Goal: Task Accomplishment & Management: Manage account settings

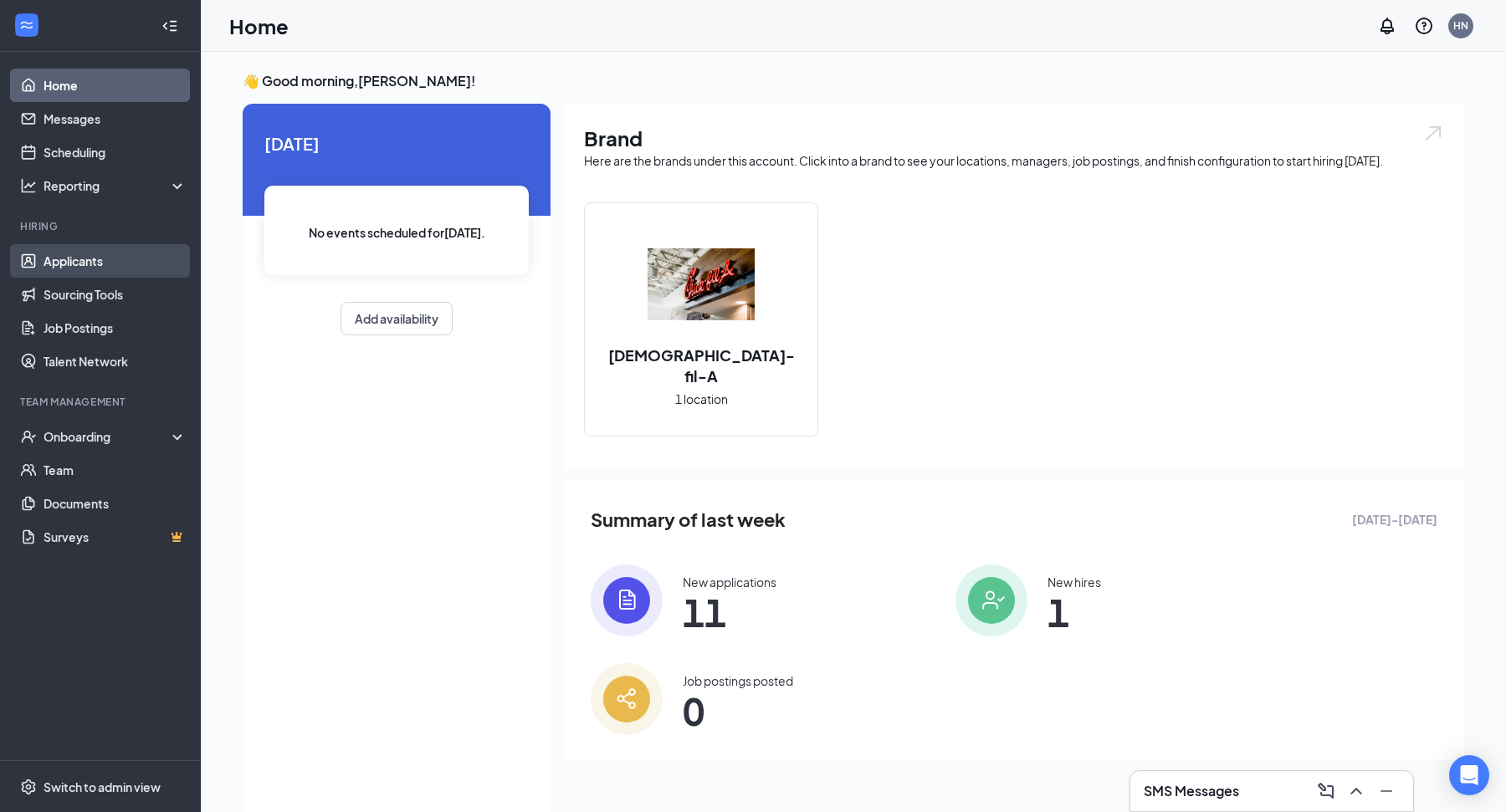
click at [100, 257] on link "Applicants" at bounding box center [114, 261] width 143 height 34
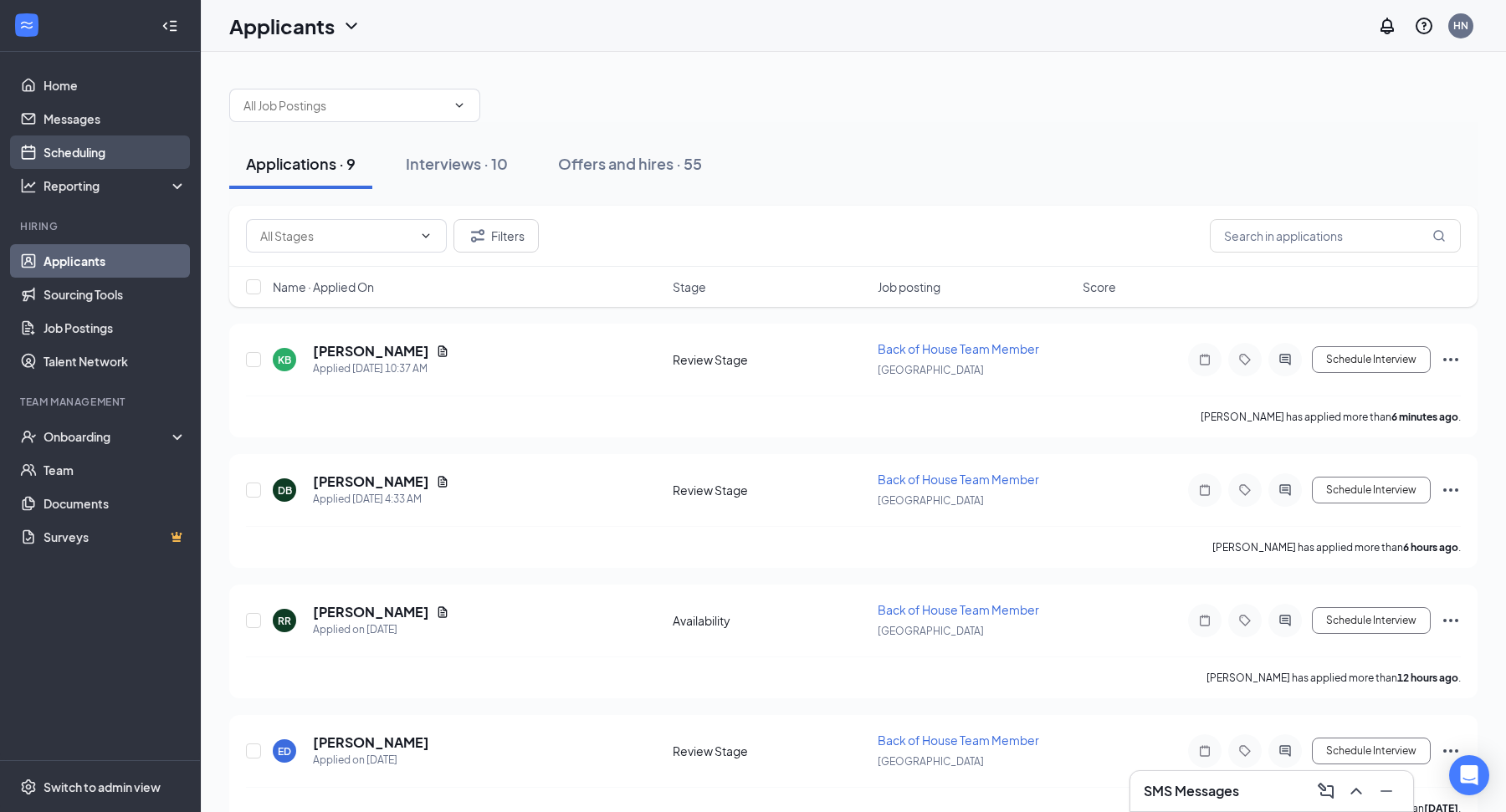
click at [68, 164] on link "Scheduling" at bounding box center [114, 153] width 143 height 34
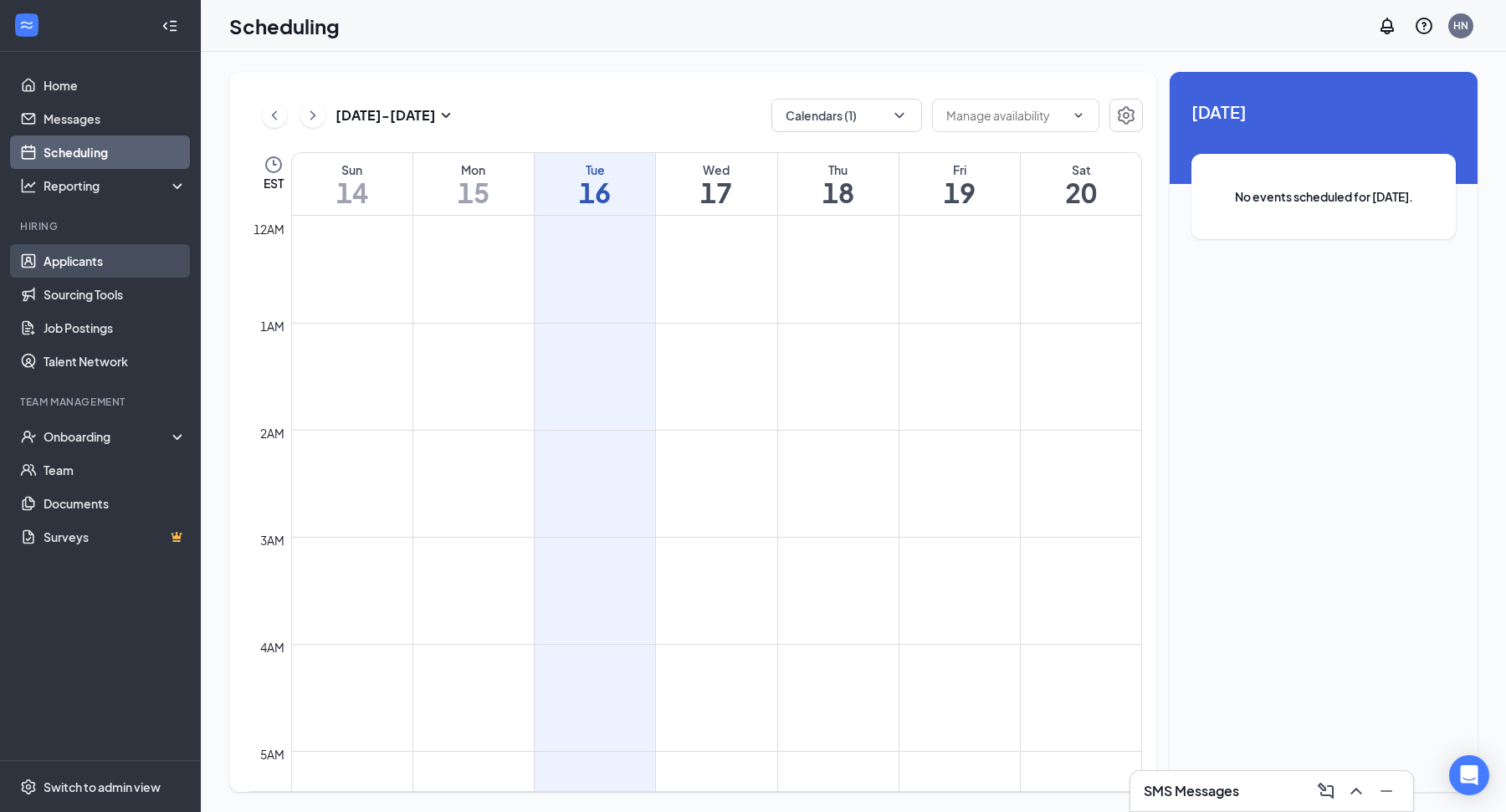
click at [74, 247] on link "Applicants" at bounding box center [114, 261] width 143 height 34
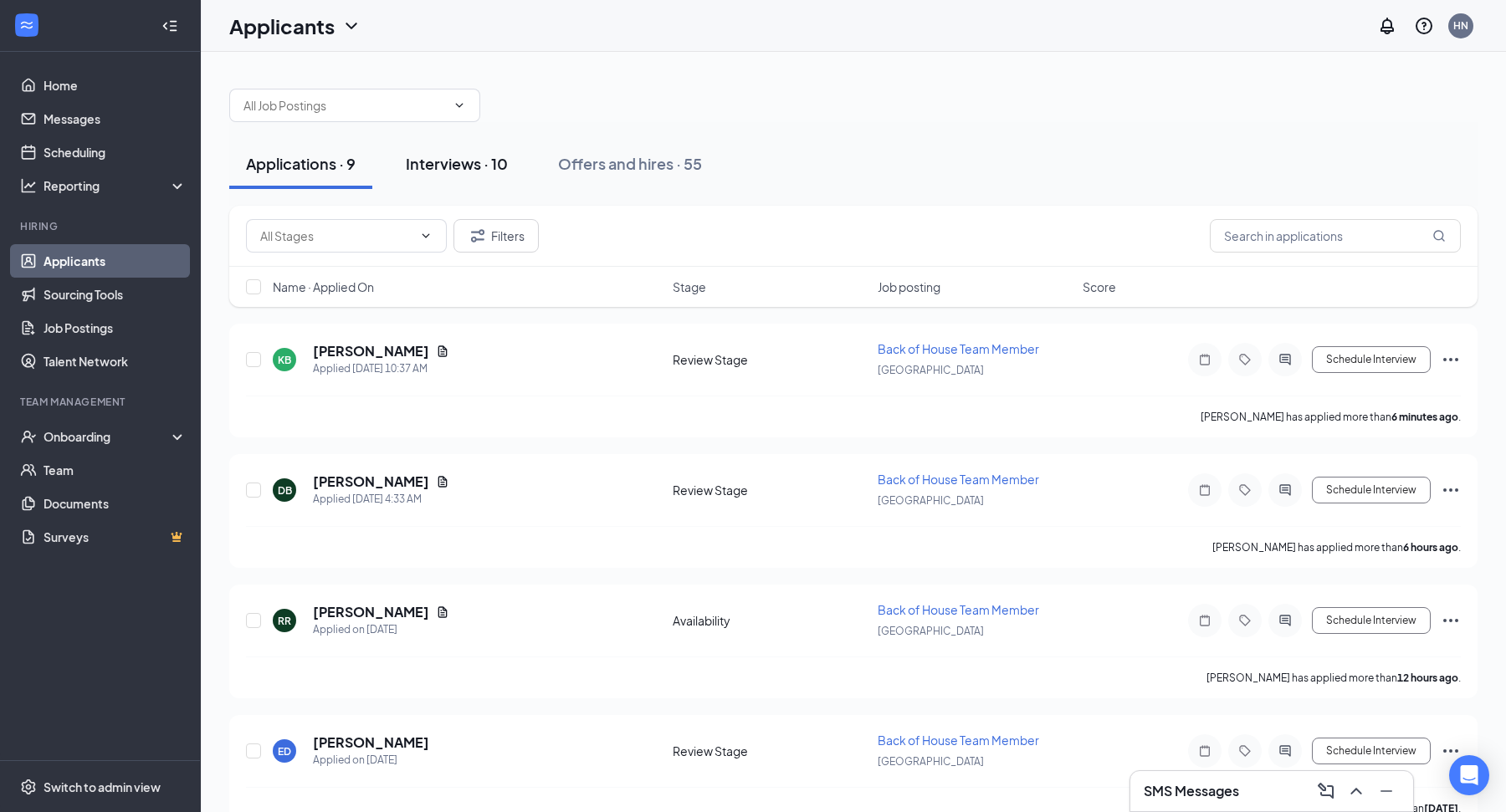
click at [472, 164] on div "Interviews · 10" at bounding box center [457, 163] width 103 height 21
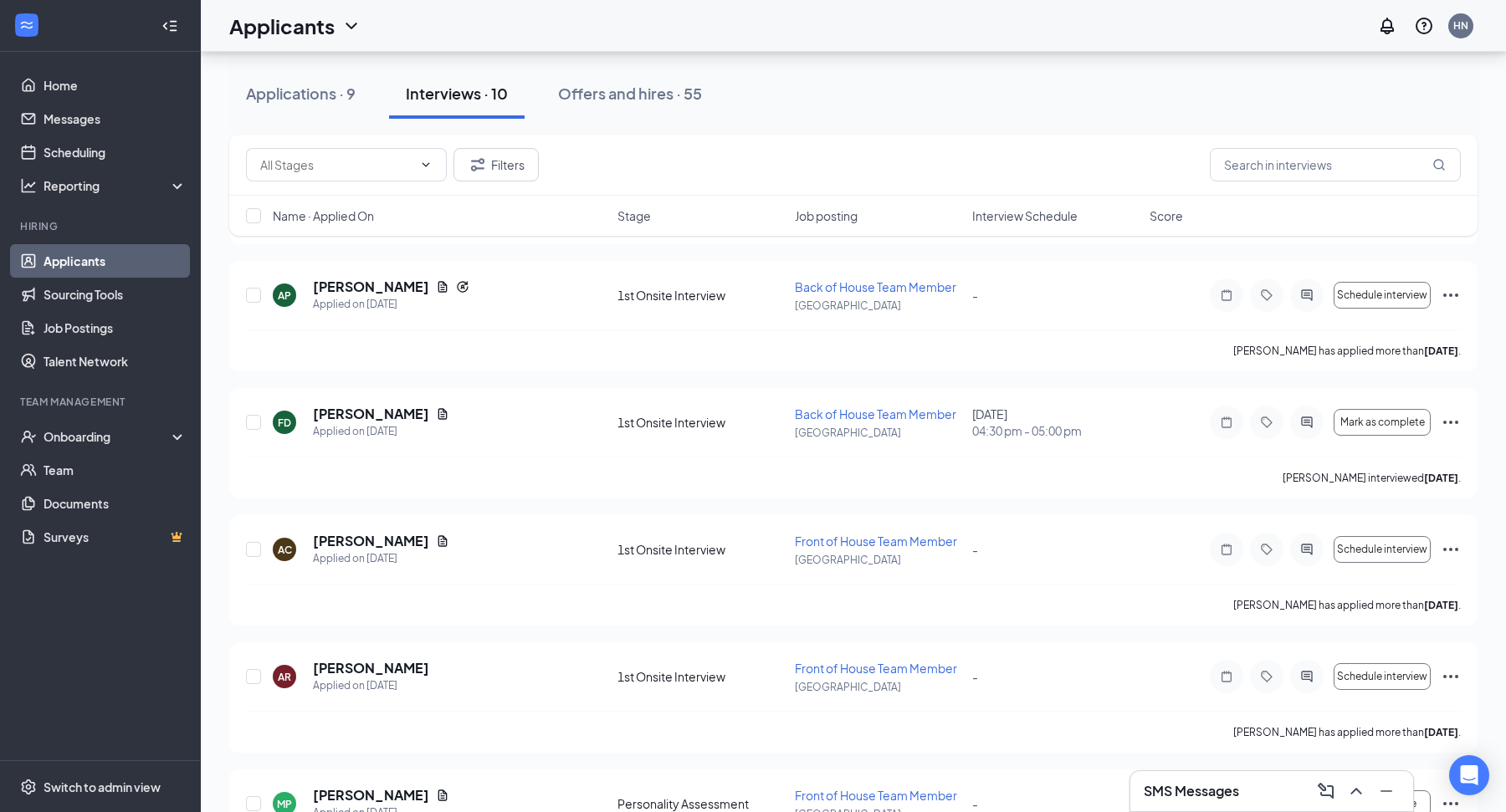
scroll to position [196, 0]
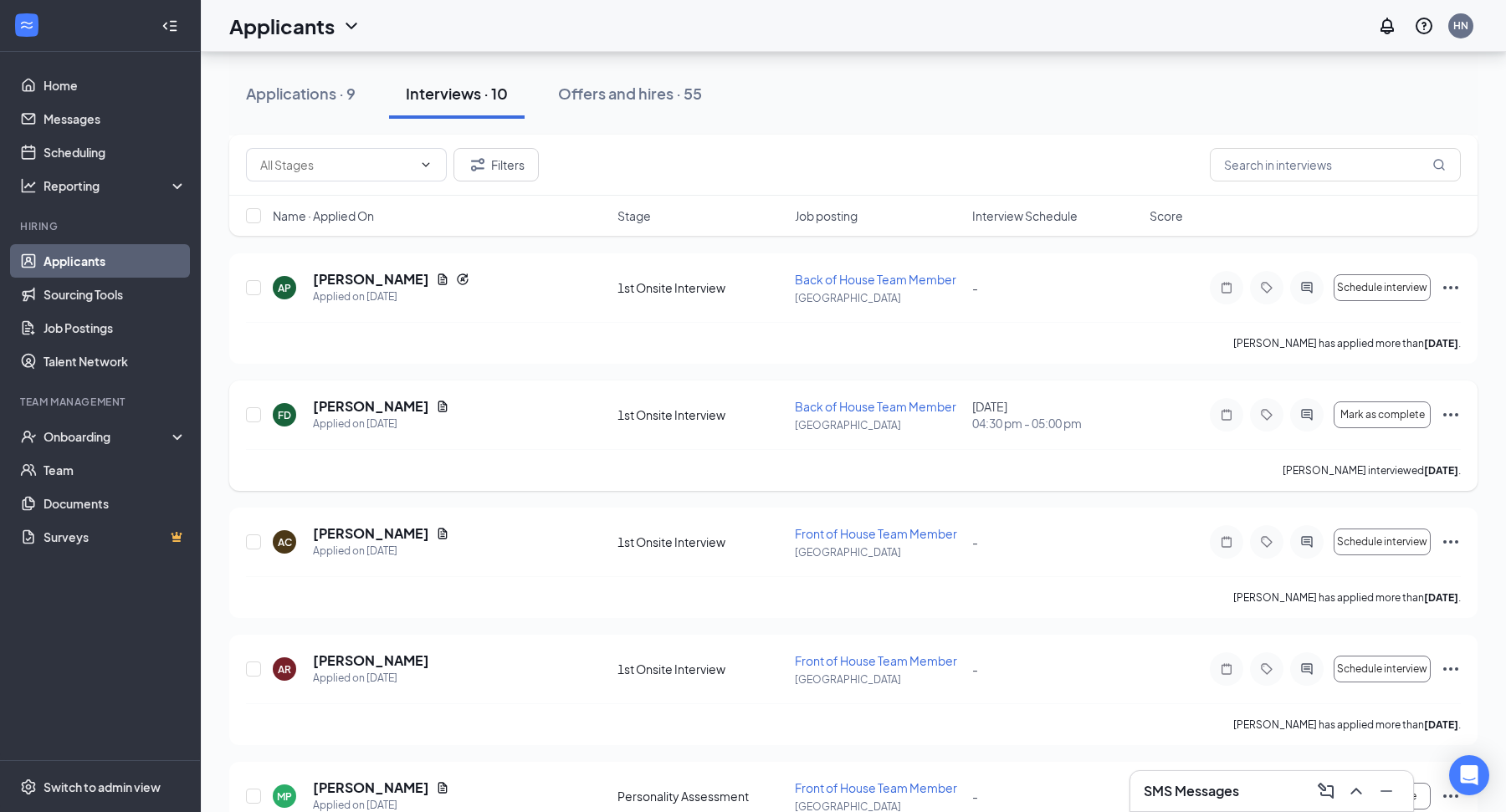
click at [1449, 406] on icon "Ellipses" at bounding box center [1451, 415] width 20 height 20
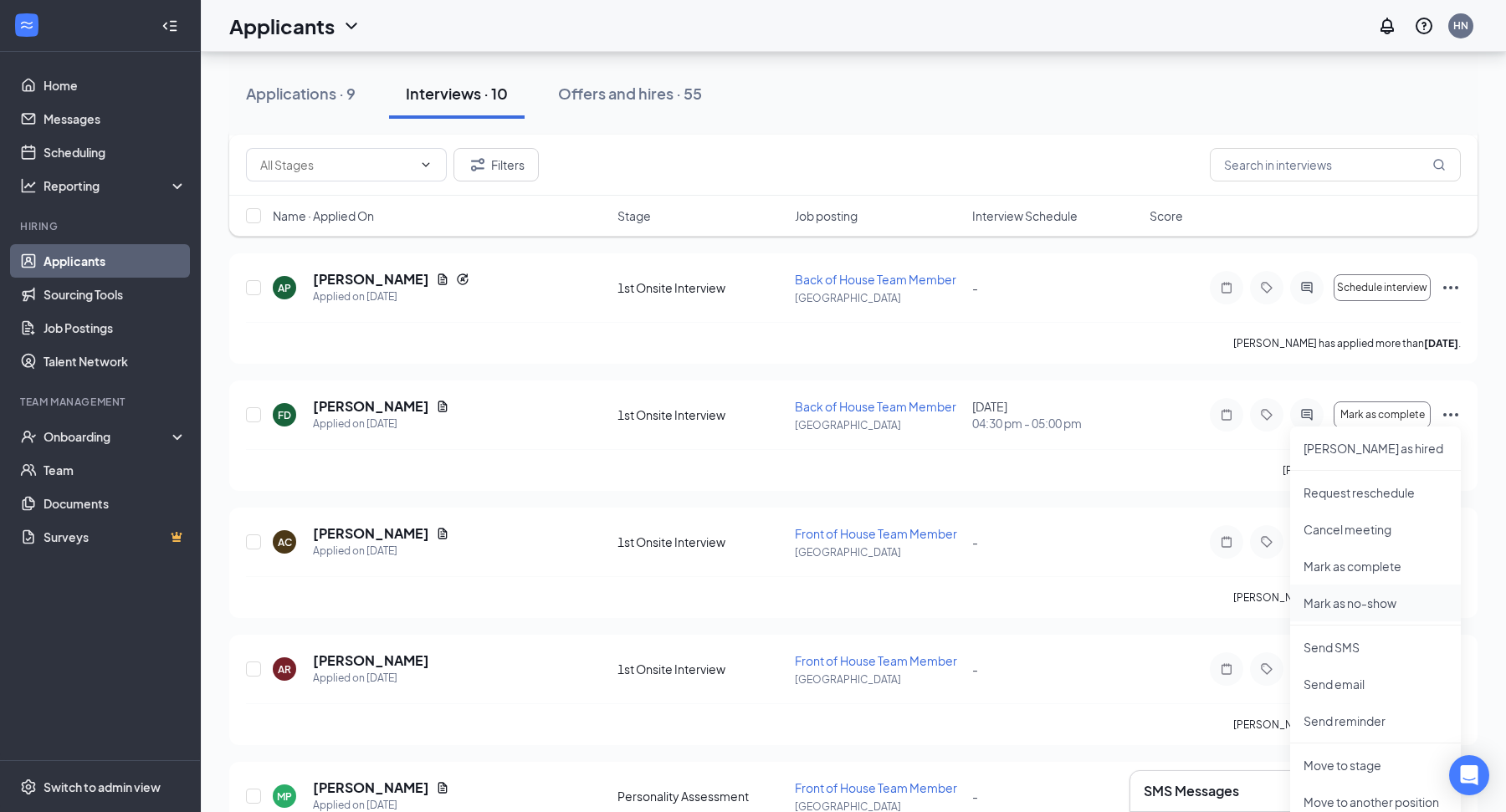
click at [1371, 611] on p "Mark as no-show" at bounding box center [1376, 603] width 144 height 17
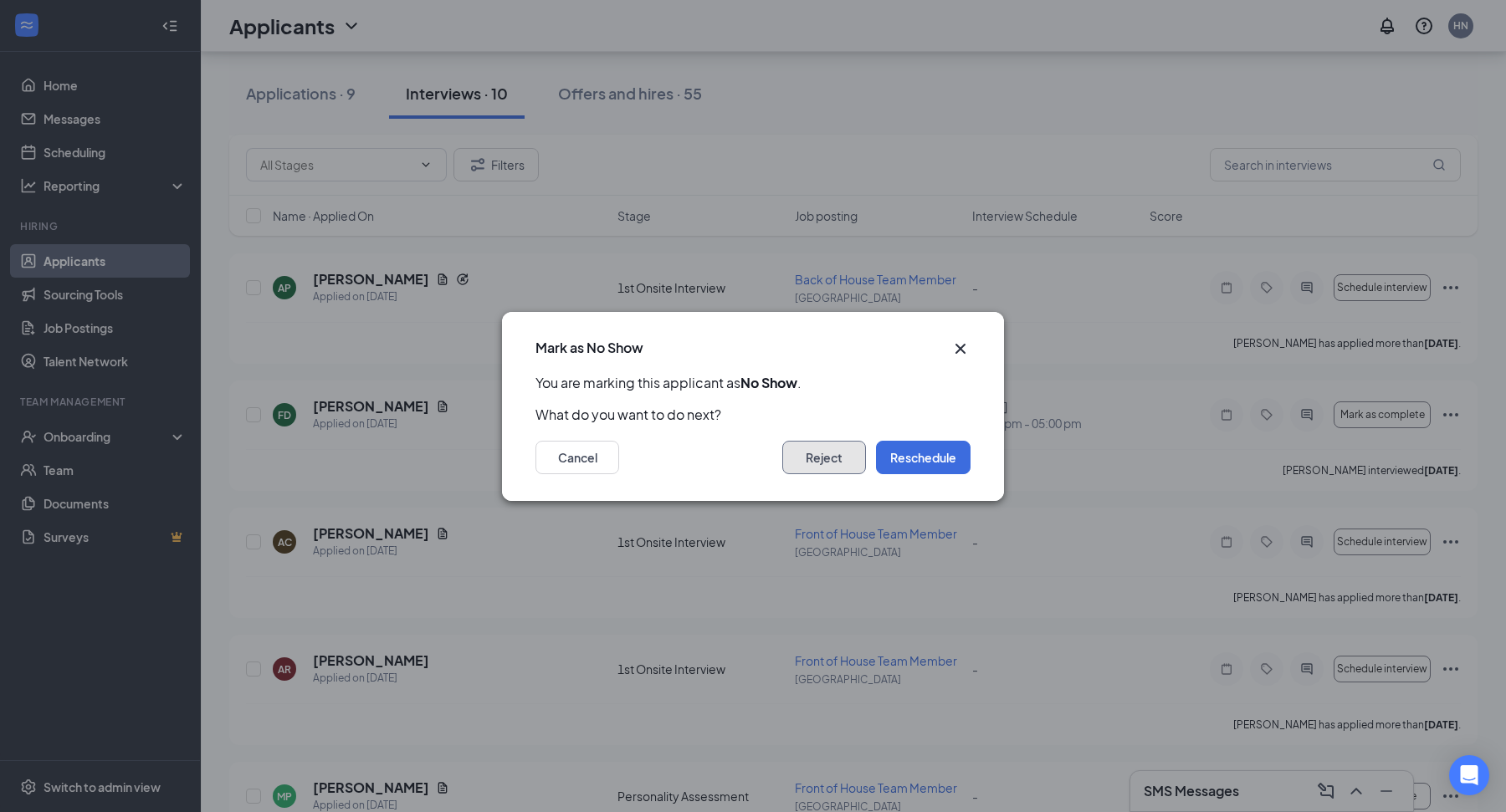
click at [830, 448] on button "Reject" at bounding box center [824, 457] width 84 height 34
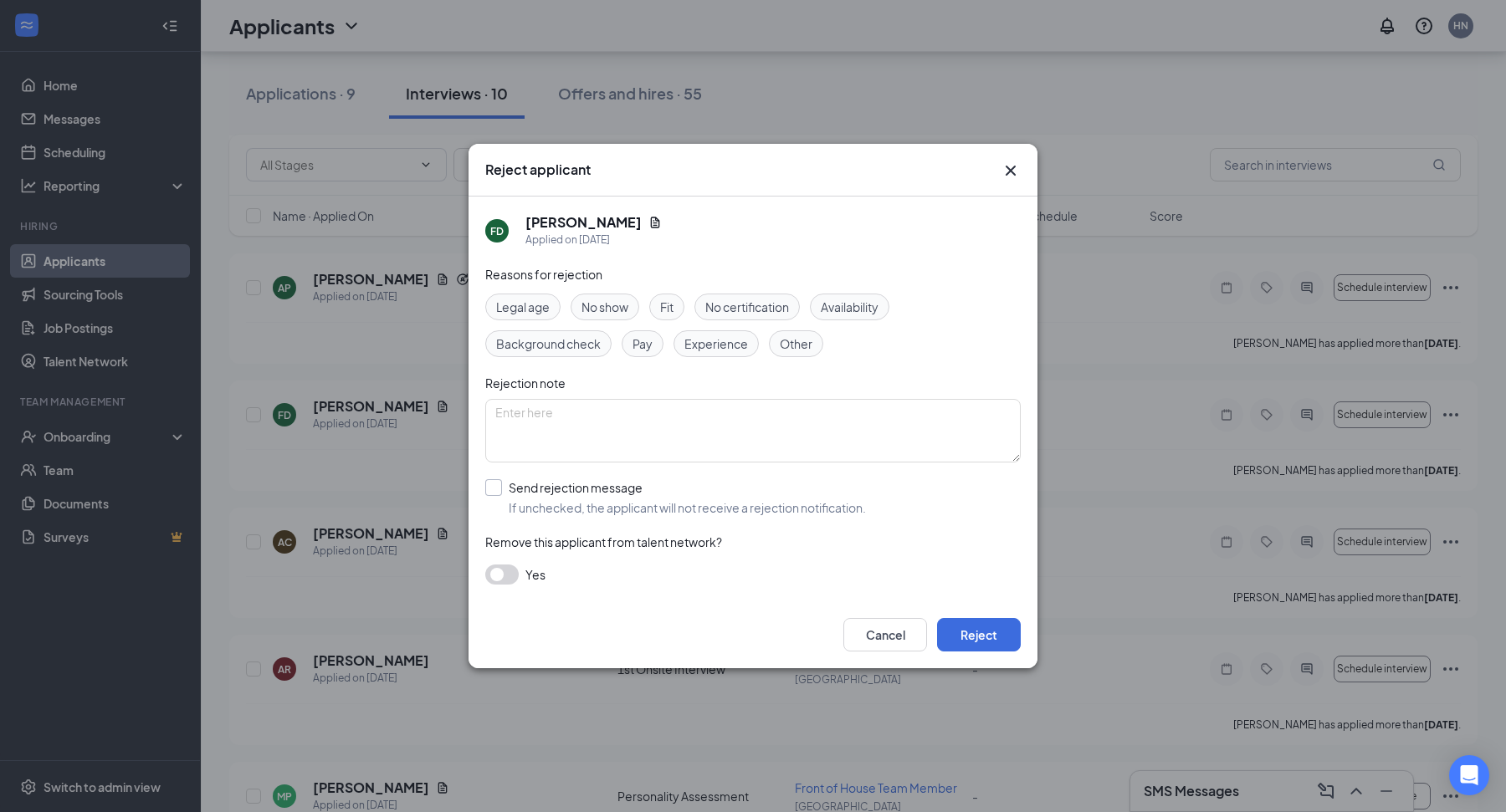
click at [513, 497] on input "Send rejection message If unchecked, the applicant will not receive a rejection…" at bounding box center [675, 497] width 380 height 36
checkbox input "true"
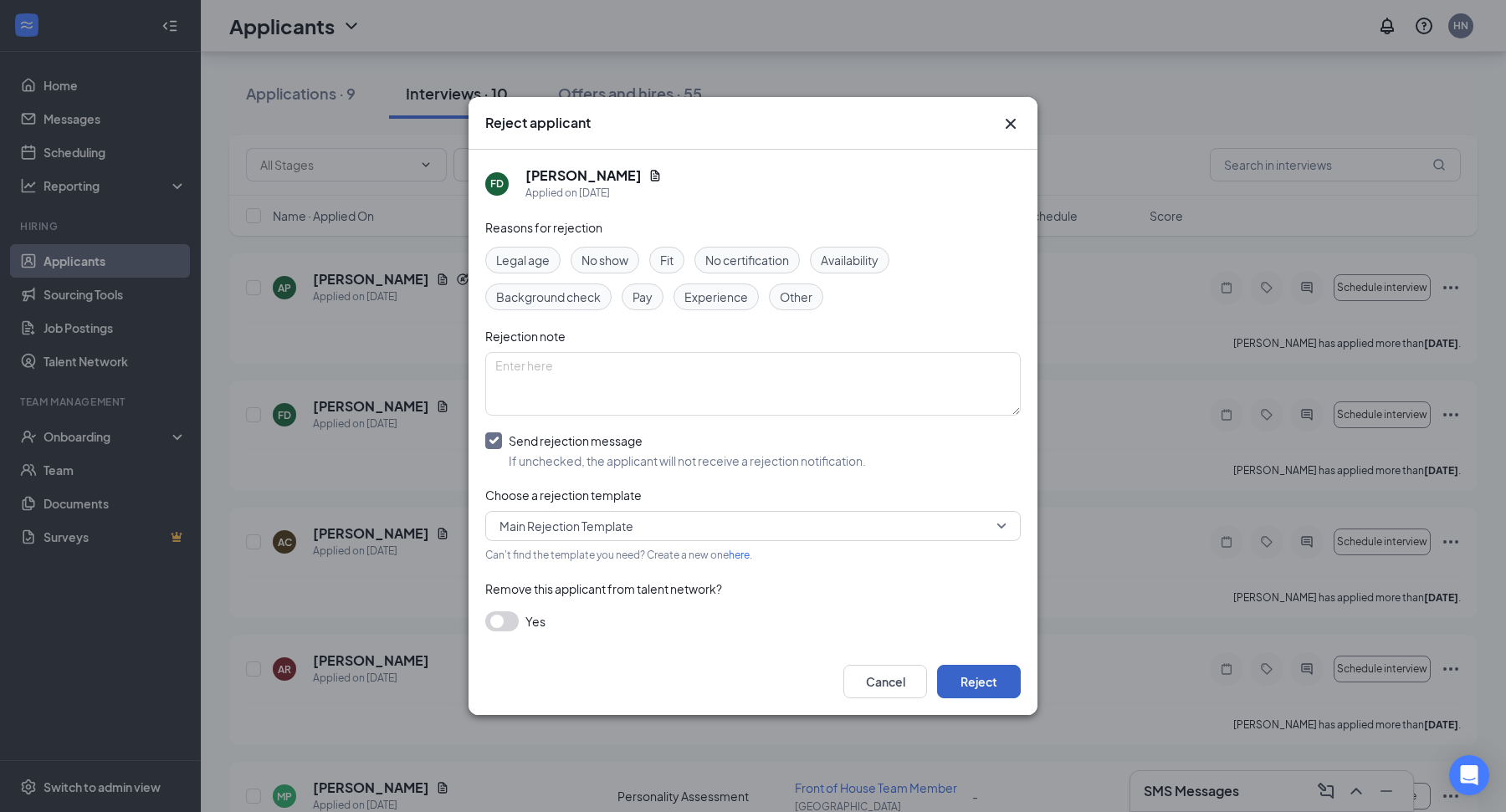
click at [971, 668] on button "Reject" at bounding box center [979, 682] width 84 height 34
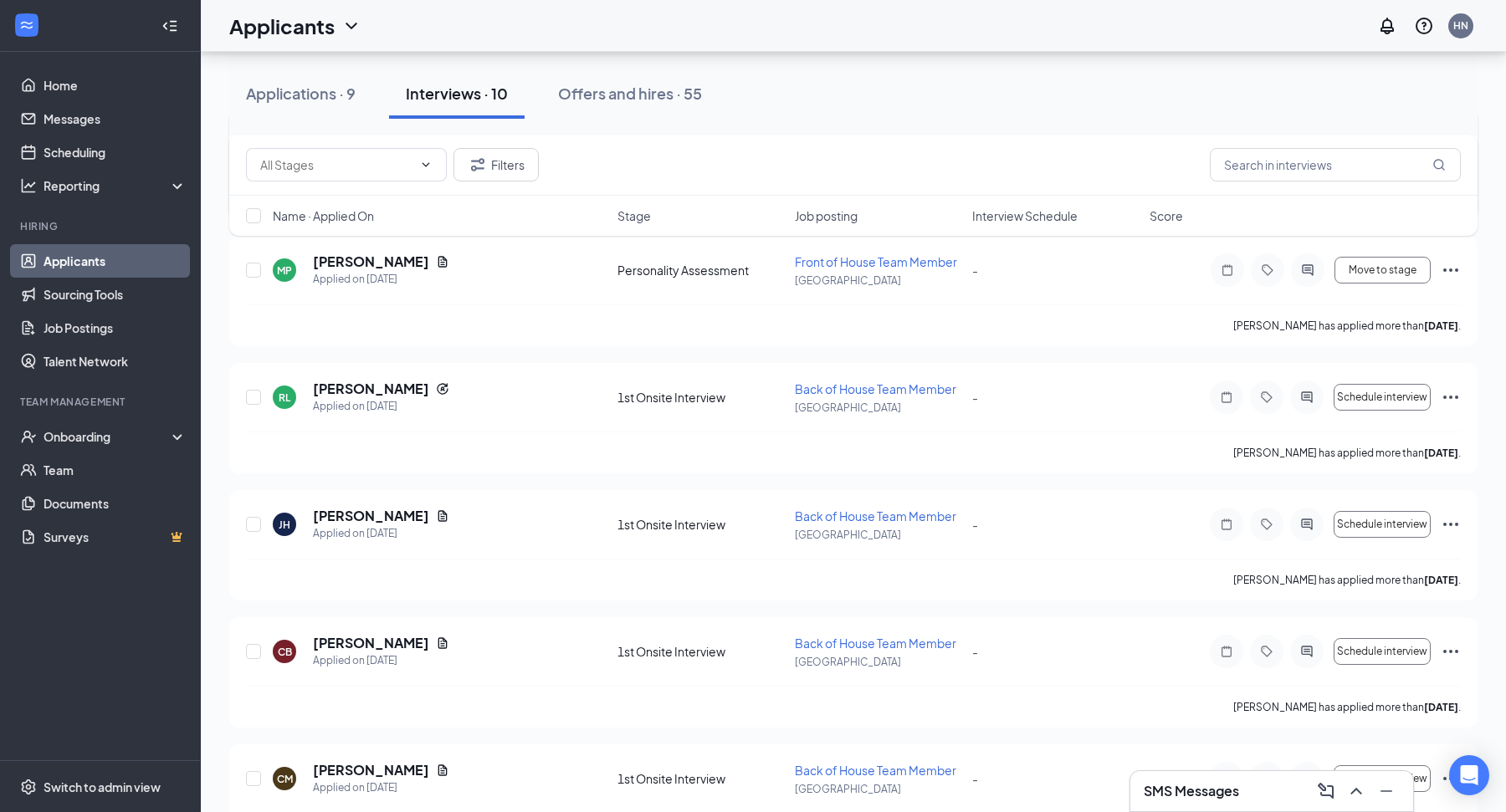
scroll to position [557, 0]
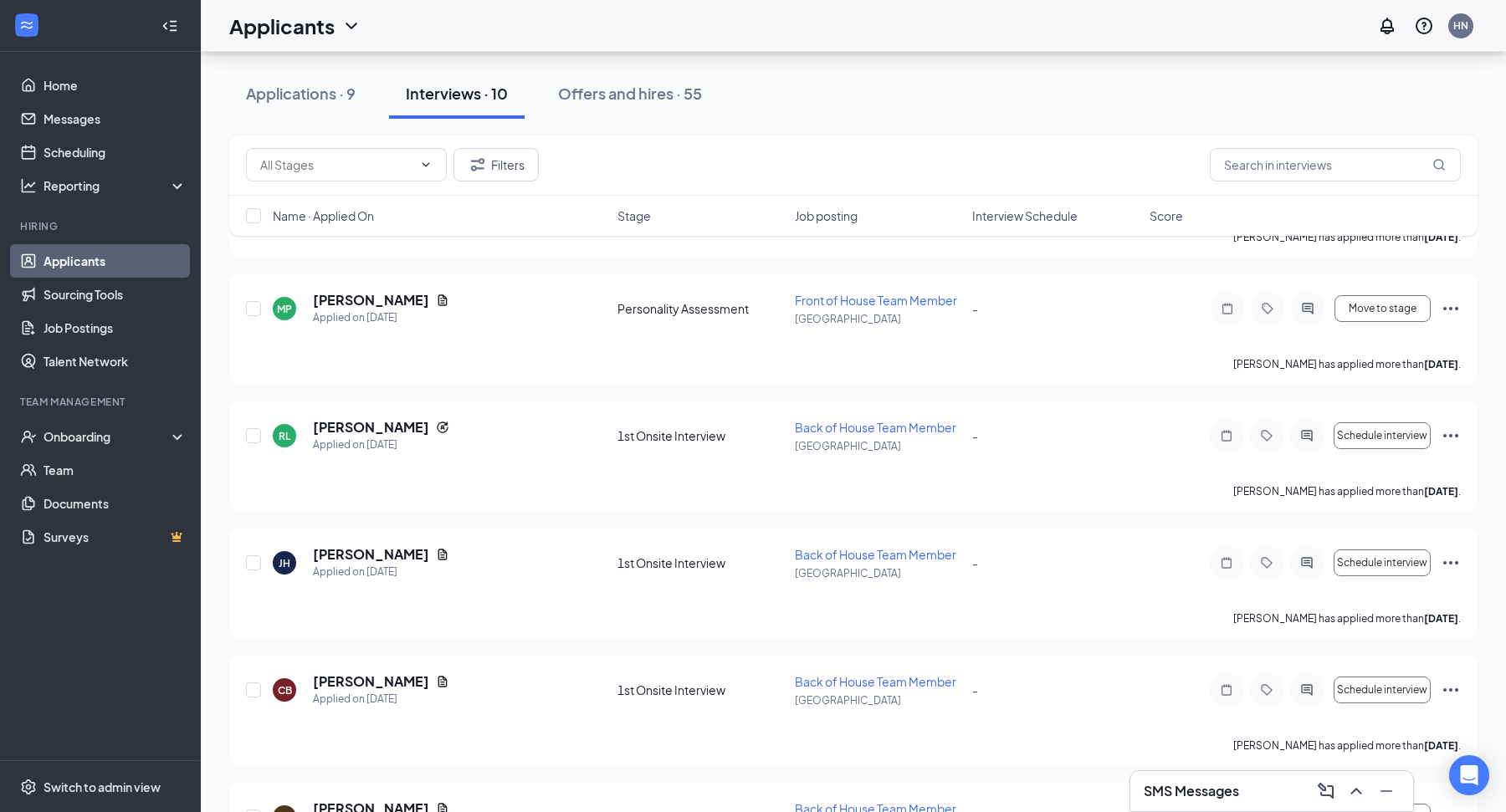
click at [1283, 802] on div "SMS Messages" at bounding box center [1271, 790] width 256 height 27
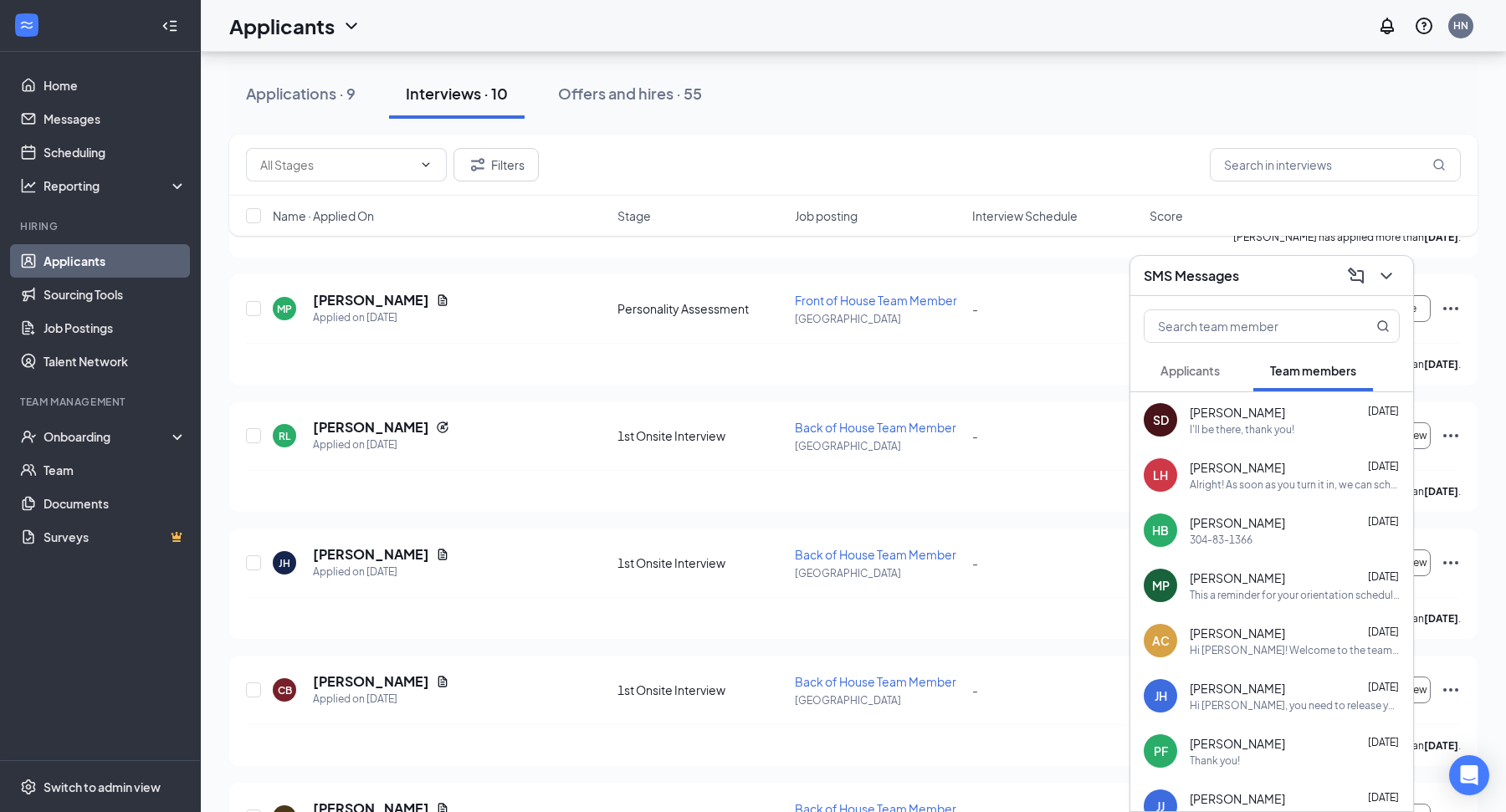
click at [1201, 369] on span "Applicants" at bounding box center [1190, 370] width 59 height 15
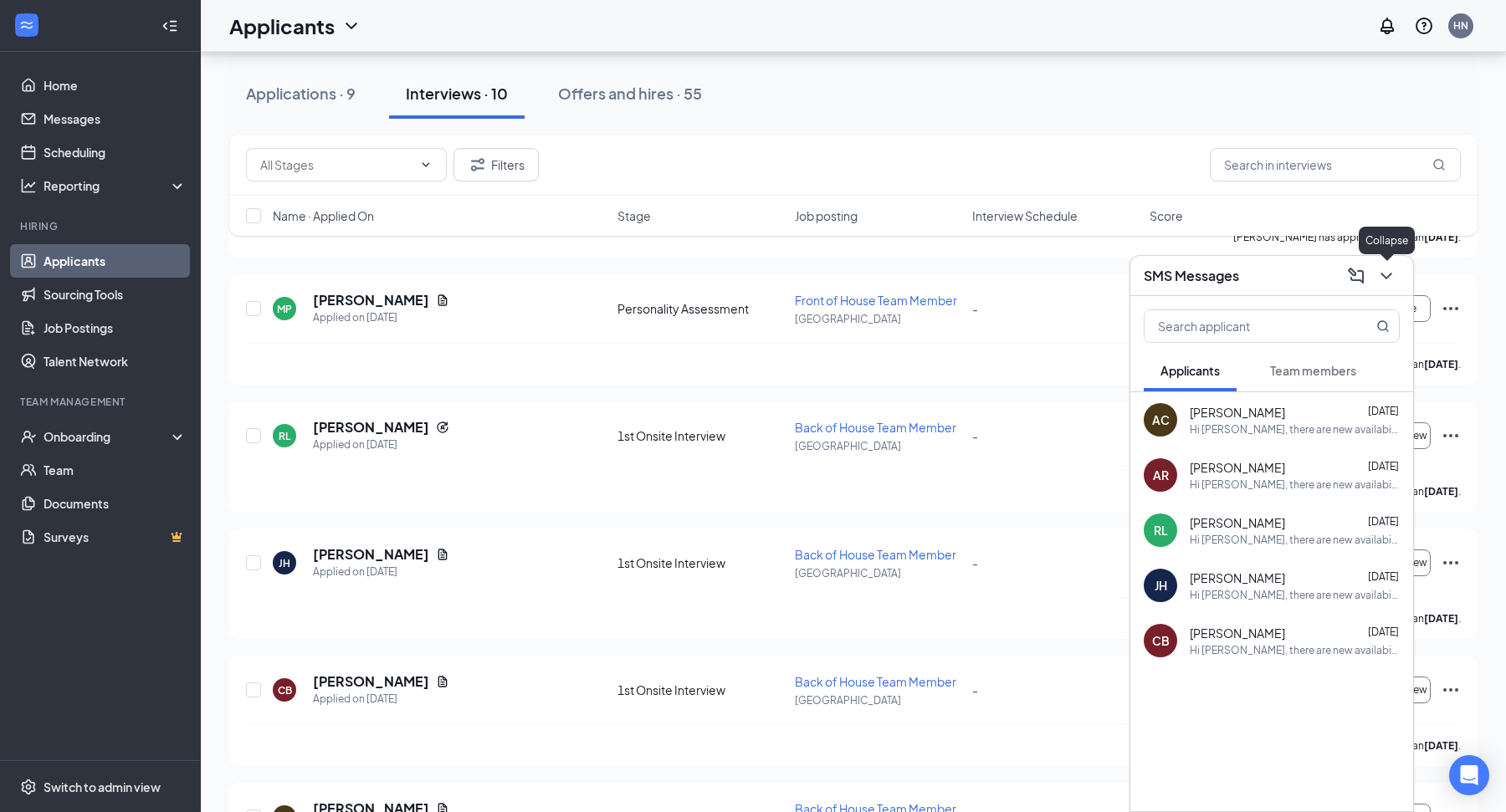
click at [1386, 275] on icon "ChevronDown" at bounding box center [1386, 276] width 20 height 20
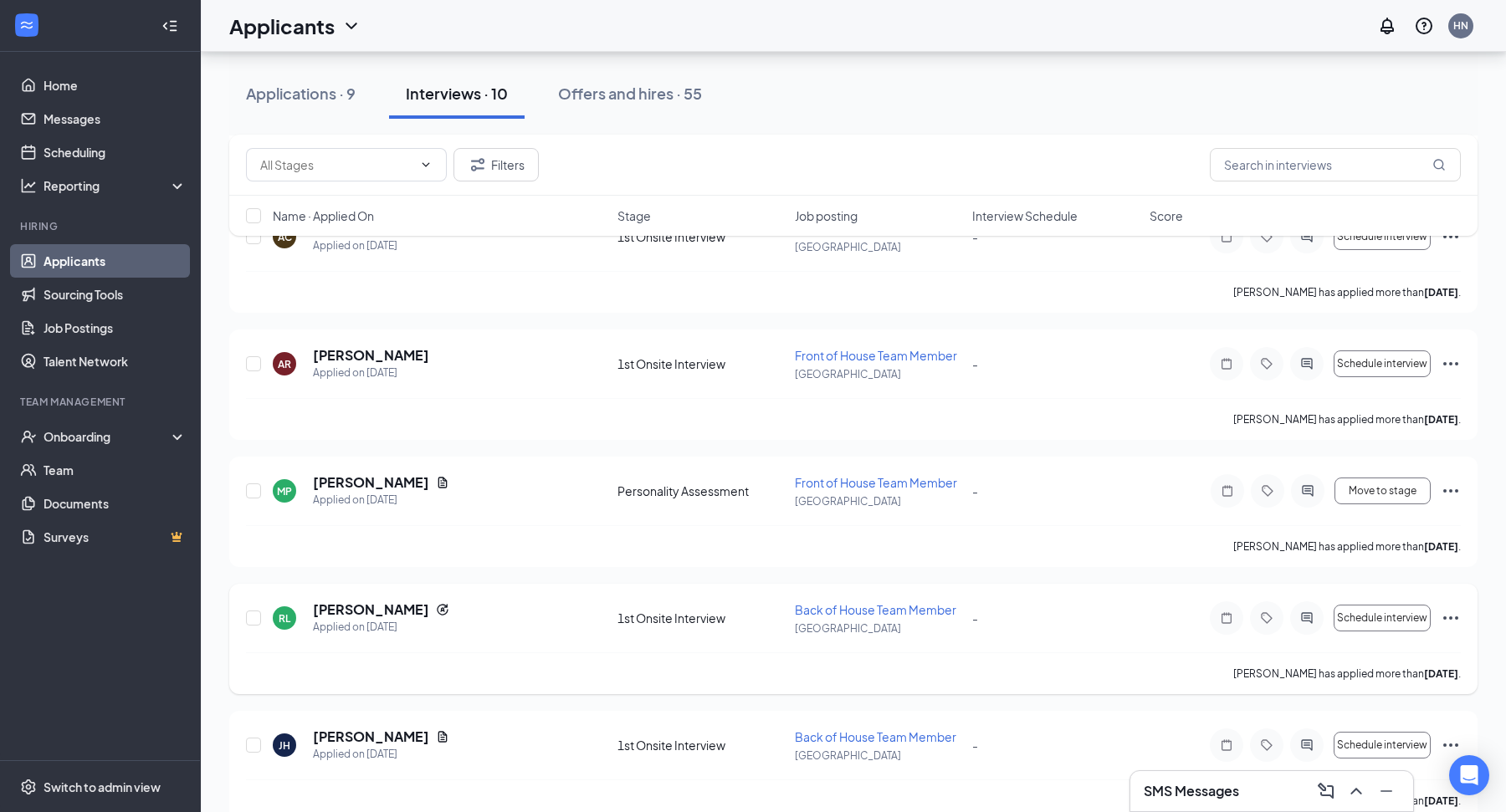
scroll to position [0, 0]
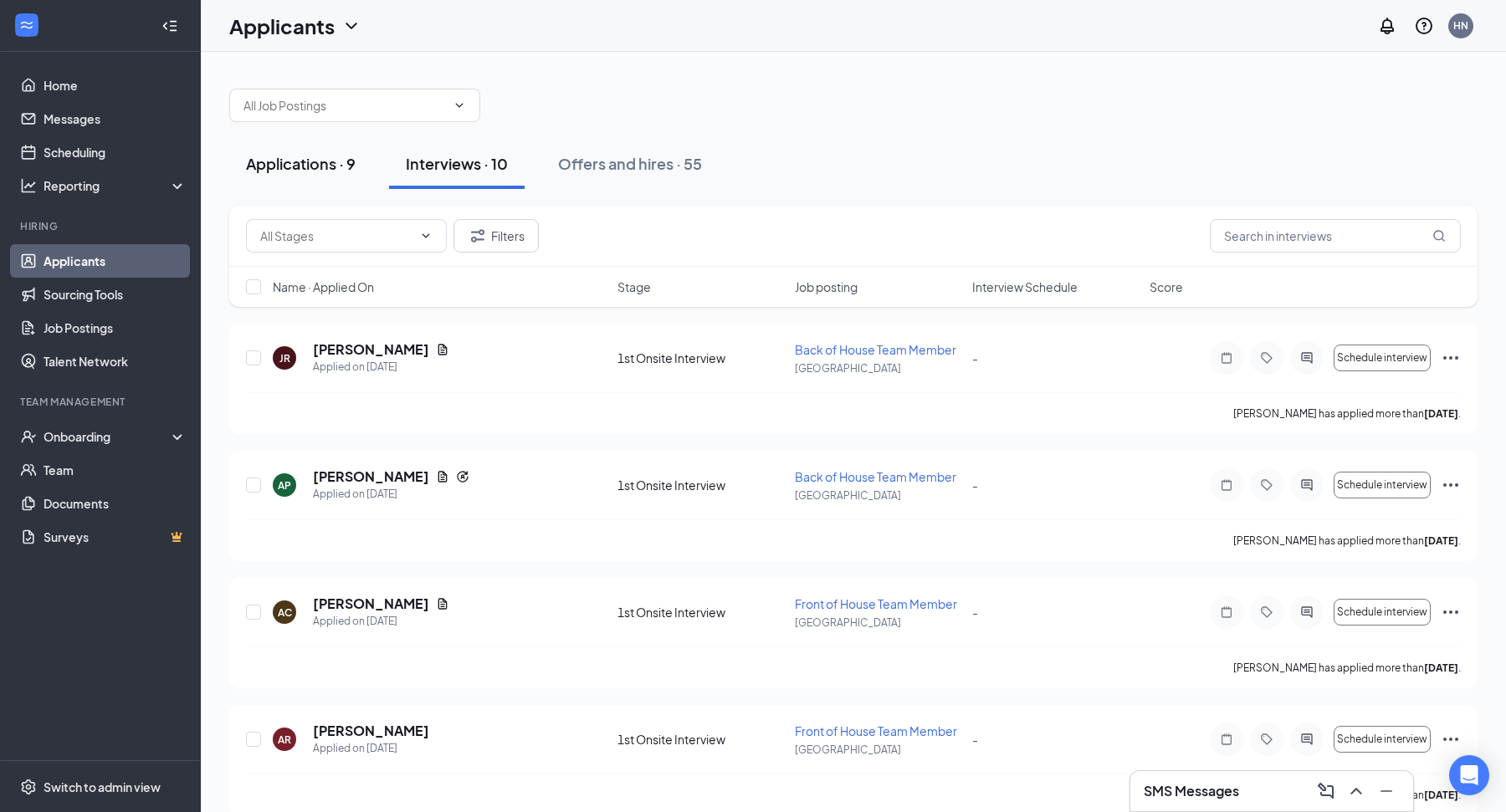
click at [298, 153] on div "Applications · 9" at bounding box center [301, 163] width 109 height 21
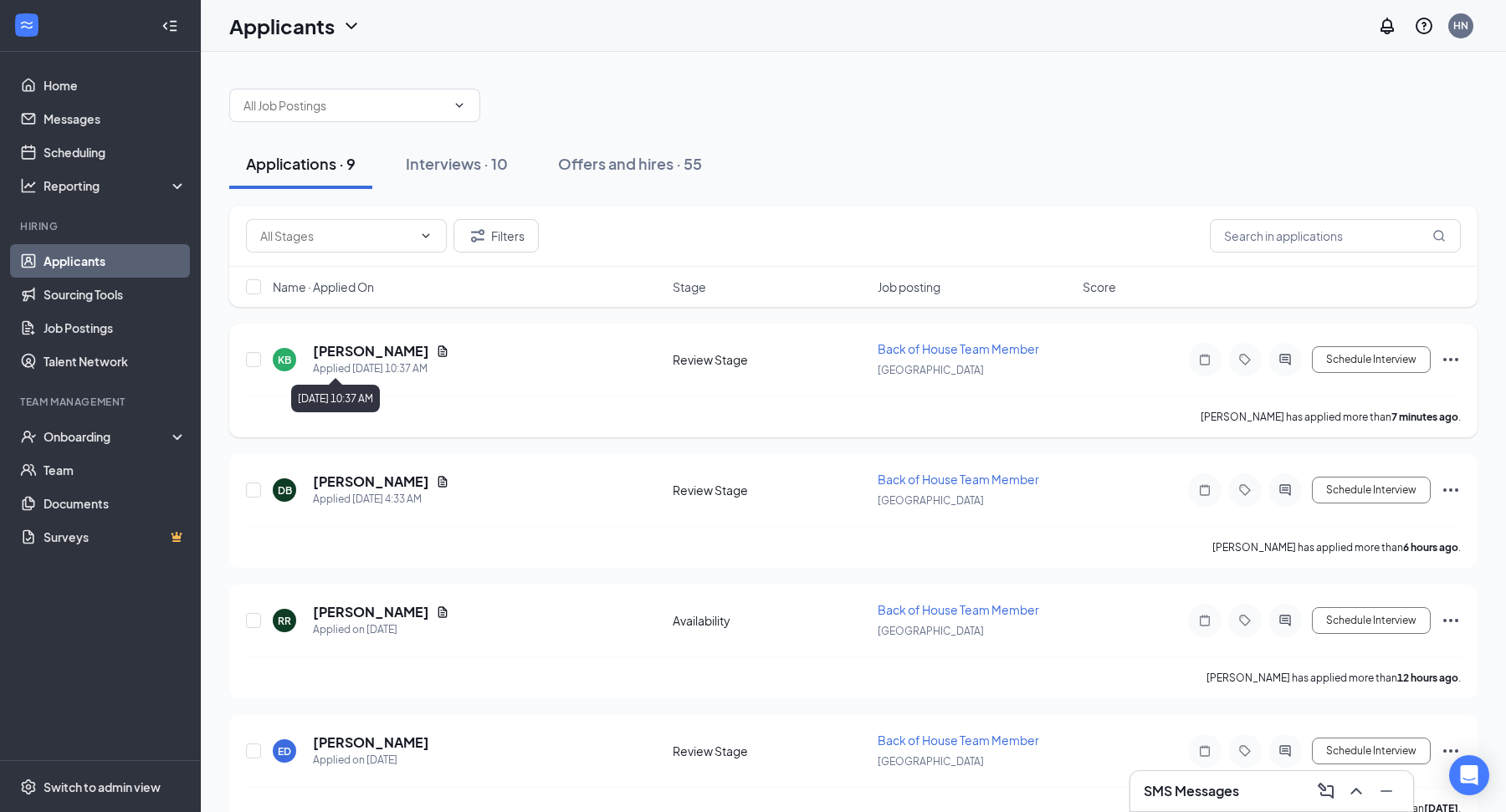
click at [371, 361] on div "Applied Today 10:37 AM" at bounding box center [380, 369] width 136 height 17
click at [366, 341] on div "KB Kevin Bragg Applied Today 10:37 AM Review Stage Back of House Team Member Da…" at bounding box center [854, 369] width 1215 height 55
click at [364, 346] on h5 "Kevin Bragg" at bounding box center [371, 351] width 116 height 19
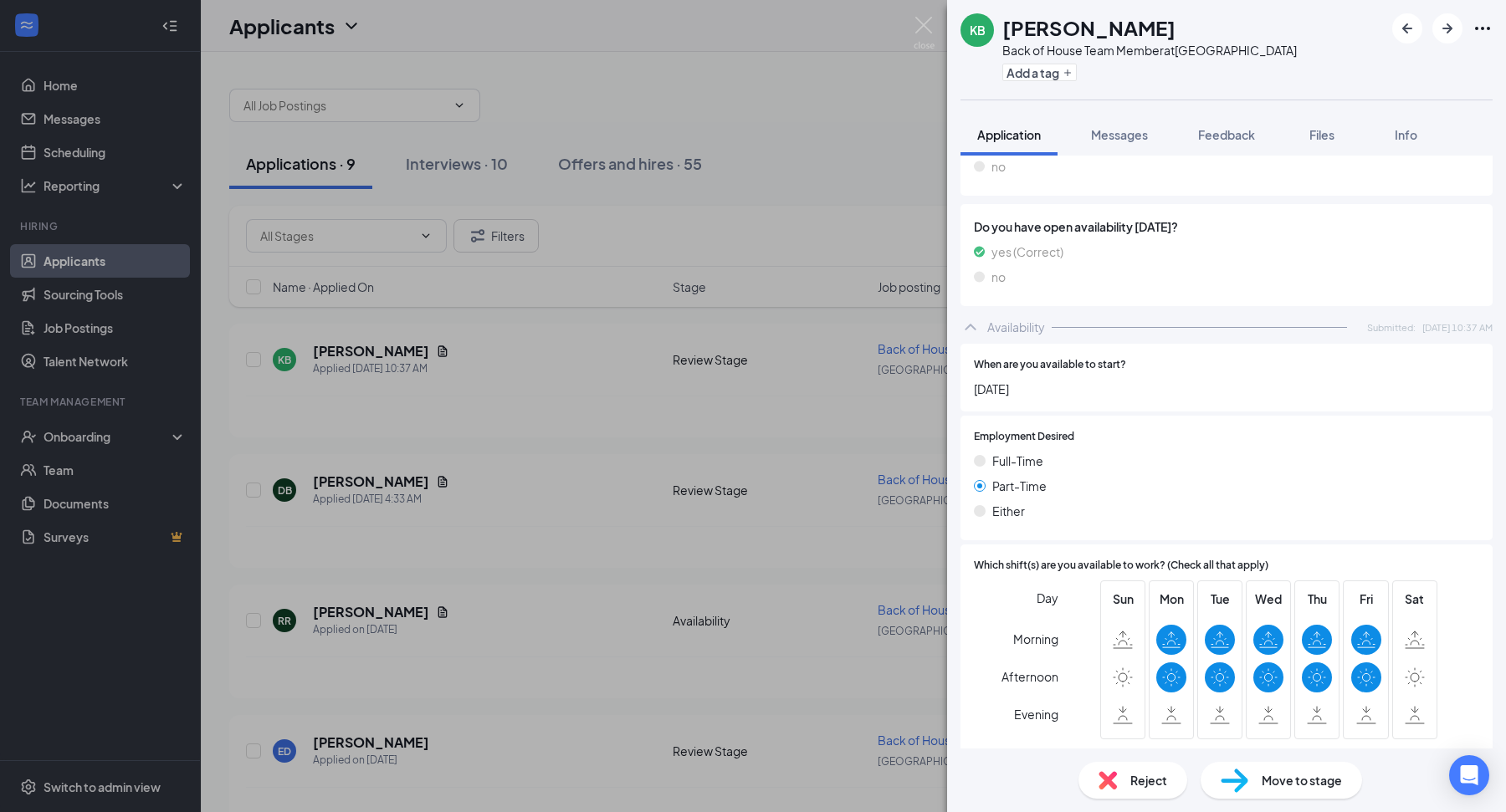
scroll to position [1478, 0]
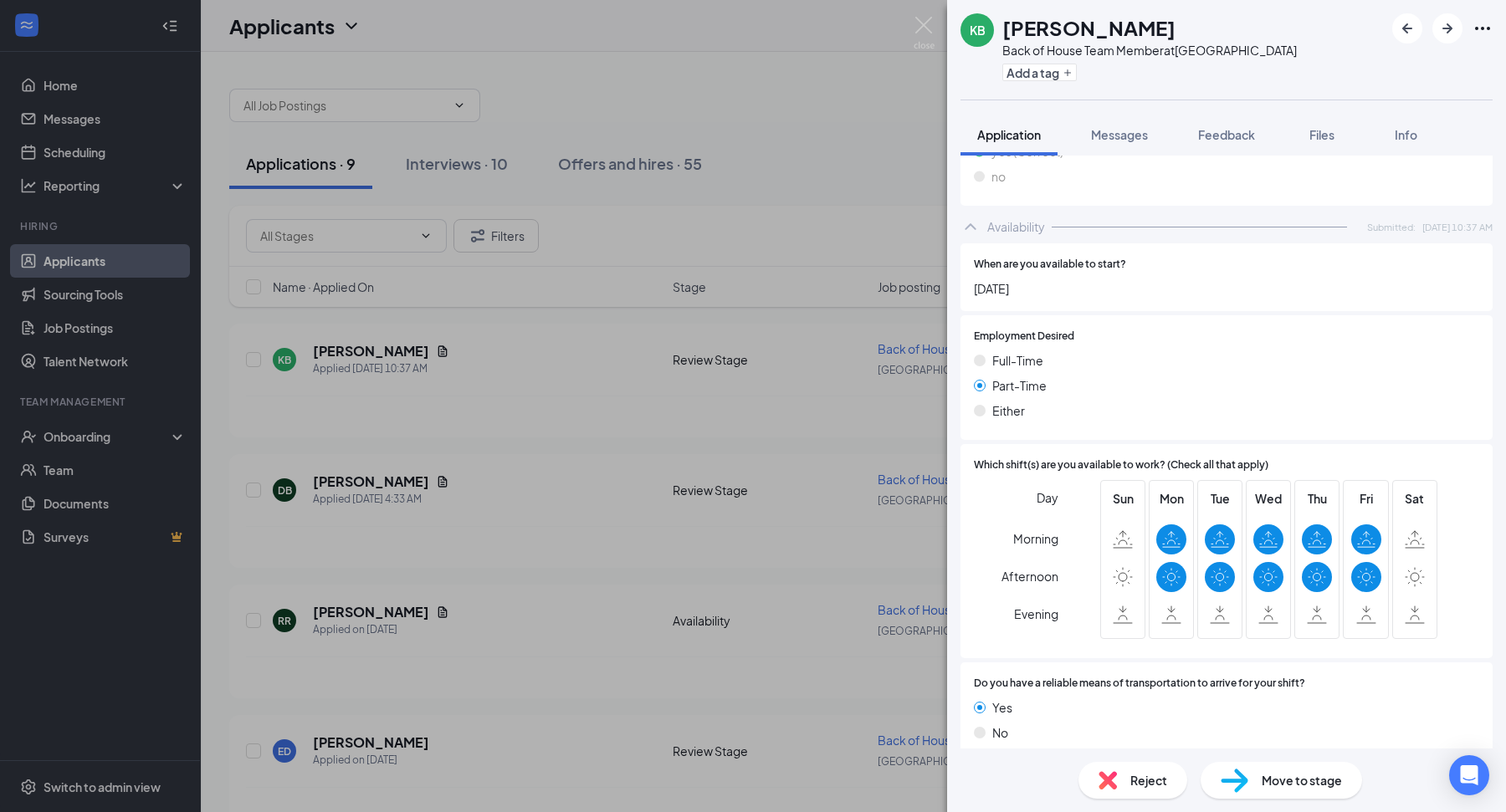
click at [579, 433] on div "KB Kevin Bragg Back of House Team Member at Dayton Mall Add a tag Application M…" at bounding box center [753, 406] width 1506 height 812
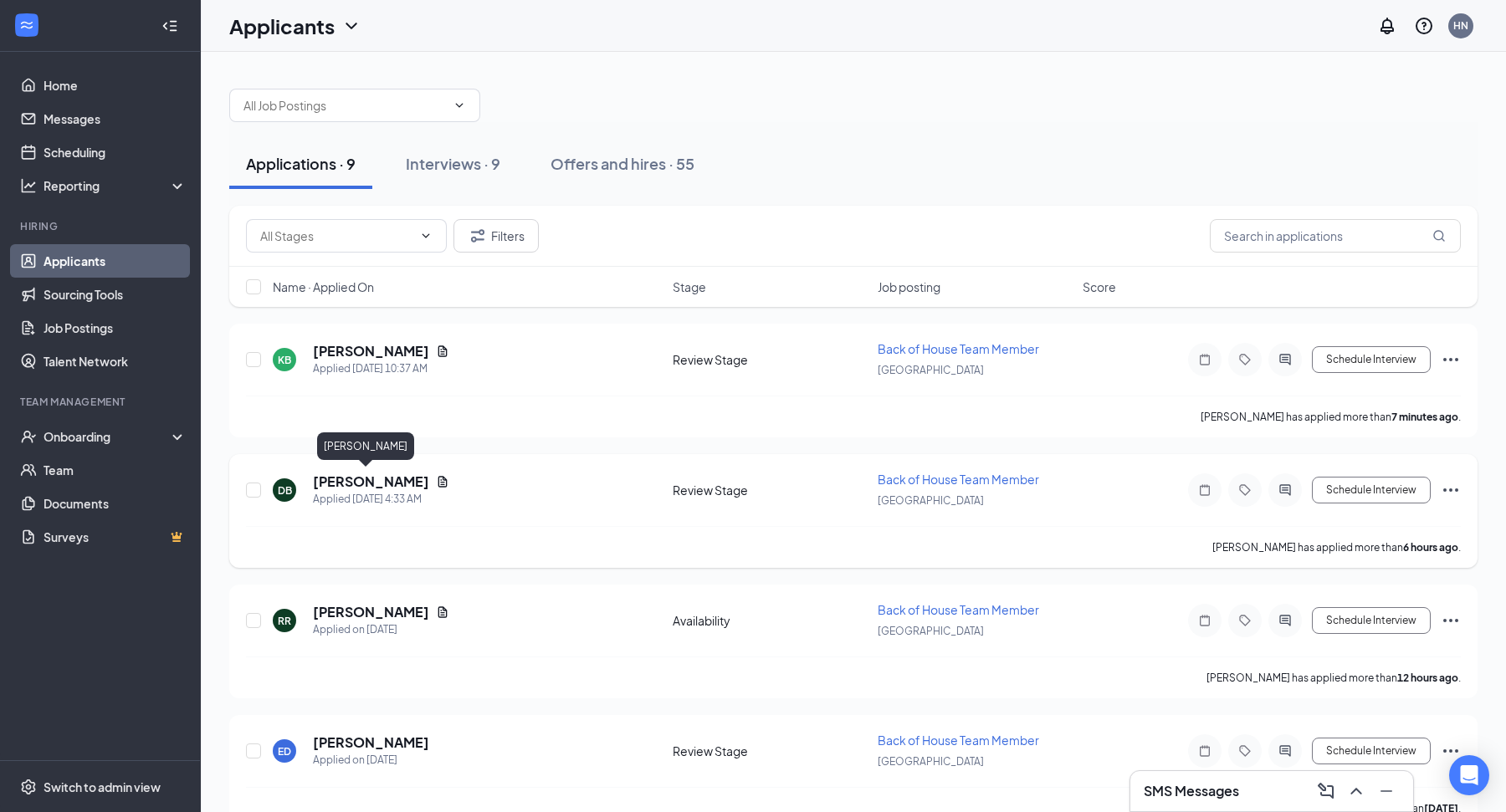
click at [341, 483] on h5 "Daniel Belvin" at bounding box center [371, 482] width 116 height 19
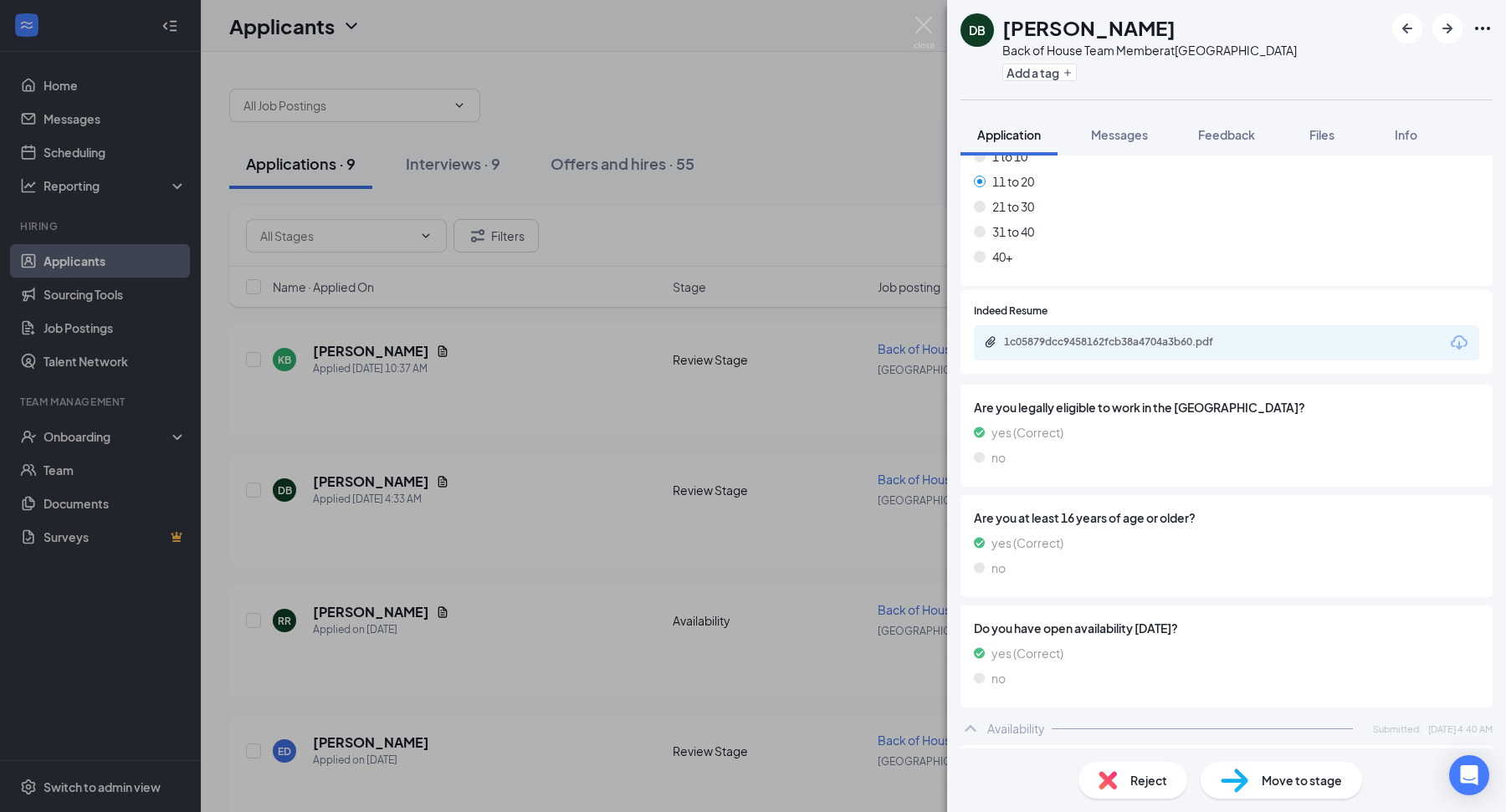
scroll to position [906, 0]
click at [1202, 333] on div "1c05879dcc9458162fcb38a4704a3b60.pdf" at bounding box center [1226, 342] width 506 height 35
click at [1178, 334] on div "1c05879dcc9458162fcb38a4704a3b60.pdf" at bounding box center [1122, 341] width 235 height 14
click at [801, 279] on div "DB Daniel Belvin Back of House Team Member at Dayton Mall Add a tag Application…" at bounding box center [753, 406] width 1506 height 812
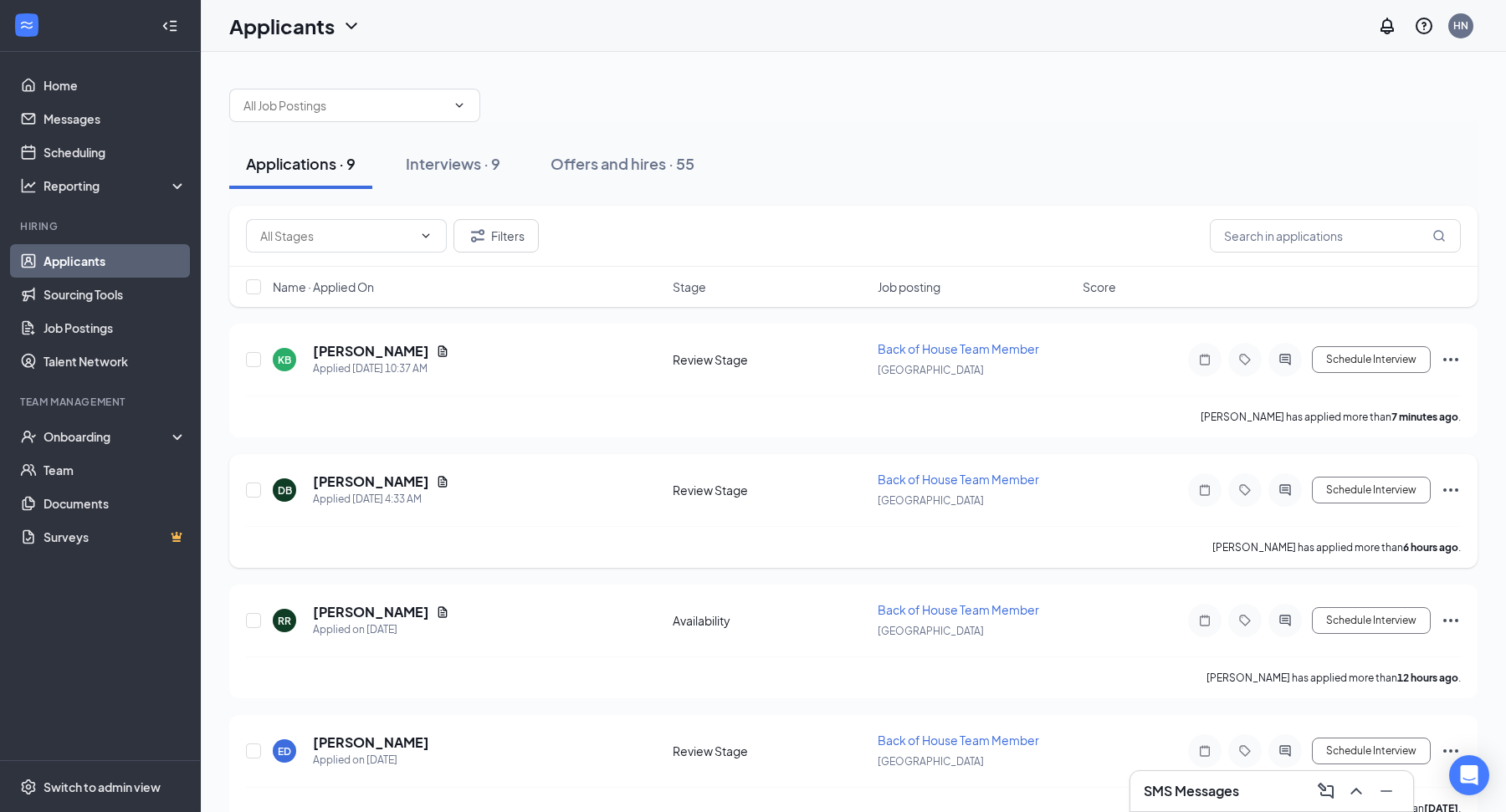
click at [1454, 485] on icon "Ellipses" at bounding box center [1451, 490] width 20 height 20
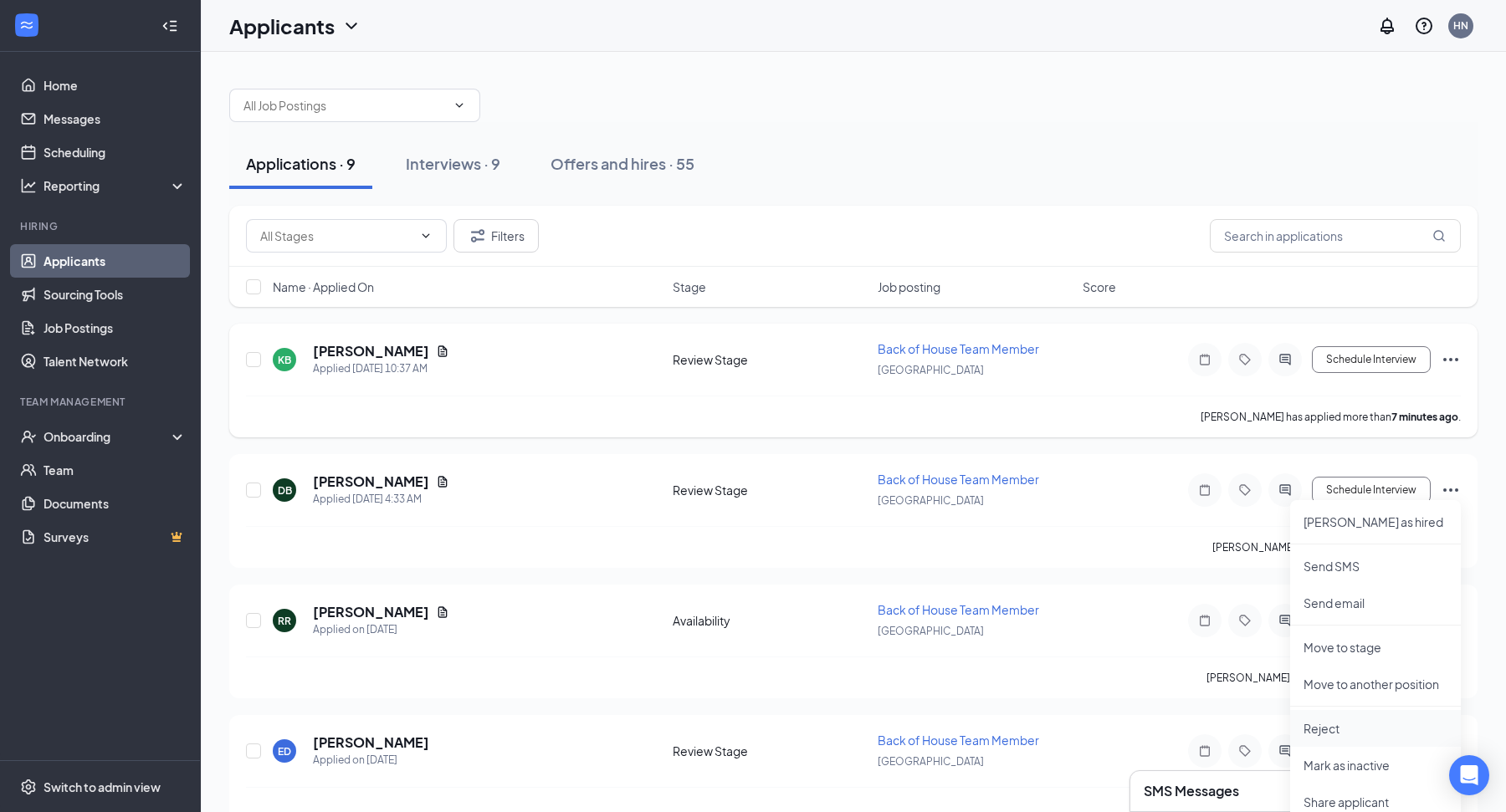
click at [1315, 723] on p "Reject" at bounding box center [1376, 728] width 144 height 17
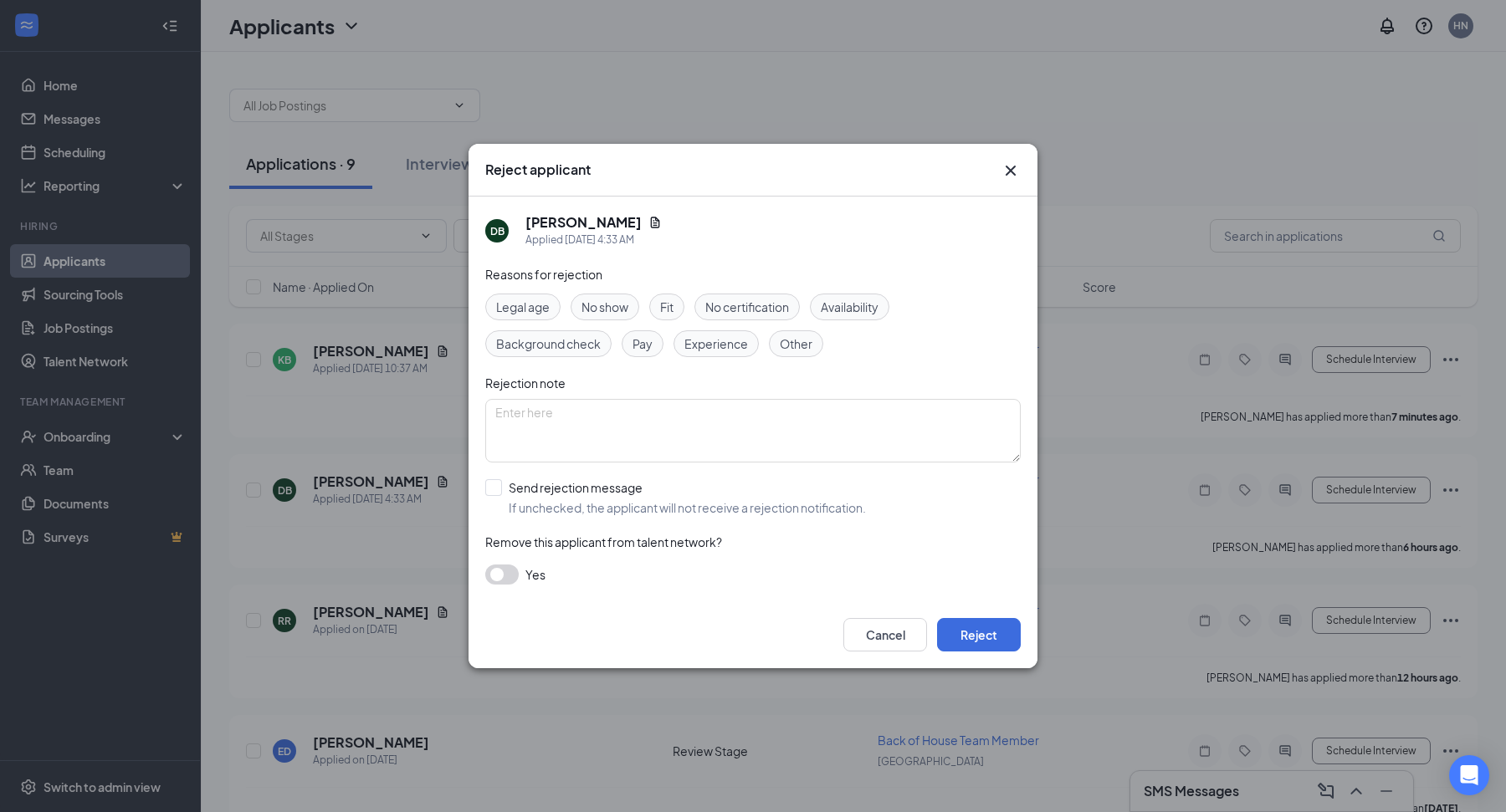
click at [637, 515] on div "Reasons for rejection Legal age No show Fit No certification Availability Backg…" at bounding box center [752, 433] width 535 height 336
click at [556, 477] on div "Reasons for rejection Legal age No show Fit No certification Availability Backg…" at bounding box center [752, 433] width 535 height 336
click at [545, 486] on input "Send rejection message If unchecked, the applicant will not receive a rejection…" at bounding box center [675, 497] width 380 height 36
checkbox input "true"
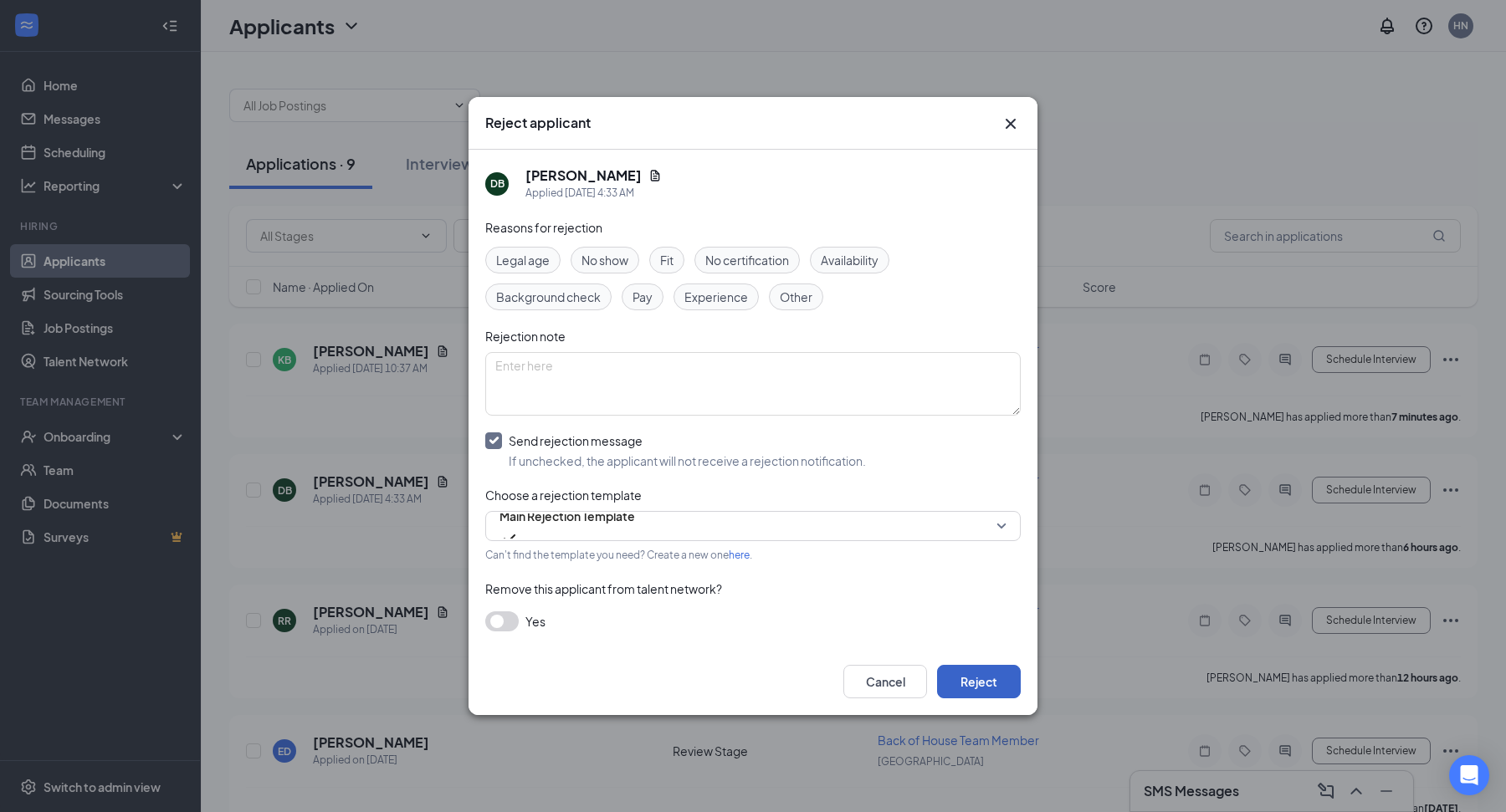
click at [998, 680] on button "Reject" at bounding box center [979, 682] width 84 height 34
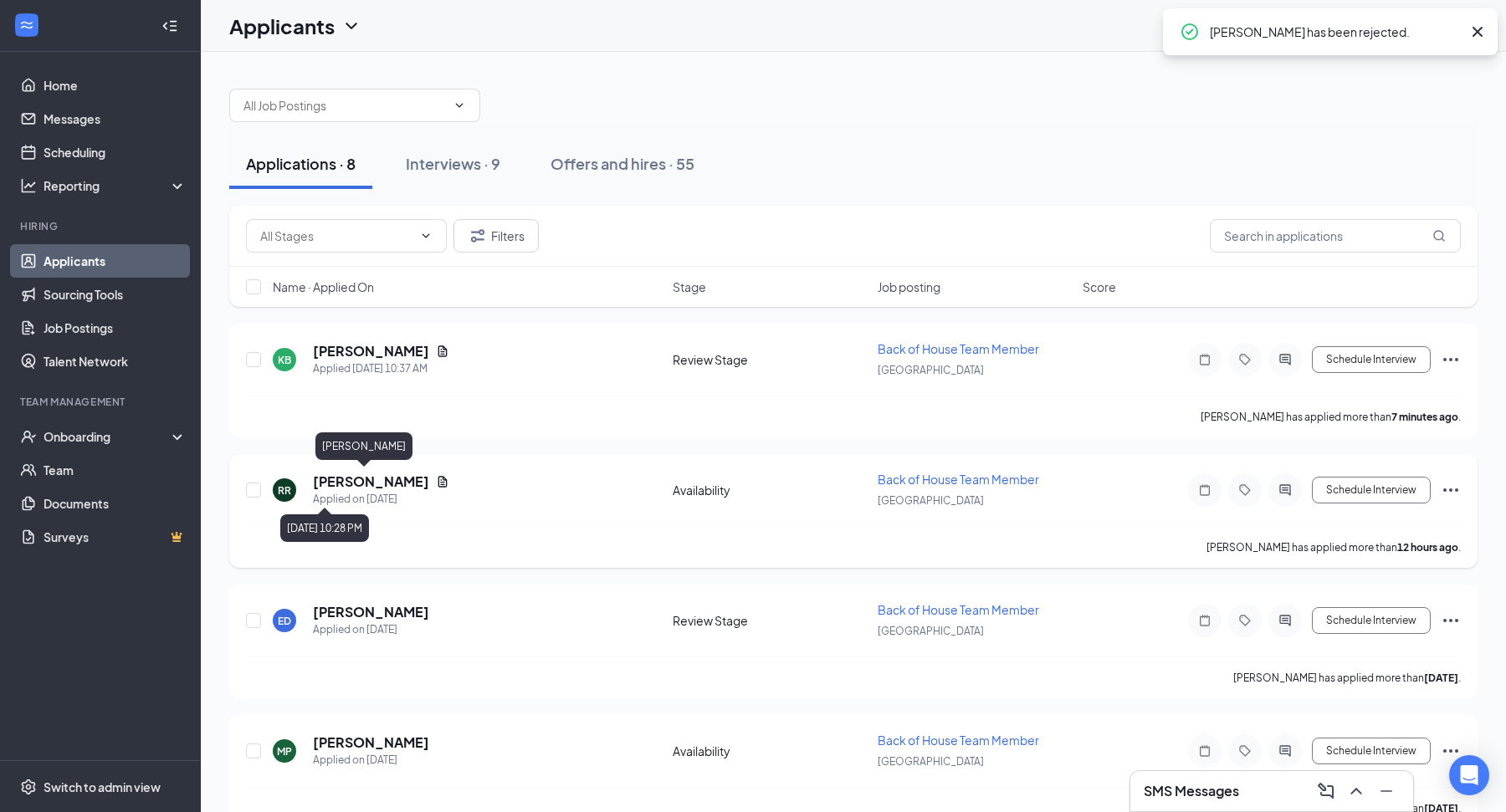
click at [361, 482] on h5 "[PERSON_NAME]" at bounding box center [371, 482] width 116 height 19
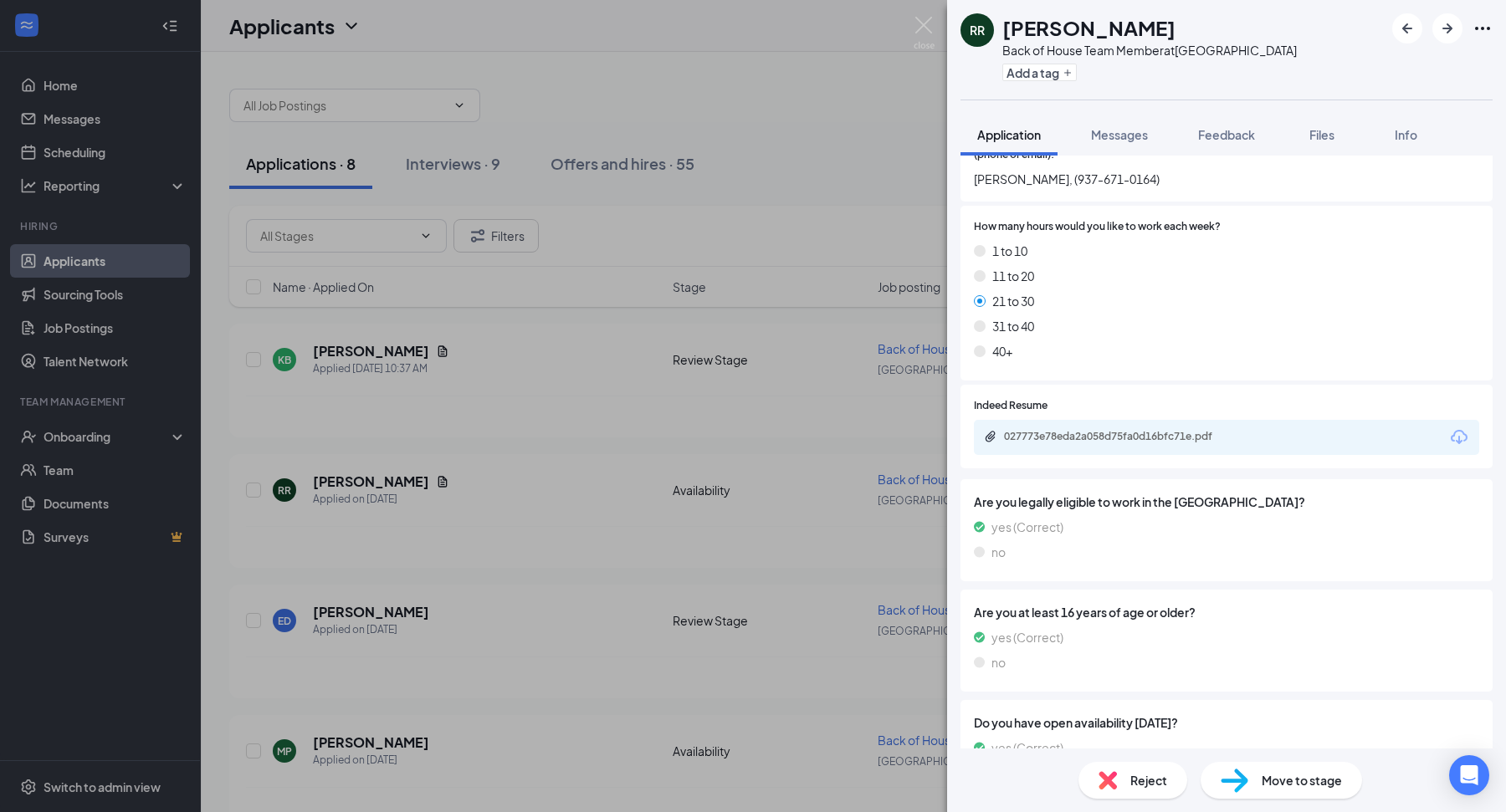
scroll to position [884, 0]
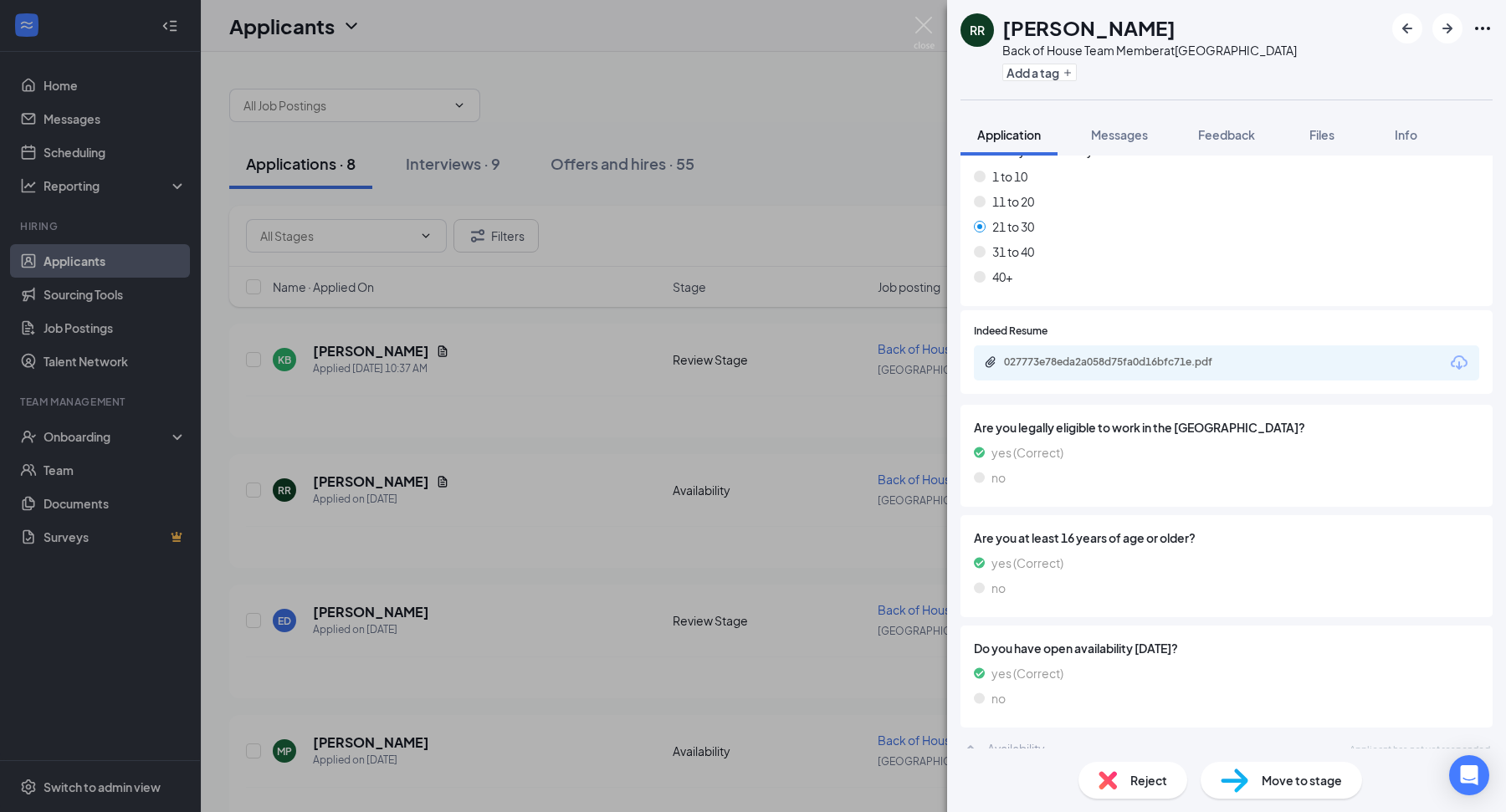
click at [497, 540] on div "RR Ry Roberts Back of House Team Member at Dayton Mall Add a tag Application Me…" at bounding box center [753, 406] width 1506 height 812
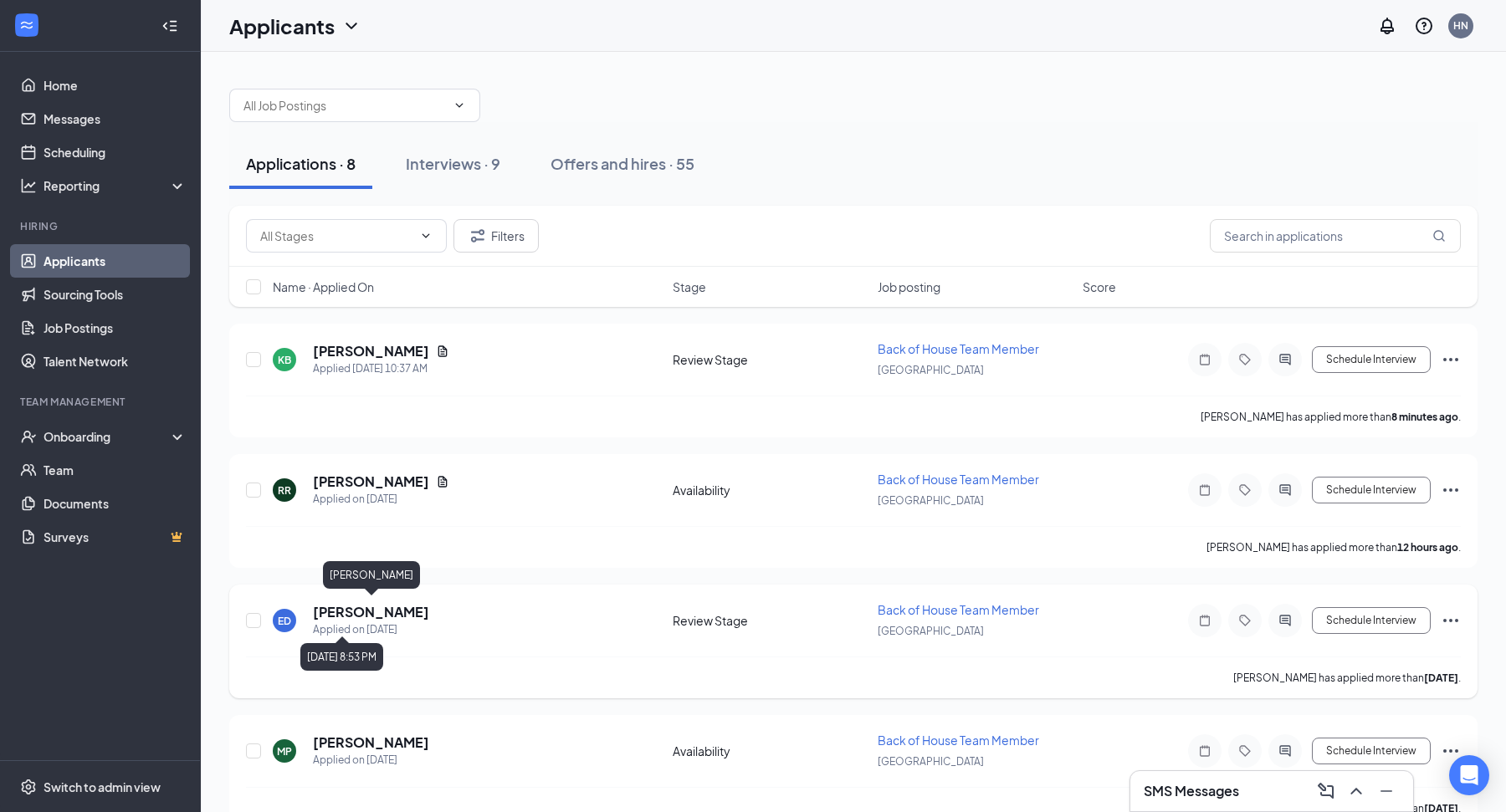
click at [393, 615] on h5 "[PERSON_NAME]" at bounding box center [371, 612] width 116 height 19
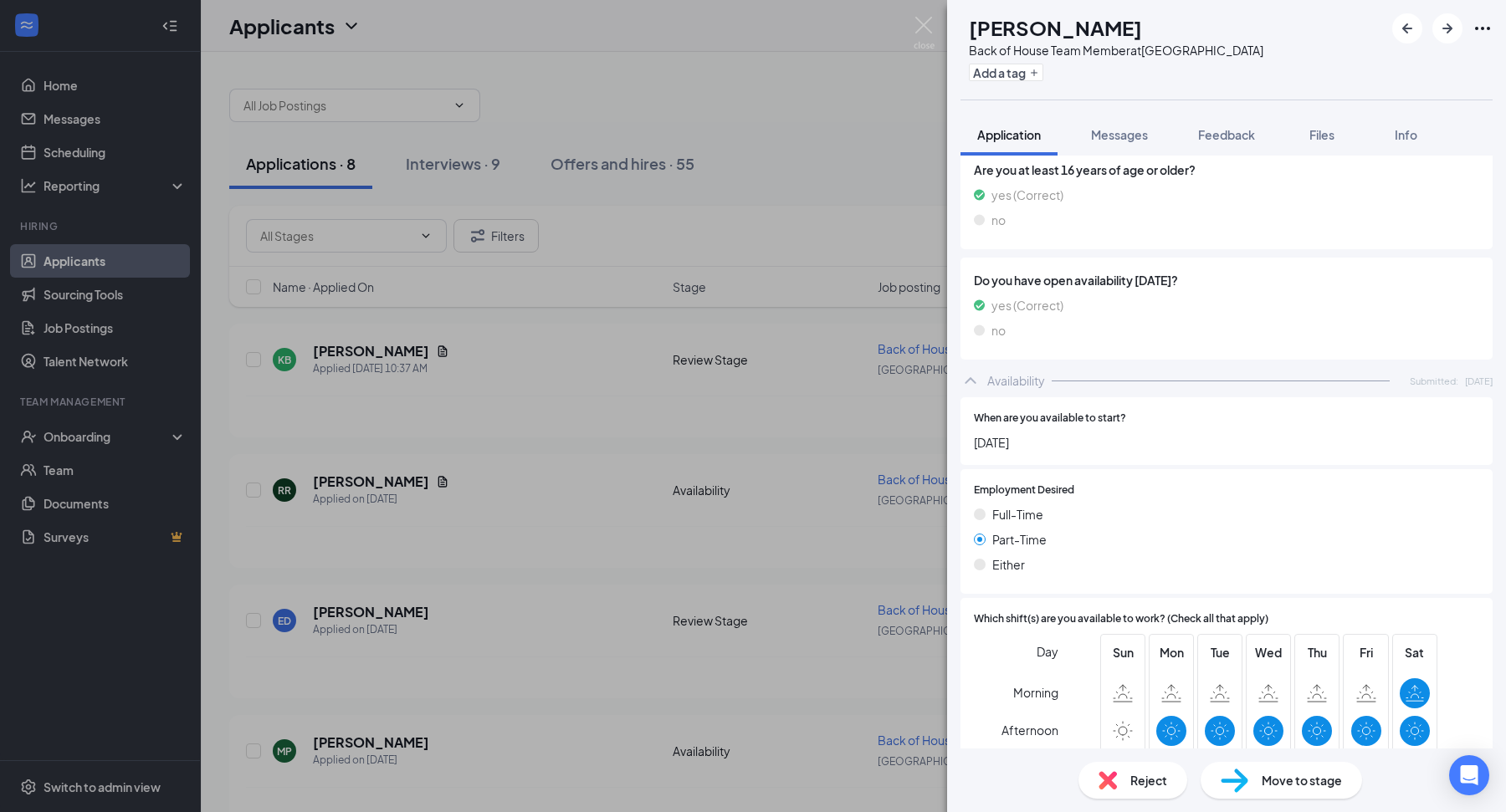
scroll to position [1435, 0]
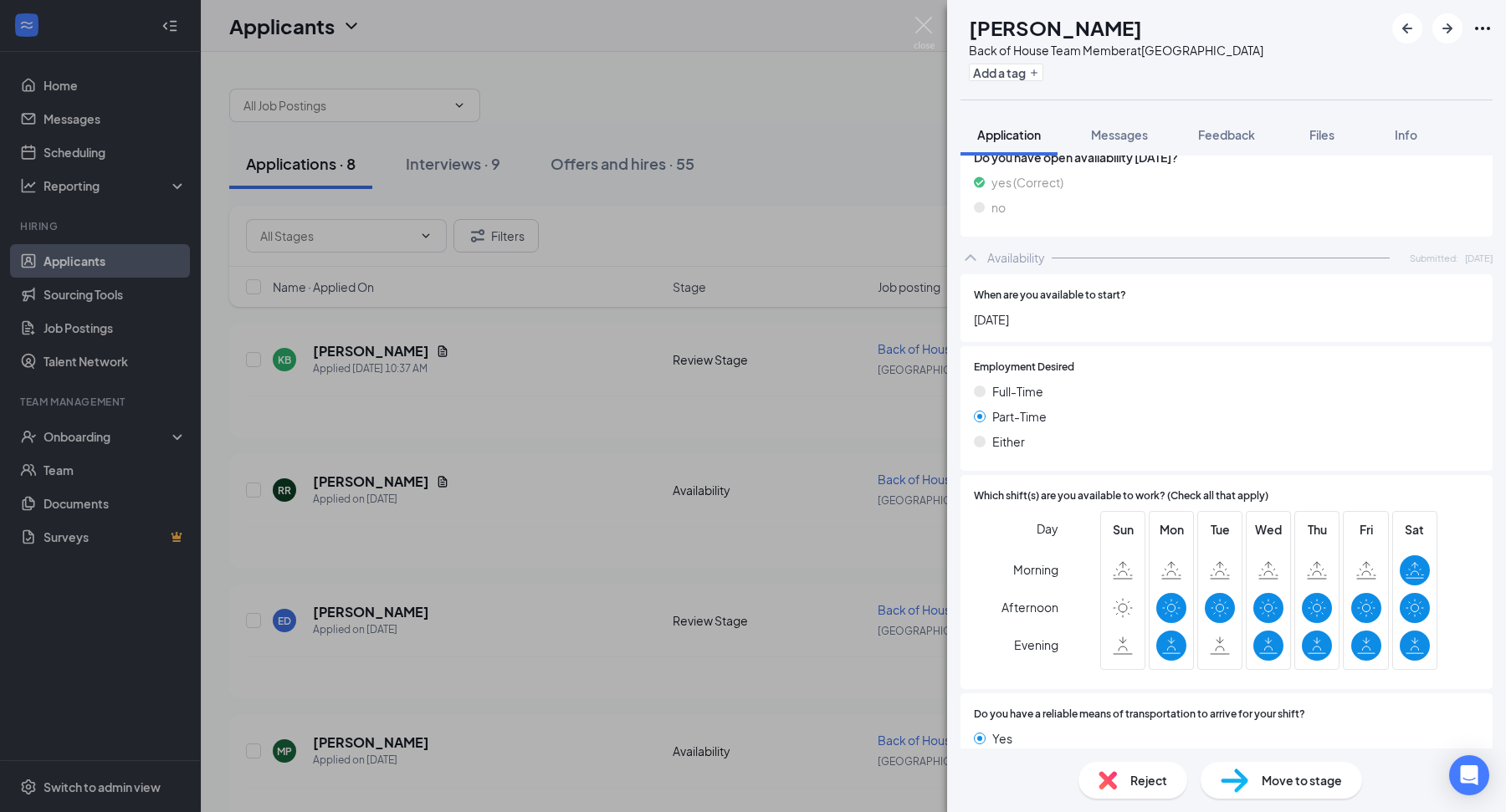
click at [644, 558] on div "ED Ekaterina Dmitrieva Back of House Team Member at Dayton Mall Add a tag Appli…" at bounding box center [753, 406] width 1506 height 812
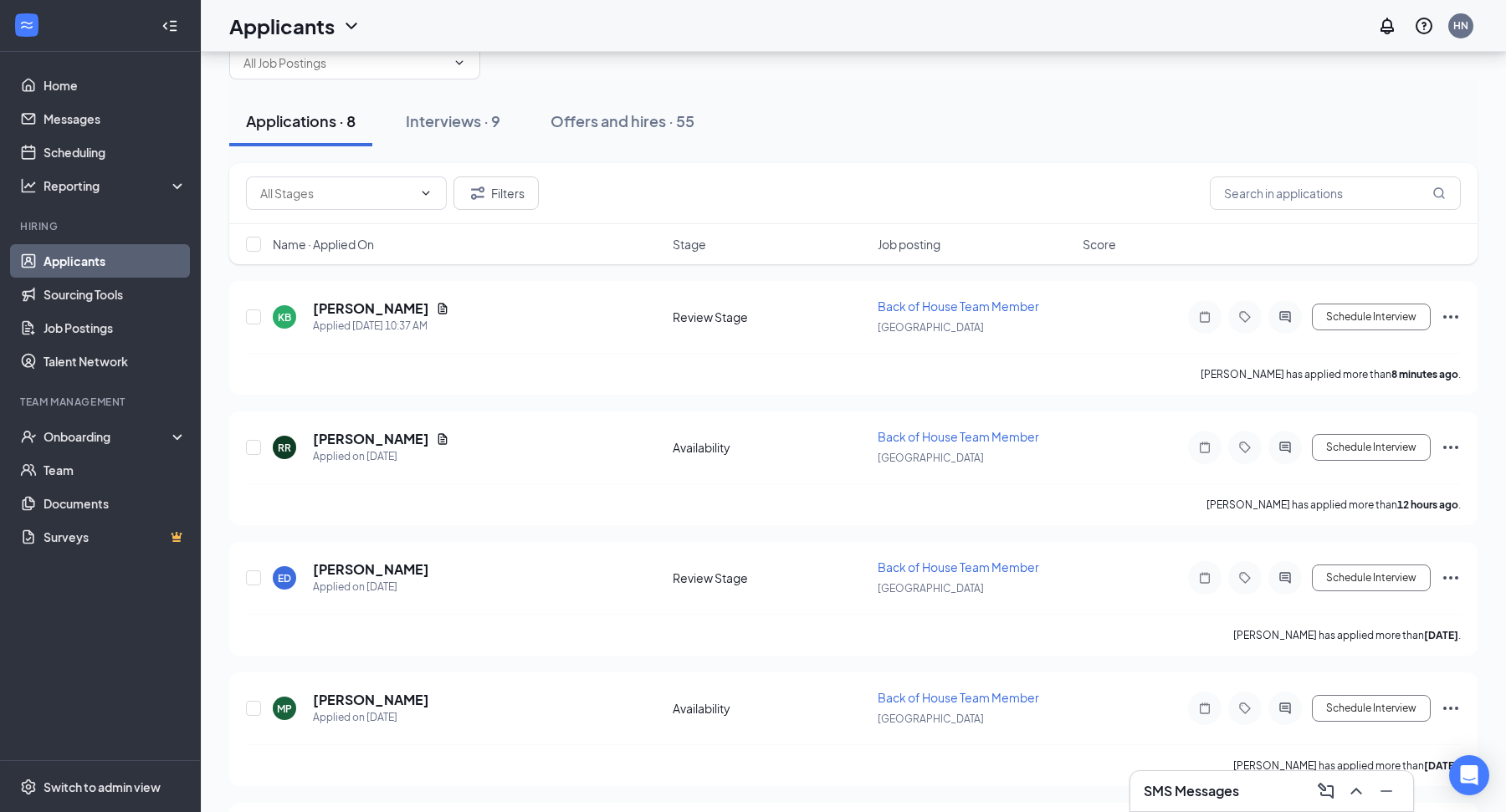
scroll to position [175, 0]
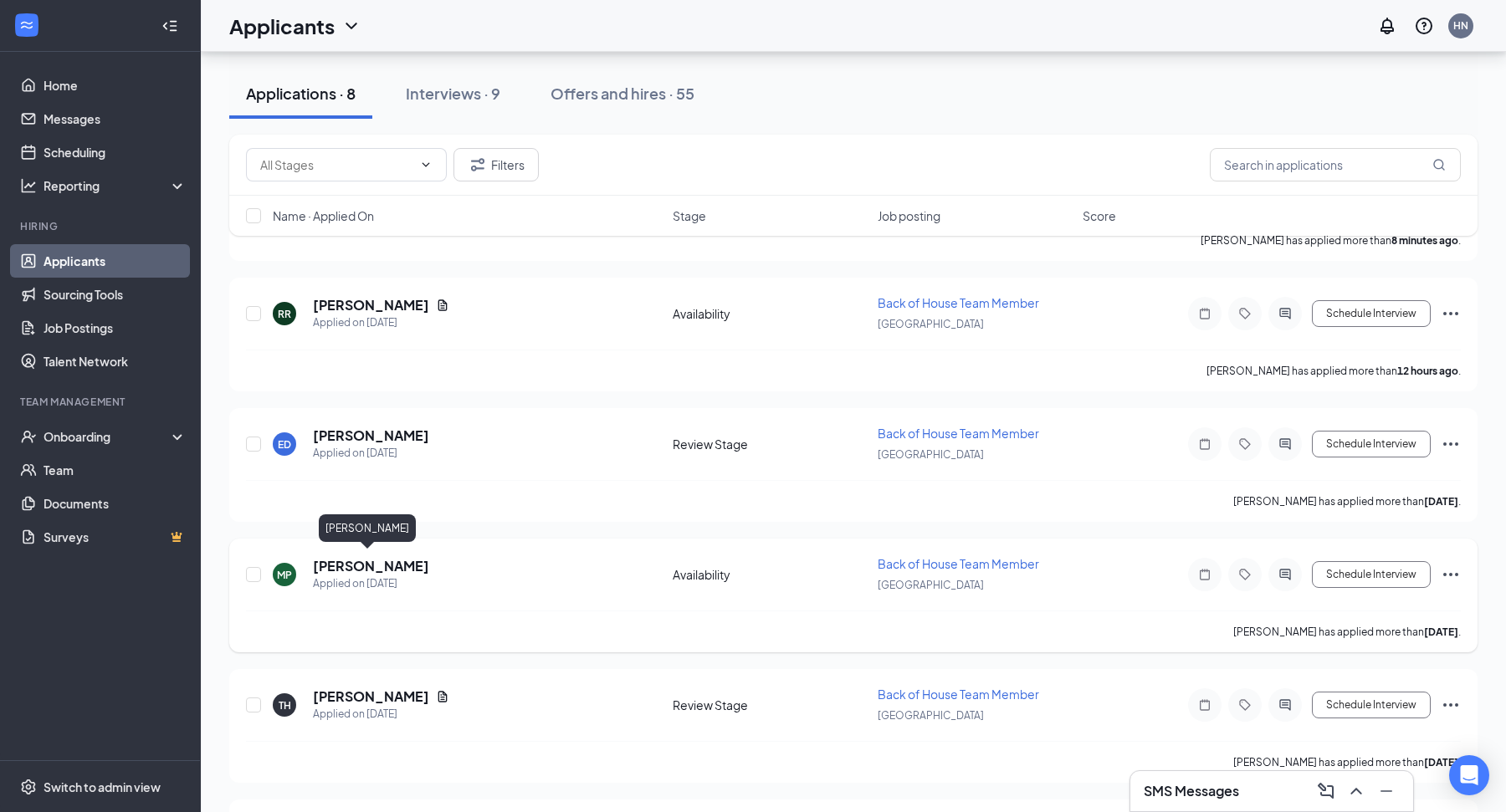
click at [329, 565] on h5 "Martine Payne" at bounding box center [371, 566] width 116 height 19
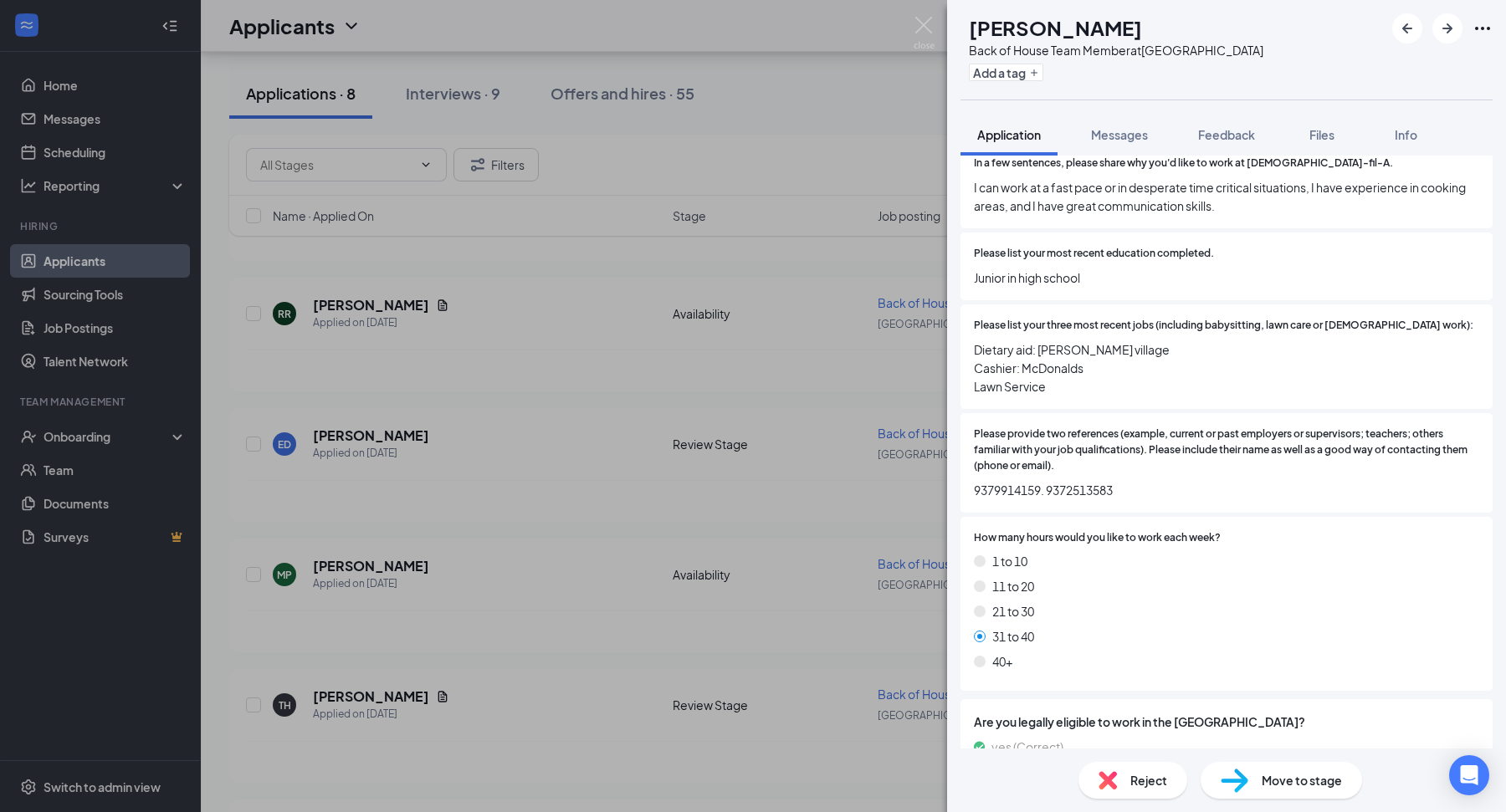
scroll to position [949, 0]
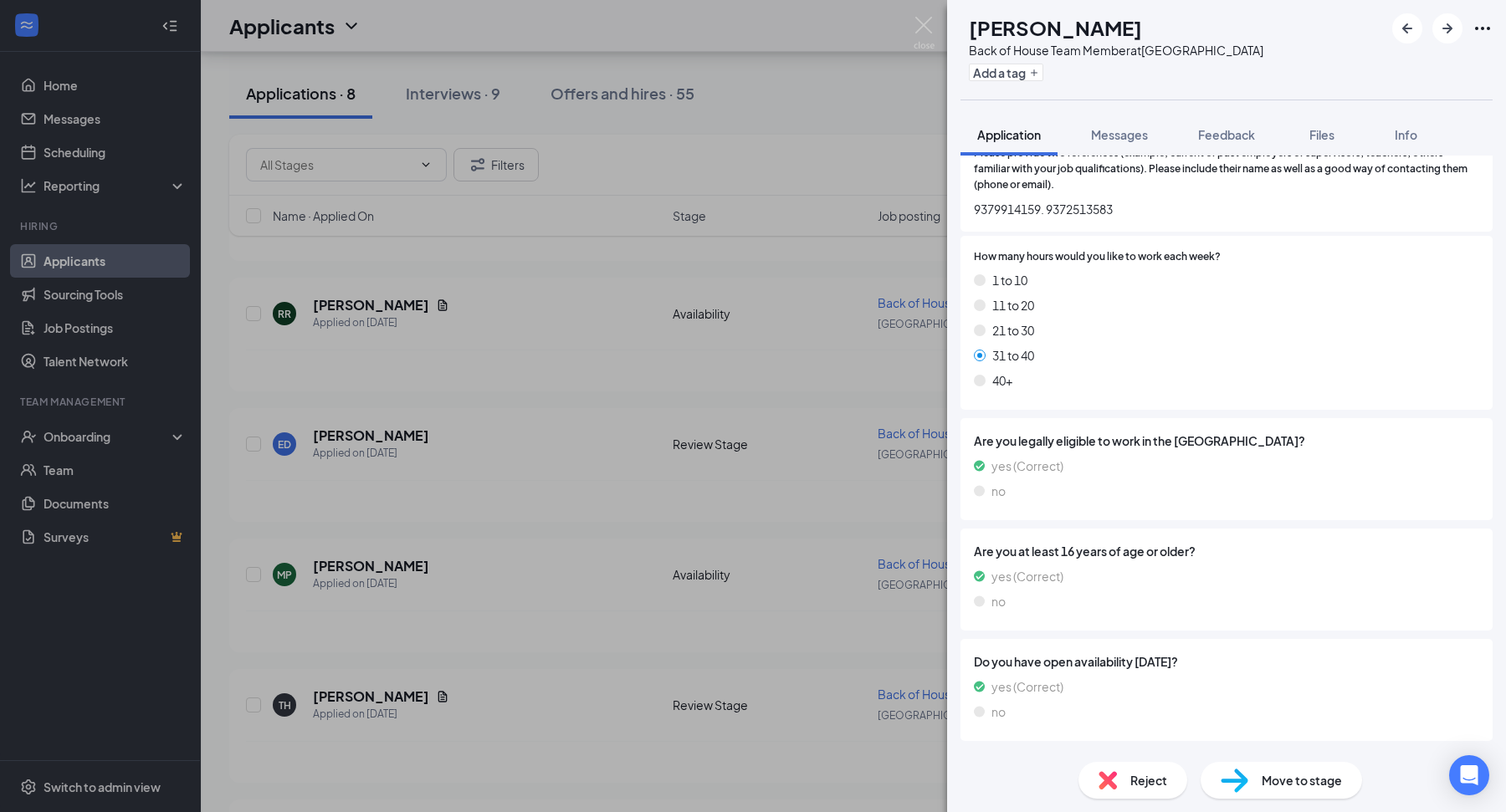
click at [718, 717] on div "MP Martine Payne Back of House Team Member at Dayton Mall Add a tag Application…" at bounding box center [753, 406] width 1506 height 812
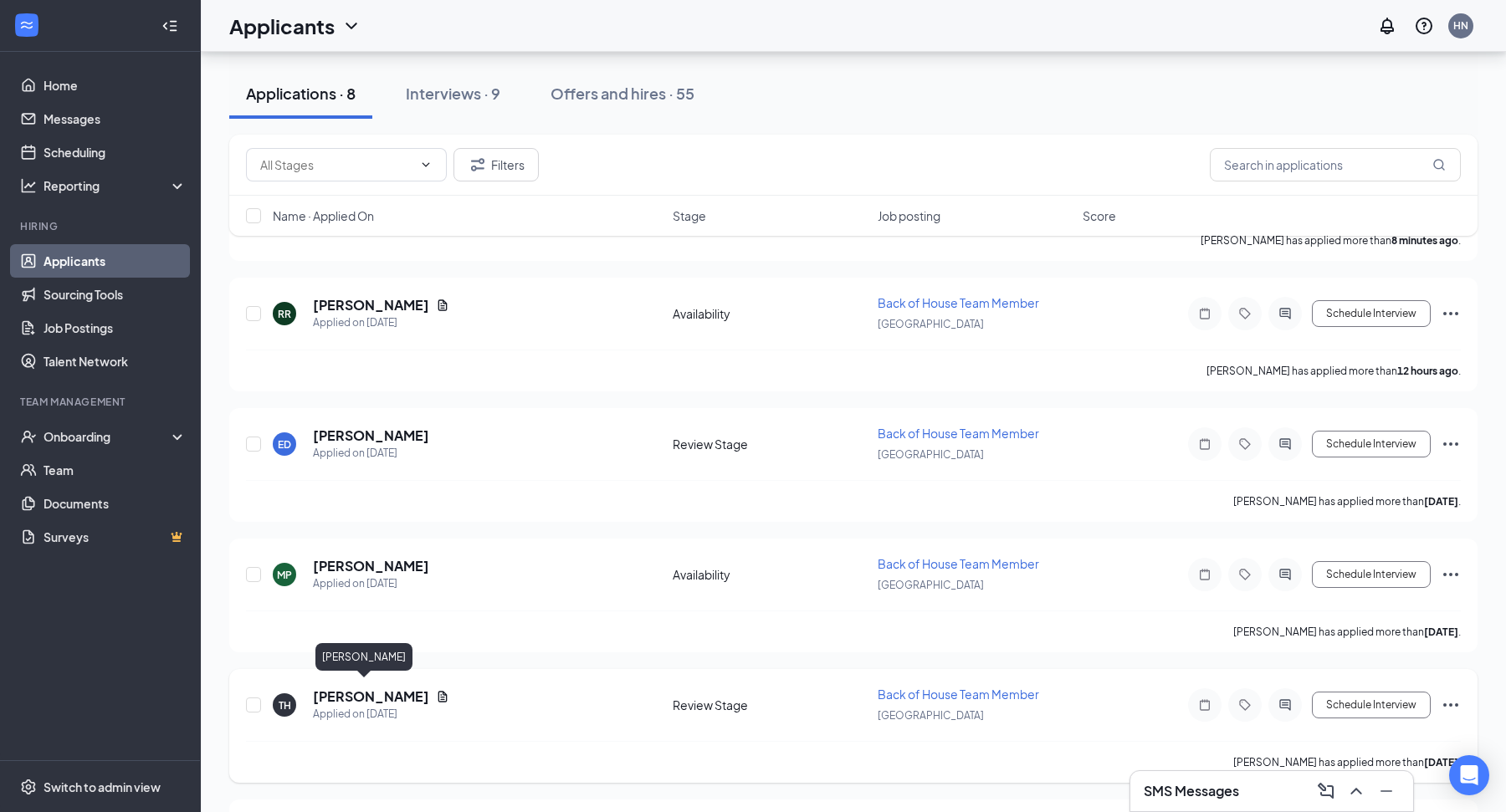
click at [346, 690] on h5 "Traci Heaps" at bounding box center [371, 697] width 116 height 19
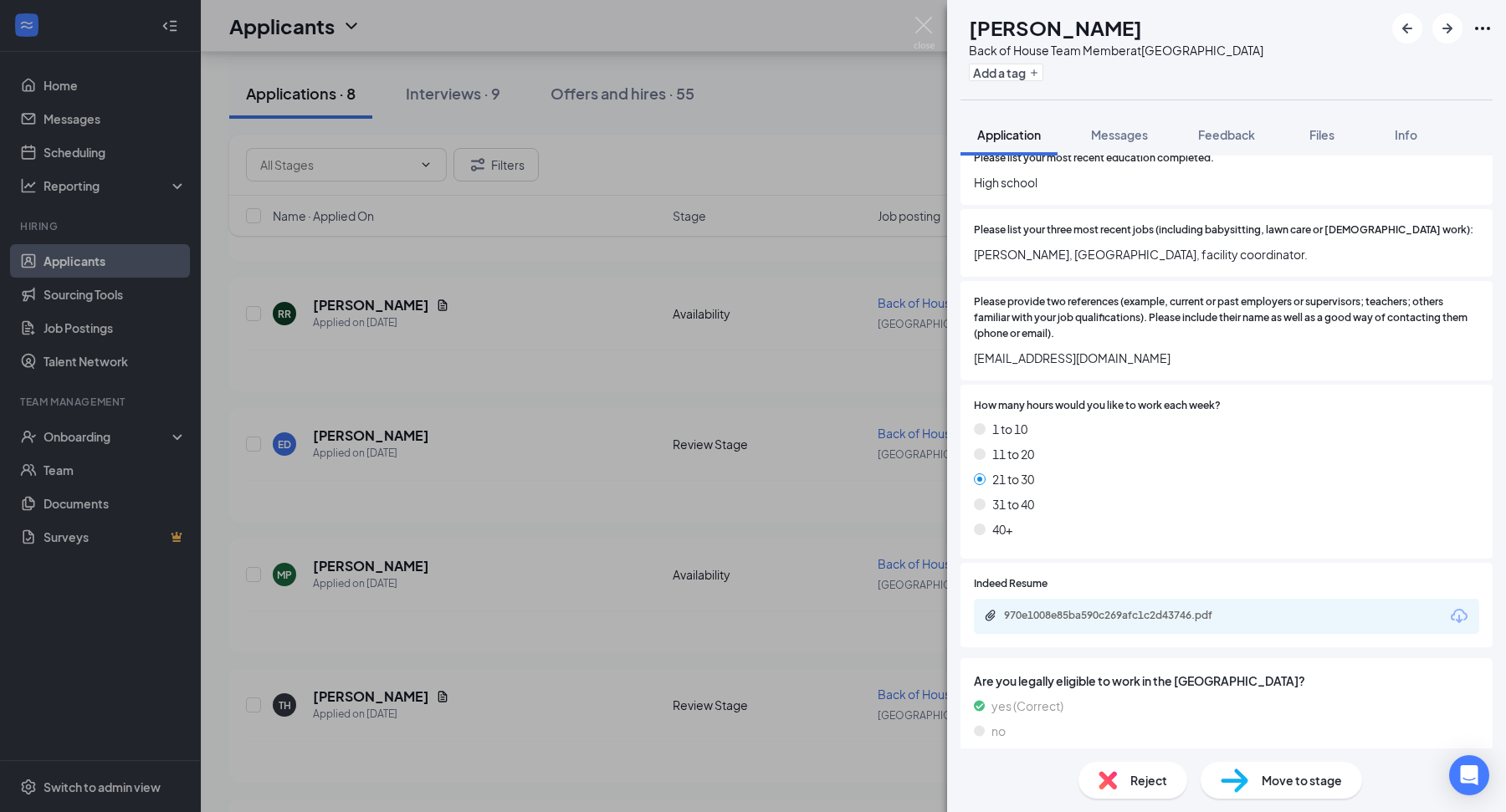
scroll to position [704, 0]
click at [1135, 608] on div "970e1008e85ba590c269afc1c2d43746.pdf" at bounding box center [1122, 615] width 235 height 14
click at [554, 621] on div "TH Traci Heaps Back of House Team Member at Dayton Mall Add a tag Application M…" at bounding box center [753, 406] width 1506 height 812
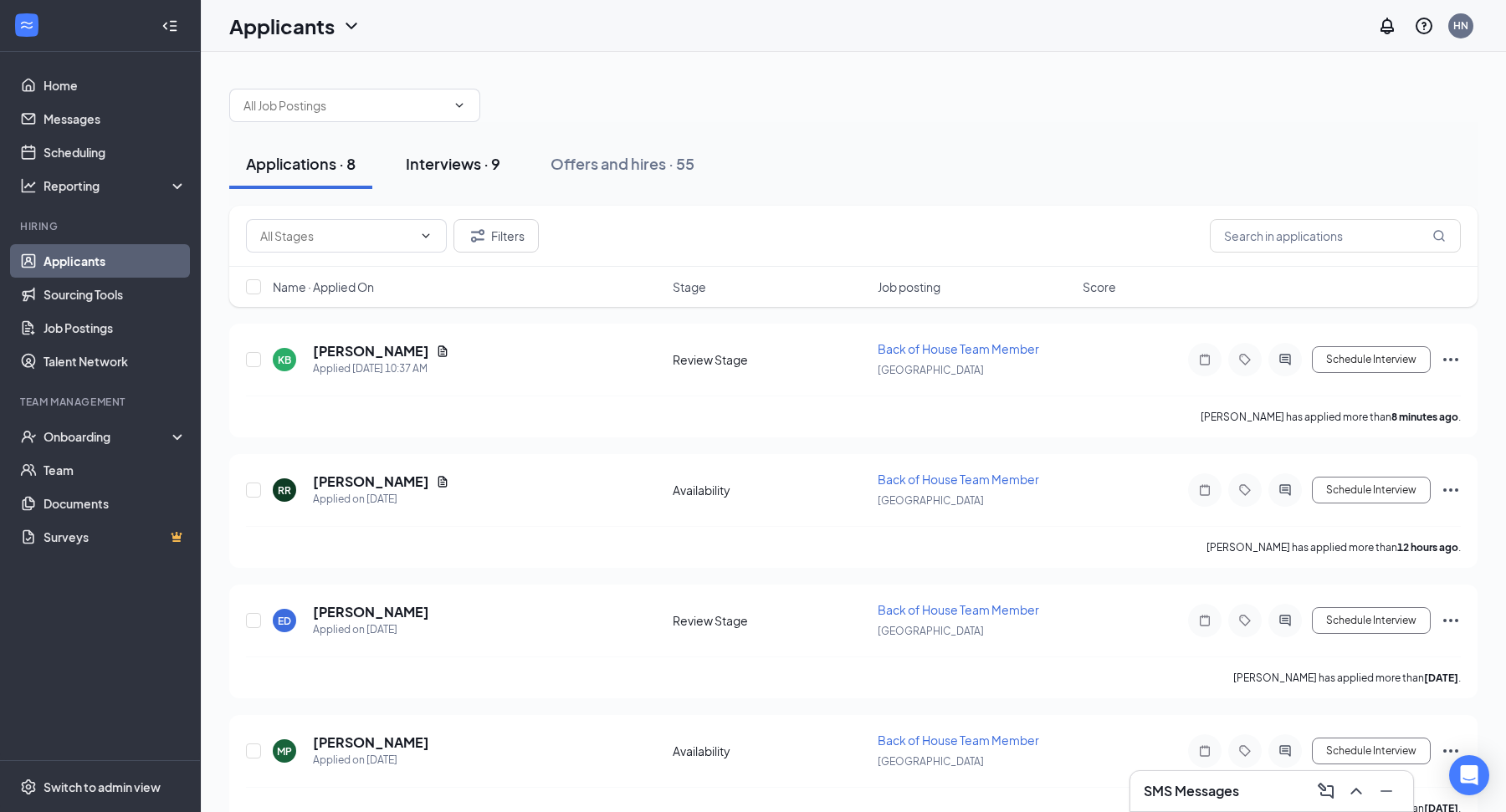
click at [473, 169] on div "Interviews · 9" at bounding box center [453, 163] width 95 height 21
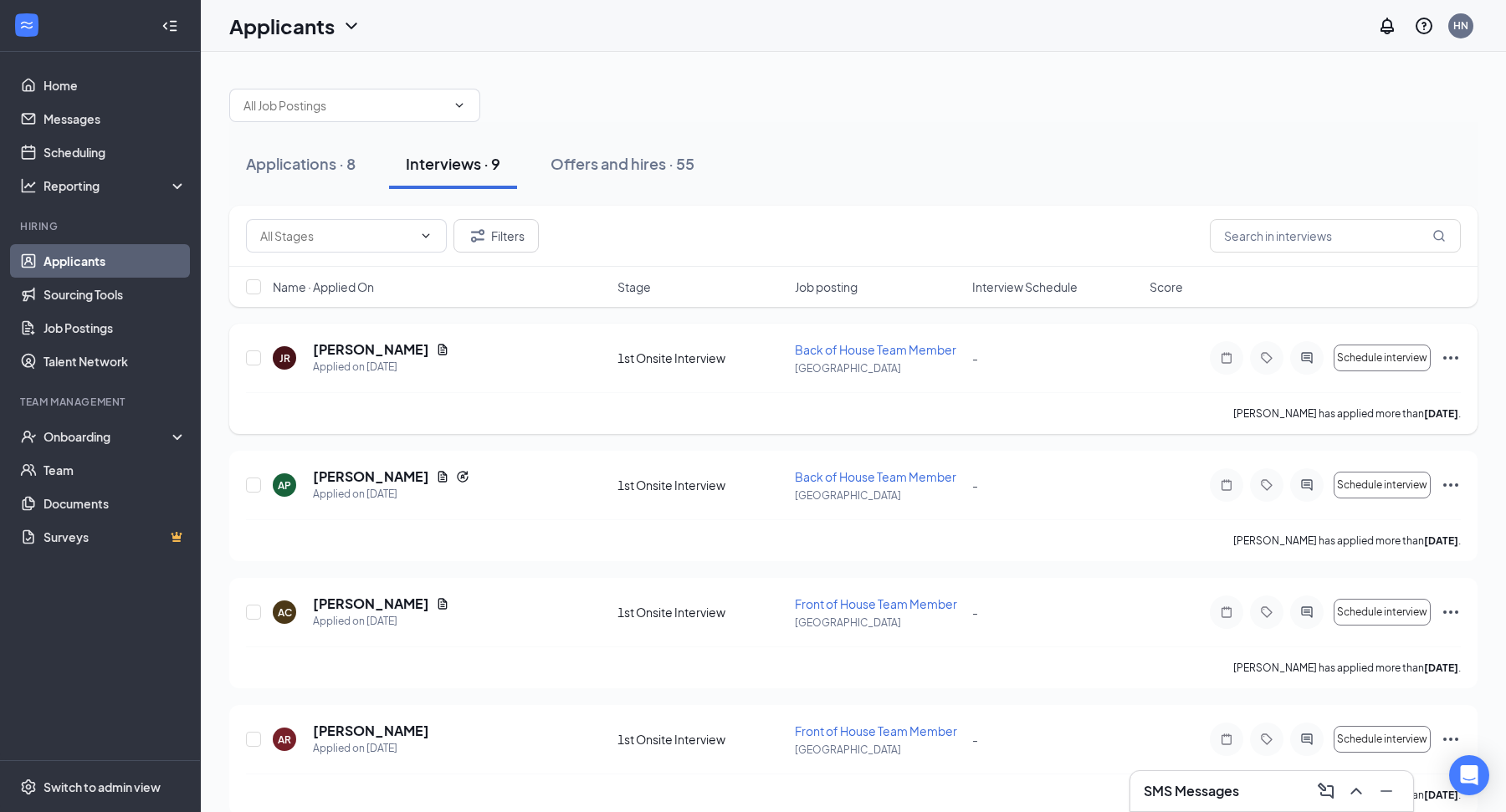
click at [369, 351] on h5 "Jada Rhyme" at bounding box center [371, 350] width 116 height 19
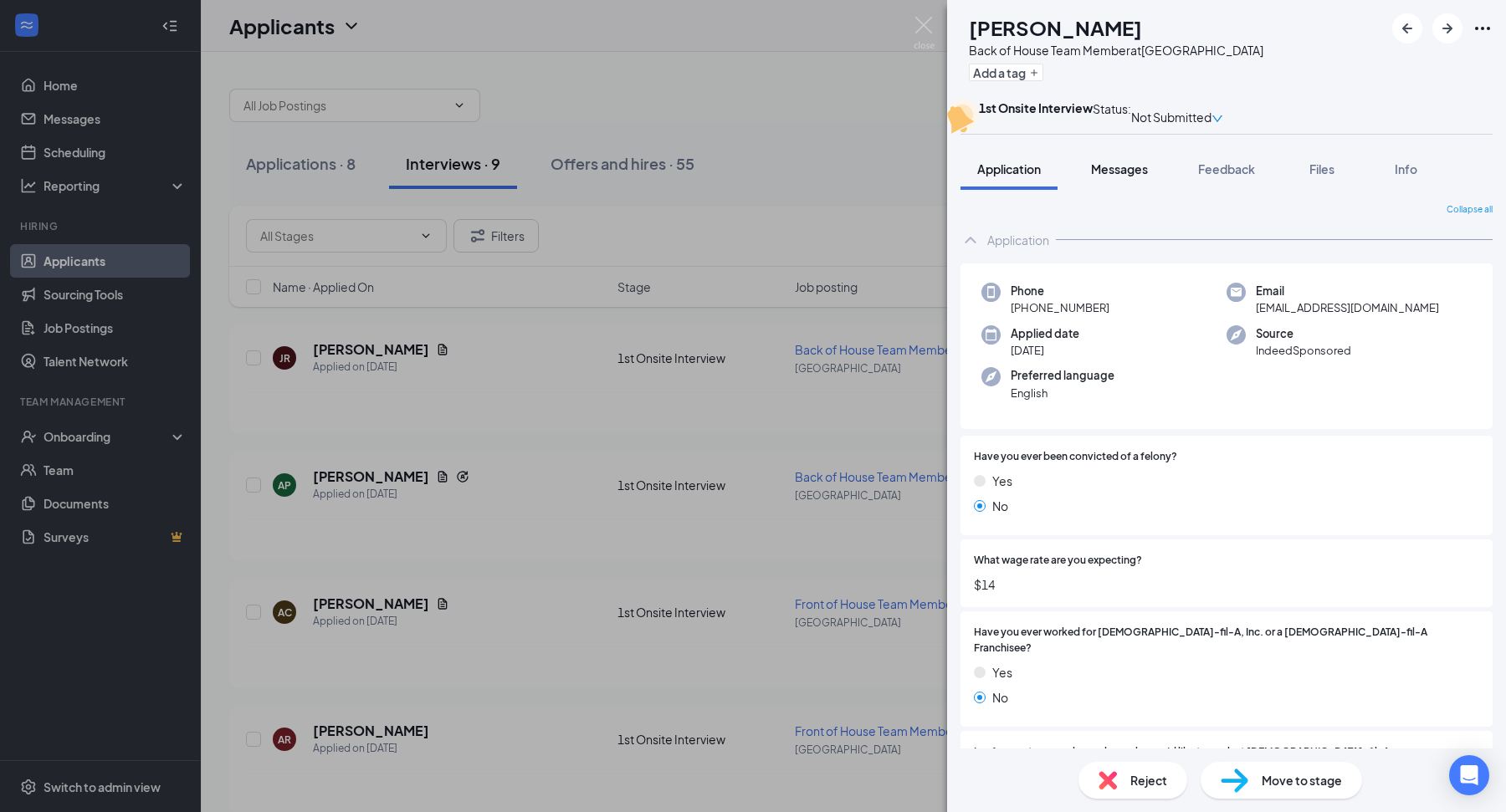
click at [1138, 176] on span "Messages" at bounding box center [1120, 169] width 57 height 15
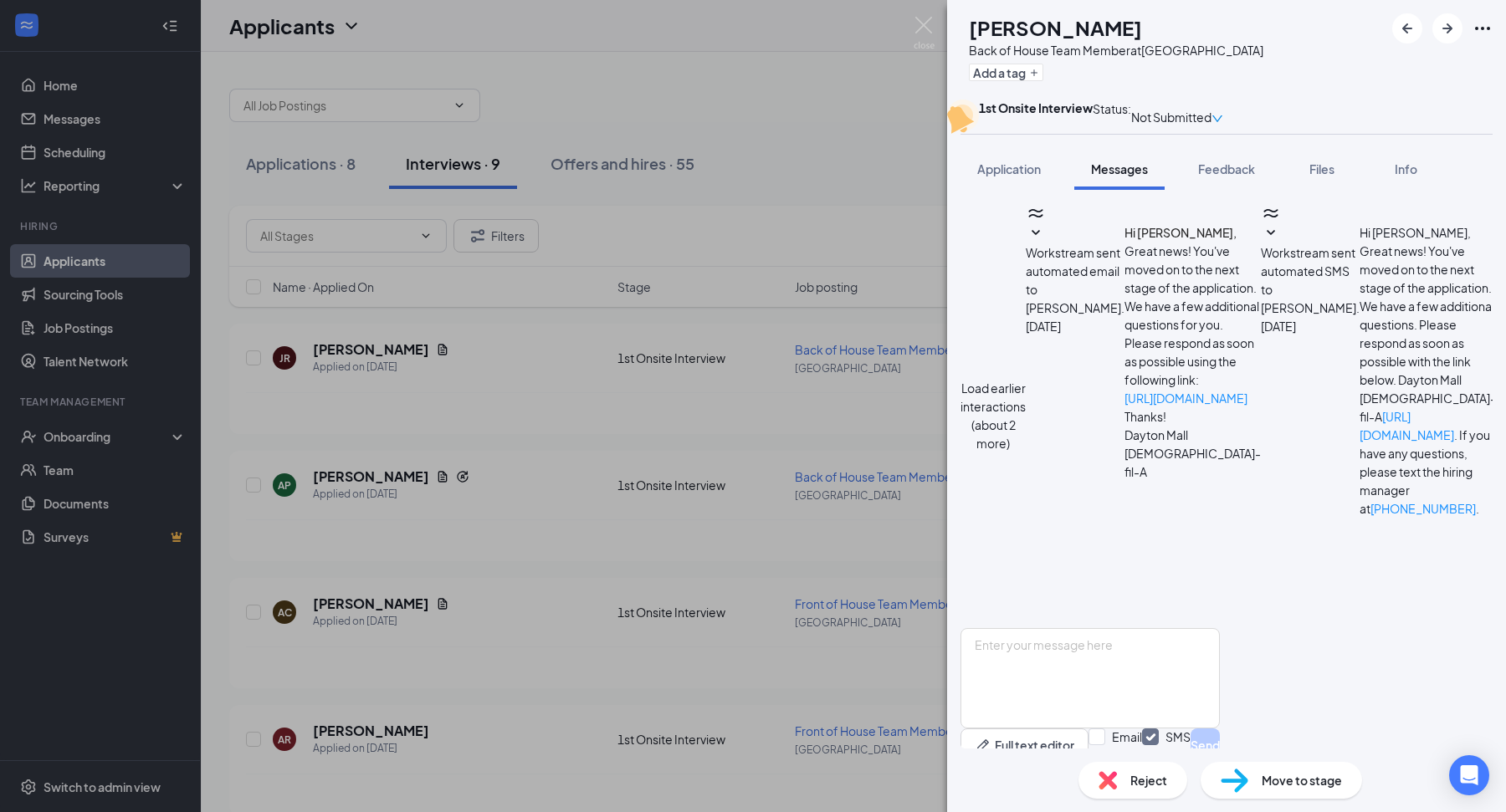
scroll to position [373, 0]
click at [922, 405] on div "JR Jada Rhyme Back of House Team Member at Dayton Mall Add a tag 1st Onsite Int…" at bounding box center [753, 406] width 1506 height 812
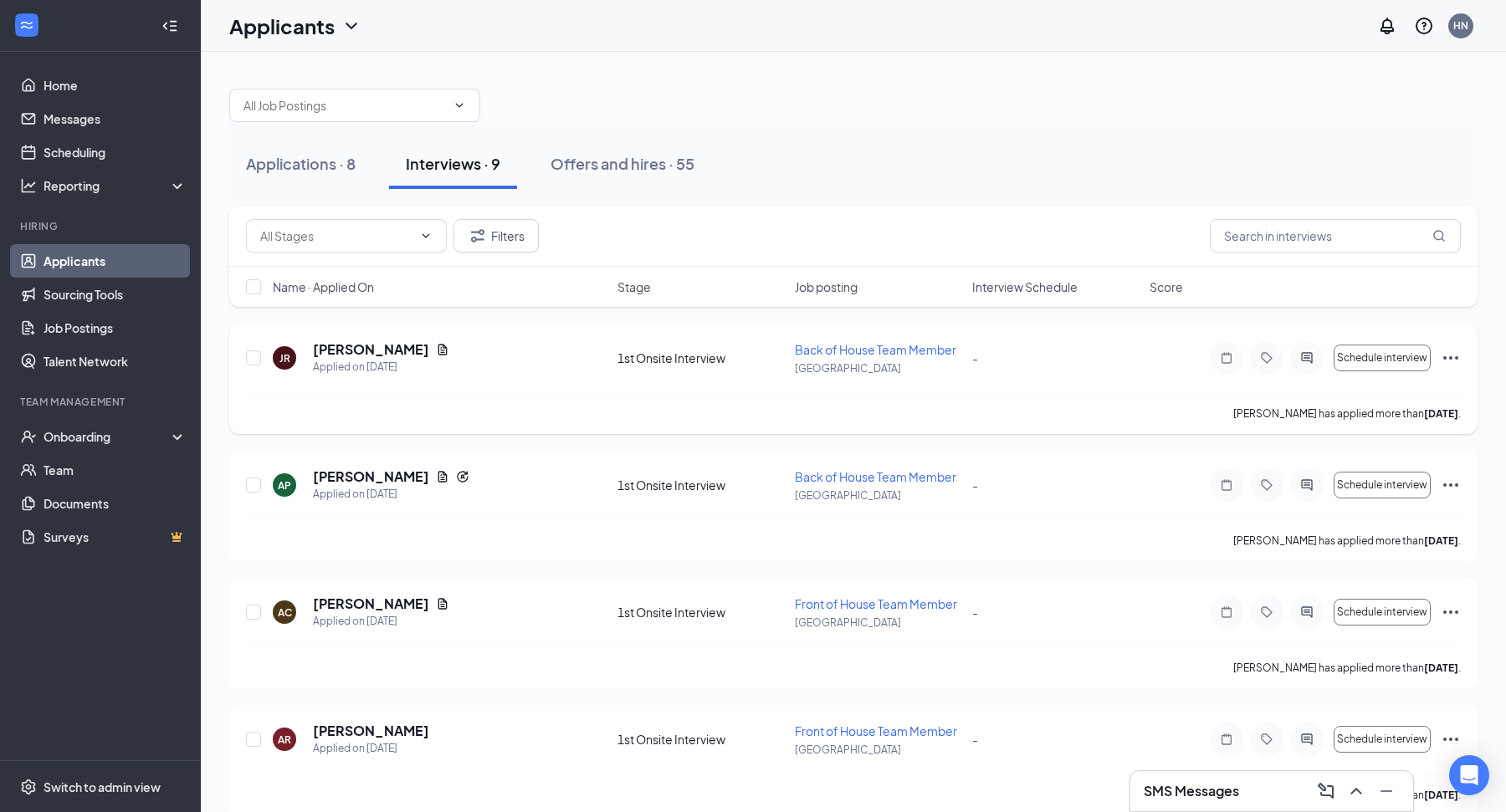
click at [1444, 355] on icon "Ellipses" at bounding box center [1451, 358] width 20 height 20
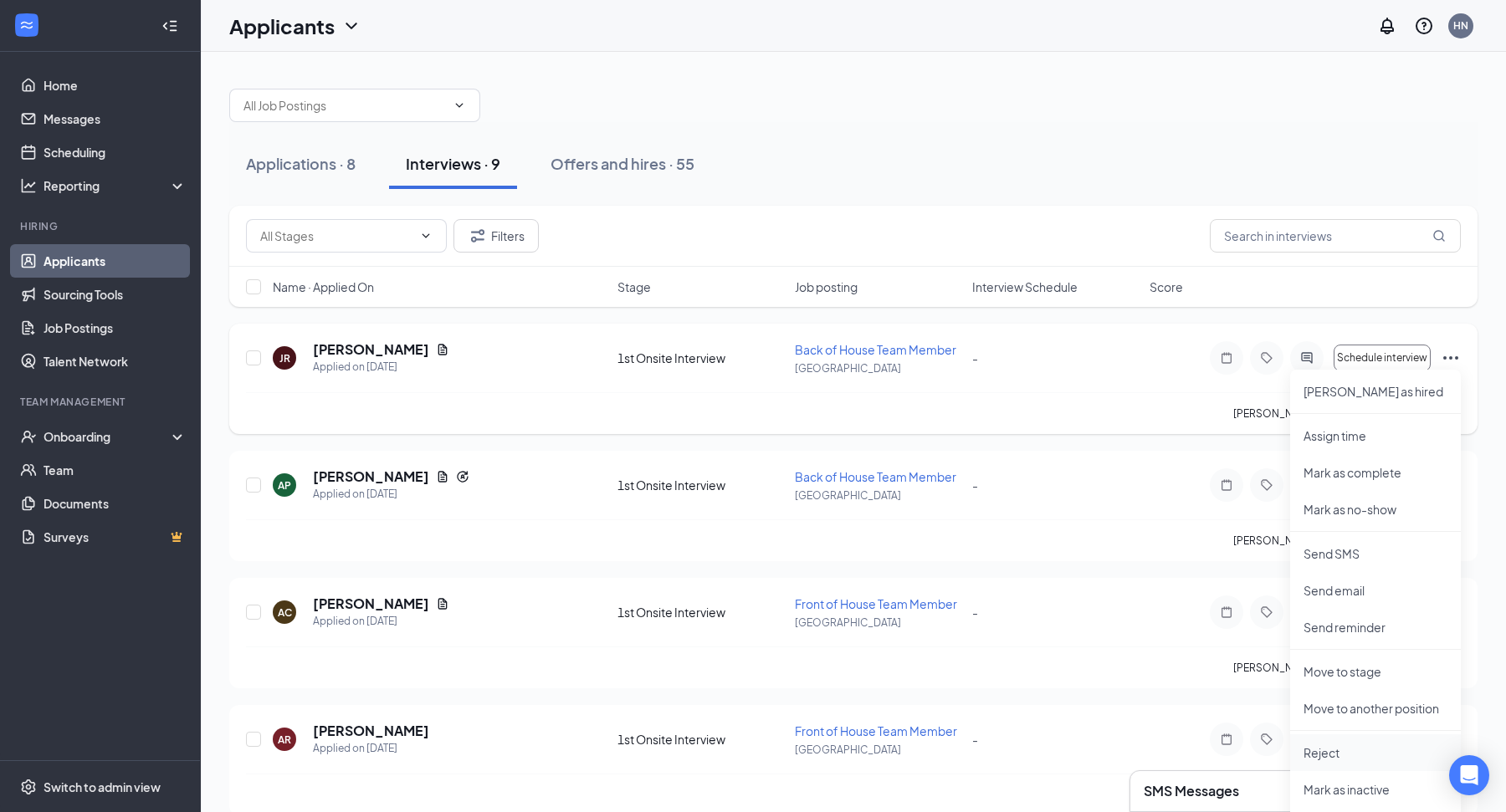
click at [1329, 754] on p "Reject" at bounding box center [1376, 753] width 144 height 17
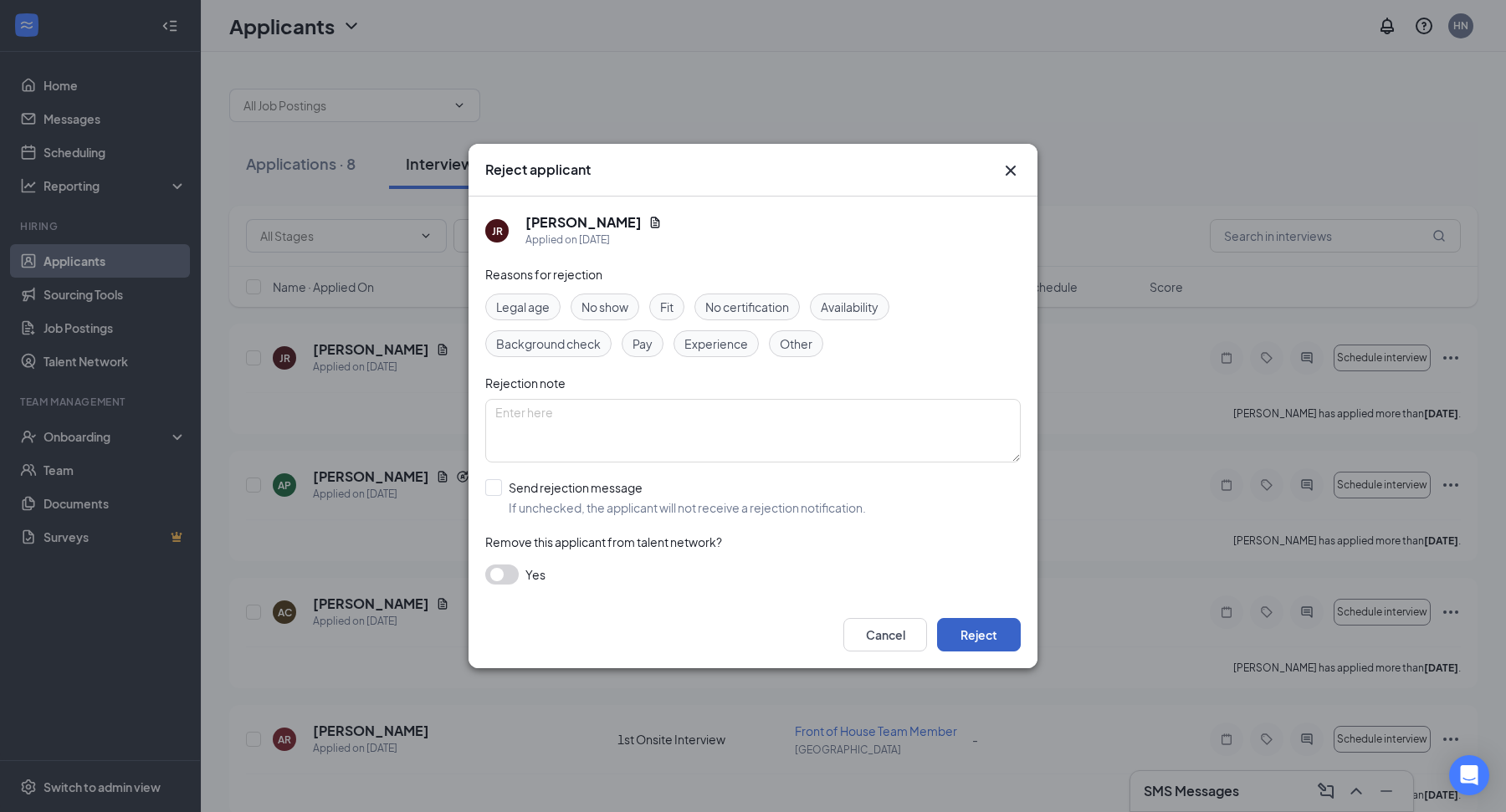
click at [994, 623] on button "Reject" at bounding box center [979, 635] width 84 height 34
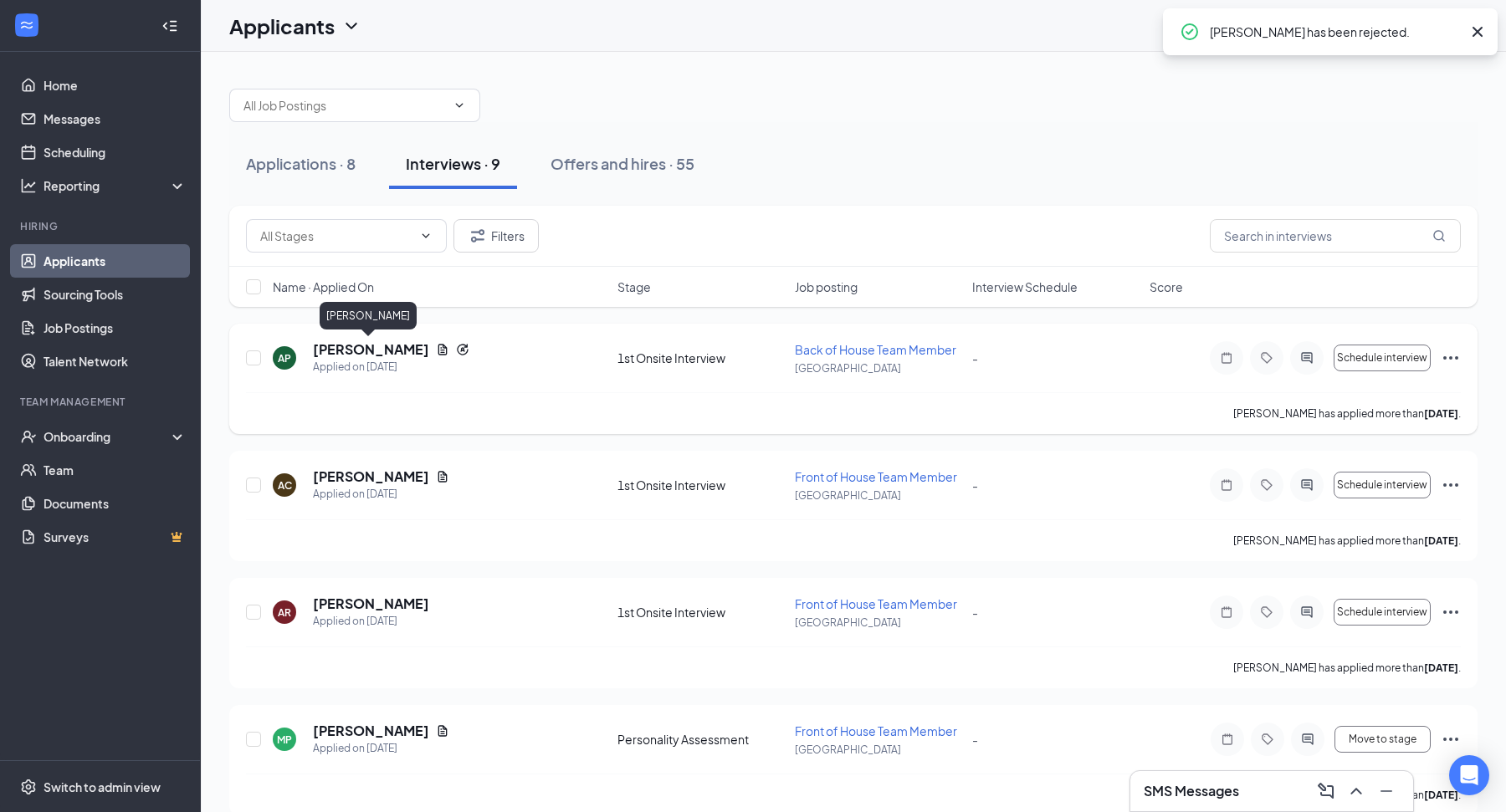
click at [390, 341] on h5 "Anthony Pinson" at bounding box center [371, 350] width 116 height 19
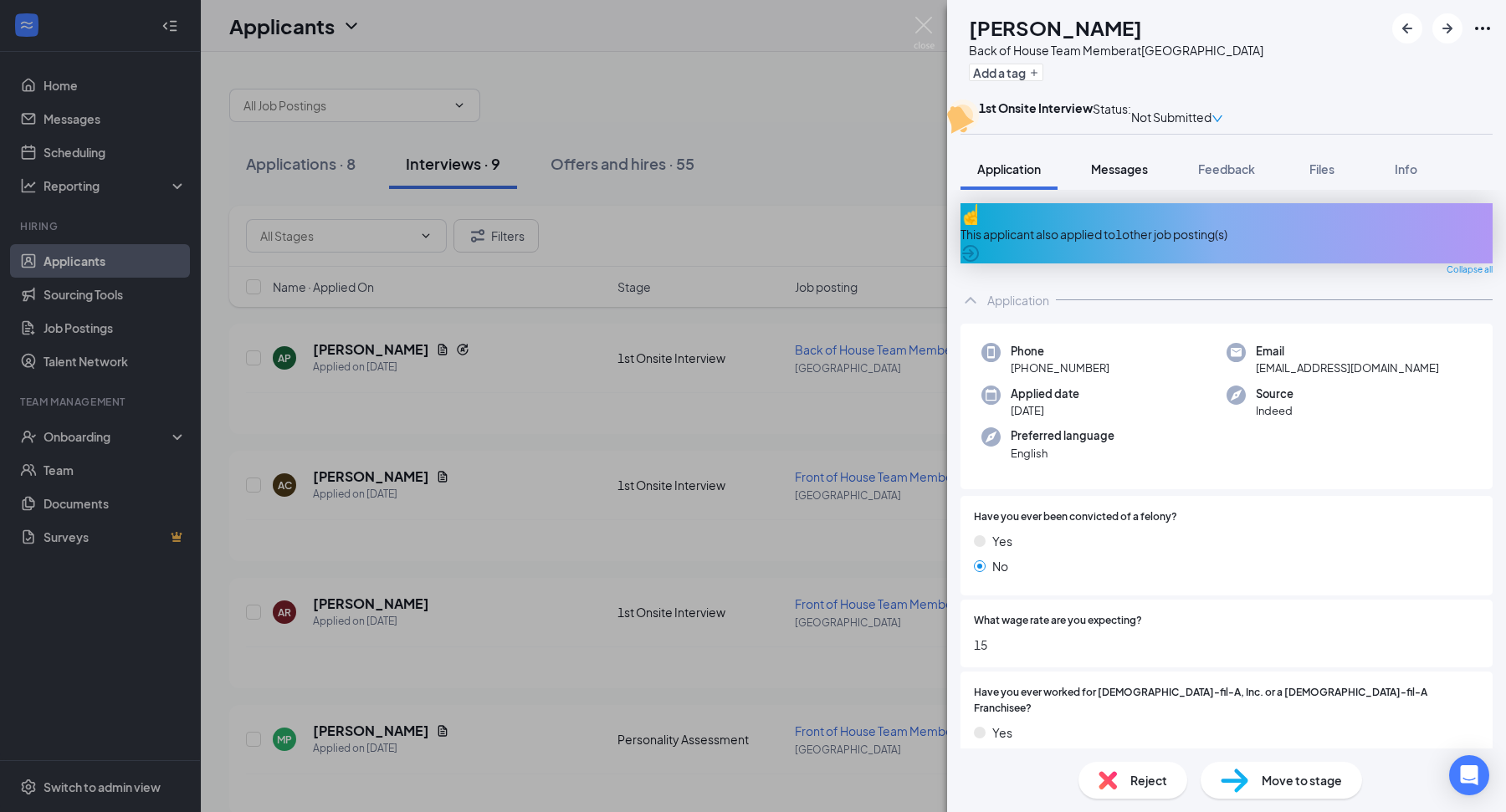
click at [1114, 177] on div "Messages" at bounding box center [1120, 169] width 57 height 17
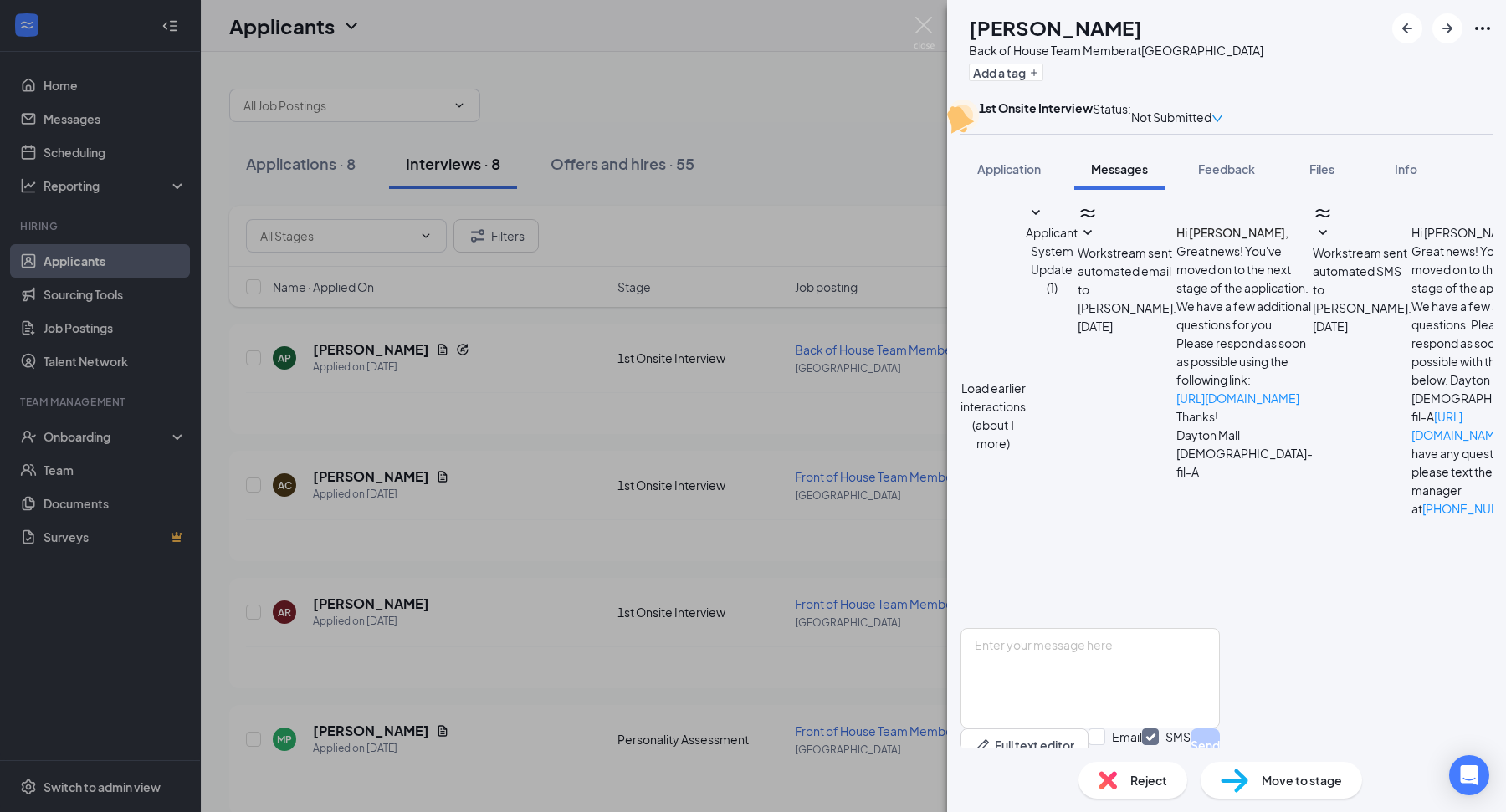
scroll to position [332, 0]
click at [829, 440] on div "AP Anthony Pinson Back of House Team Member at Dayton Mall Add a tag 1st Onsite…" at bounding box center [753, 406] width 1506 height 812
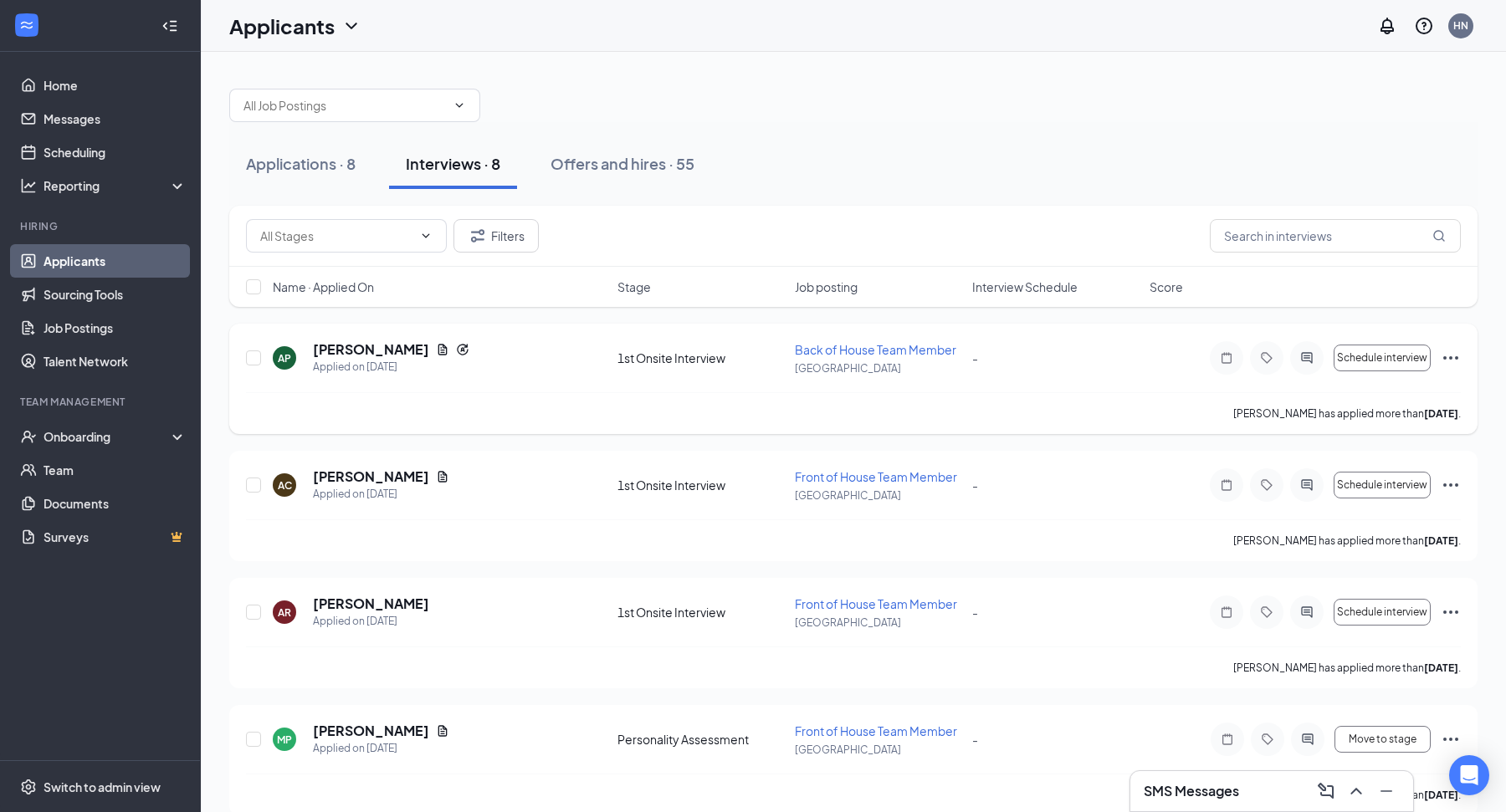
click at [1458, 355] on icon "Ellipses" at bounding box center [1451, 358] width 20 height 20
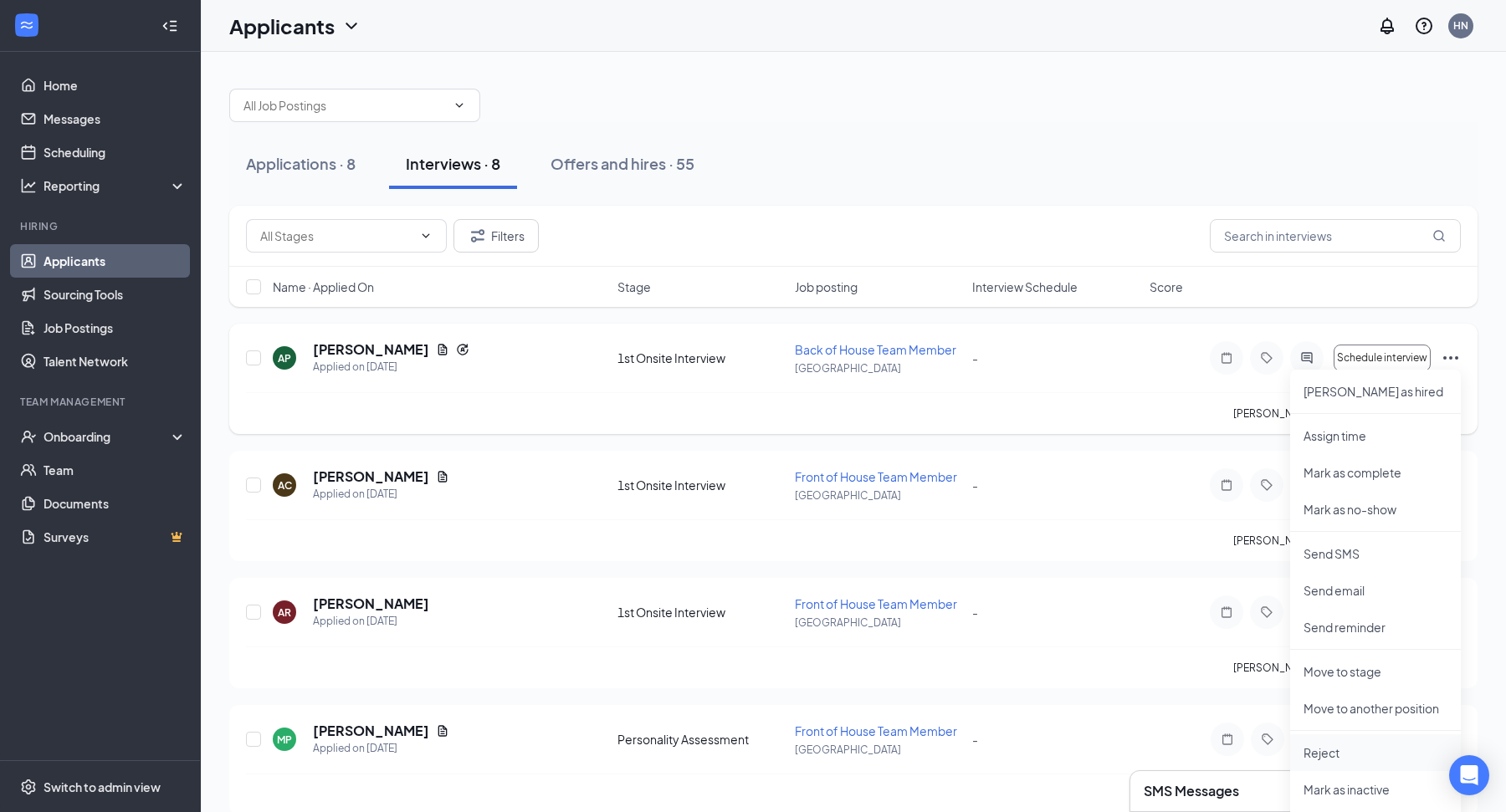
click at [1322, 765] on li "Reject" at bounding box center [1375, 752] width 171 height 36
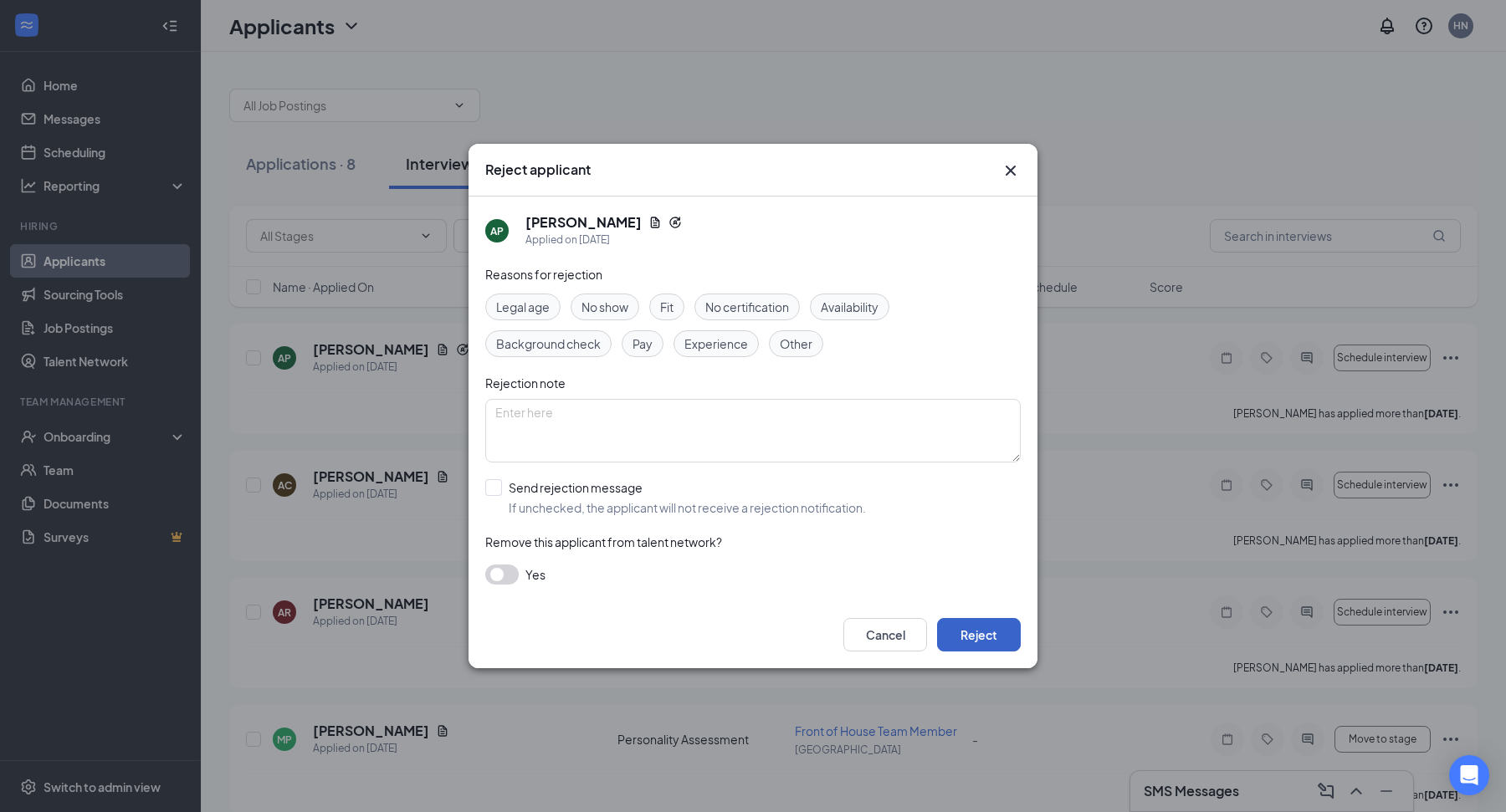
click at [999, 643] on button "Reject" at bounding box center [979, 635] width 84 height 34
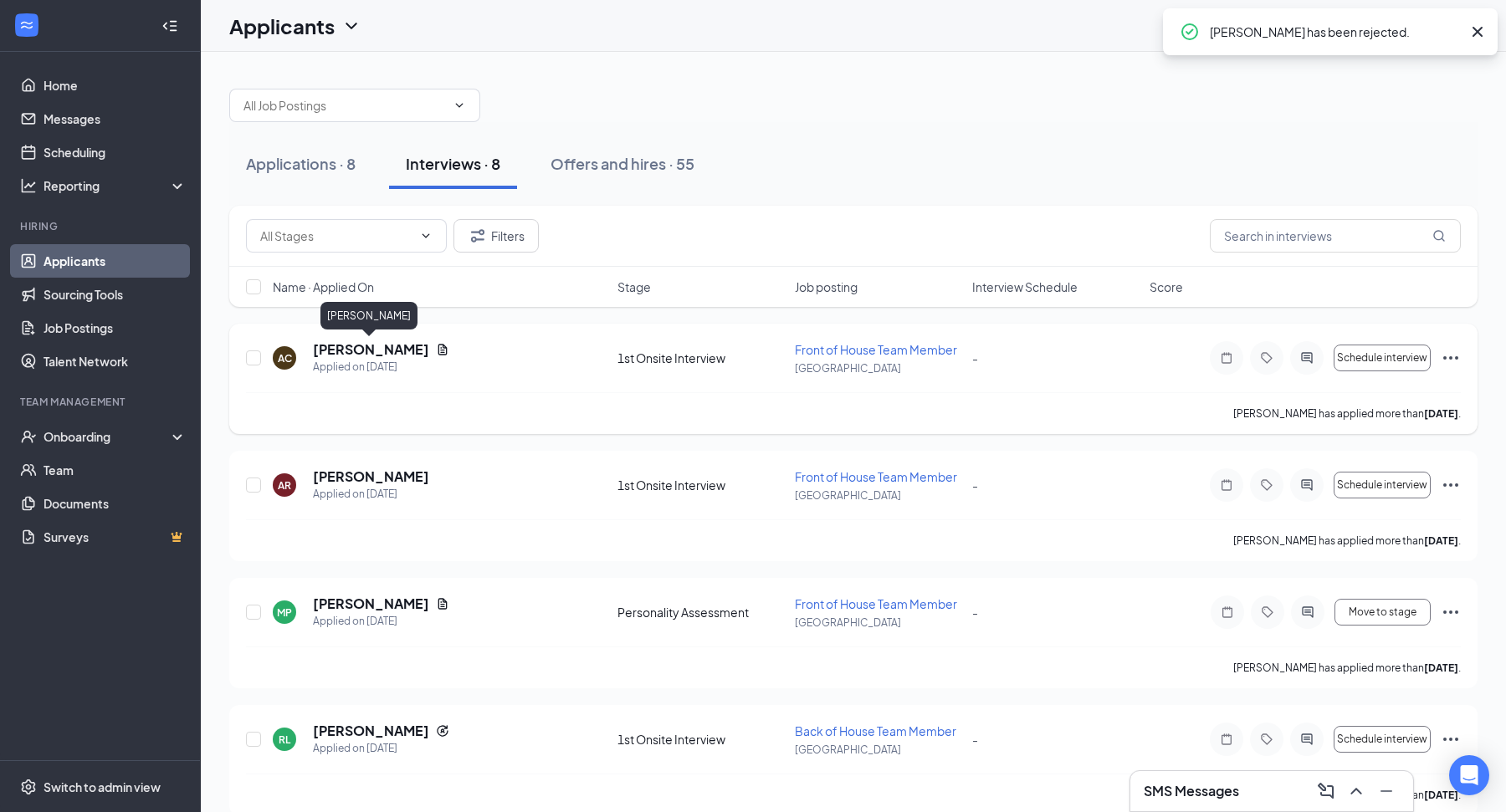
click at [367, 346] on h5 "Ashley Cartright" at bounding box center [371, 350] width 116 height 19
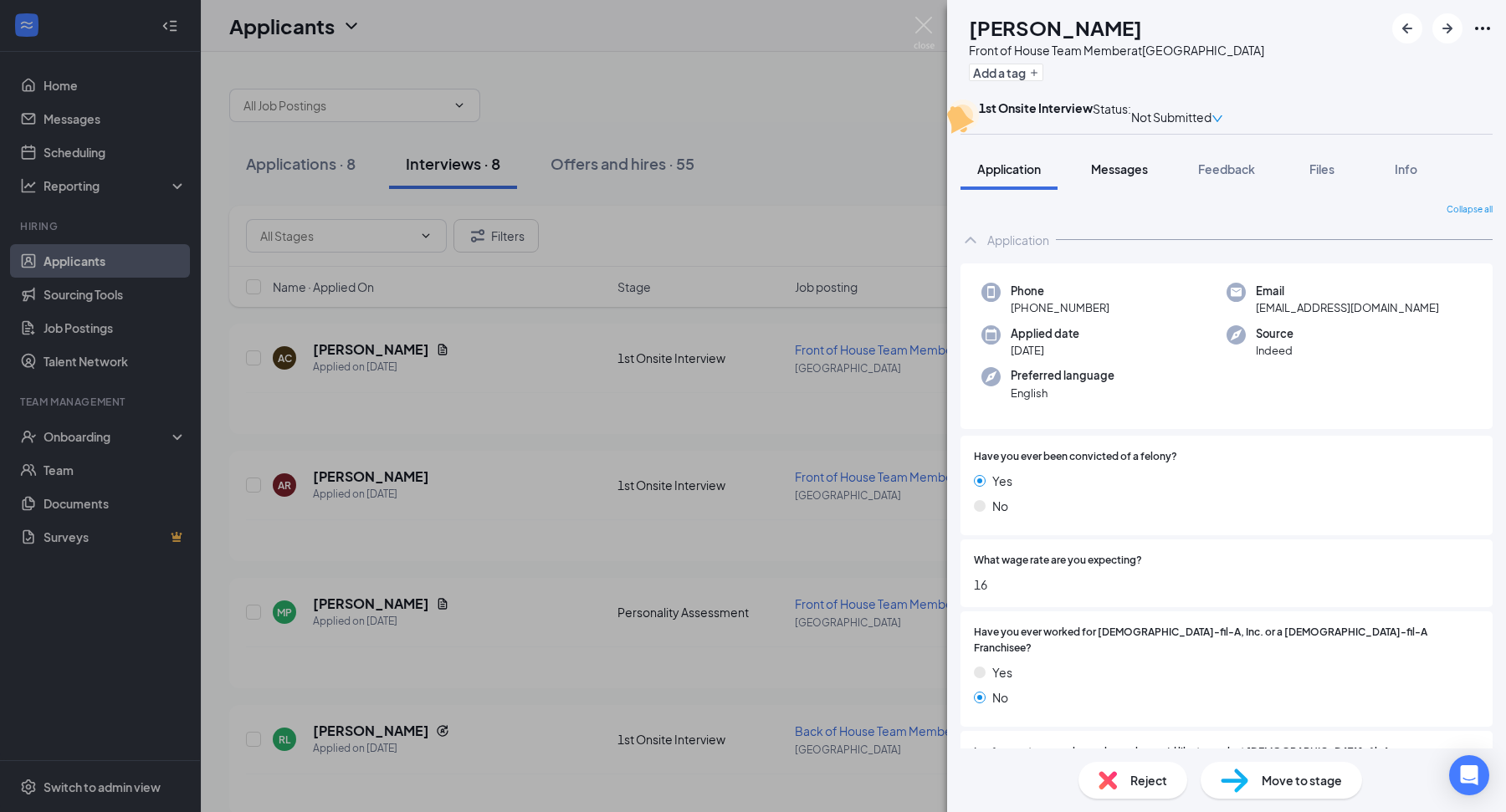
click at [1098, 190] on button "Messages" at bounding box center [1120, 169] width 91 height 41
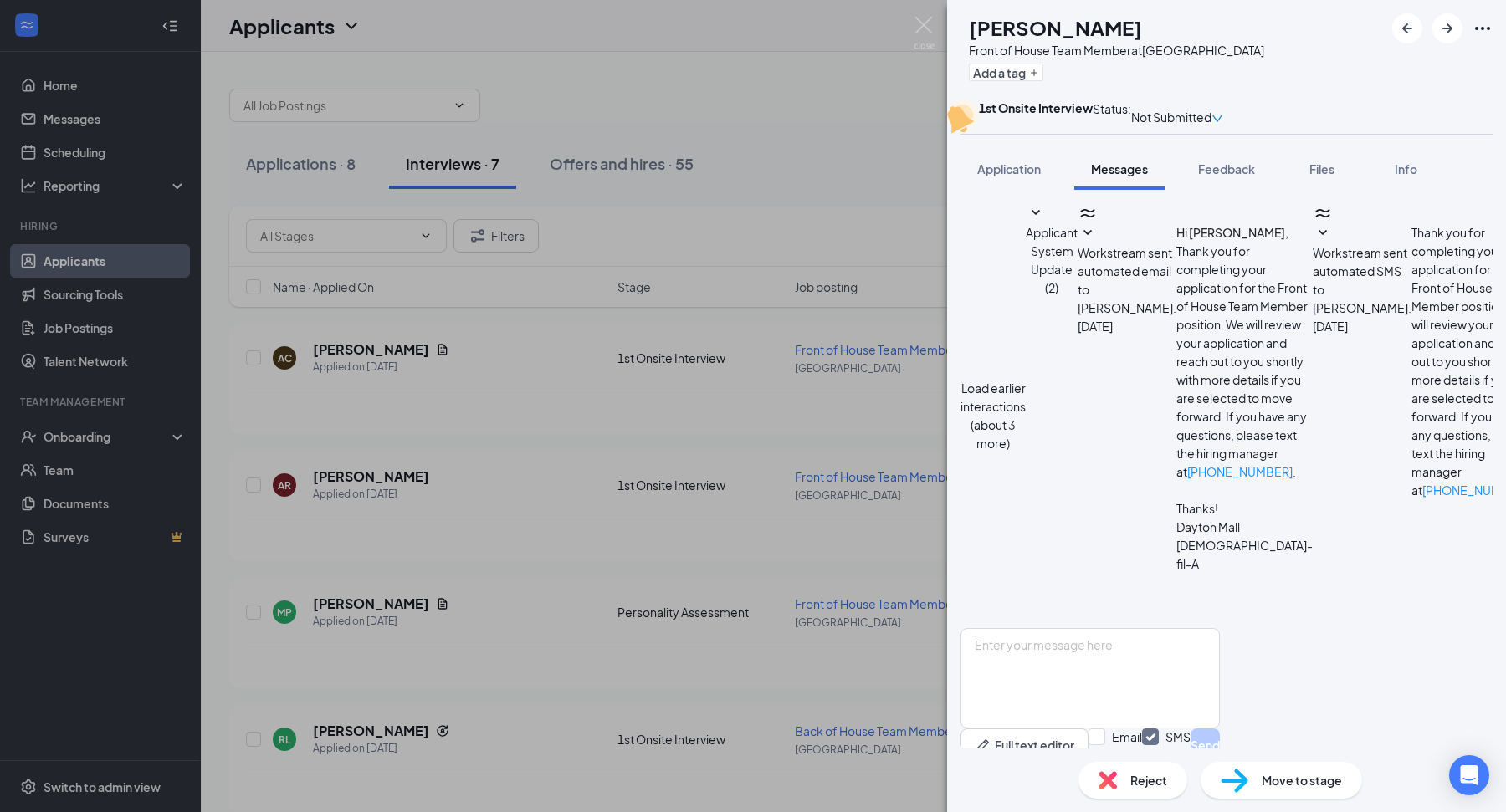
scroll to position [400, 0]
click at [703, 440] on div "AC Ashley Cartright Front of House Team Member at Dayton Mall Add a tag 1st Ons…" at bounding box center [753, 406] width 1506 height 812
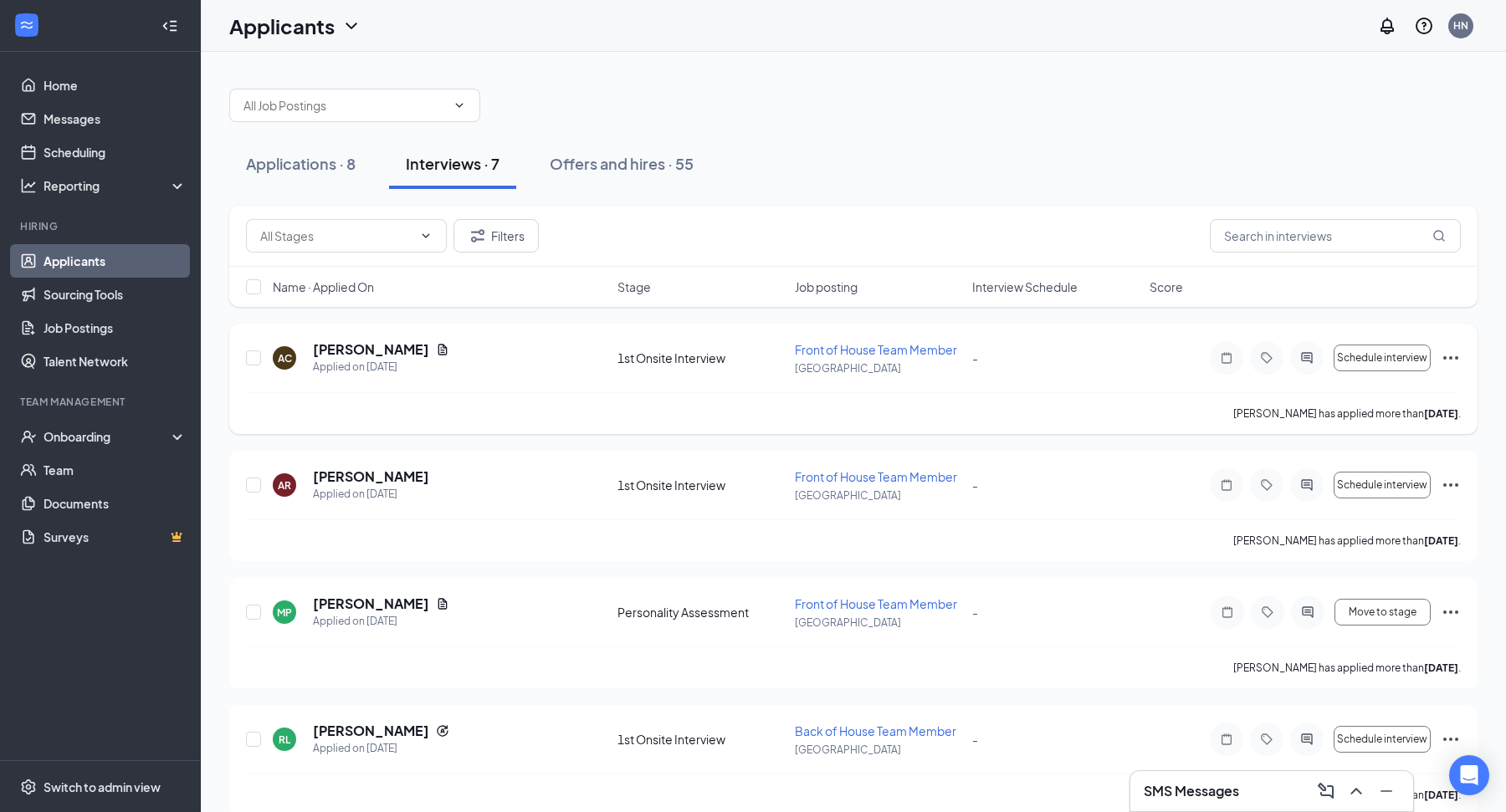
click at [1457, 357] on icon "Ellipses" at bounding box center [1450, 358] width 15 height 3
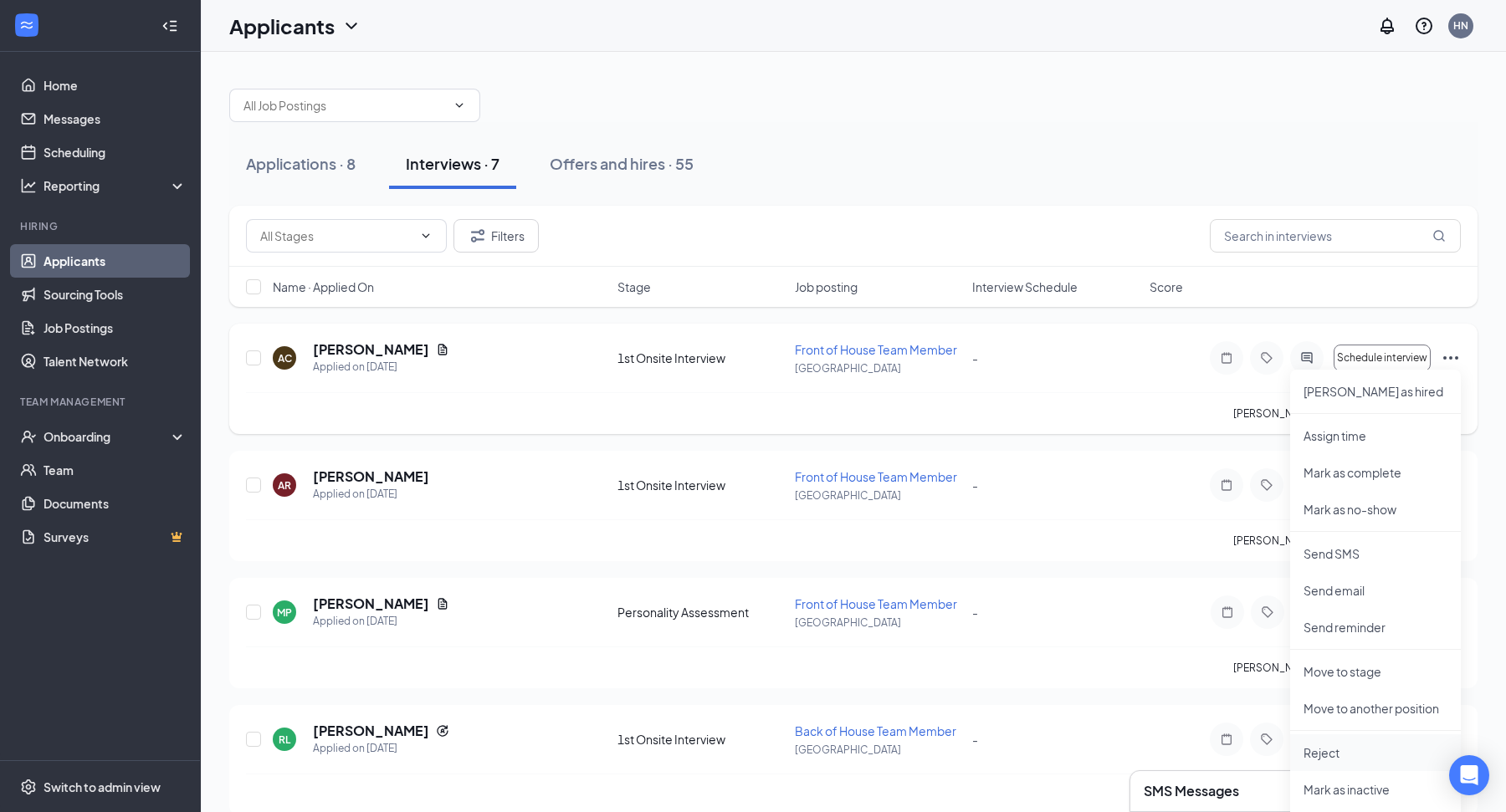
click at [1316, 752] on p "Reject" at bounding box center [1376, 753] width 144 height 17
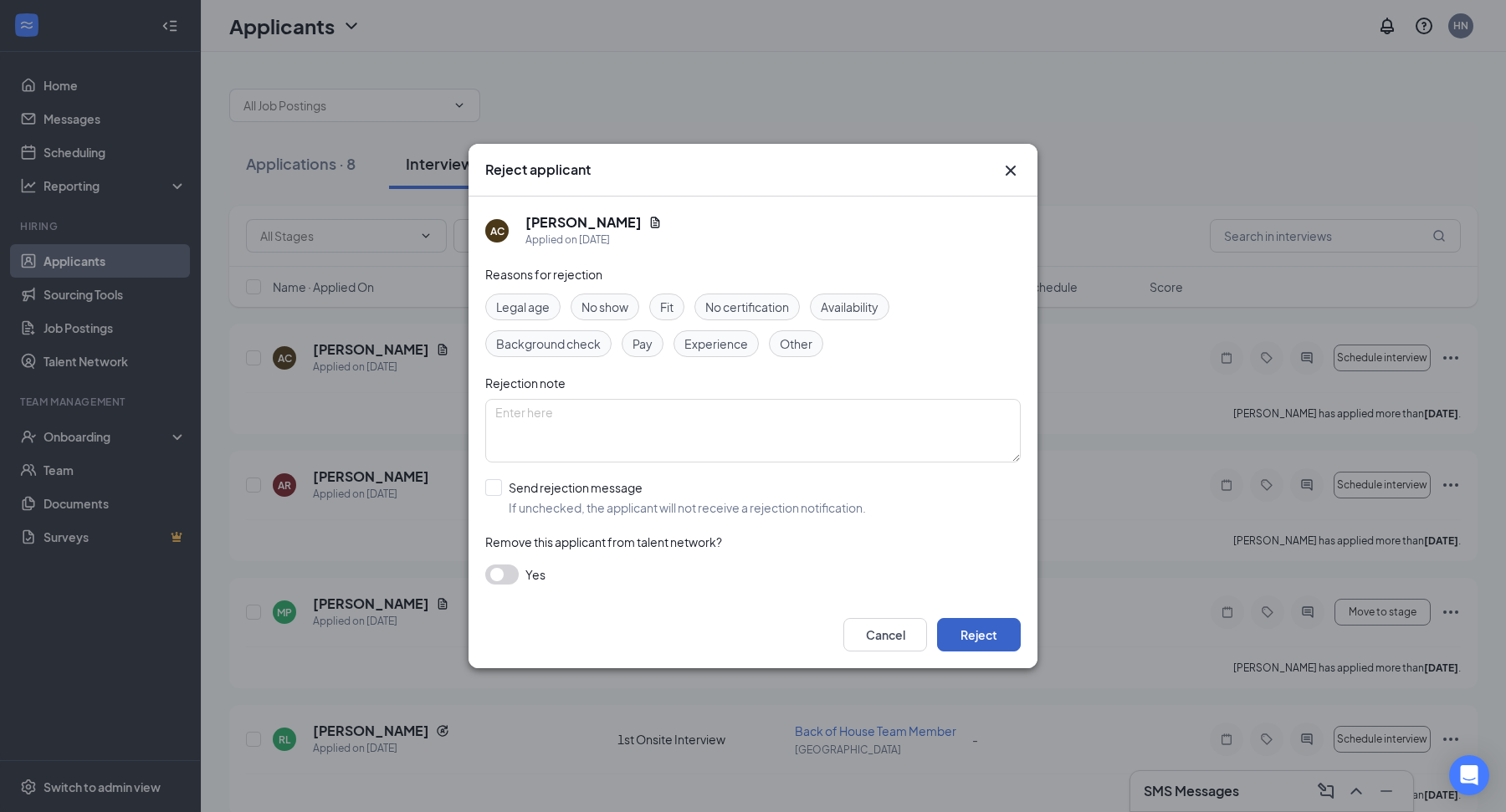
click at [978, 645] on button "Reject" at bounding box center [979, 635] width 84 height 34
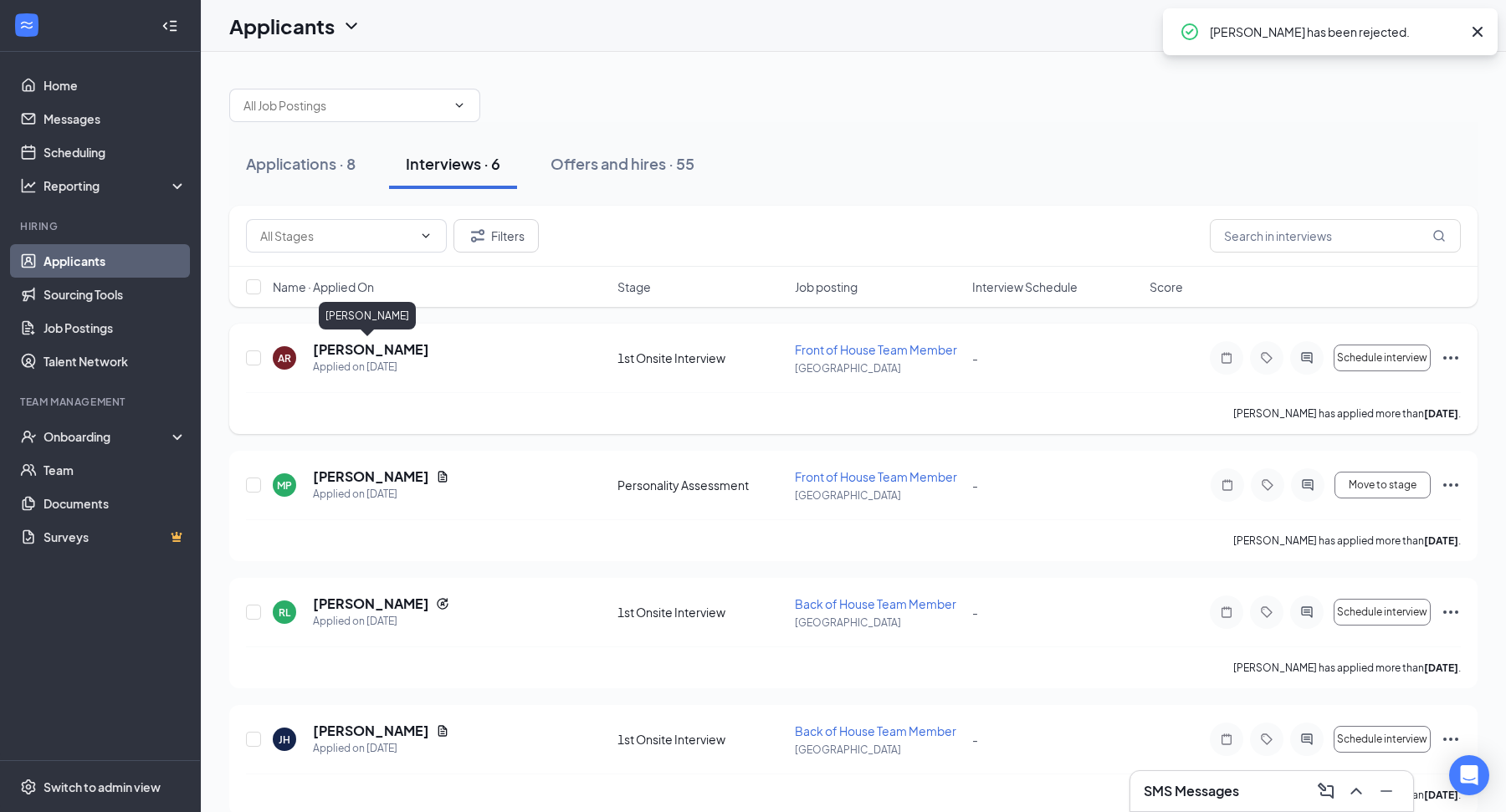
click at [374, 353] on h5 "Alahna Ramby" at bounding box center [371, 350] width 116 height 19
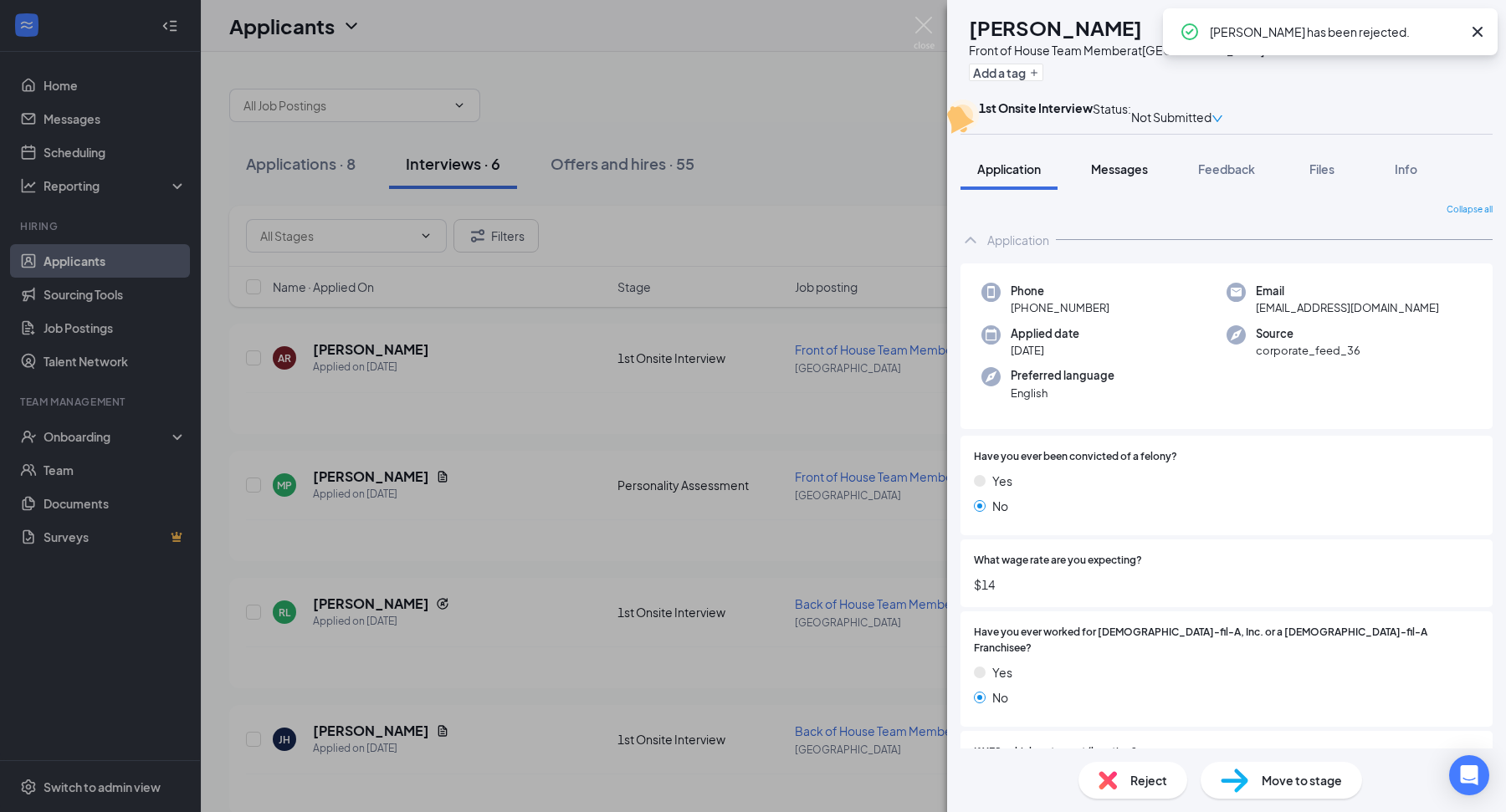
click at [1127, 176] on span "Messages" at bounding box center [1120, 169] width 57 height 15
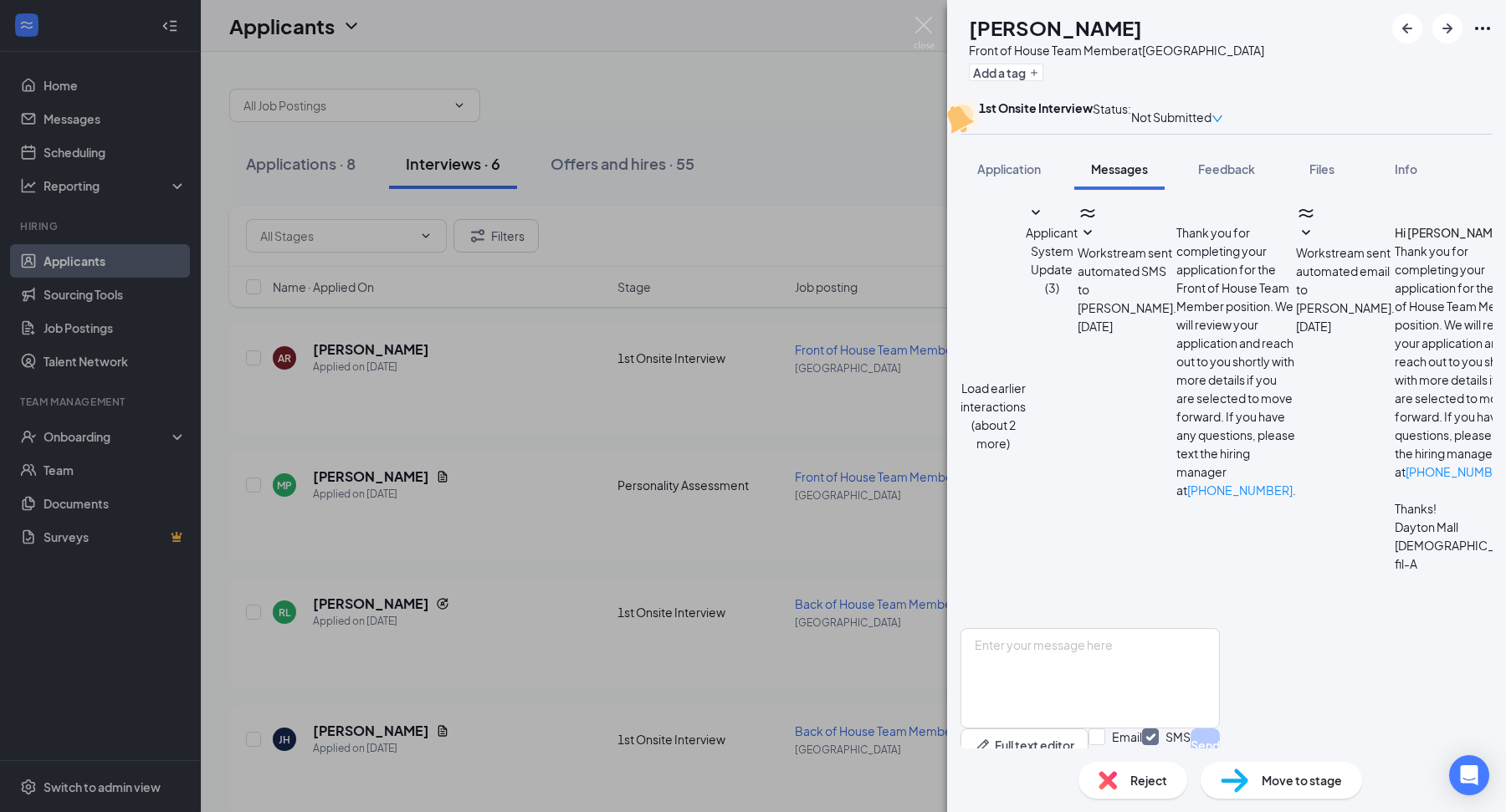
scroll to position [410, 0]
click at [889, 446] on div "AR Alahna Ramby Front of House Team Member at Dayton Mall Add a tag 1st Onsite …" at bounding box center [753, 406] width 1506 height 812
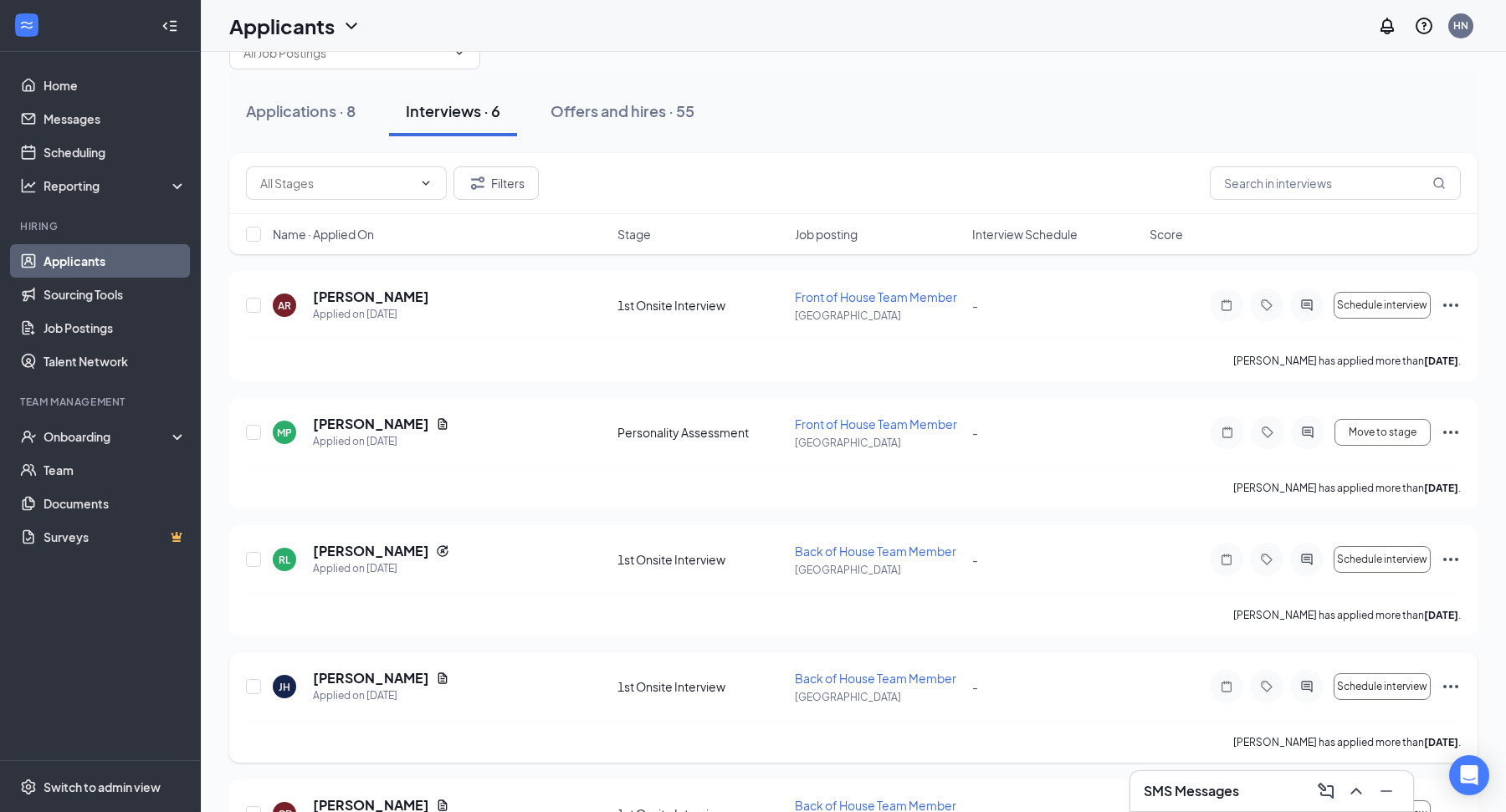
scroll to position [55, 0]
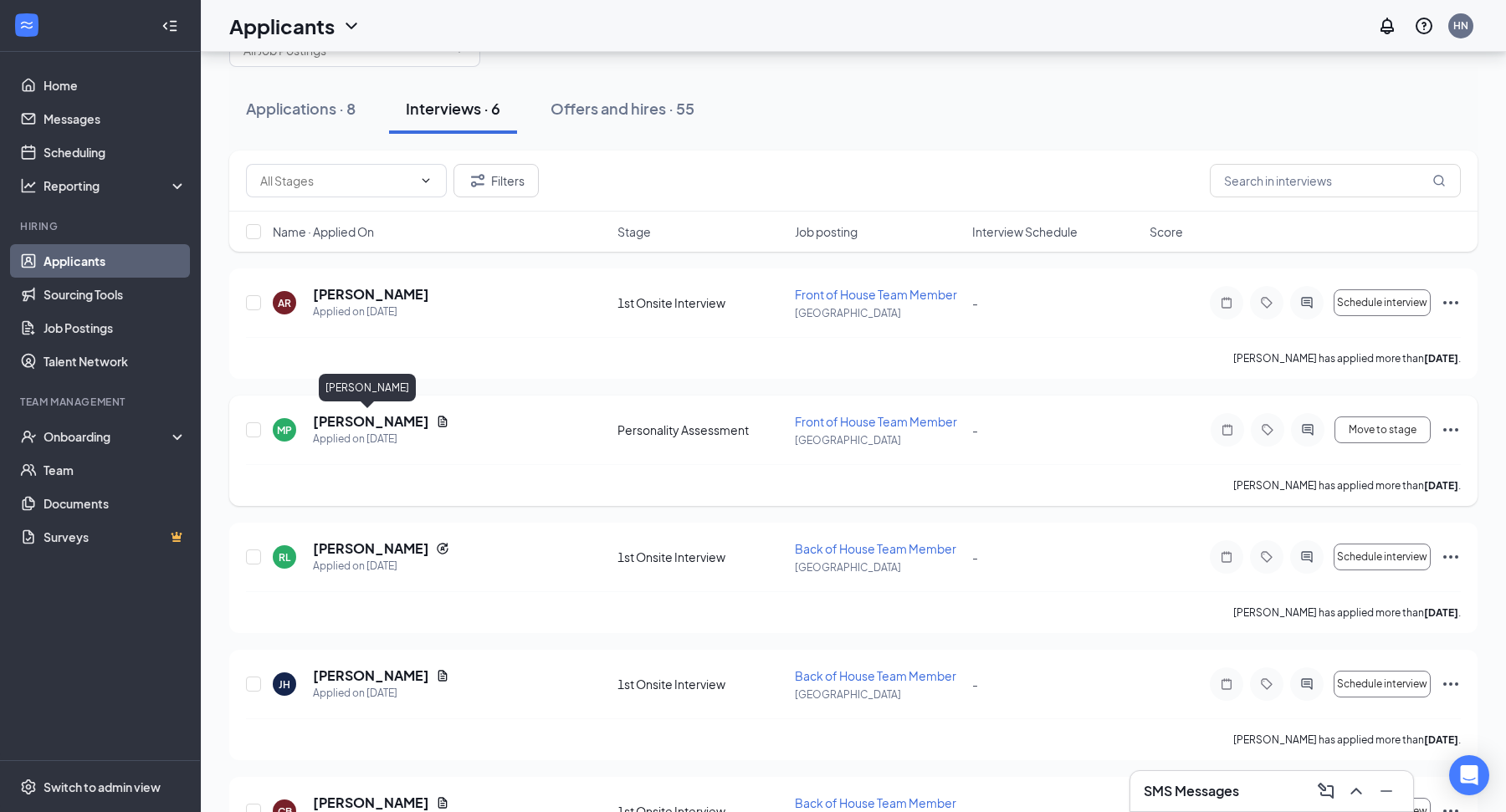
click at [365, 415] on h5 "Martine Payne" at bounding box center [371, 422] width 116 height 19
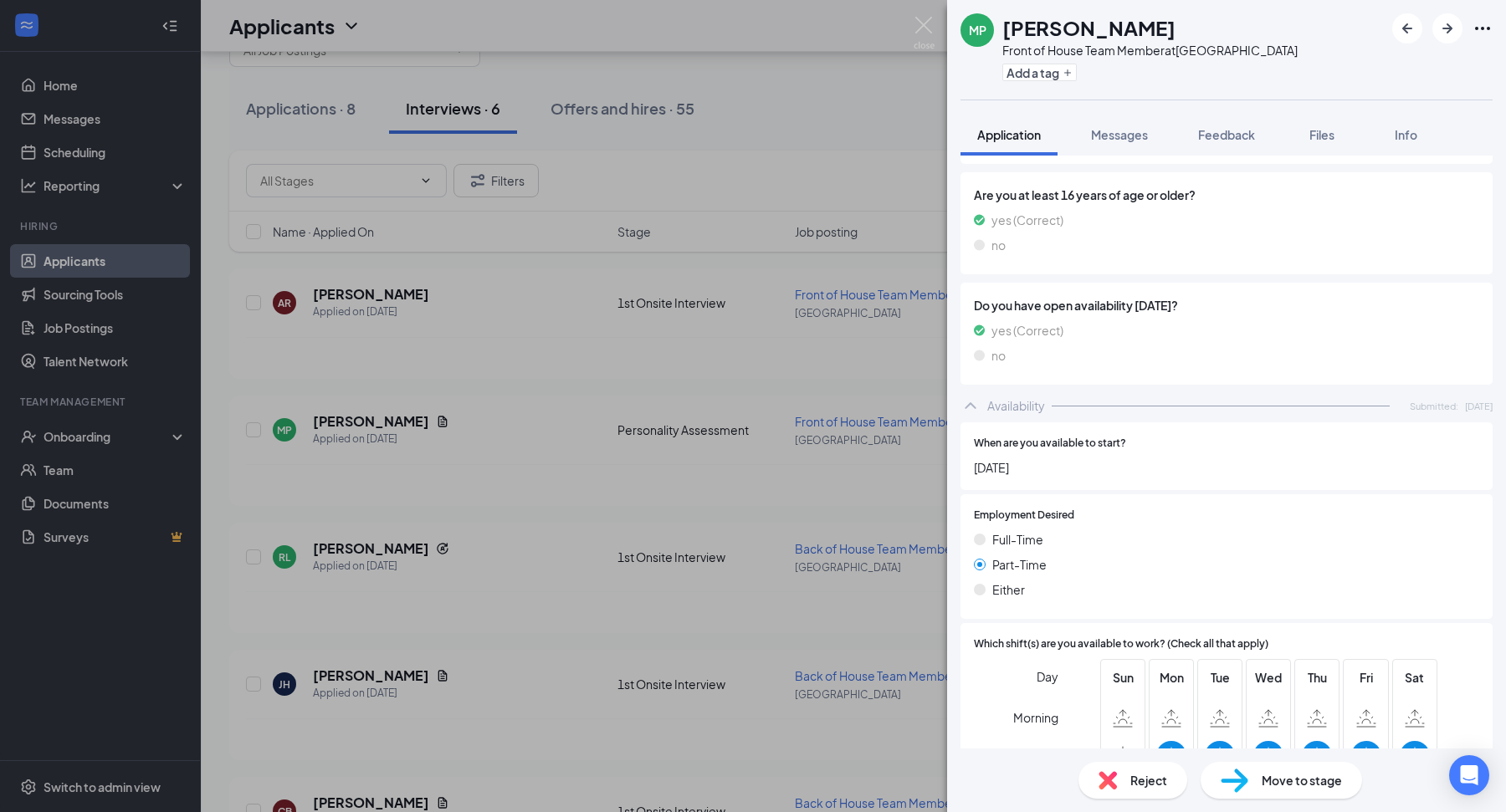
scroll to position [1560, 0]
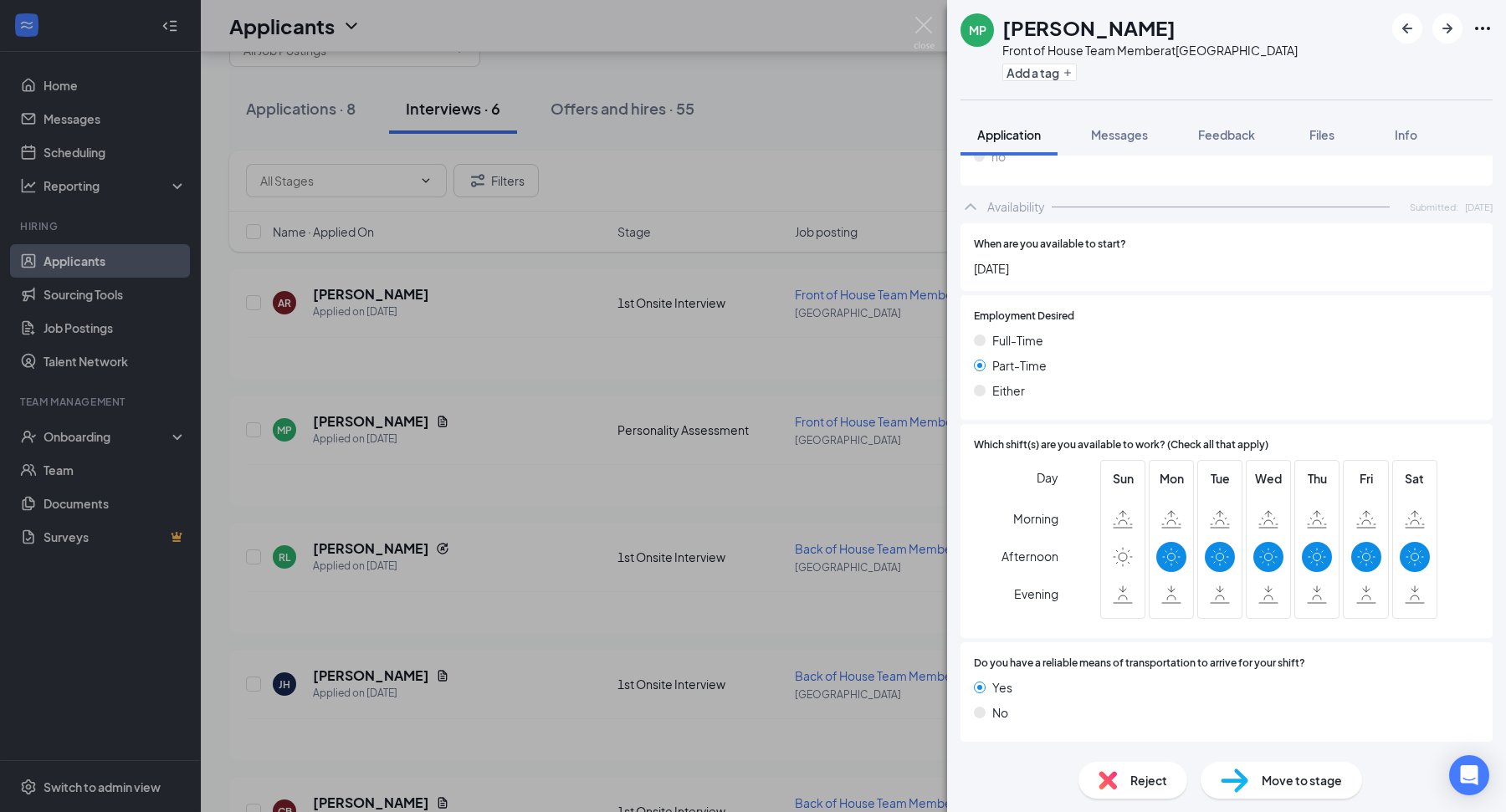
click at [554, 388] on div "MP Martine Payne Front of House Team Member at Dayton Mall Add a tag Applicatio…" at bounding box center [753, 406] width 1506 height 812
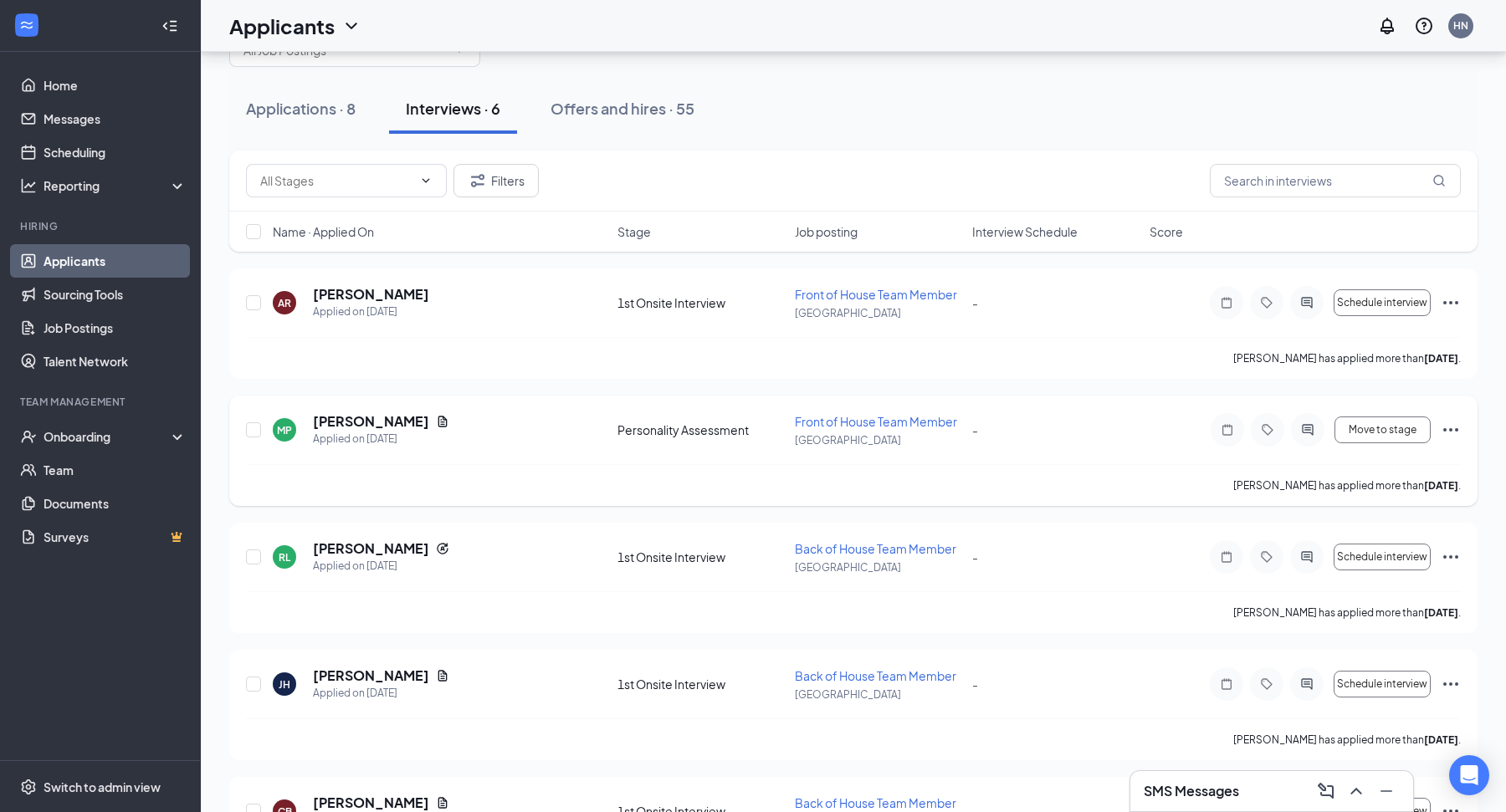
click at [1446, 424] on icon "Ellipses" at bounding box center [1451, 430] width 20 height 20
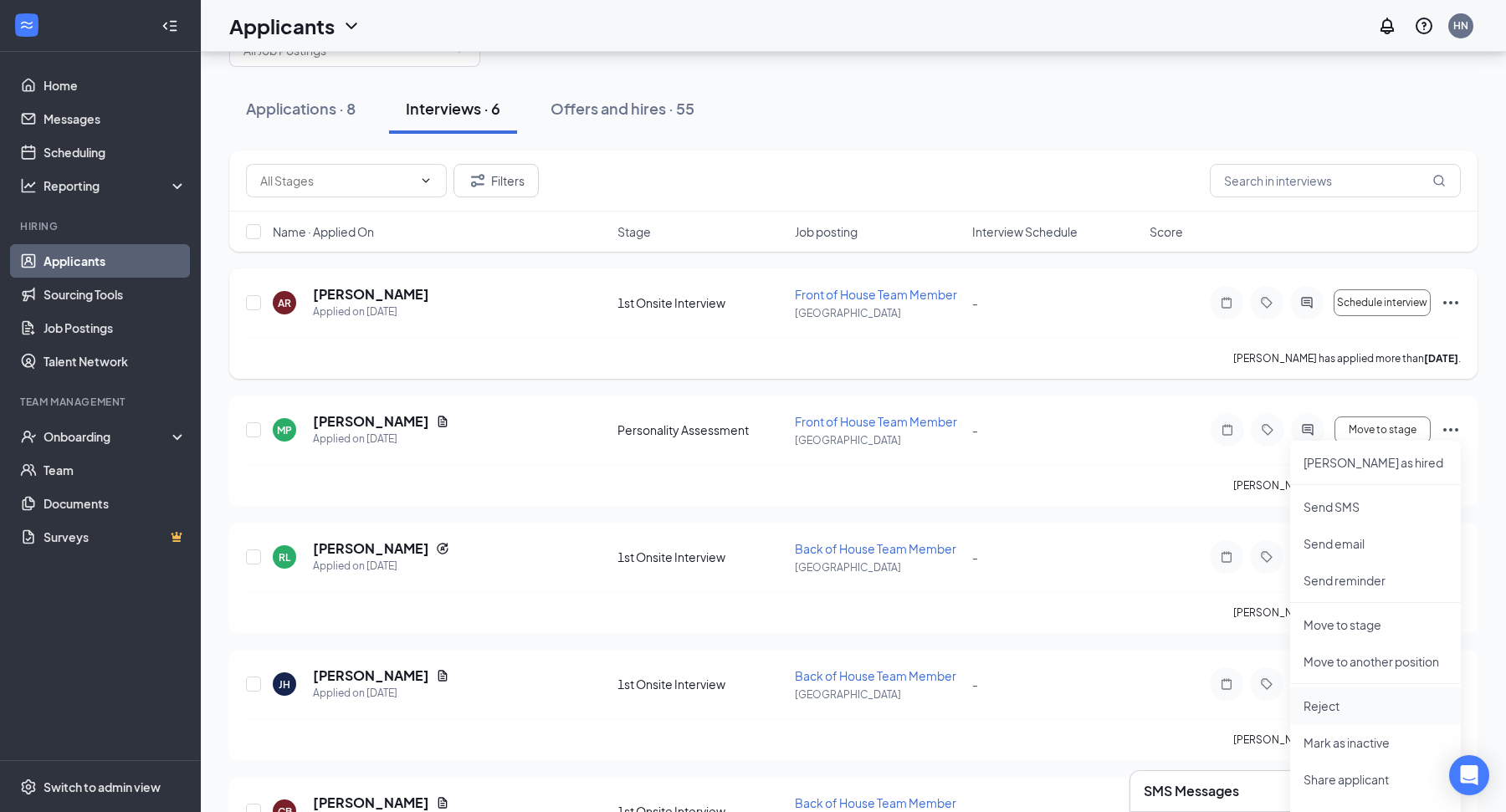
click at [1312, 701] on p "Reject" at bounding box center [1376, 706] width 144 height 17
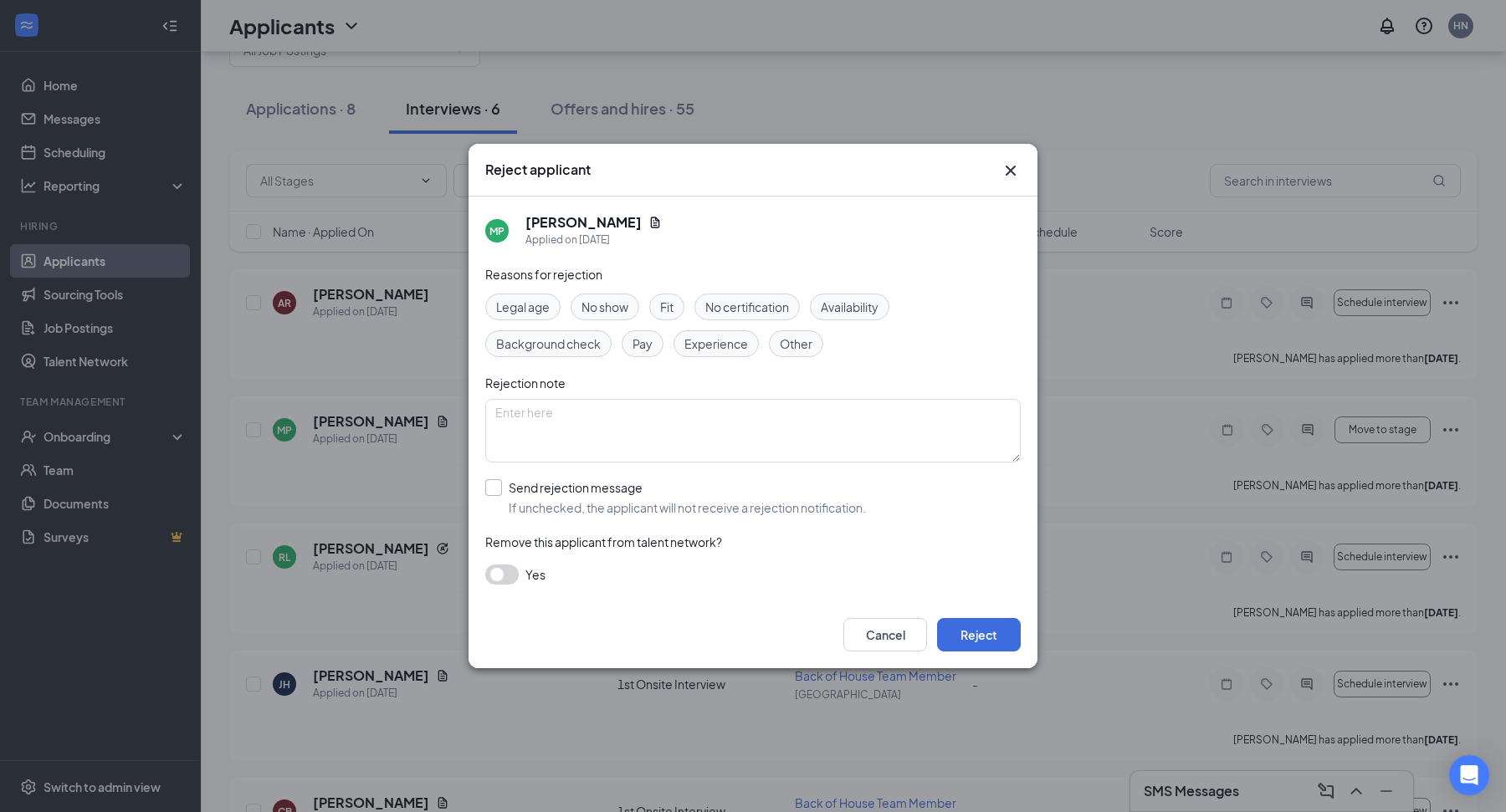
click at [613, 482] on input "Send rejection message If unchecked, the applicant will not receive a rejection…" at bounding box center [675, 497] width 380 height 36
checkbox input "true"
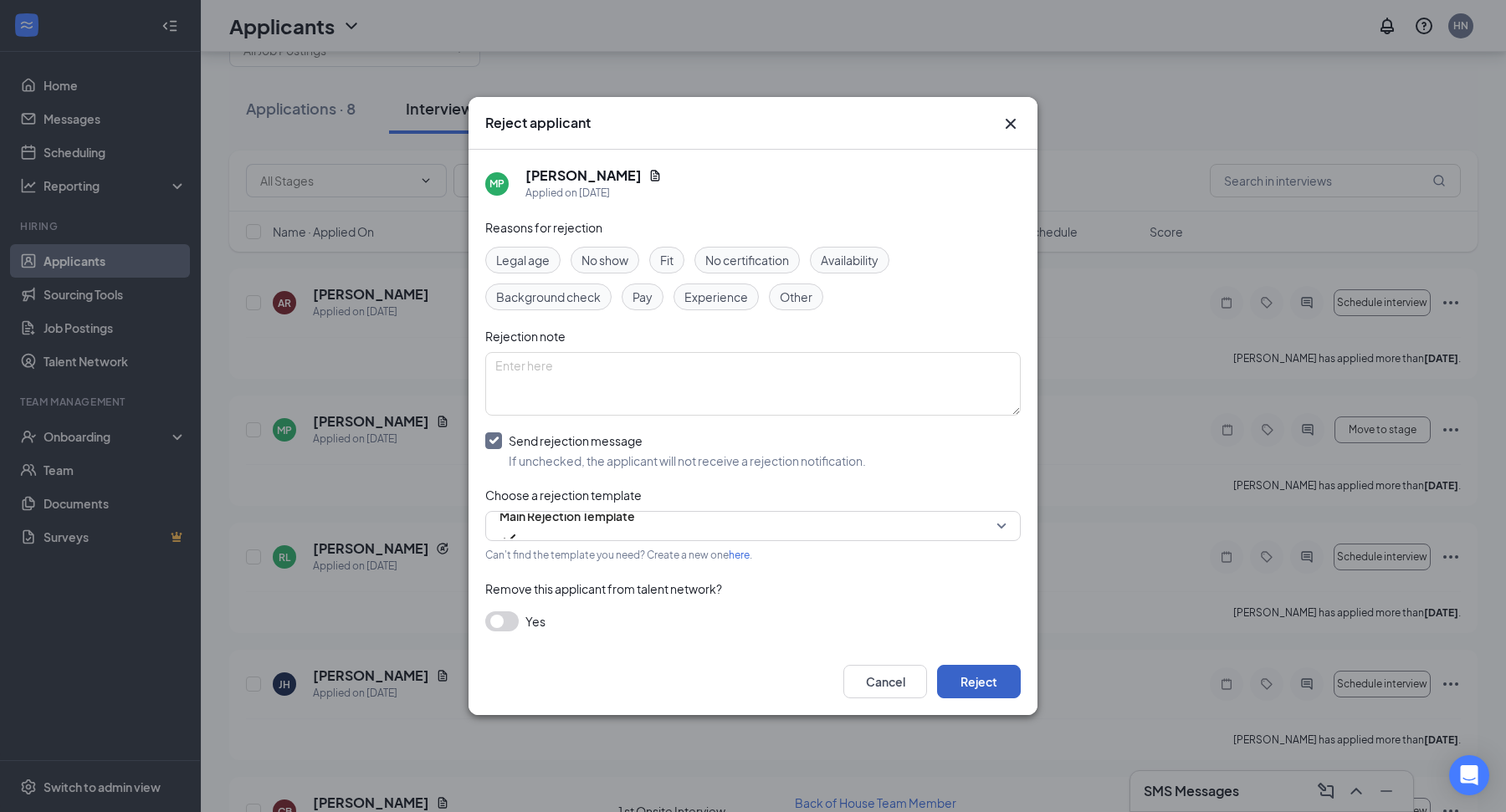
click at [967, 673] on button "Reject" at bounding box center [979, 682] width 84 height 34
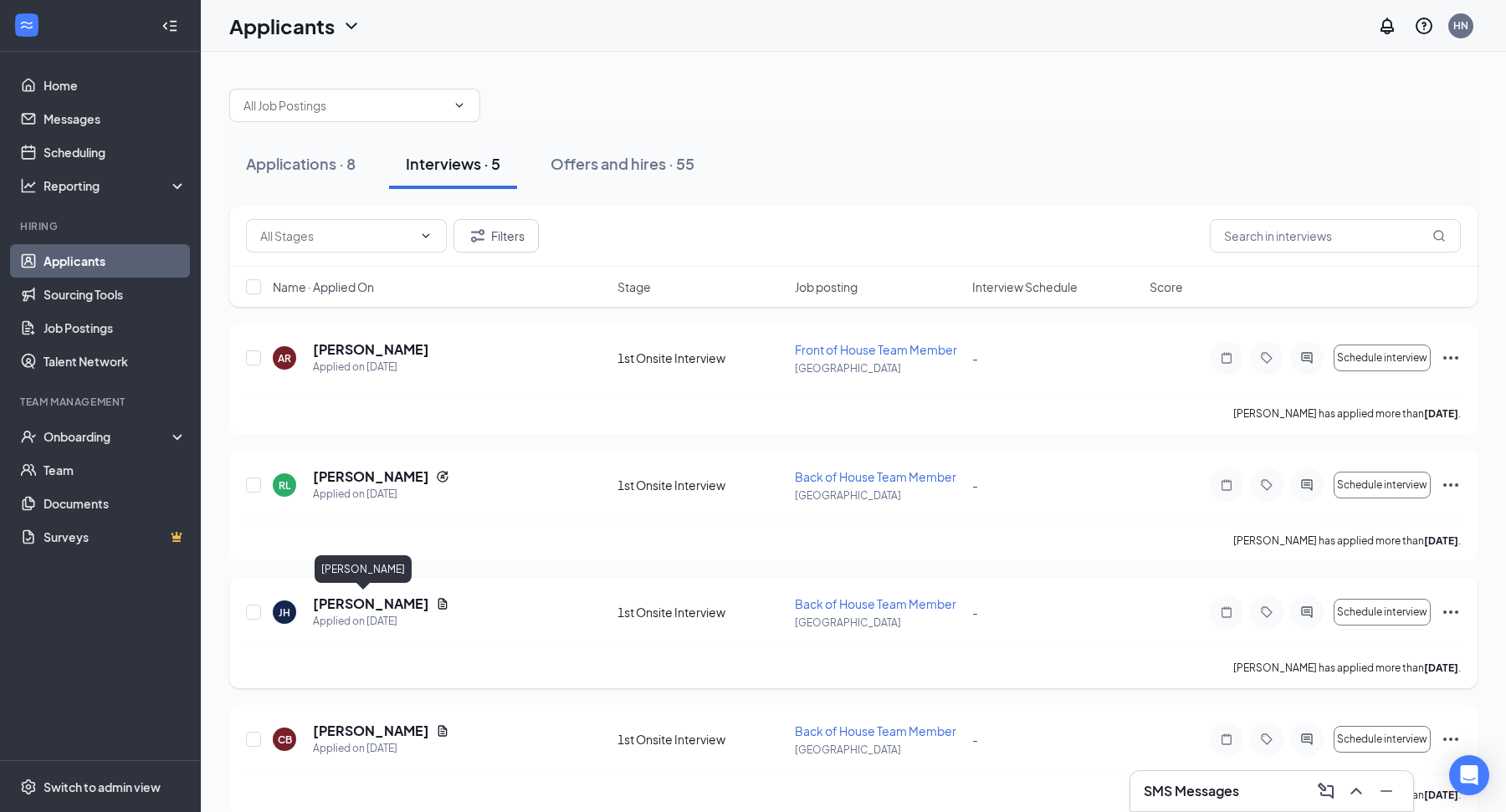
click at [369, 598] on h5 "Joshua Hill" at bounding box center [371, 604] width 116 height 19
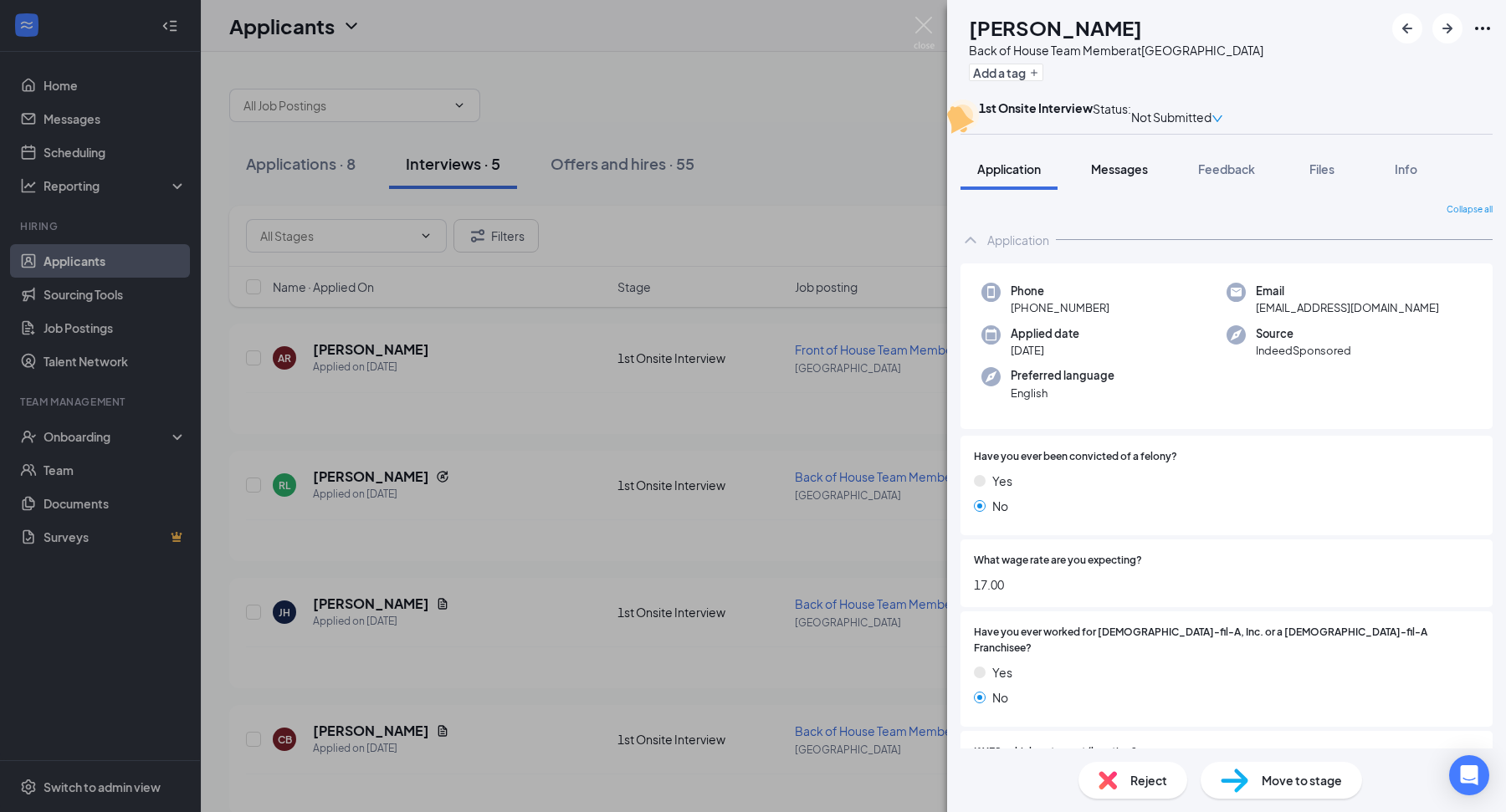
click at [1140, 176] on span "Messages" at bounding box center [1120, 169] width 57 height 15
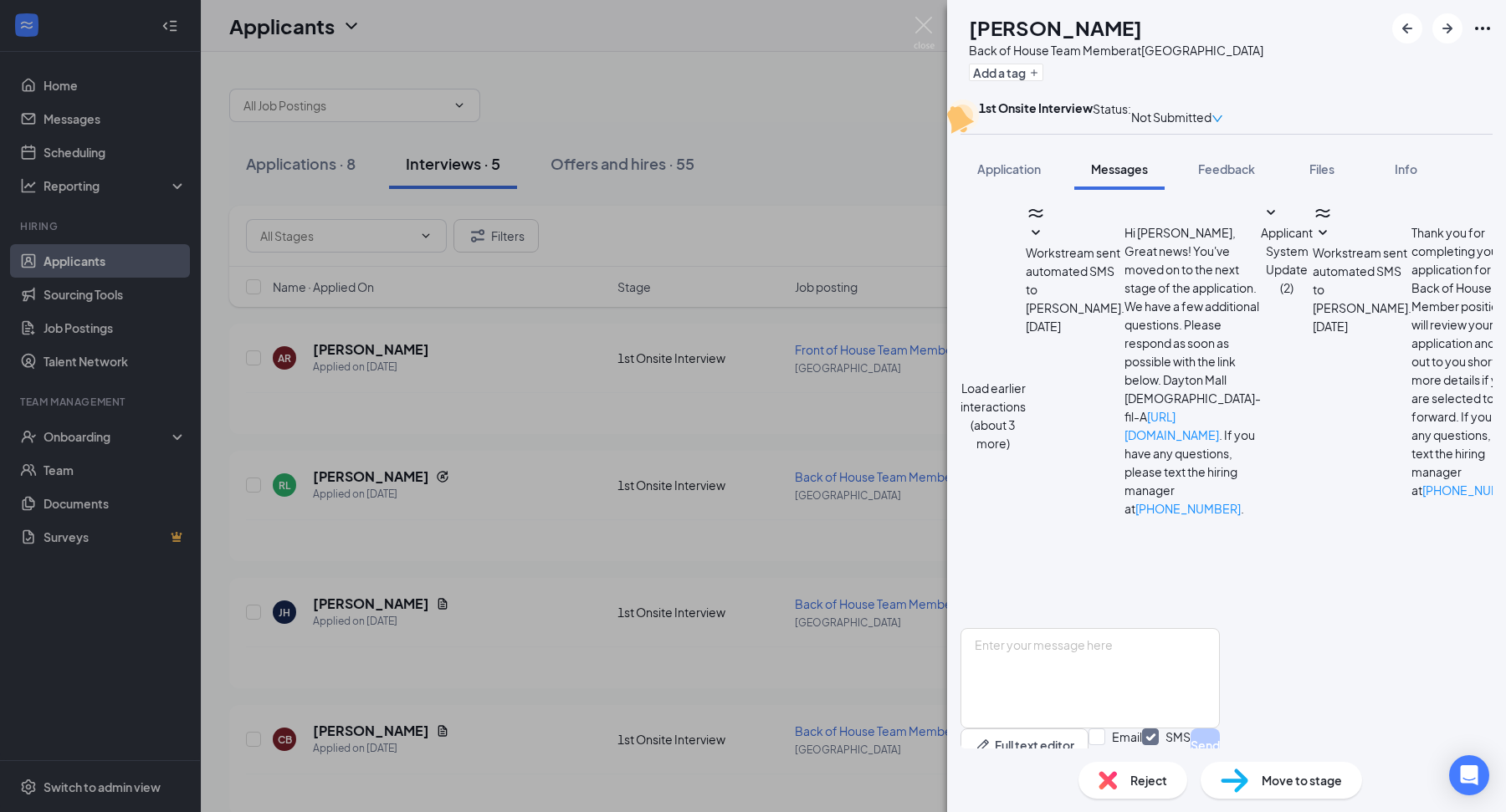
scroll to position [459, 0]
click at [743, 589] on div "JH Joshua Hill Back of House Team Member at Dayton Mall Add a tag 1st Onsite In…" at bounding box center [753, 406] width 1506 height 812
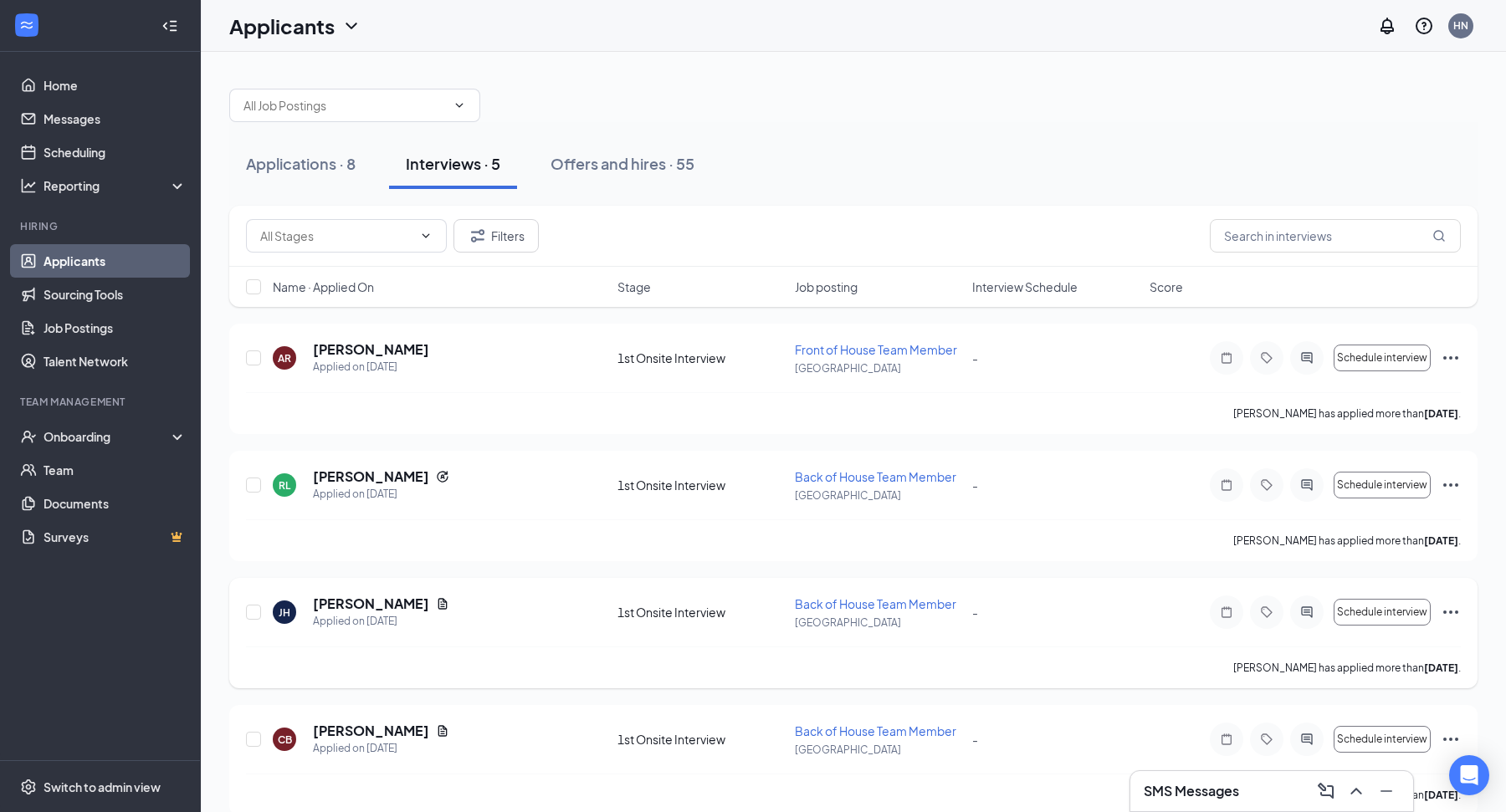
click at [1458, 611] on icon "Ellipses" at bounding box center [1450, 612] width 15 height 3
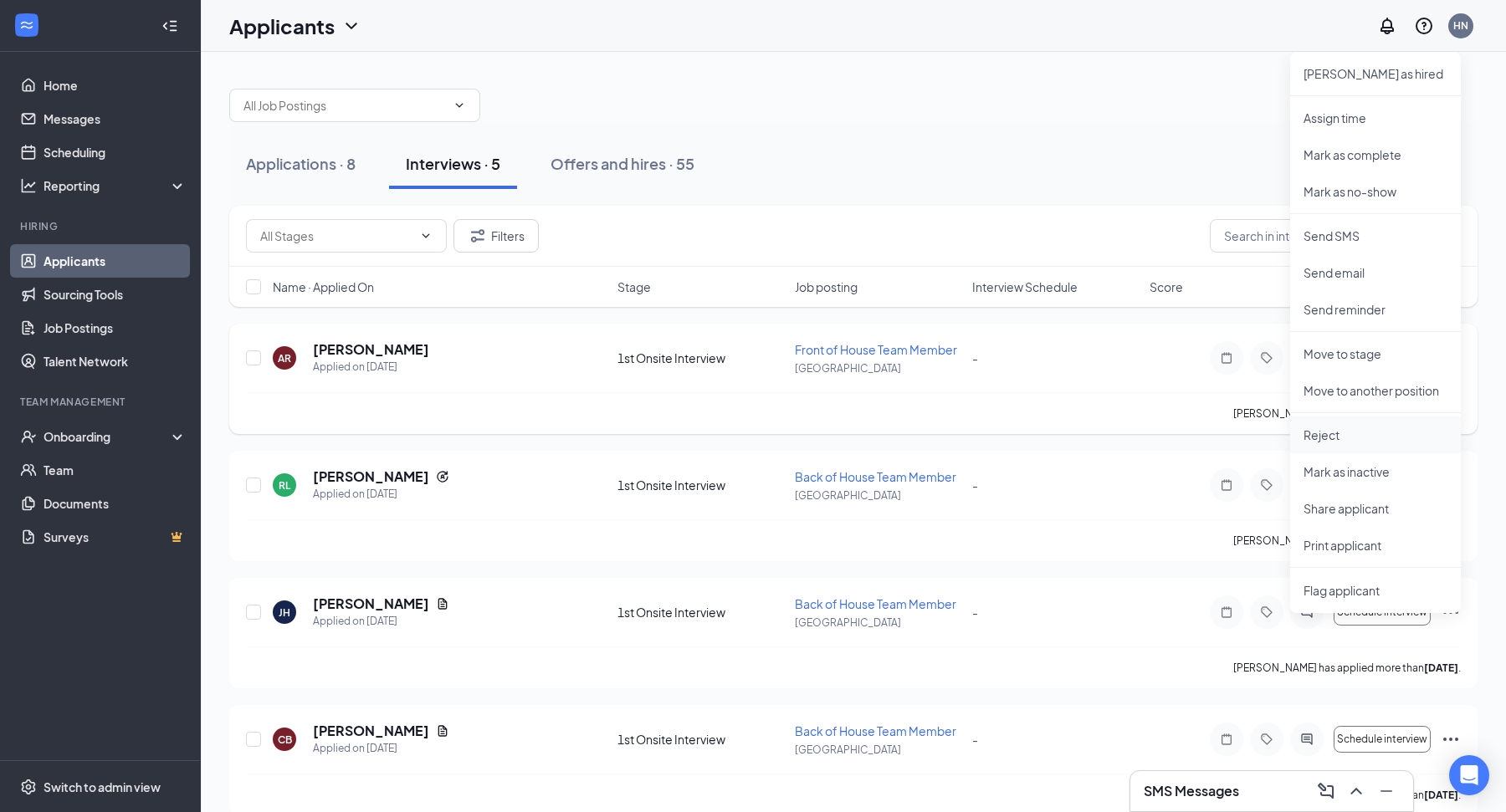
click at [1320, 424] on li "Reject" at bounding box center [1375, 435] width 171 height 36
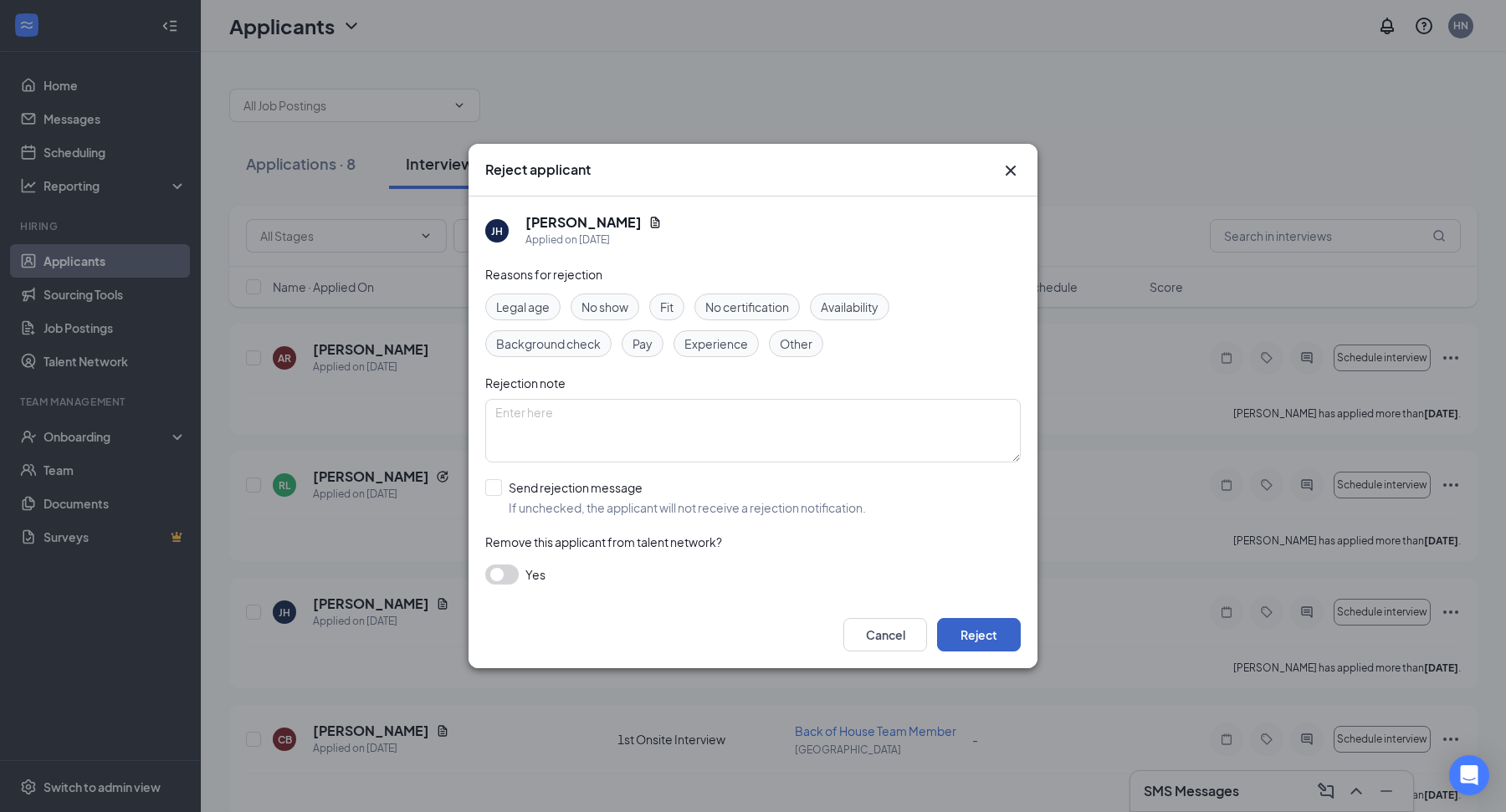
click at [1003, 641] on button "Reject" at bounding box center [979, 635] width 84 height 34
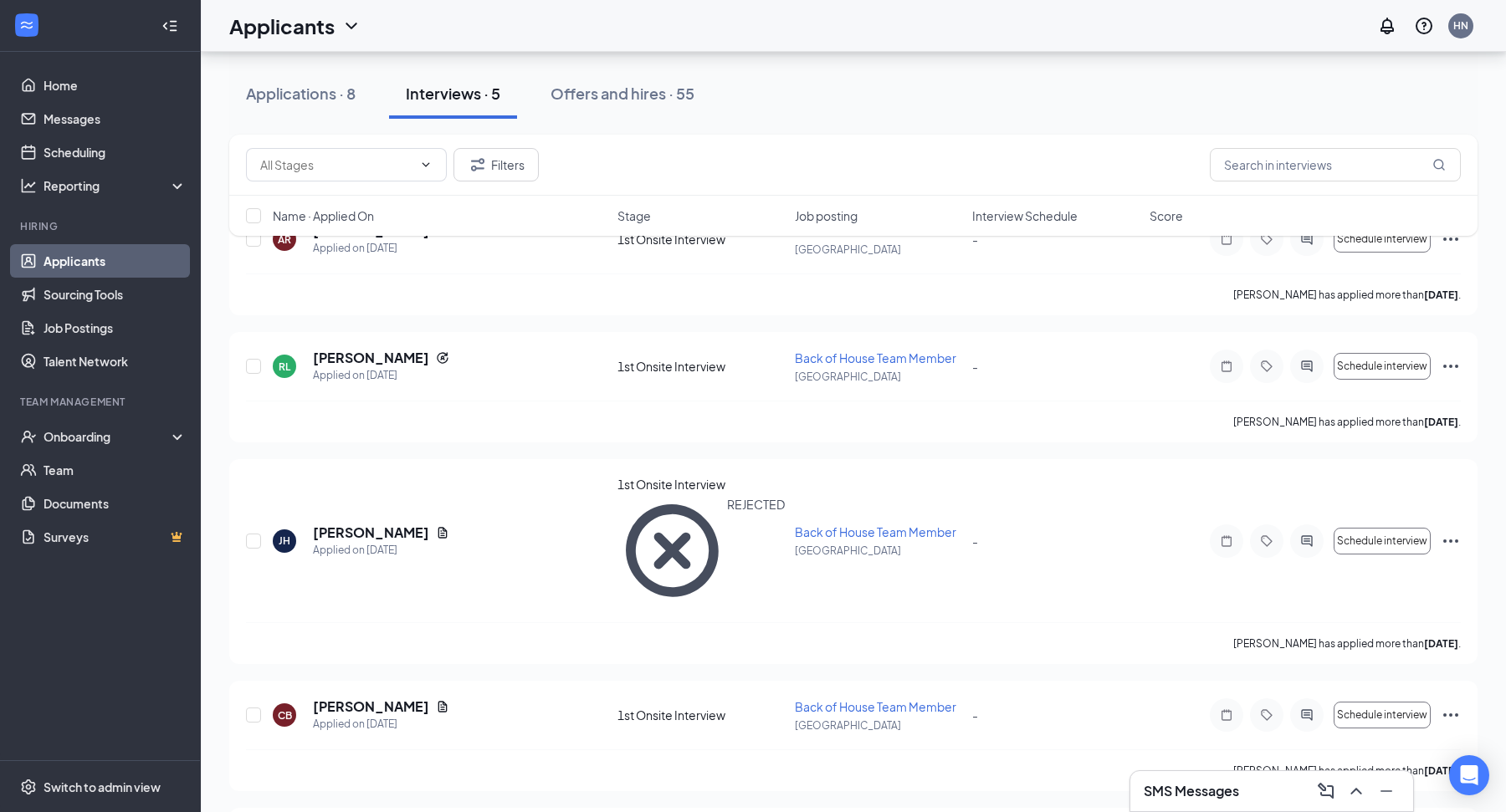
scroll to position [149, 0]
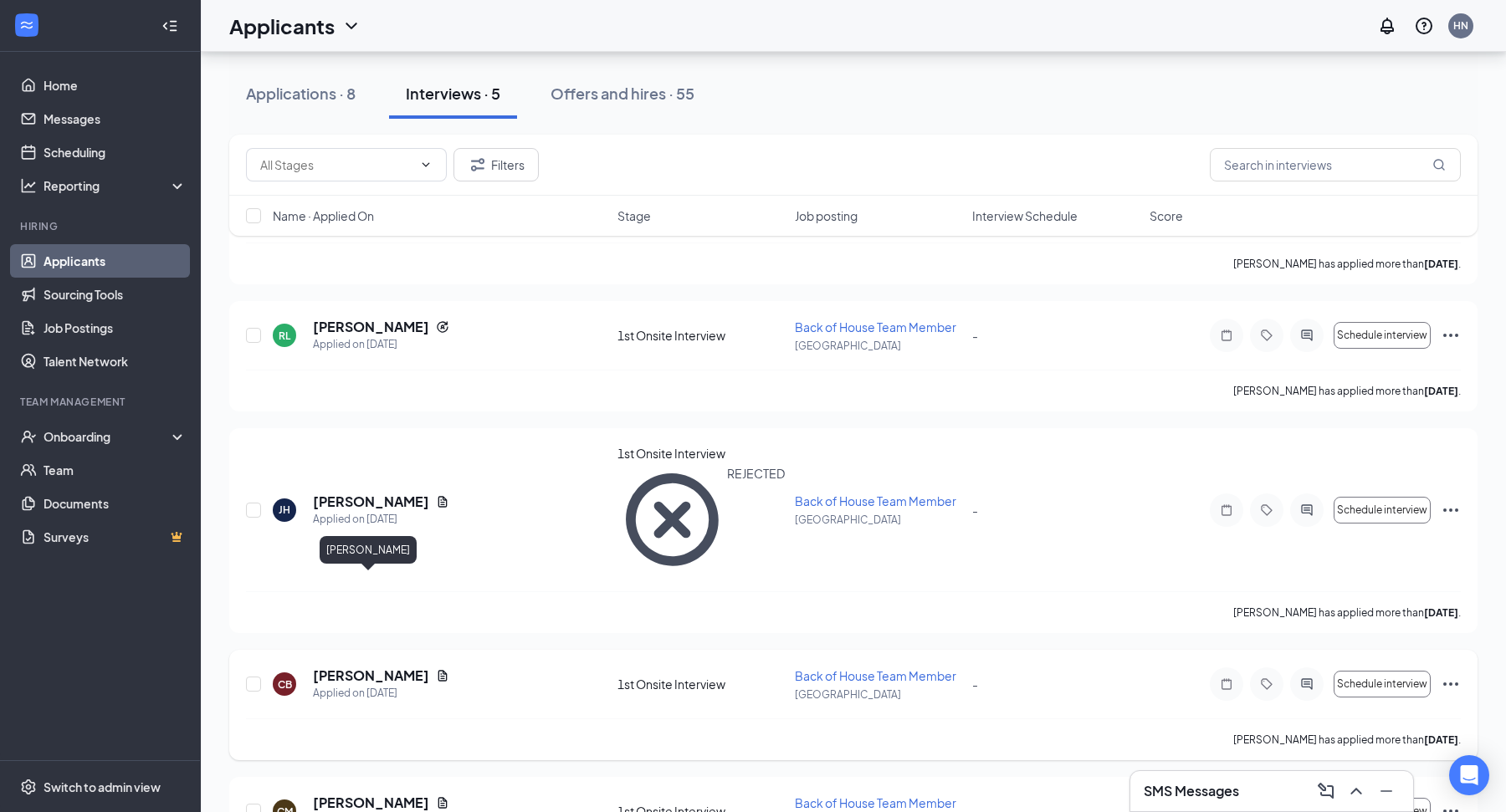
click at [382, 667] on h5 "Cambrie Bryant" at bounding box center [371, 676] width 116 height 19
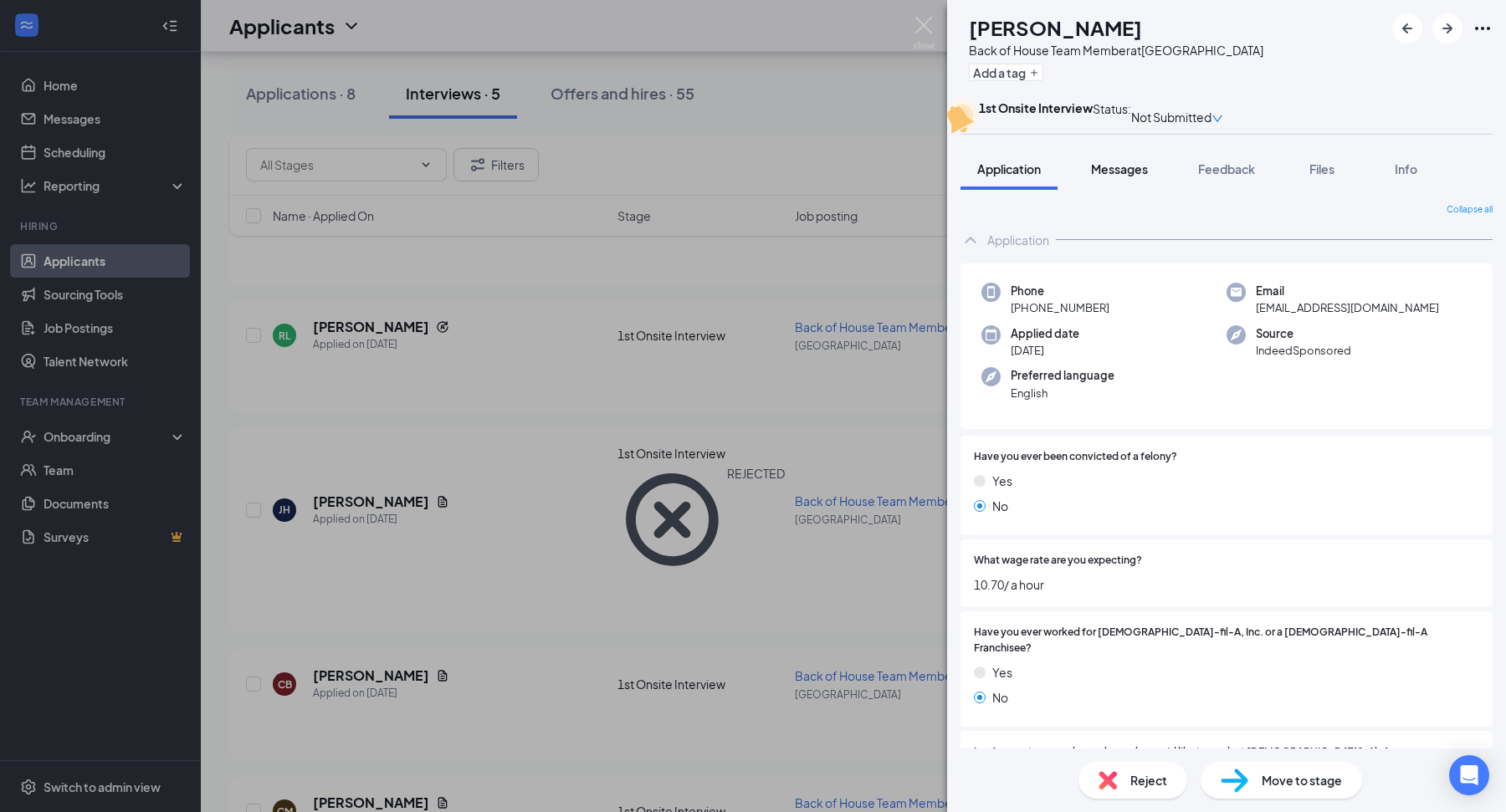
click at [1131, 176] on span "Messages" at bounding box center [1120, 169] width 57 height 15
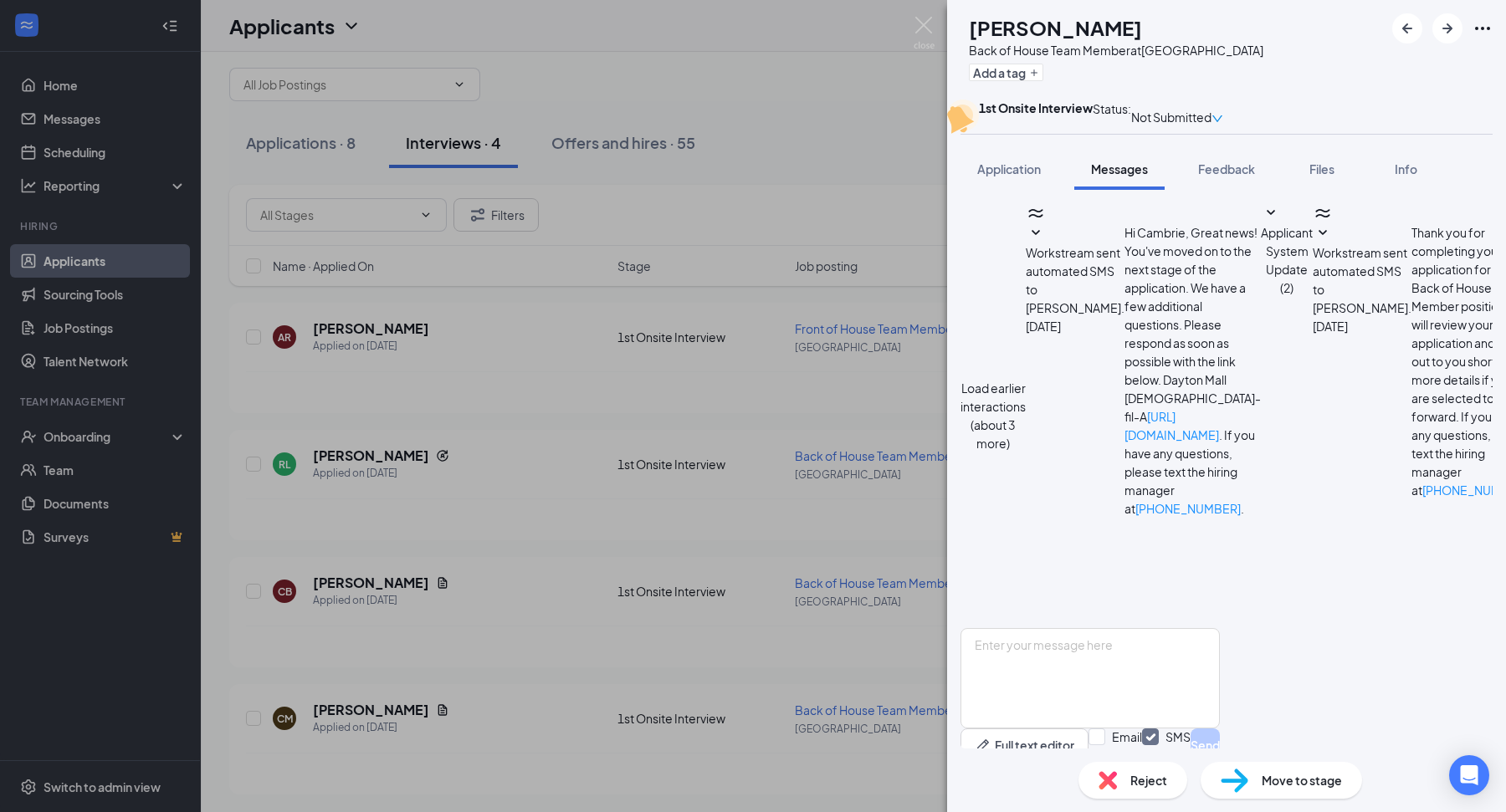
scroll to position [493, 0]
click at [698, 552] on div "CB Cambrie Bryant Back of House Team Member at Dayton Mall Add a tag 1st Onsite…" at bounding box center [753, 406] width 1506 height 812
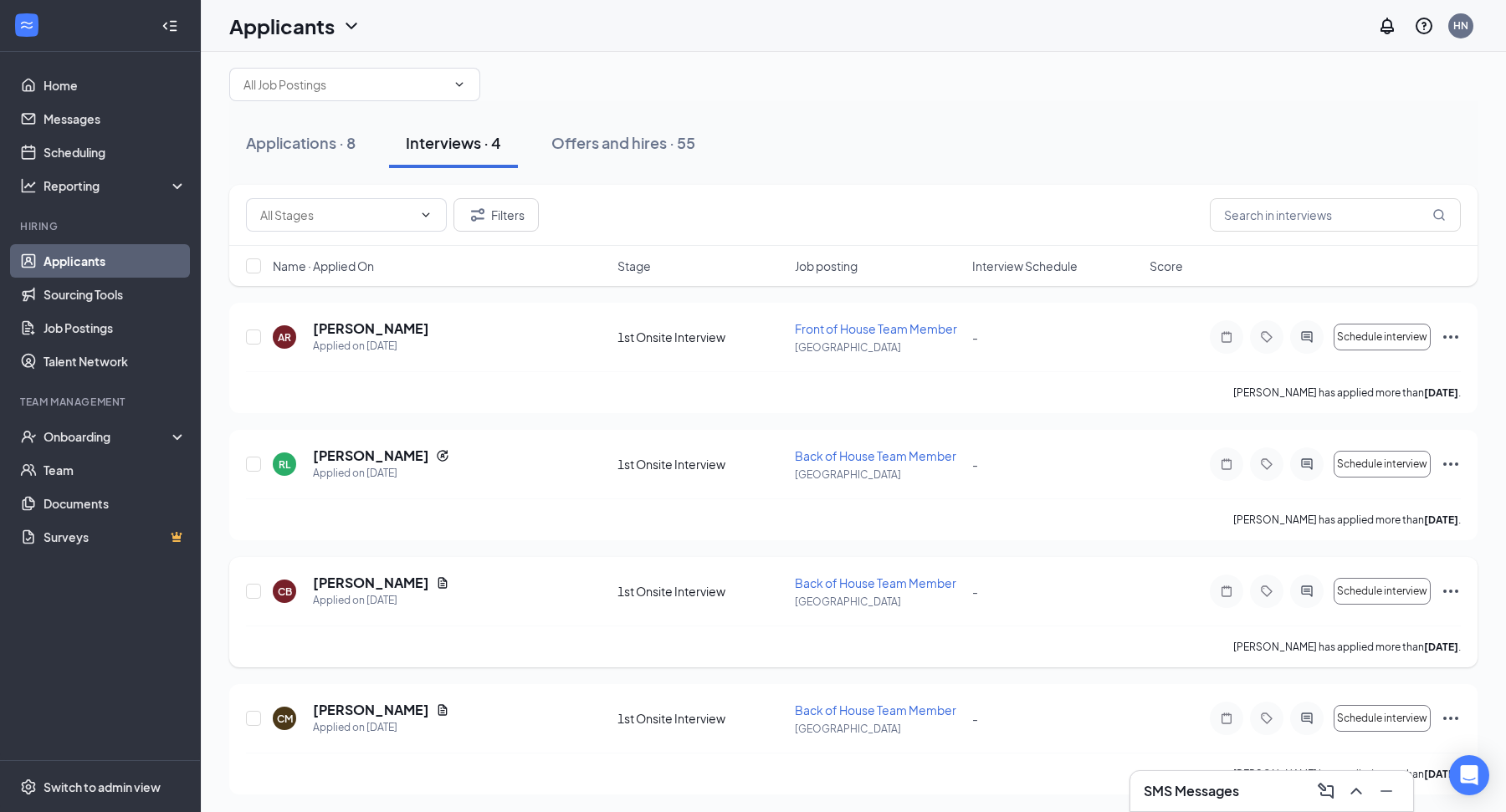
click at [1448, 588] on icon "Ellipses" at bounding box center [1451, 591] width 20 height 20
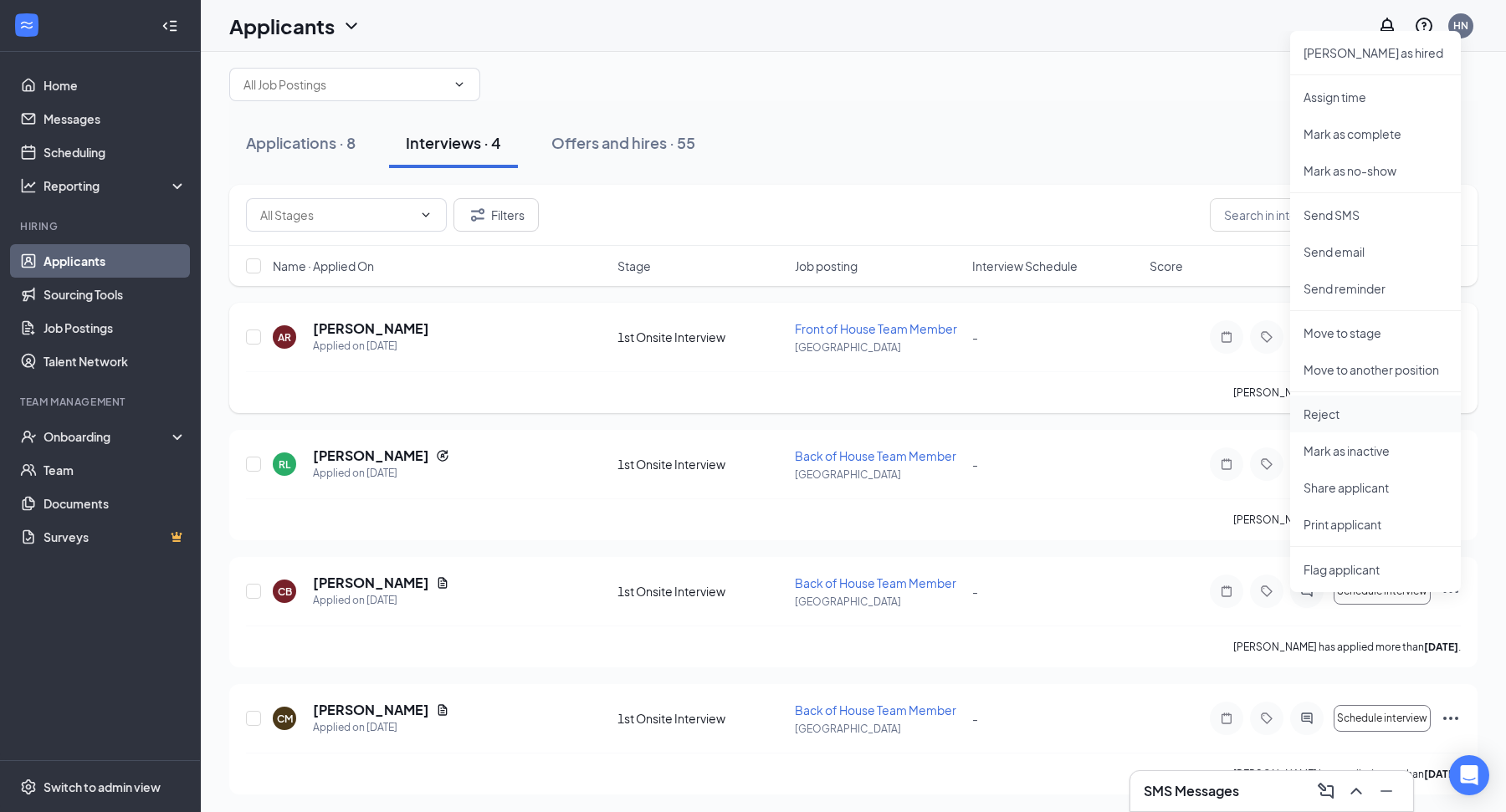
click at [1373, 413] on p "Reject" at bounding box center [1376, 414] width 144 height 17
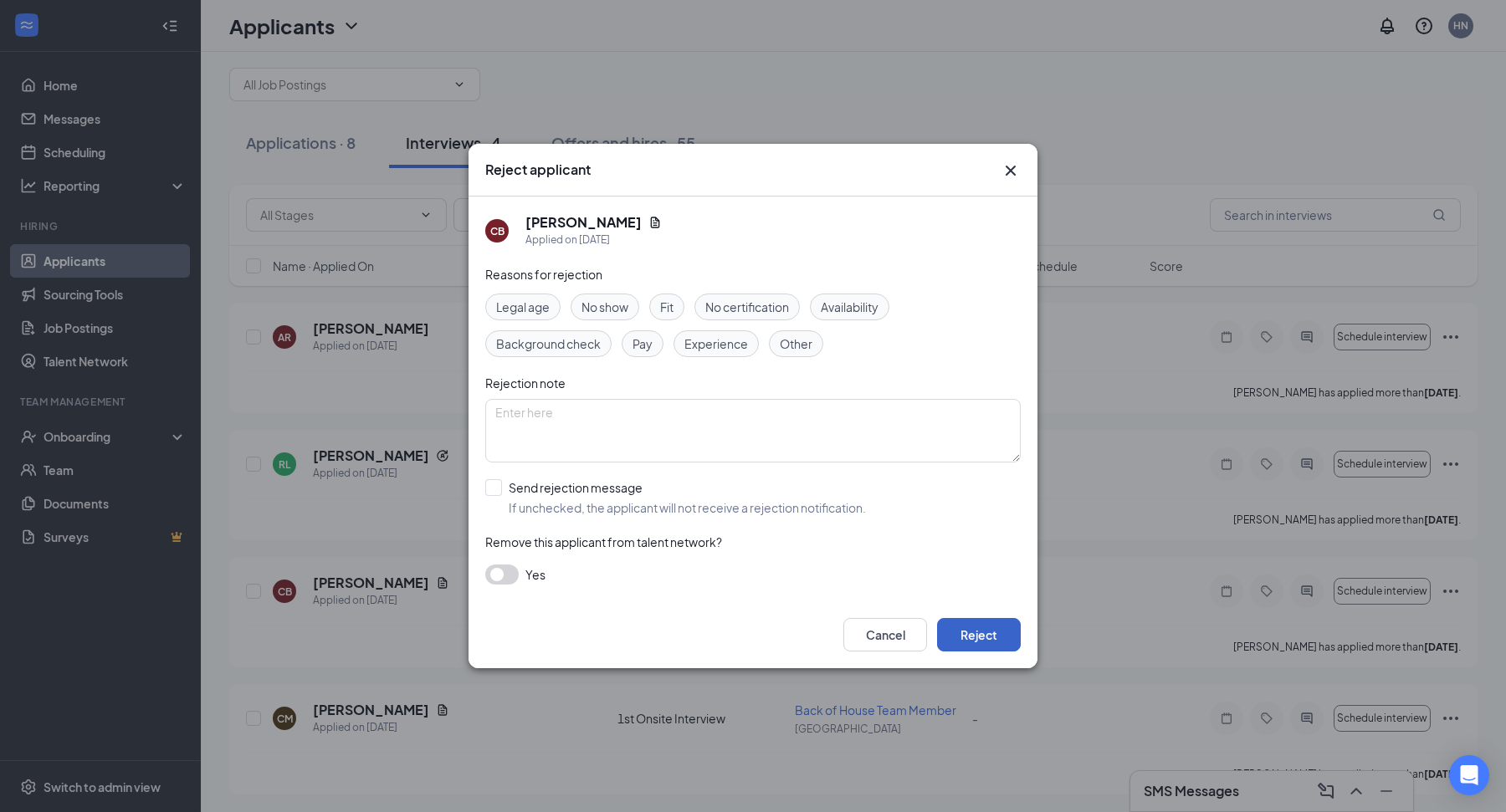
click at [1007, 622] on button "Reject" at bounding box center [979, 635] width 84 height 34
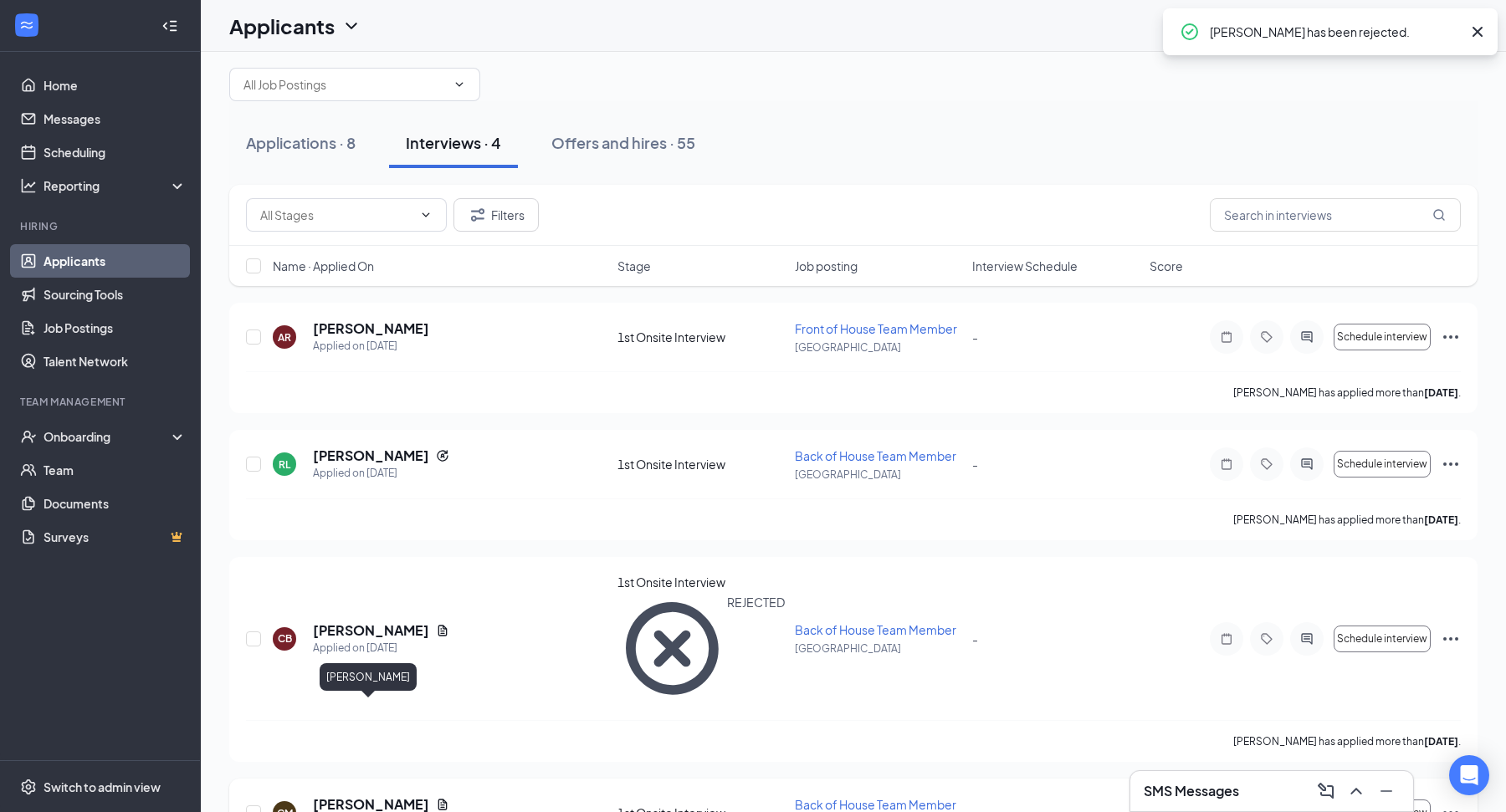
click at [385, 795] on h5 "catherine marcy" at bounding box center [371, 804] width 116 height 19
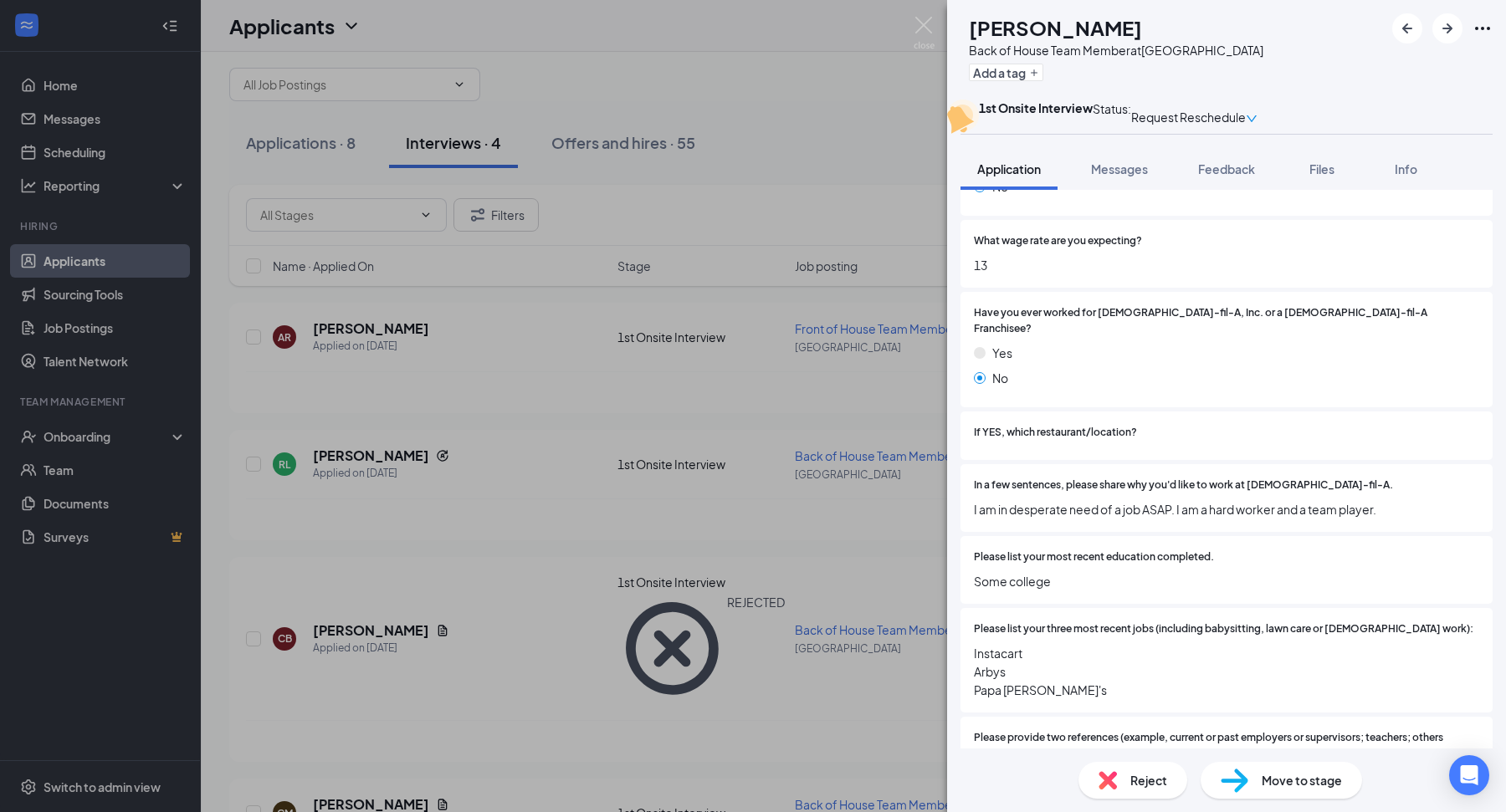
scroll to position [64, 0]
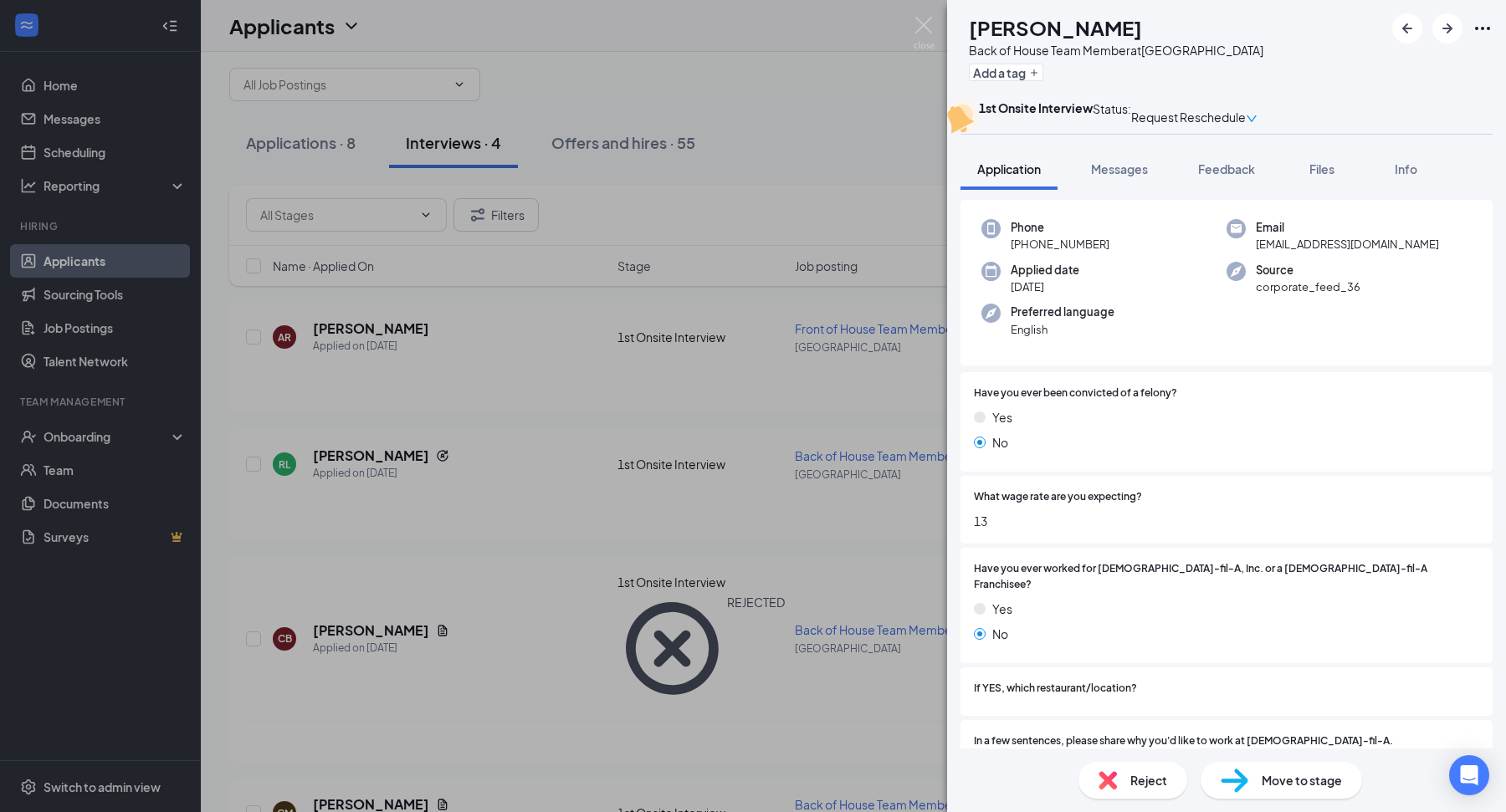
click at [662, 669] on div "CM catherine marcy Back of House Team Member at Dayton Mall Add a tag 1st Onsit…" at bounding box center [753, 406] width 1506 height 812
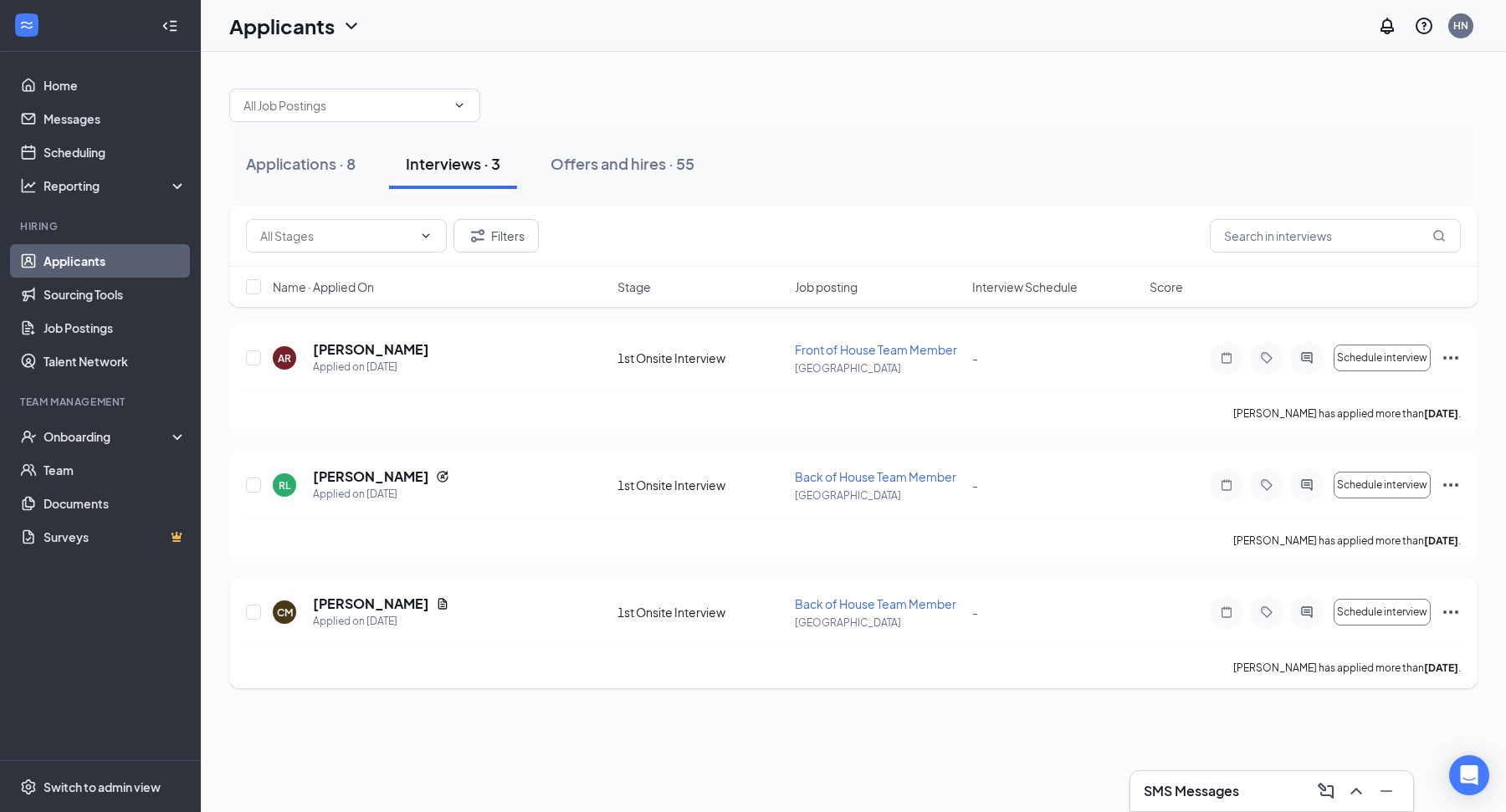
click at [1454, 617] on icon "Ellipses" at bounding box center [1451, 612] width 20 height 20
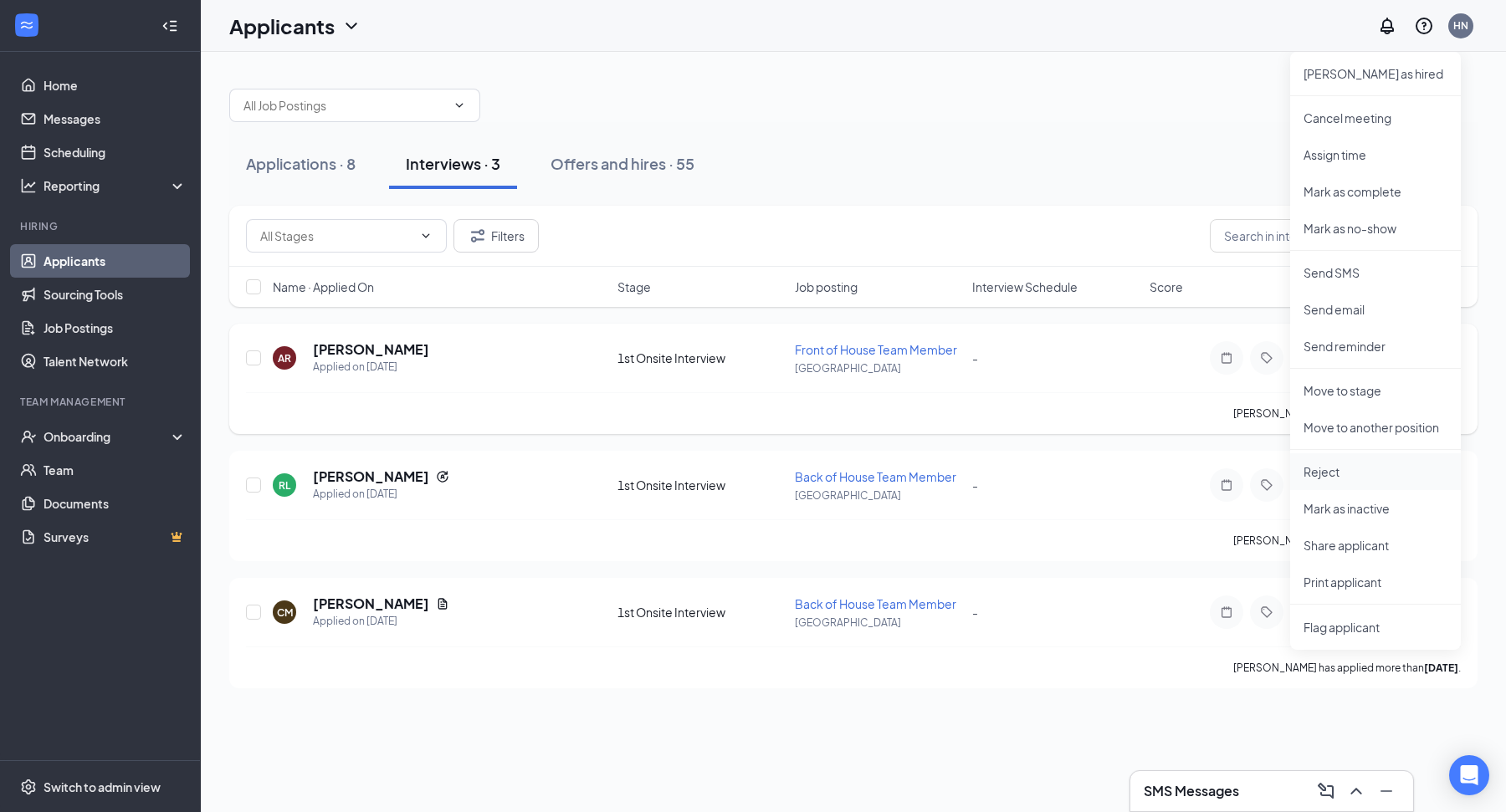
click at [1373, 465] on p "Reject" at bounding box center [1376, 471] width 144 height 17
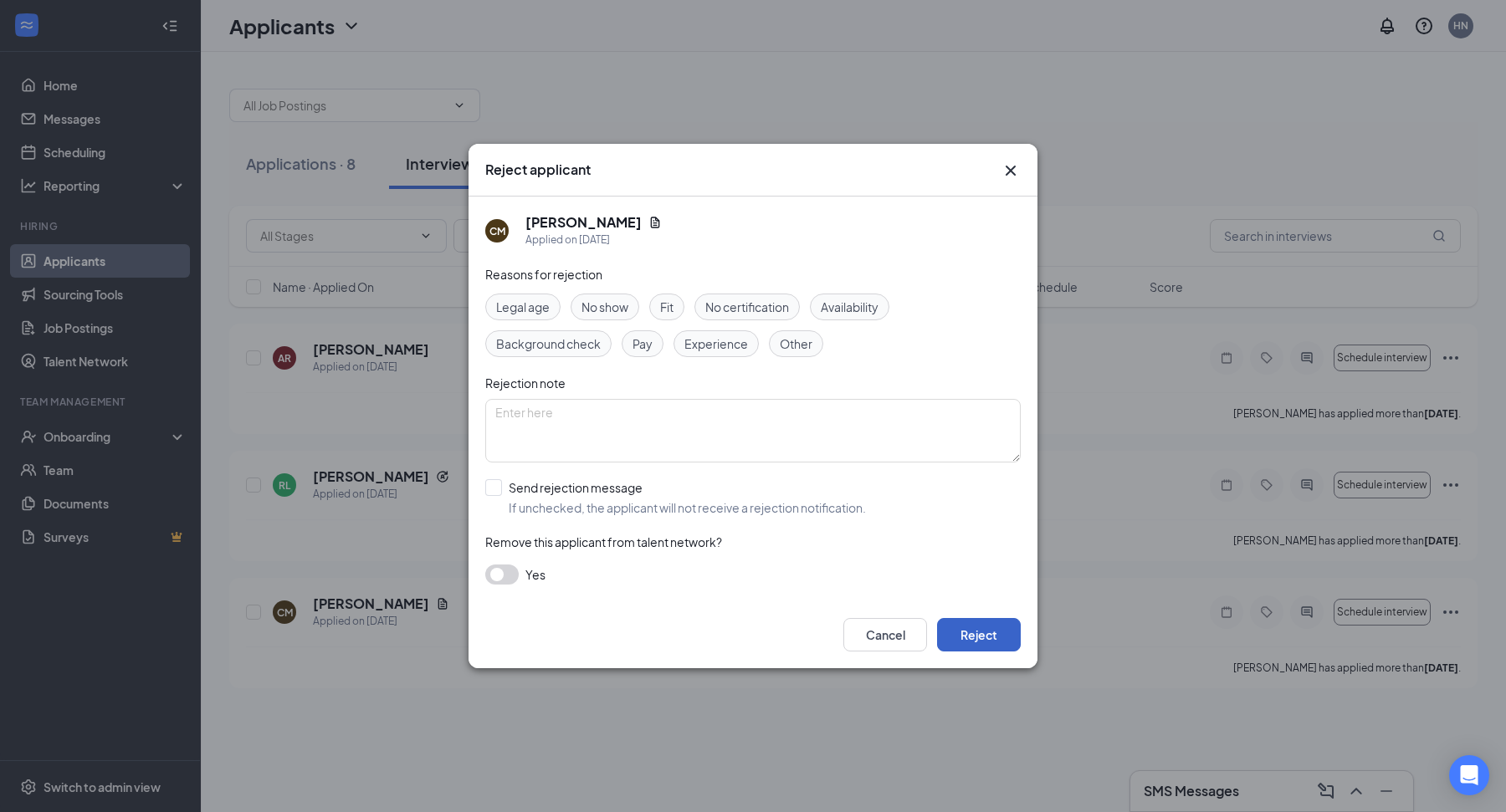
click at [975, 633] on button "Reject" at bounding box center [979, 635] width 84 height 34
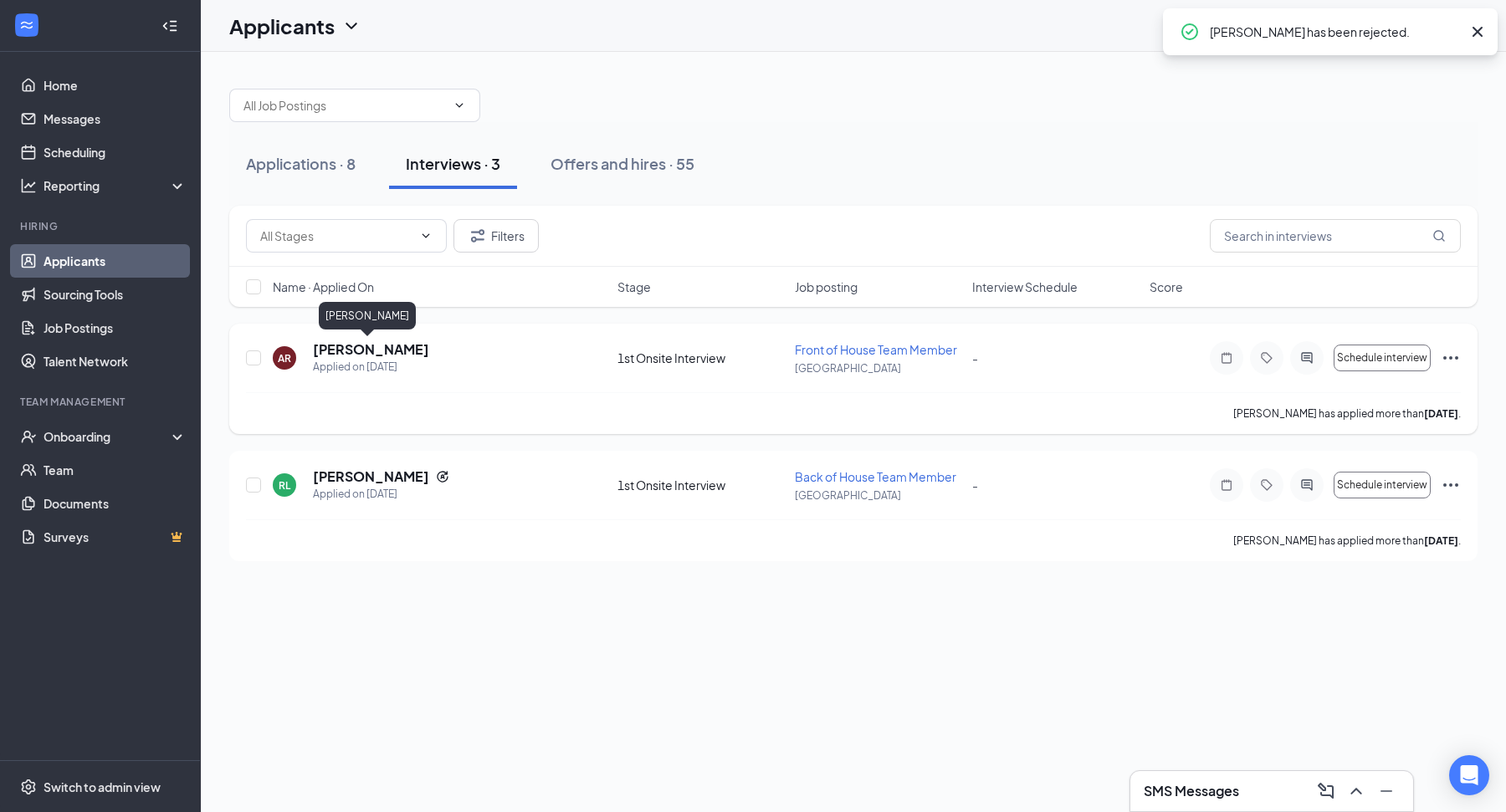
click at [392, 348] on h5 "Alahna Ramby" at bounding box center [371, 350] width 116 height 19
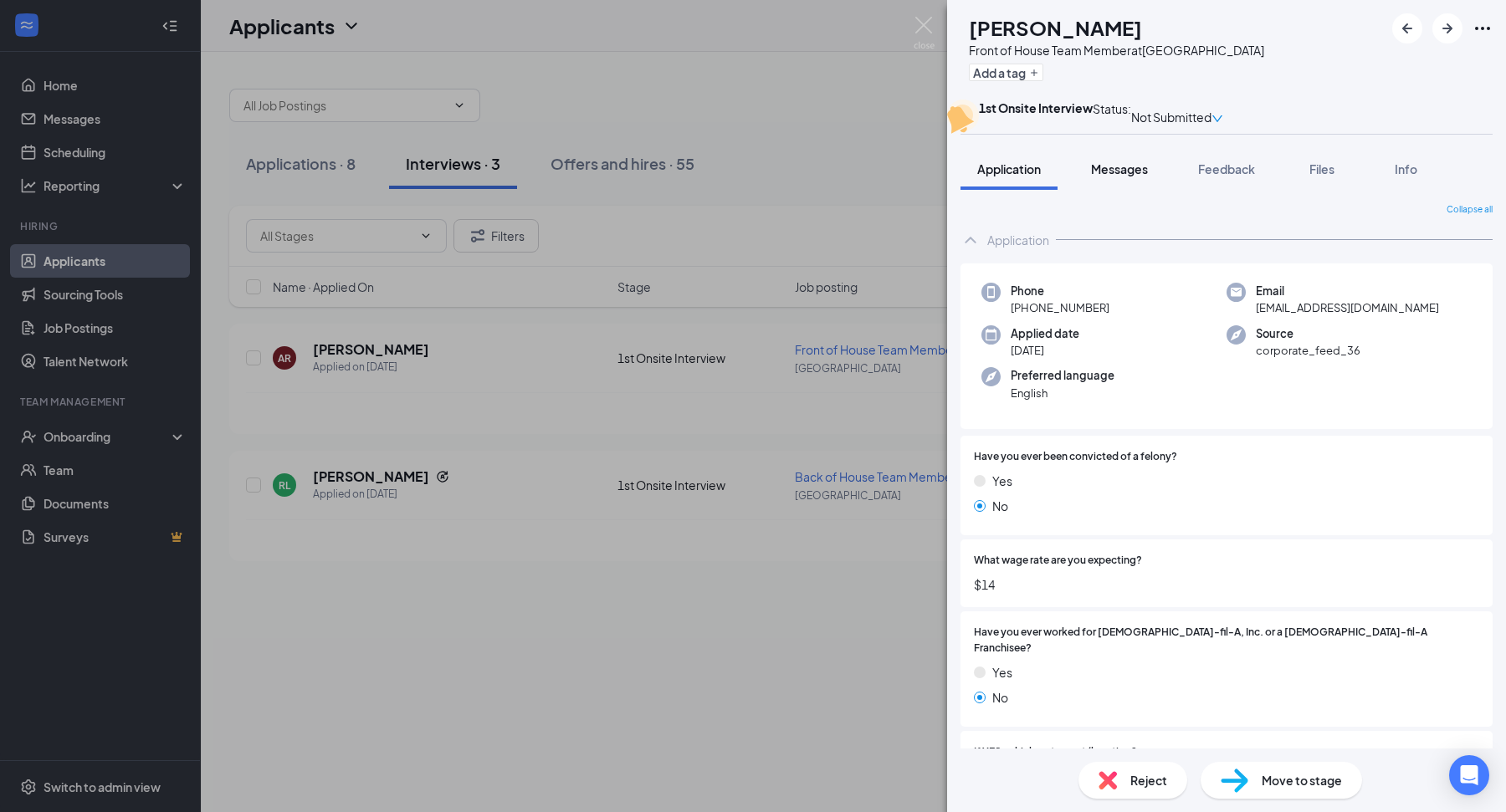
click at [1132, 177] on div "Messages" at bounding box center [1120, 169] width 57 height 17
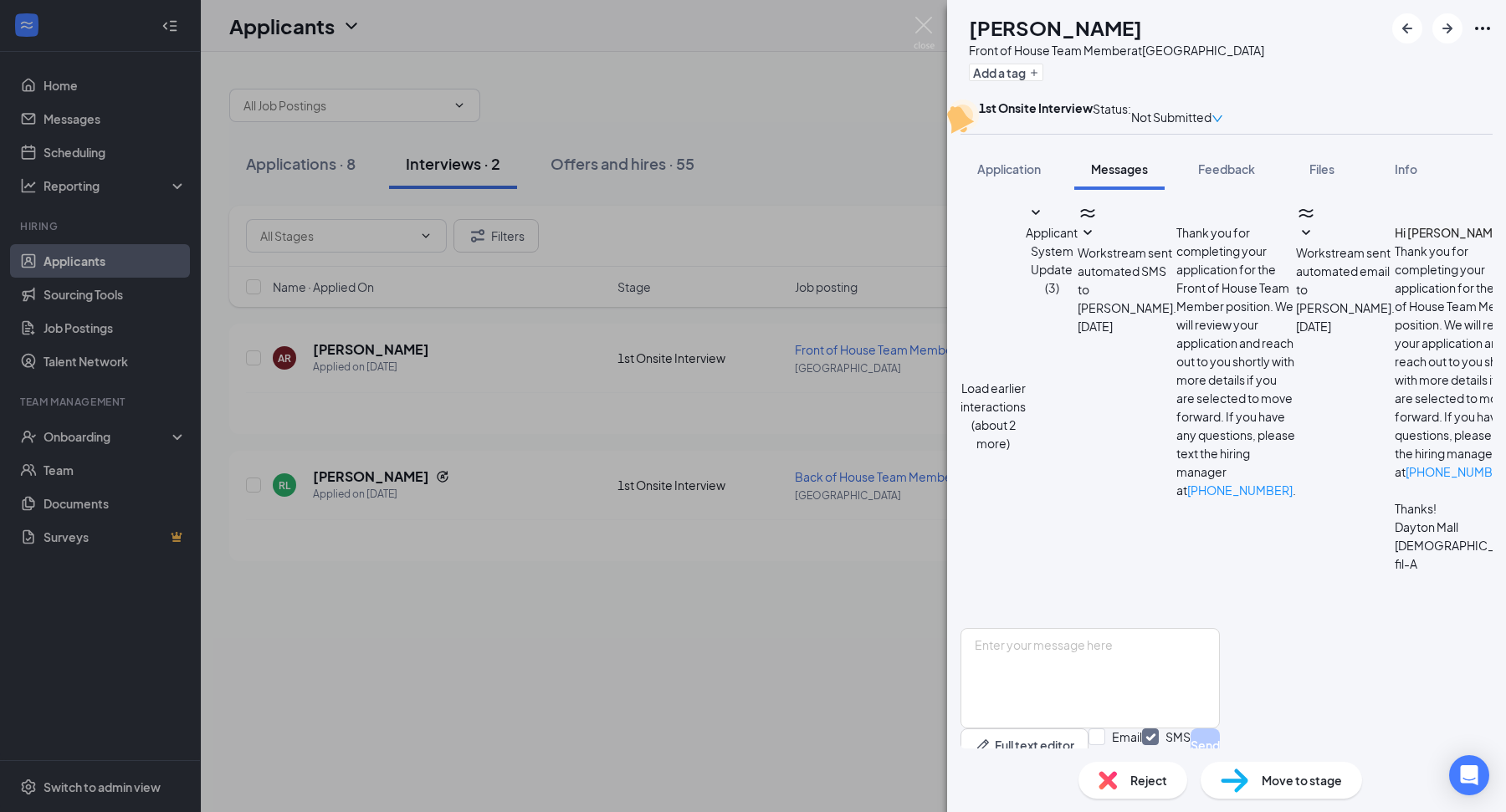
scroll to position [414, 0]
click at [763, 703] on div "AR Alahna Ramby Front of House Team Member at Dayton Mall Add a tag 1st Onsite …" at bounding box center [753, 406] width 1506 height 812
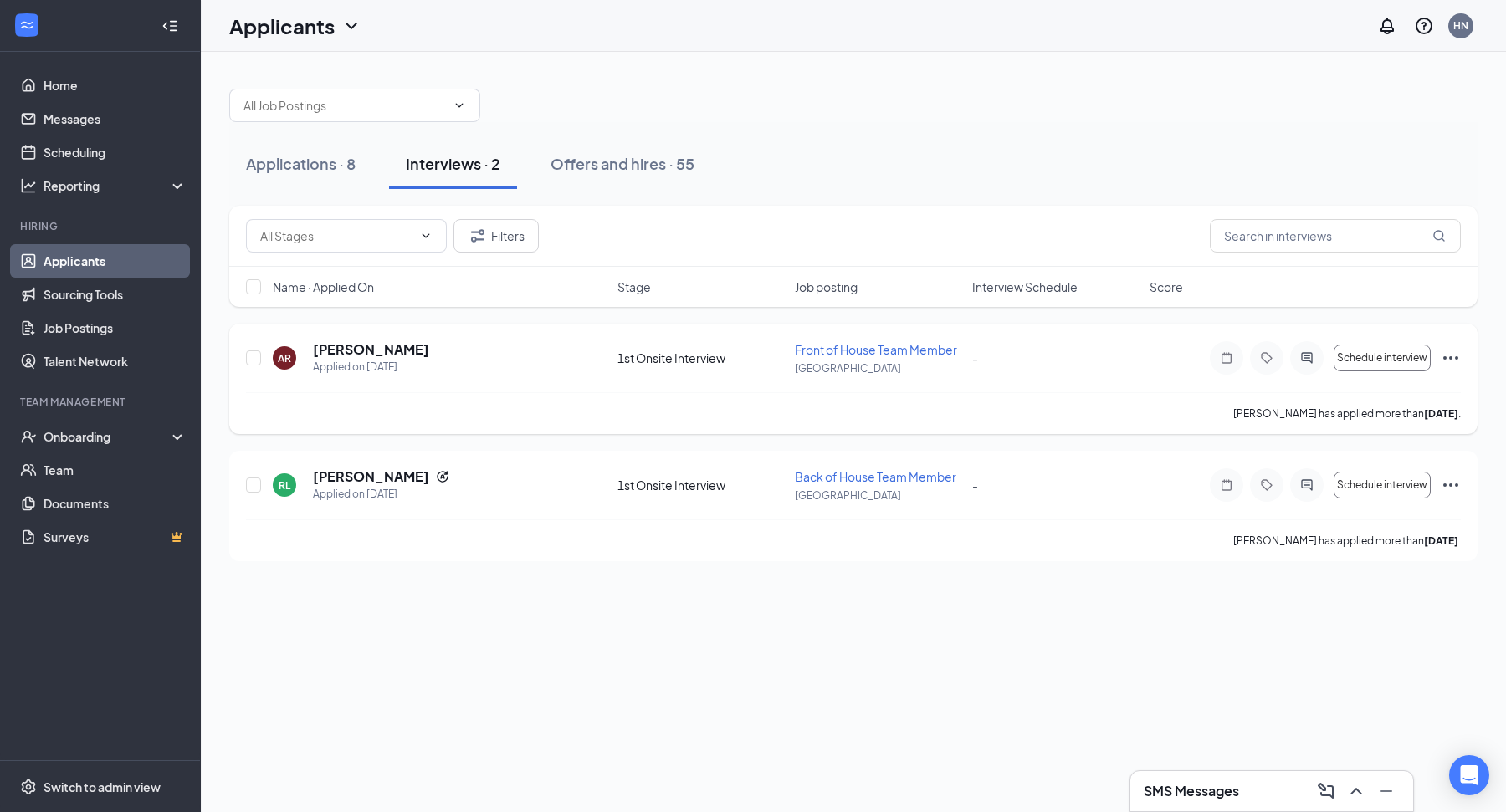
click at [1453, 355] on icon "Ellipses" at bounding box center [1451, 358] width 20 height 20
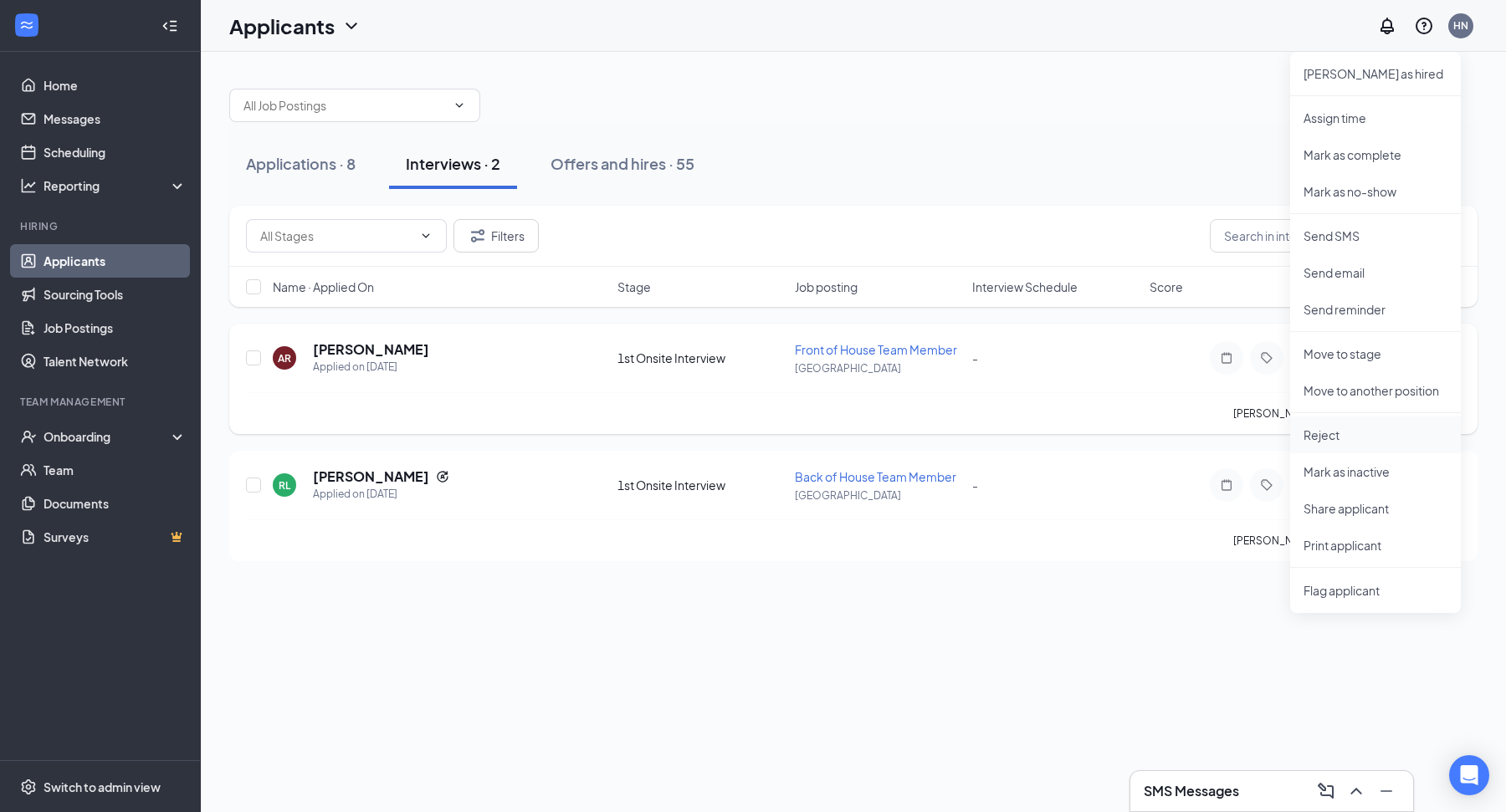
click at [1352, 437] on p "Reject" at bounding box center [1376, 435] width 144 height 17
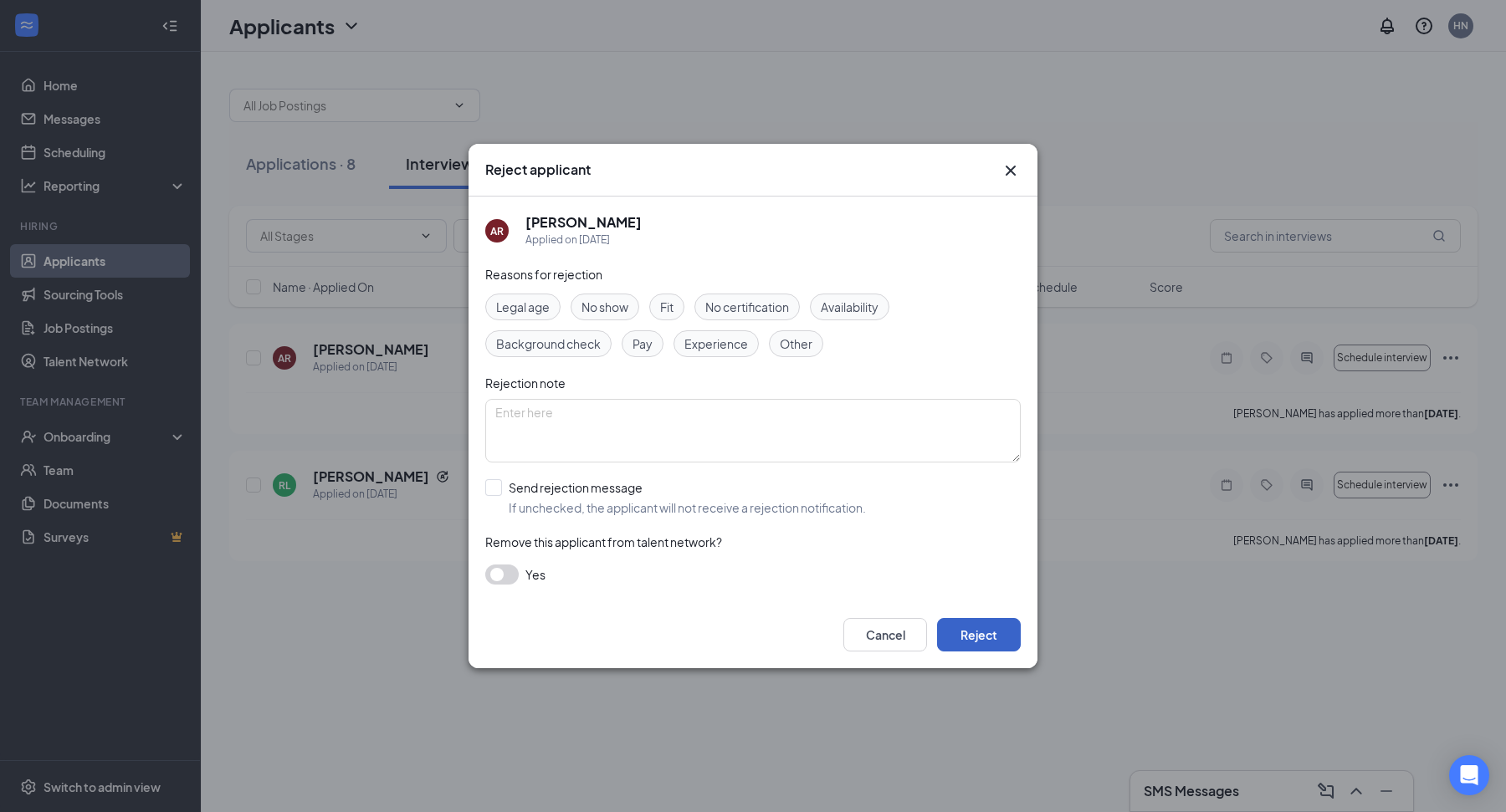
click at [991, 639] on button "Reject" at bounding box center [979, 635] width 84 height 34
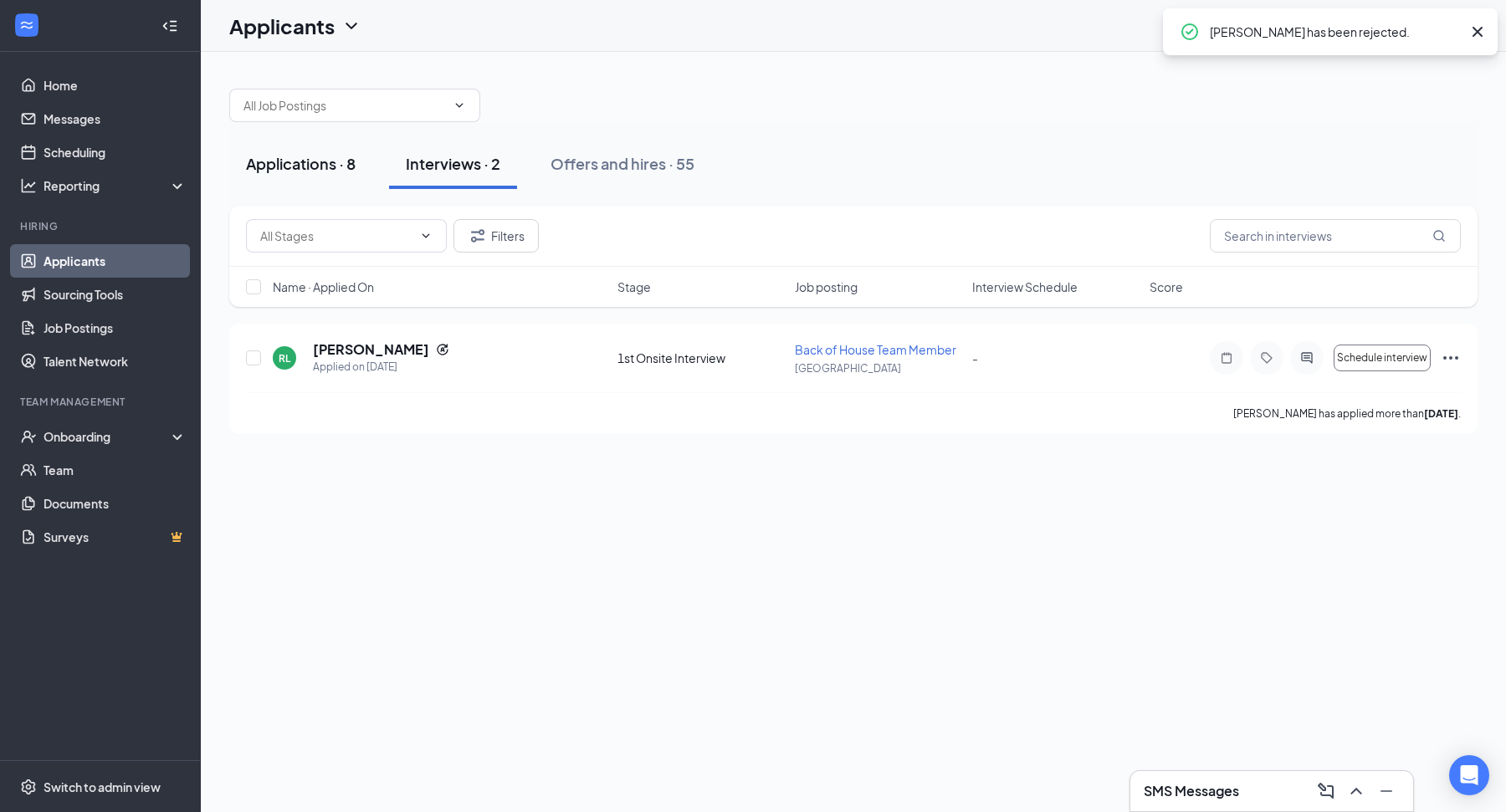
click at [298, 164] on div "Applications · 8" at bounding box center [301, 163] width 109 height 21
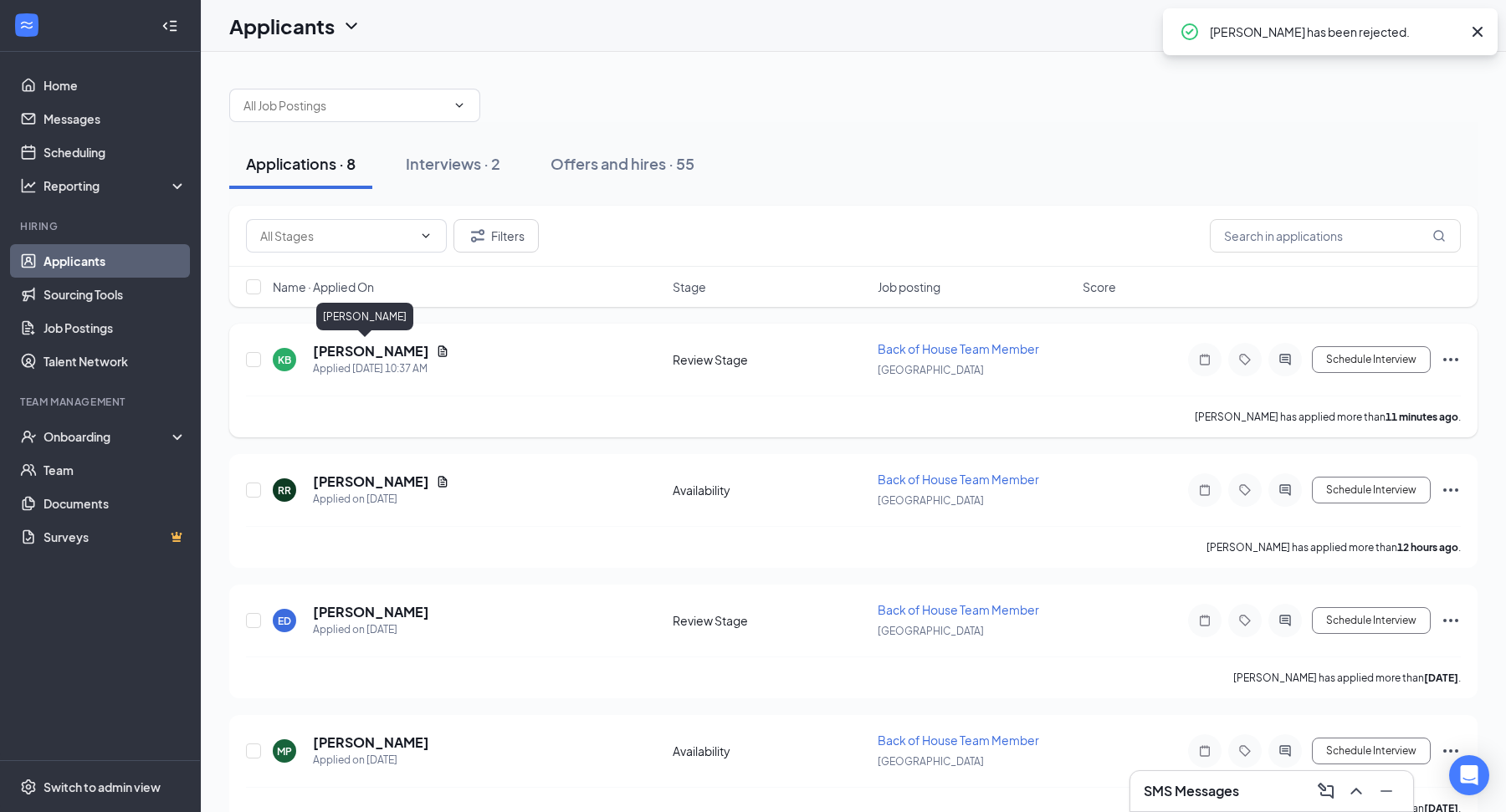
click at [364, 346] on h5 "Kevin Bragg" at bounding box center [371, 351] width 116 height 19
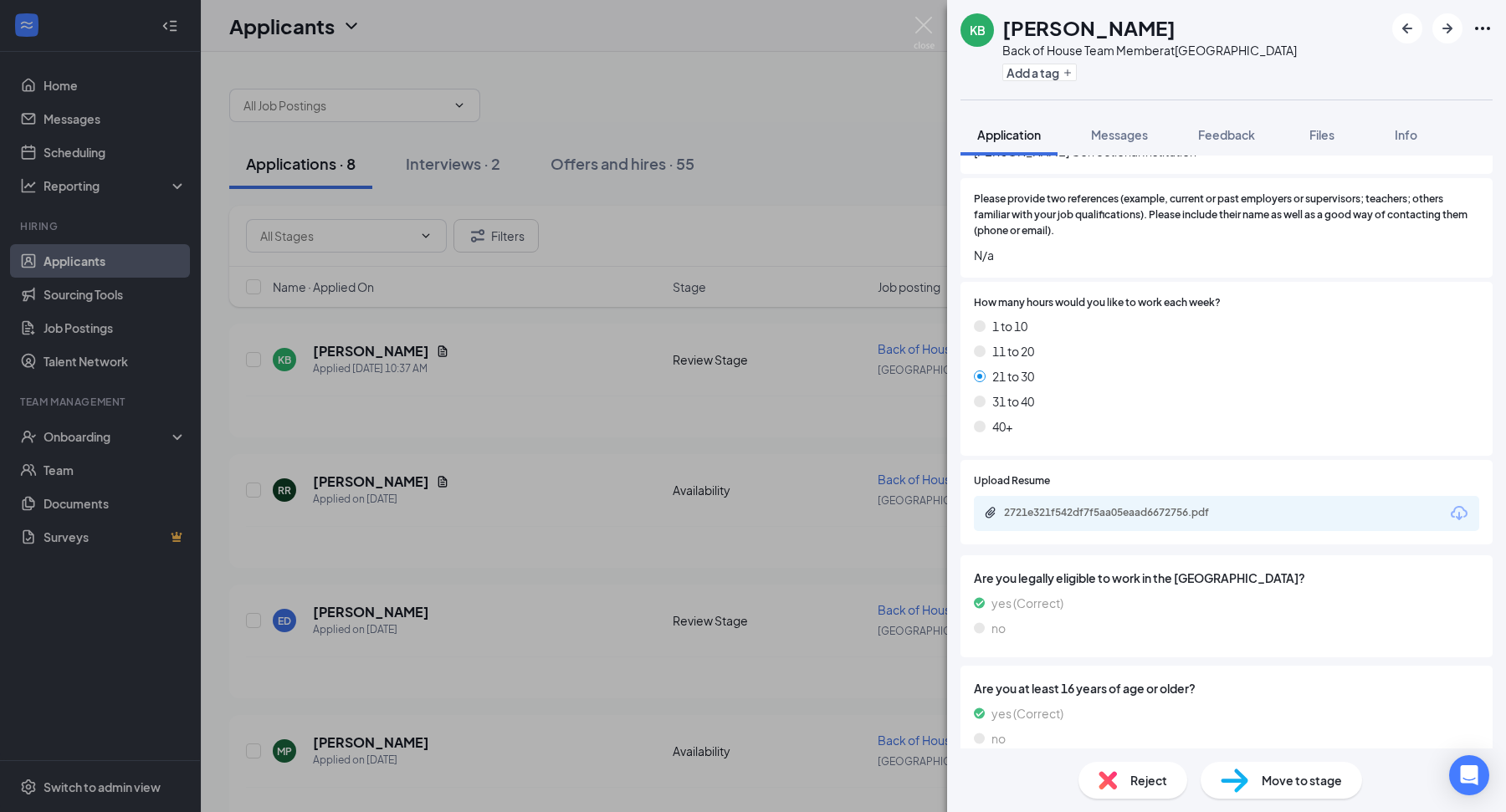
scroll to position [187, 0]
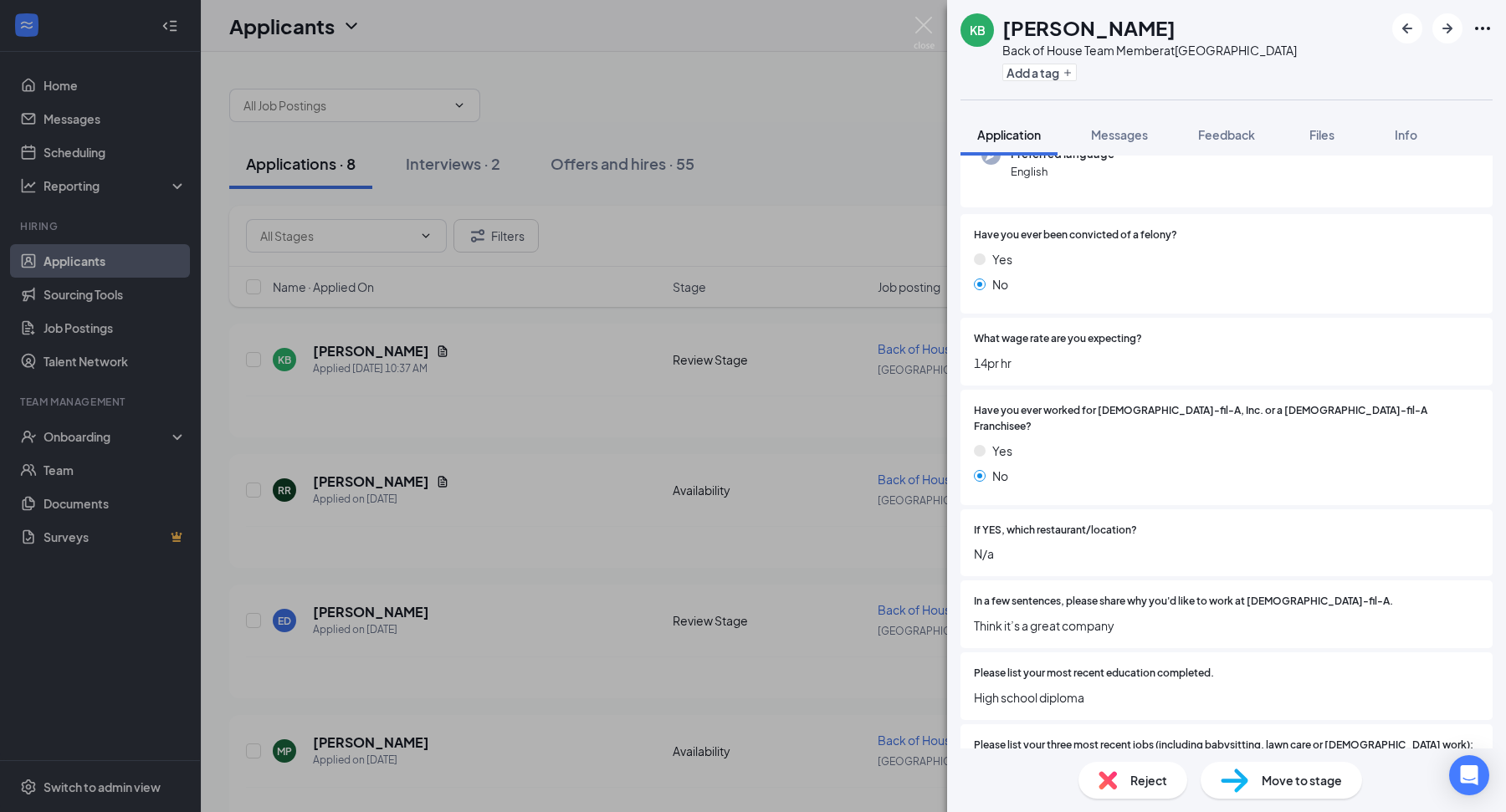
click at [589, 490] on div "KB Kevin Bragg Back of House Team Member at Dayton Mall Add a tag Application M…" at bounding box center [753, 406] width 1506 height 812
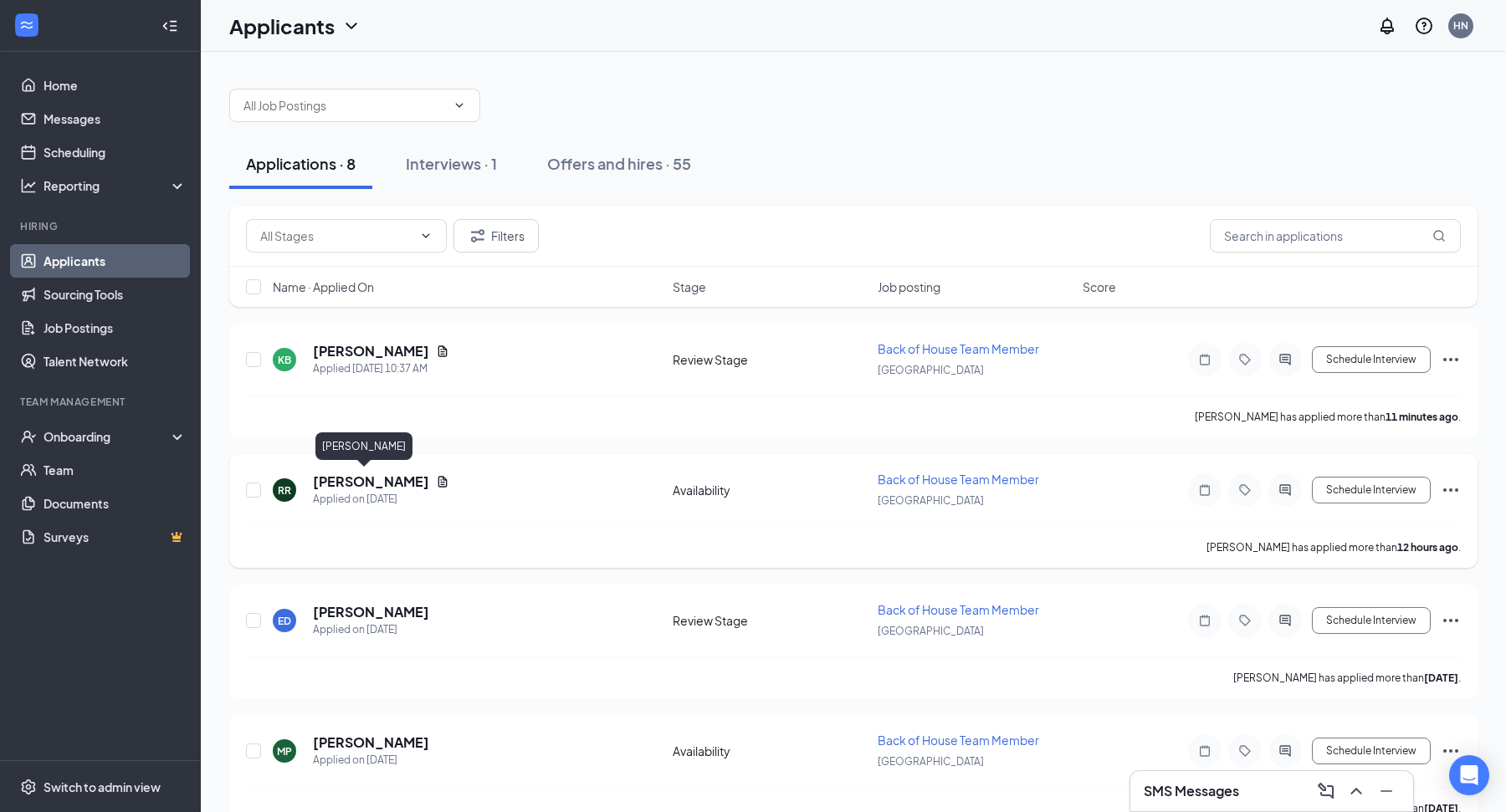
click at [349, 473] on h5 "[PERSON_NAME]" at bounding box center [371, 482] width 116 height 19
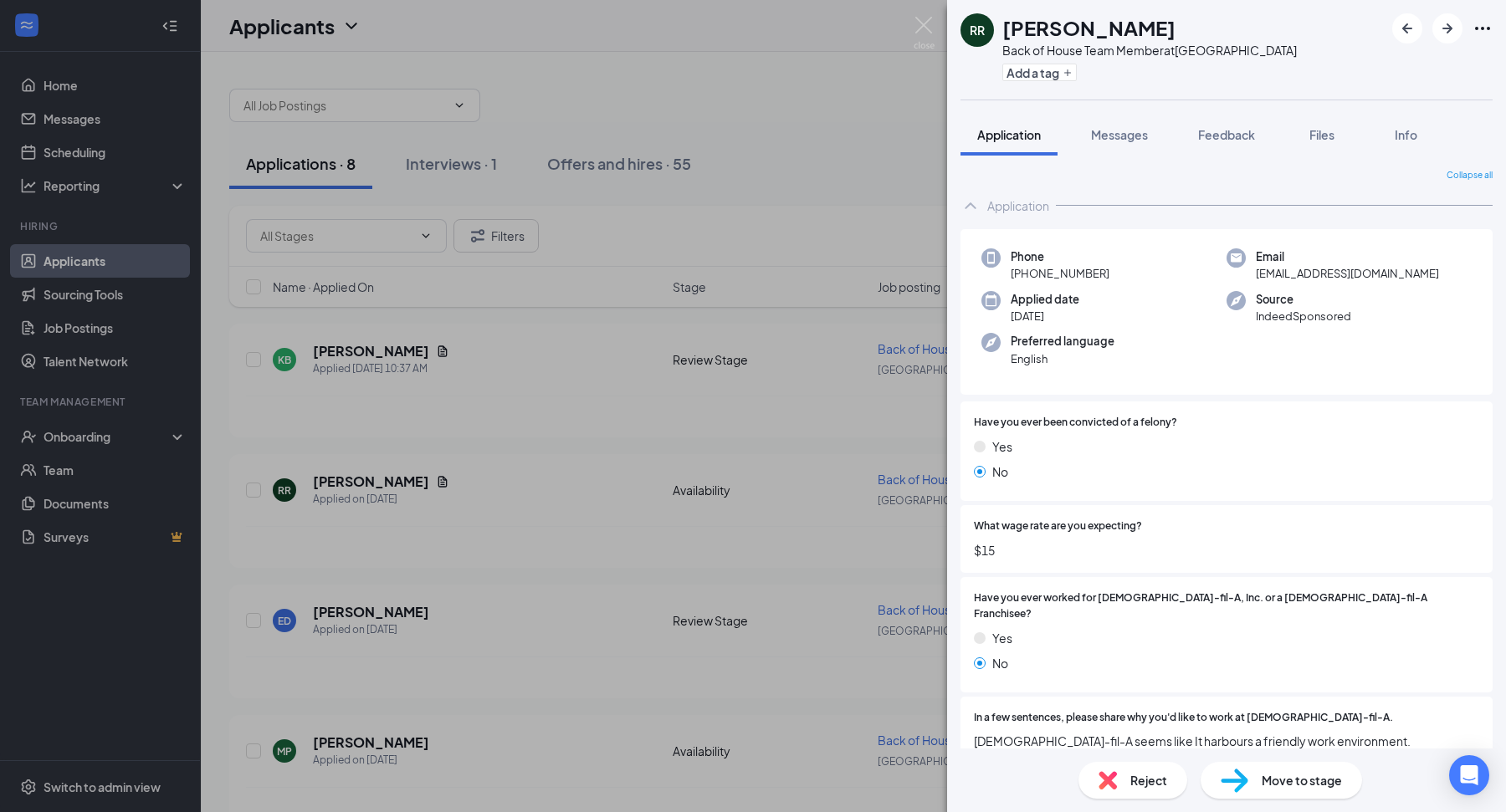
click at [776, 724] on div "RR Ry Roberts Back of House Team Member at Dayton Mall Add a tag Application Me…" at bounding box center [753, 406] width 1506 height 812
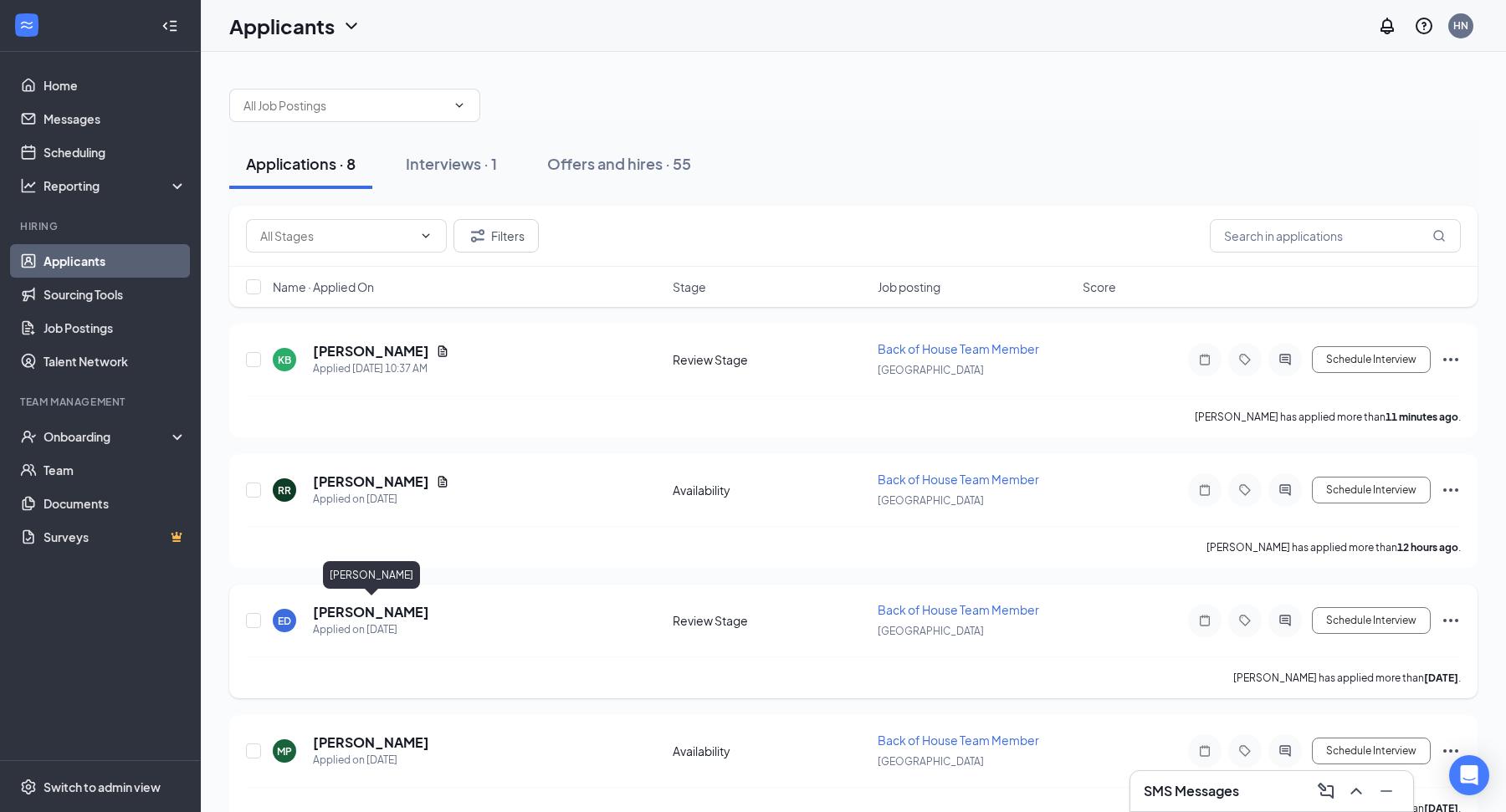
click at [368, 606] on h5 "[PERSON_NAME]" at bounding box center [371, 612] width 116 height 19
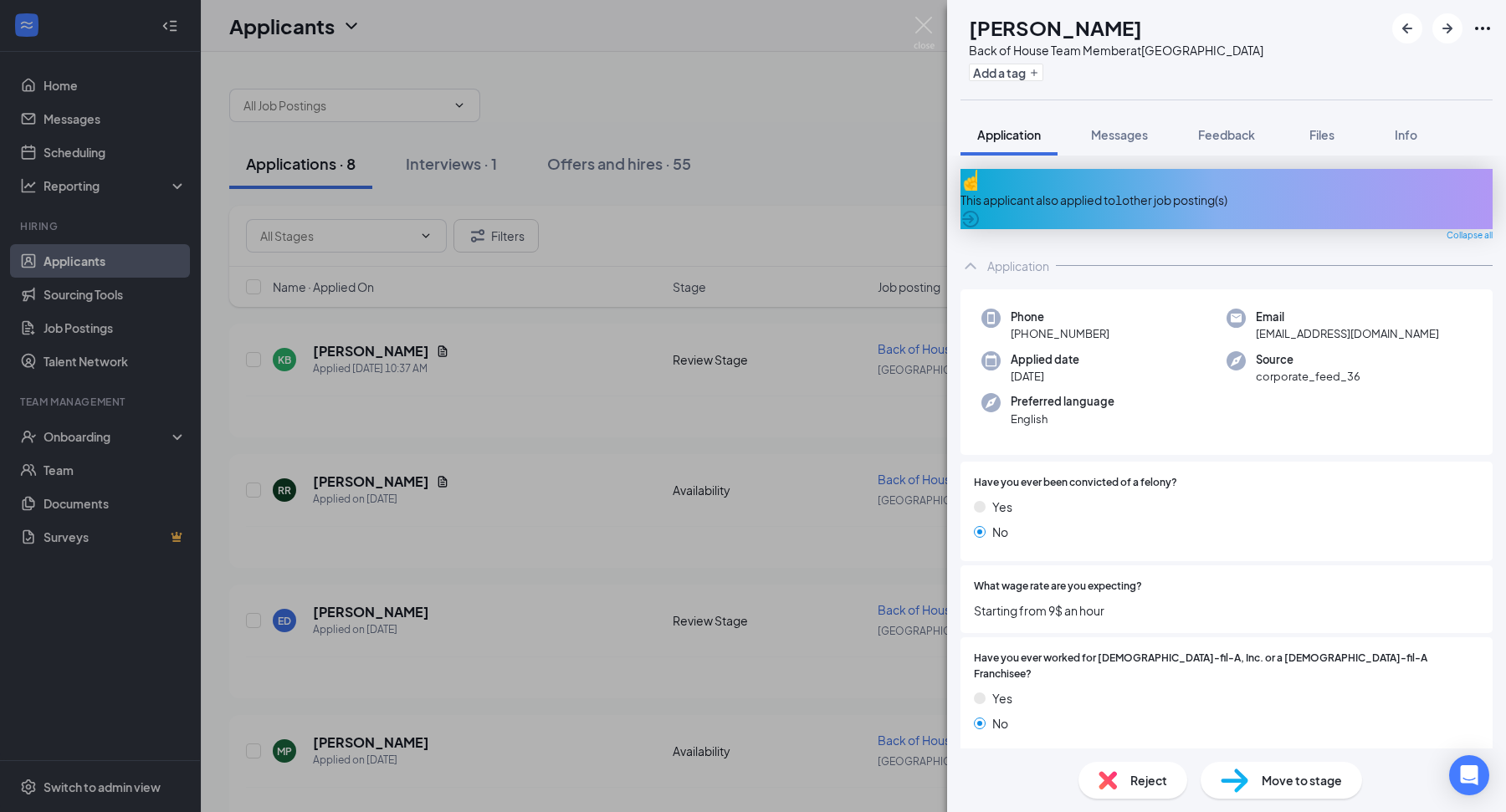
scroll to position [14, 0]
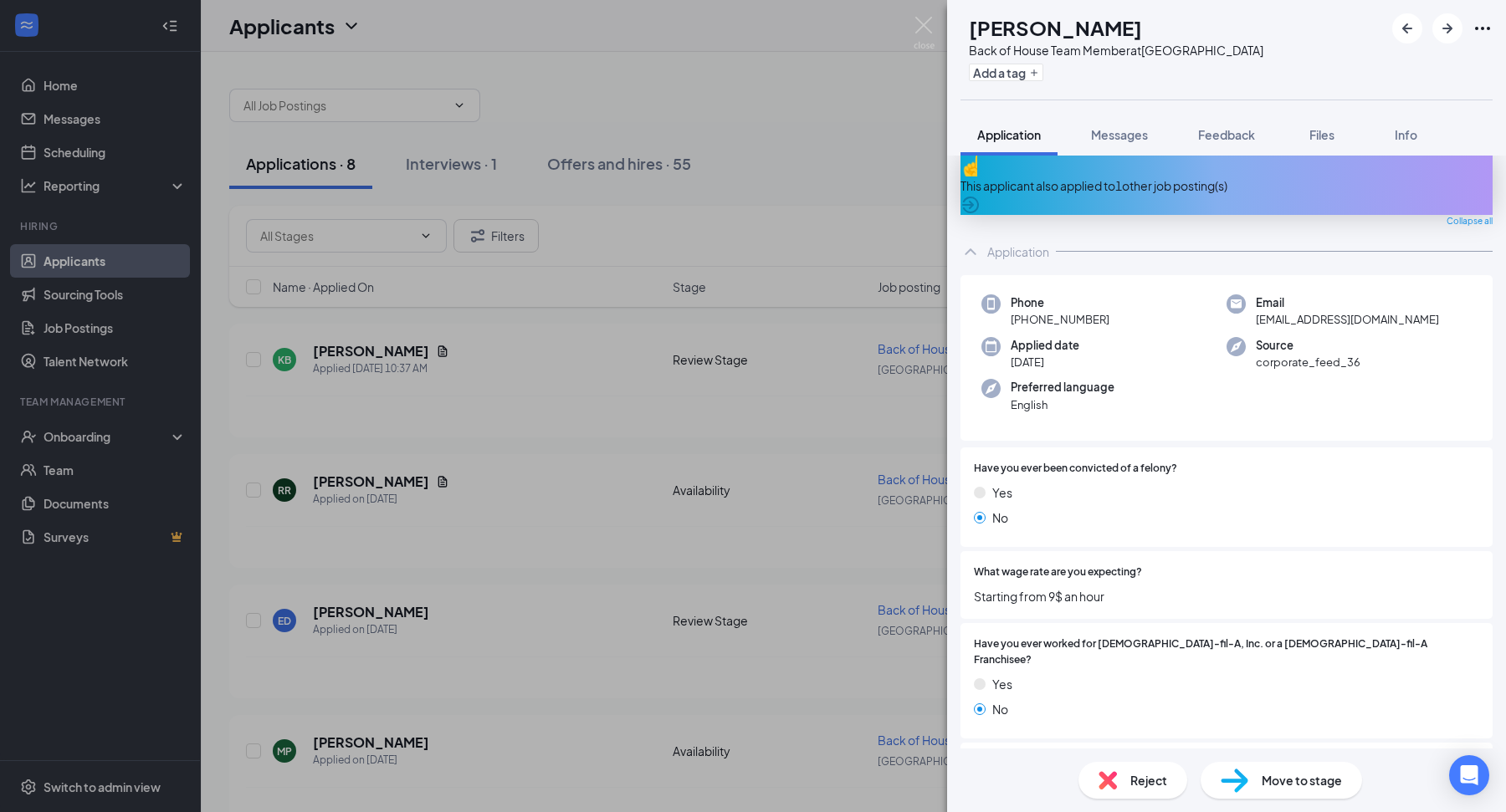
click at [1142, 179] on div "This applicant also applied to 1 other job posting(s)" at bounding box center [1227, 185] width 532 height 19
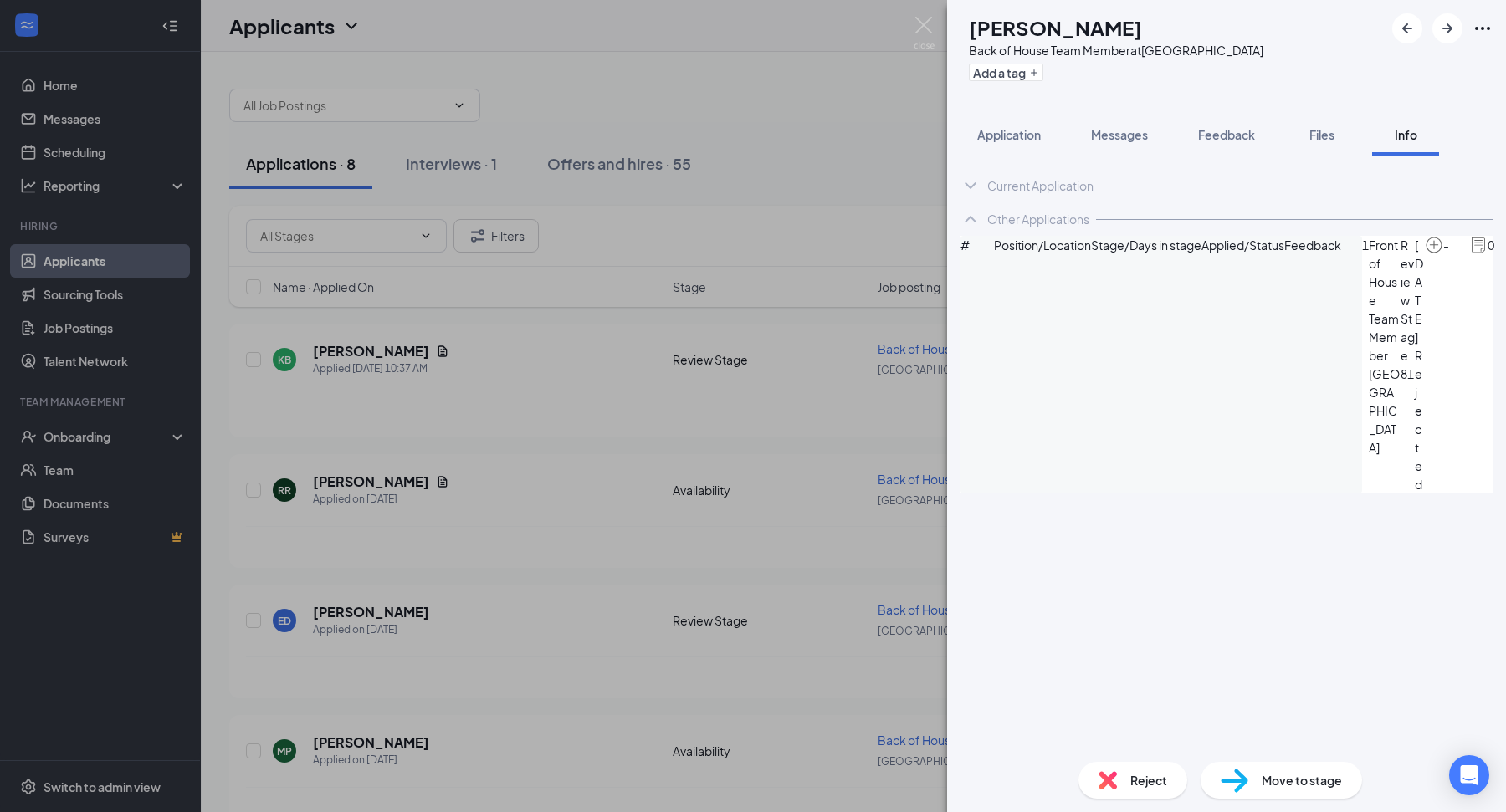
click at [1504, 256] on icon "ArrowCircle" at bounding box center [1514, 245] width 20 height 20
click at [1023, 147] on button "Application" at bounding box center [1009, 134] width 97 height 41
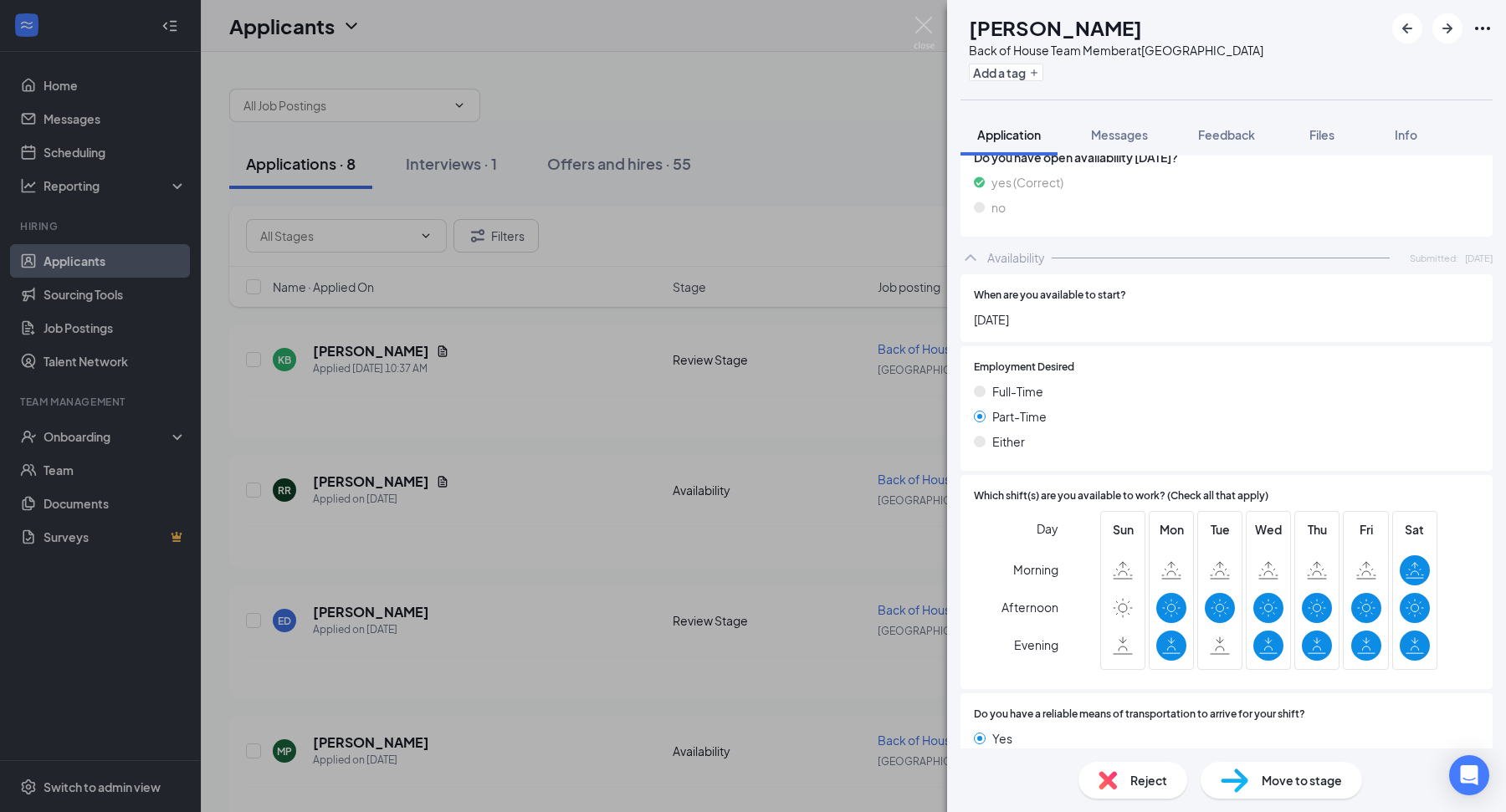
scroll to position [1427, 0]
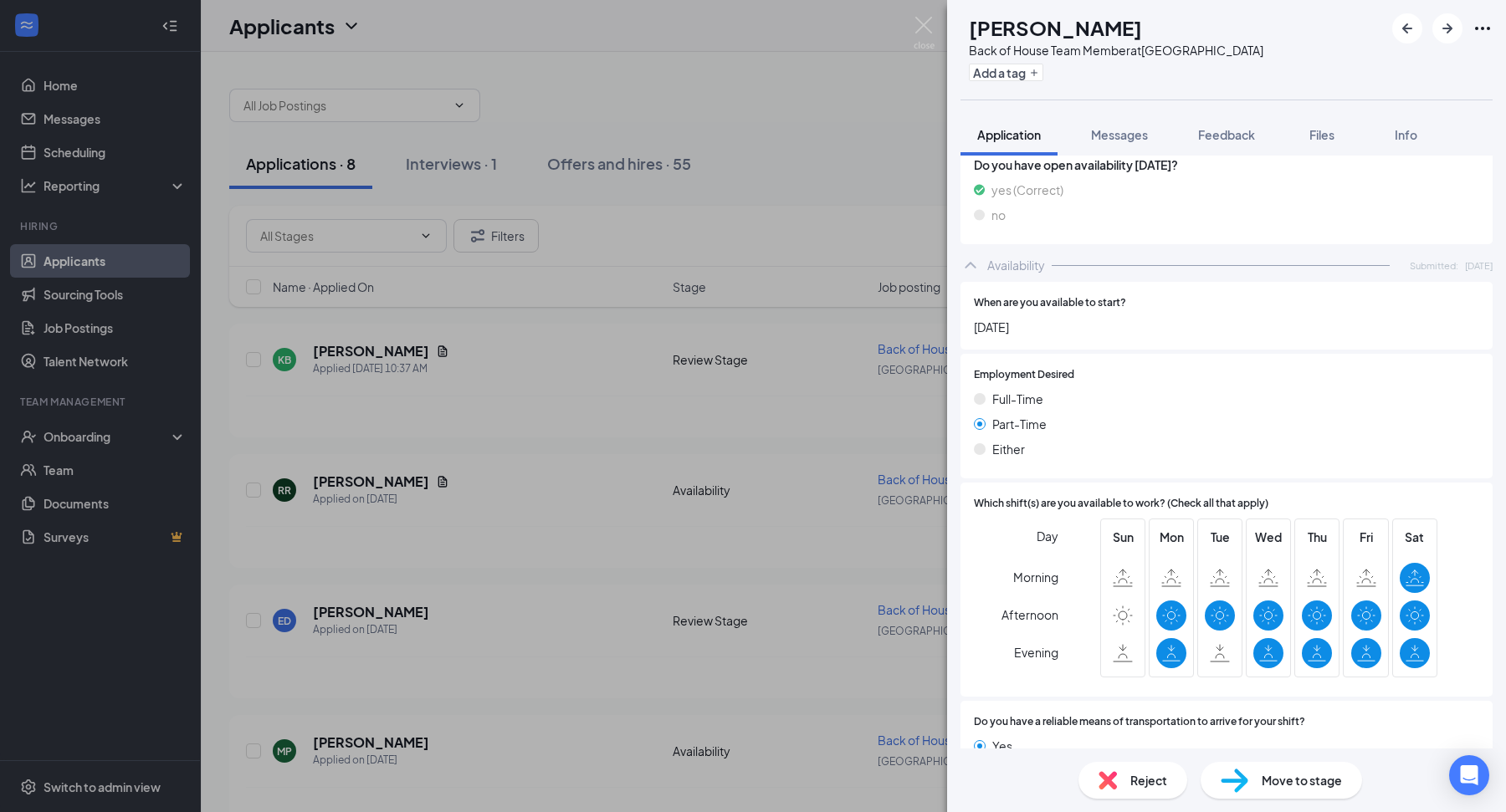
click at [827, 496] on div "ED Ekaterina Dmitrieva Back of House Team Member at Dayton Mall Add a tag Appli…" at bounding box center [753, 406] width 1506 height 812
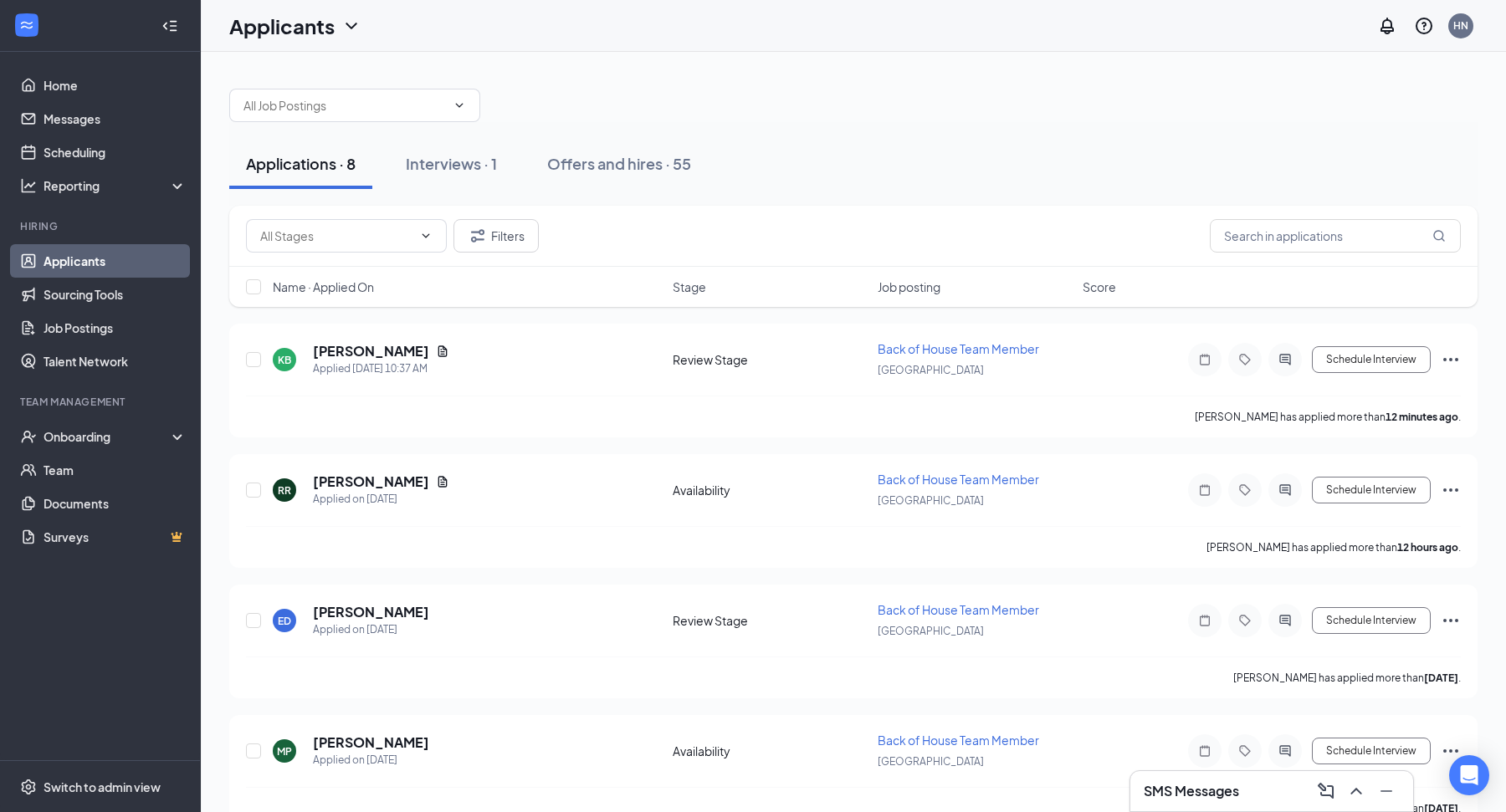
click at [1201, 791] on h3 "SMS Messages" at bounding box center [1191, 791] width 96 height 19
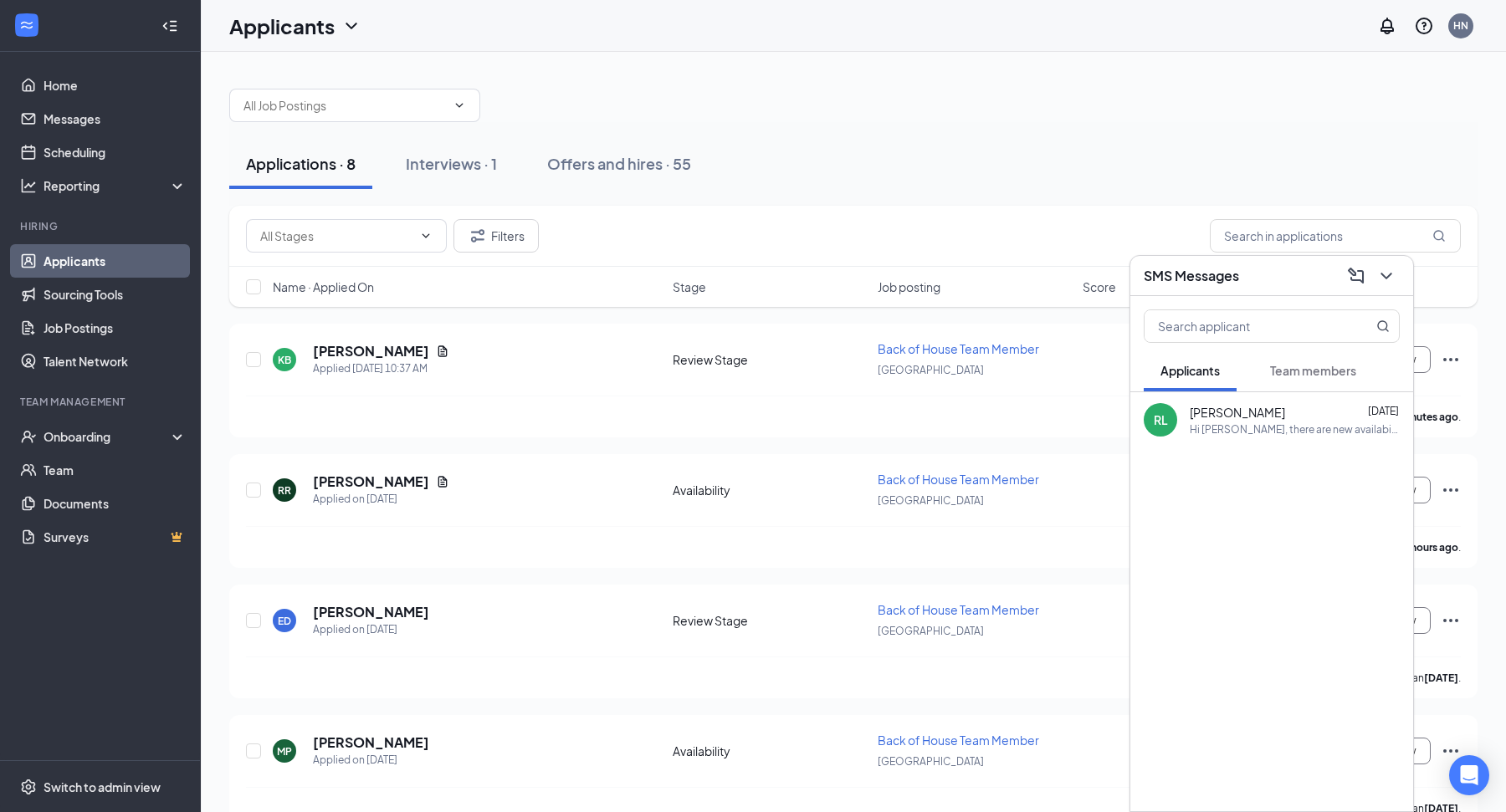
click at [1301, 378] on span "Team members" at bounding box center [1313, 370] width 86 height 15
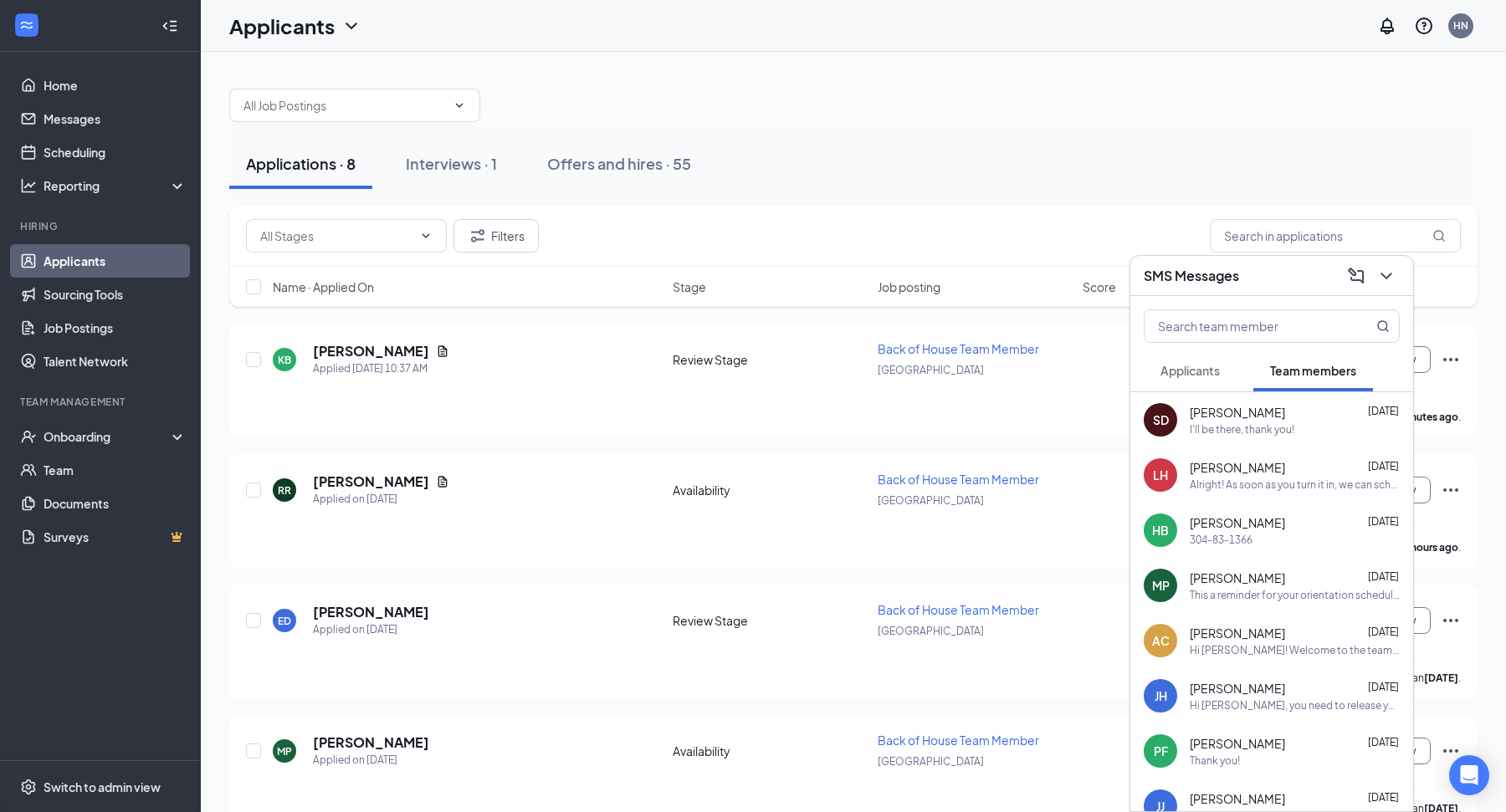
click at [1285, 471] on span "[PERSON_NAME]" at bounding box center [1237, 467] width 96 height 17
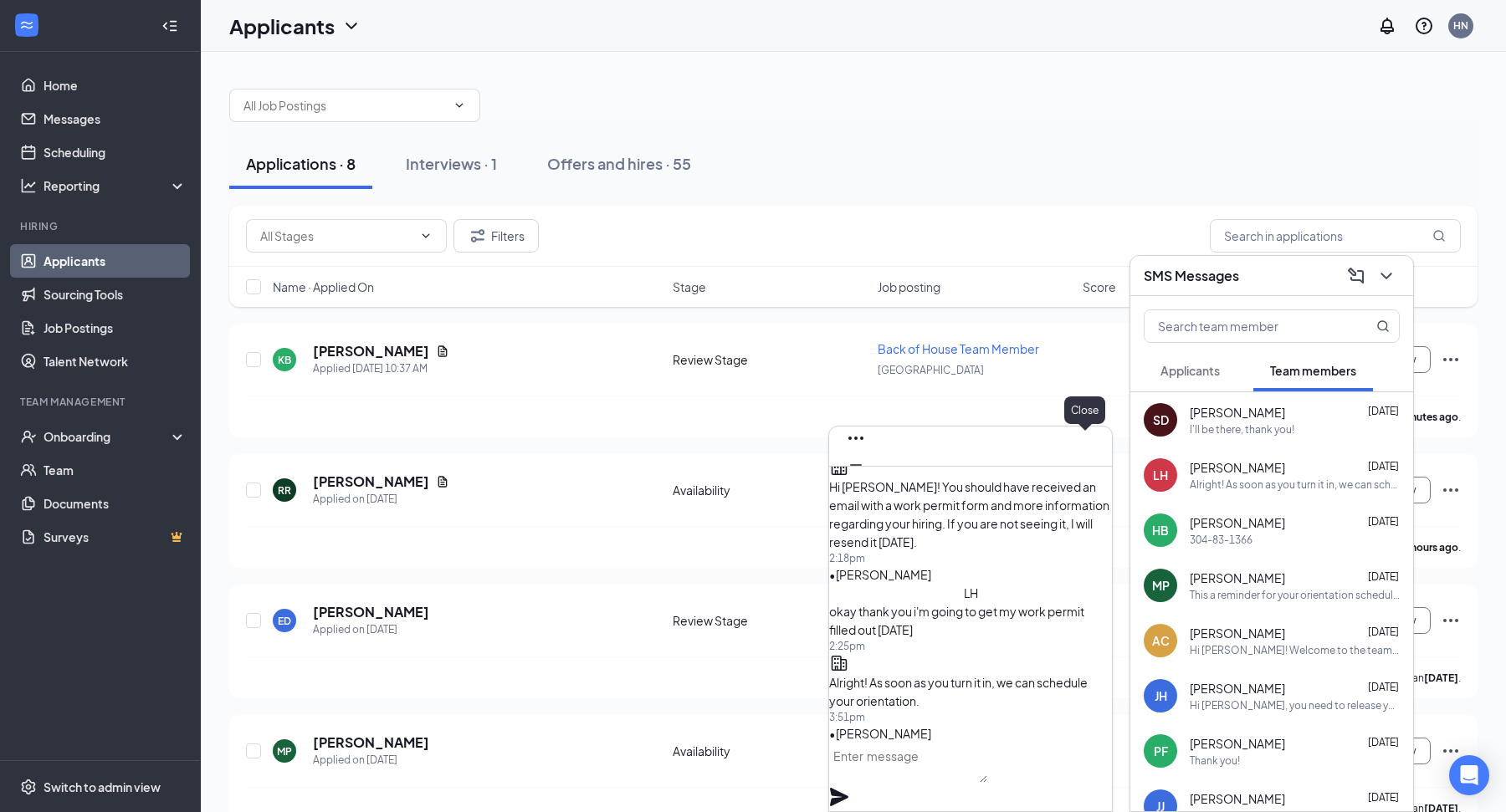
click at [869, 479] on button at bounding box center [856, 492] width 27 height 27
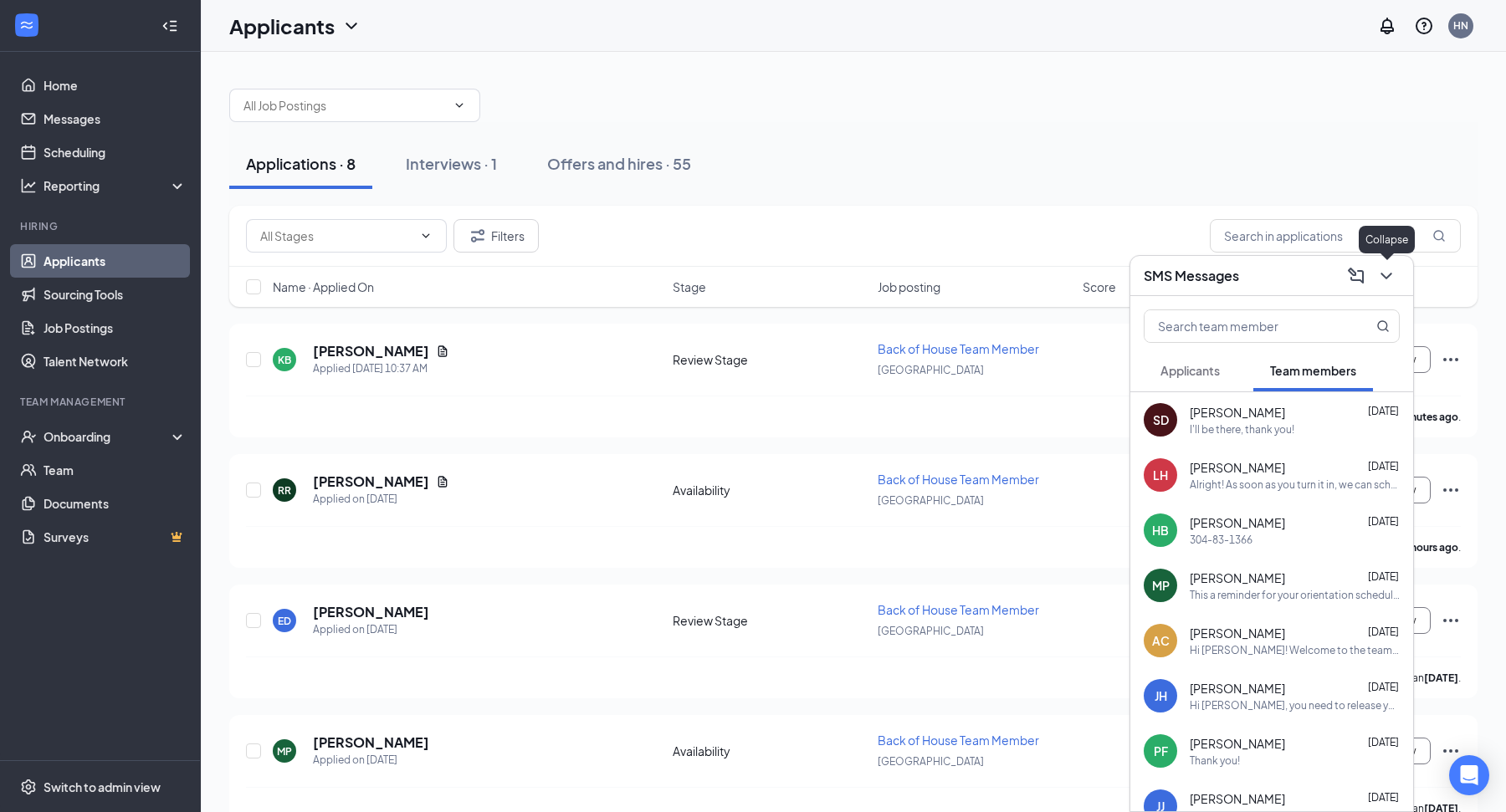
click at [1396, 277] on icon "ChevronDown" at bounding box center [1386, 276] width 20 height 20
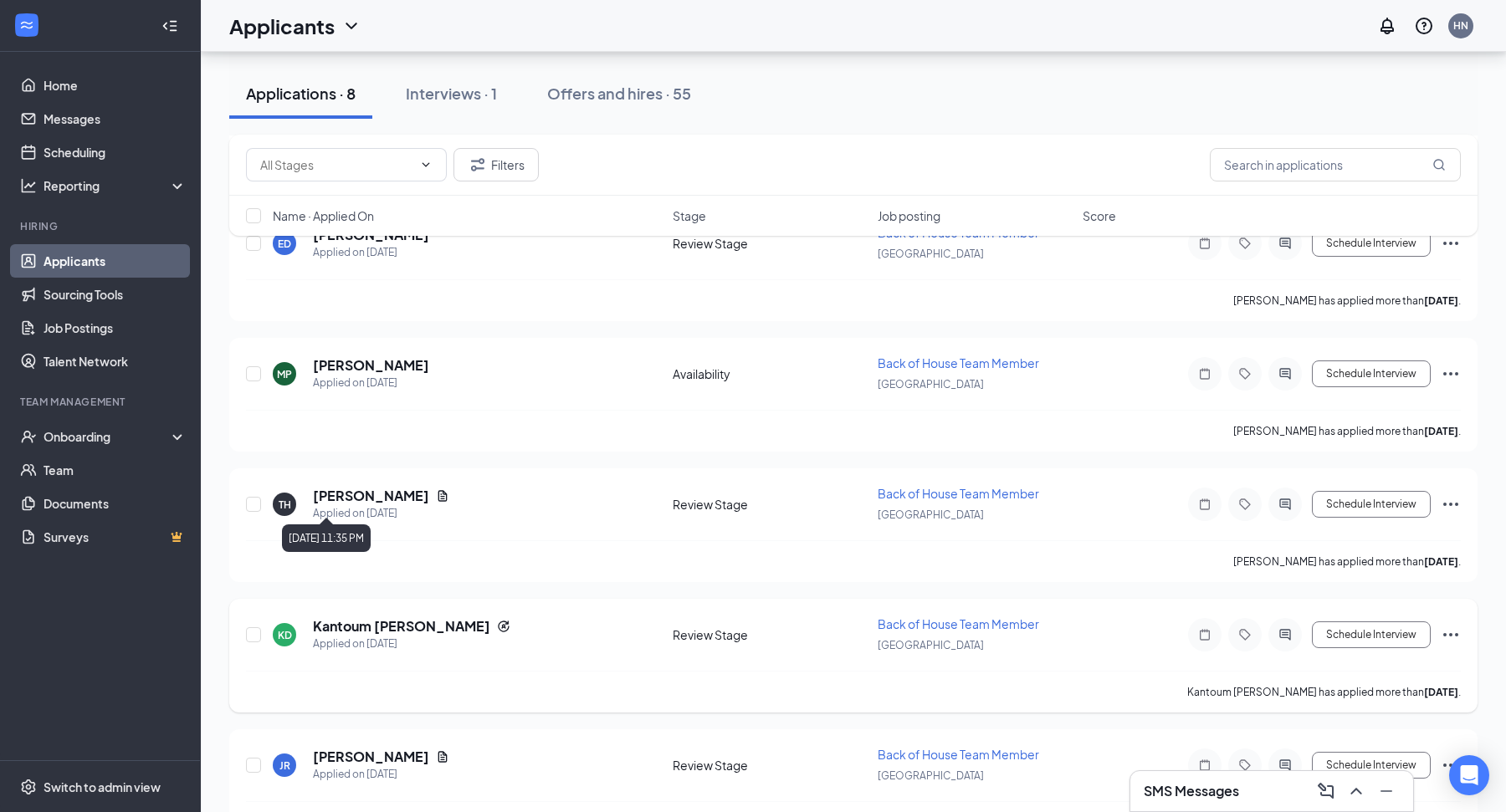
scroll to position [243, 0]
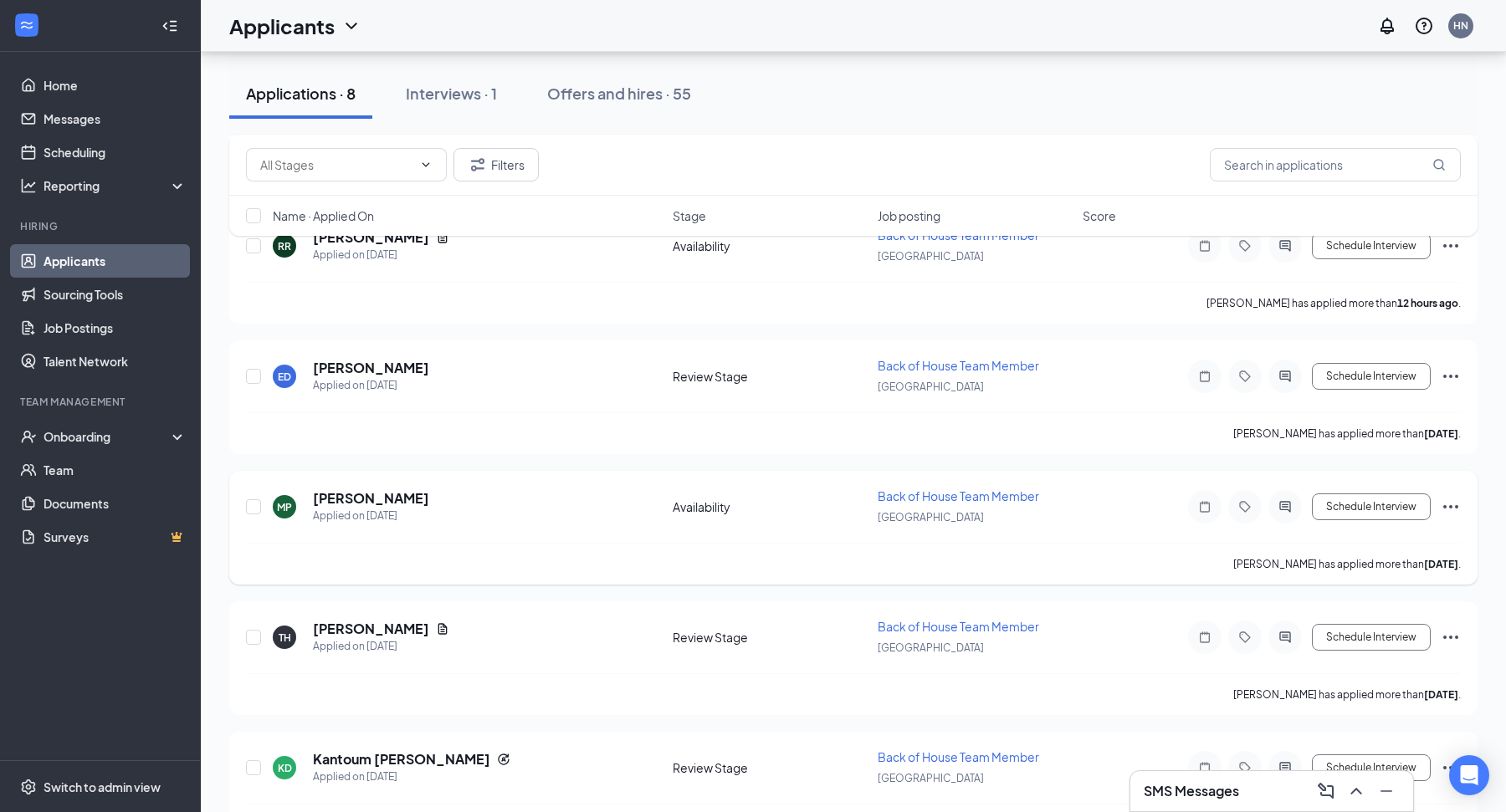
click at [1457, 507] on icon "Ellipses" at bounding box center [1451, 507] width 20 height 20
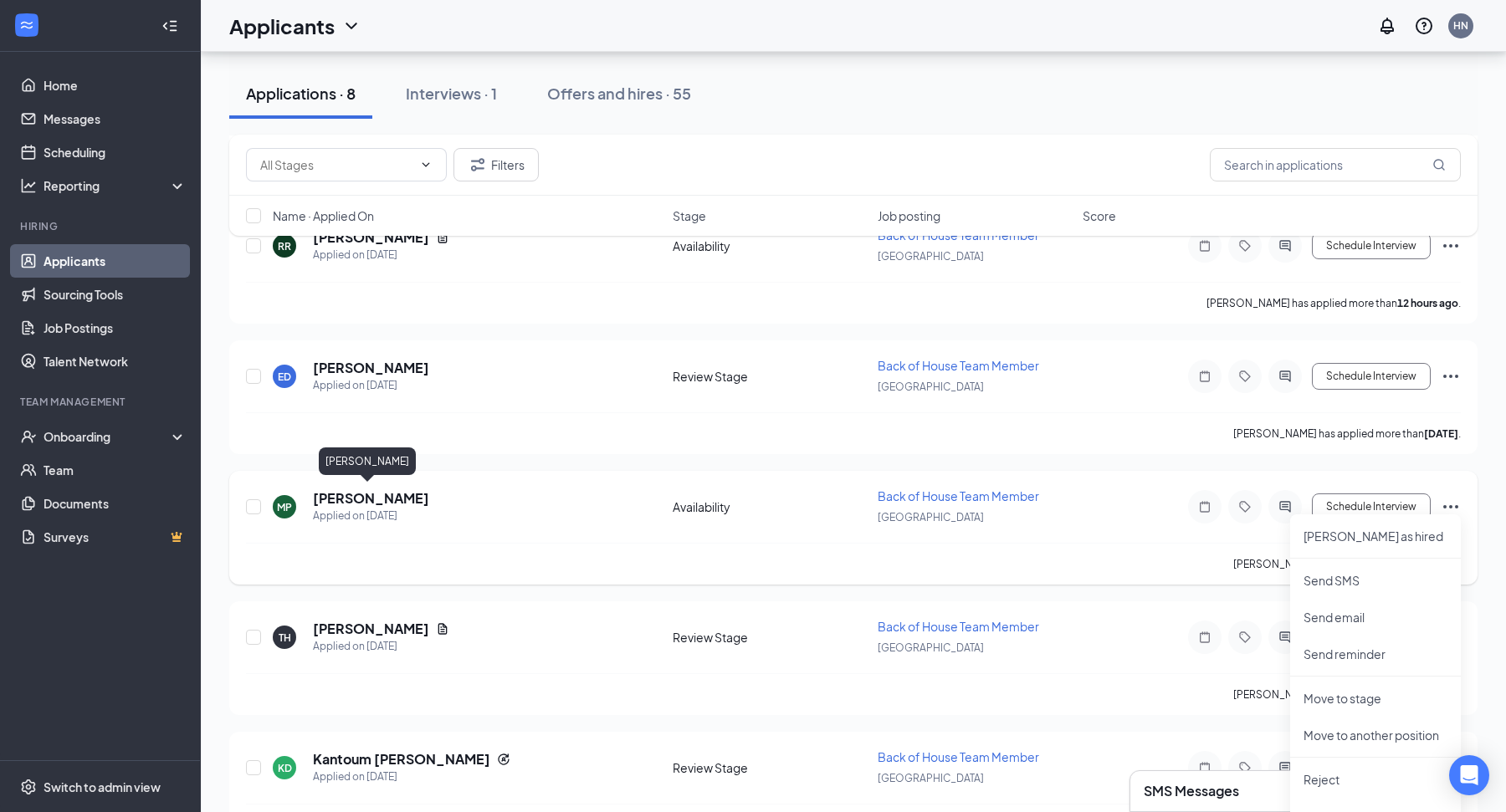
click at [346, 490] on h5 "Martine Payne" at bounding box center [371, 499] width 116 height 19
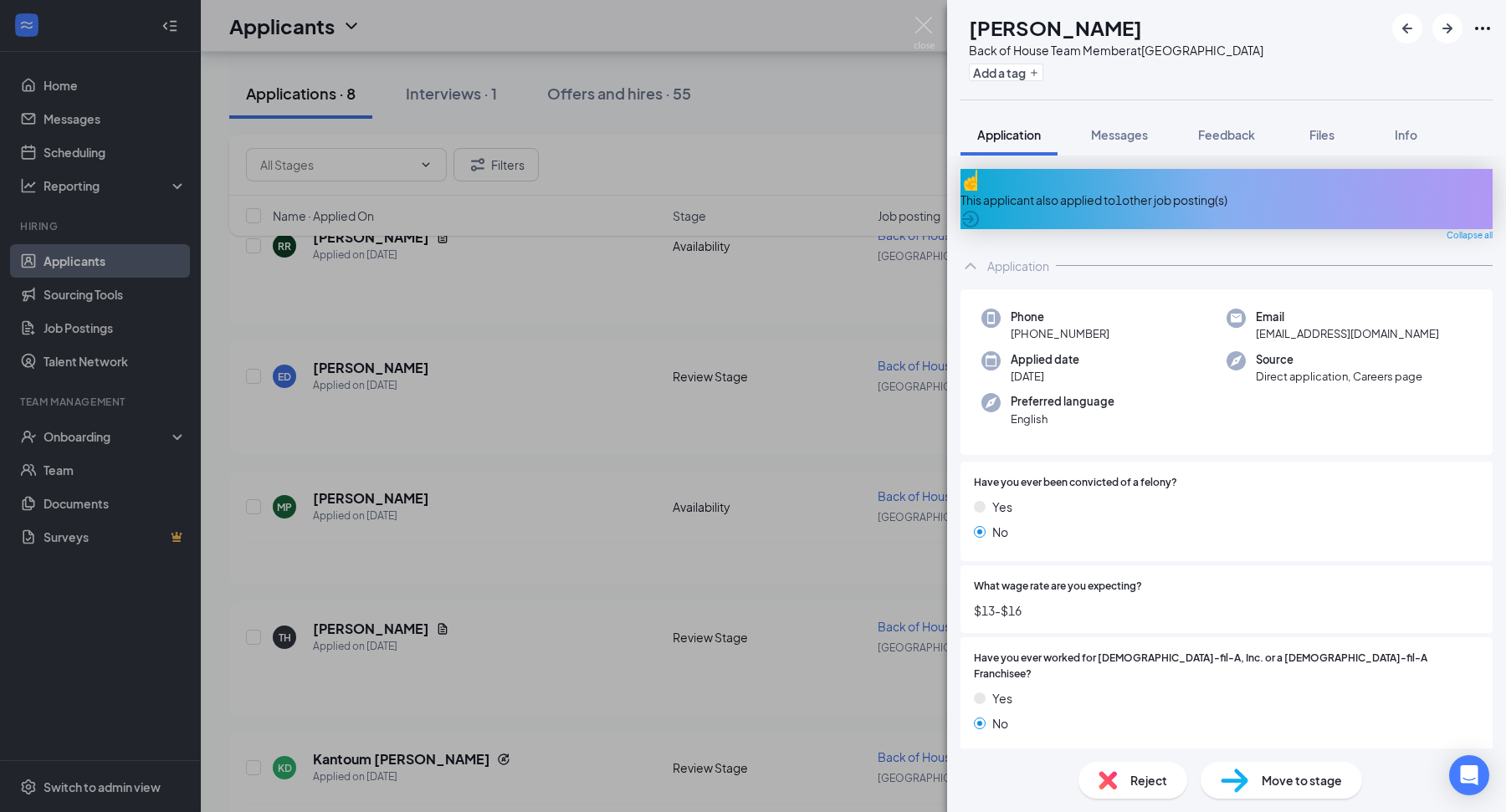
click at [756, 457] on div "MP Martine Payne Back of House Team Member at Dayton Mall Add a tag Application…" at bounding box center [753, 406] width 1506 height 812
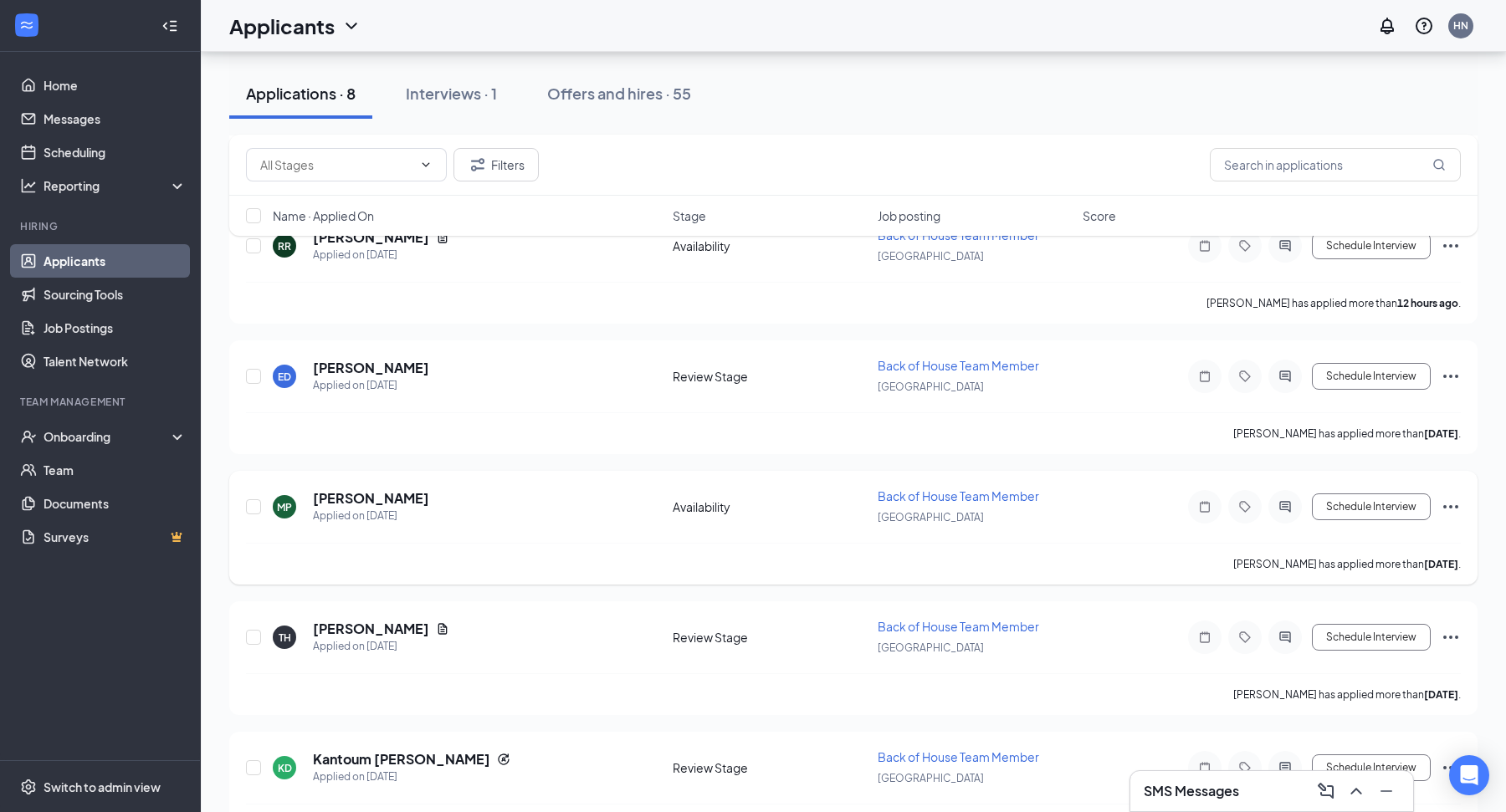
click at [1449, 506] on icon "Ellipses" at bounding box center [1450, 507] width 15 height 3
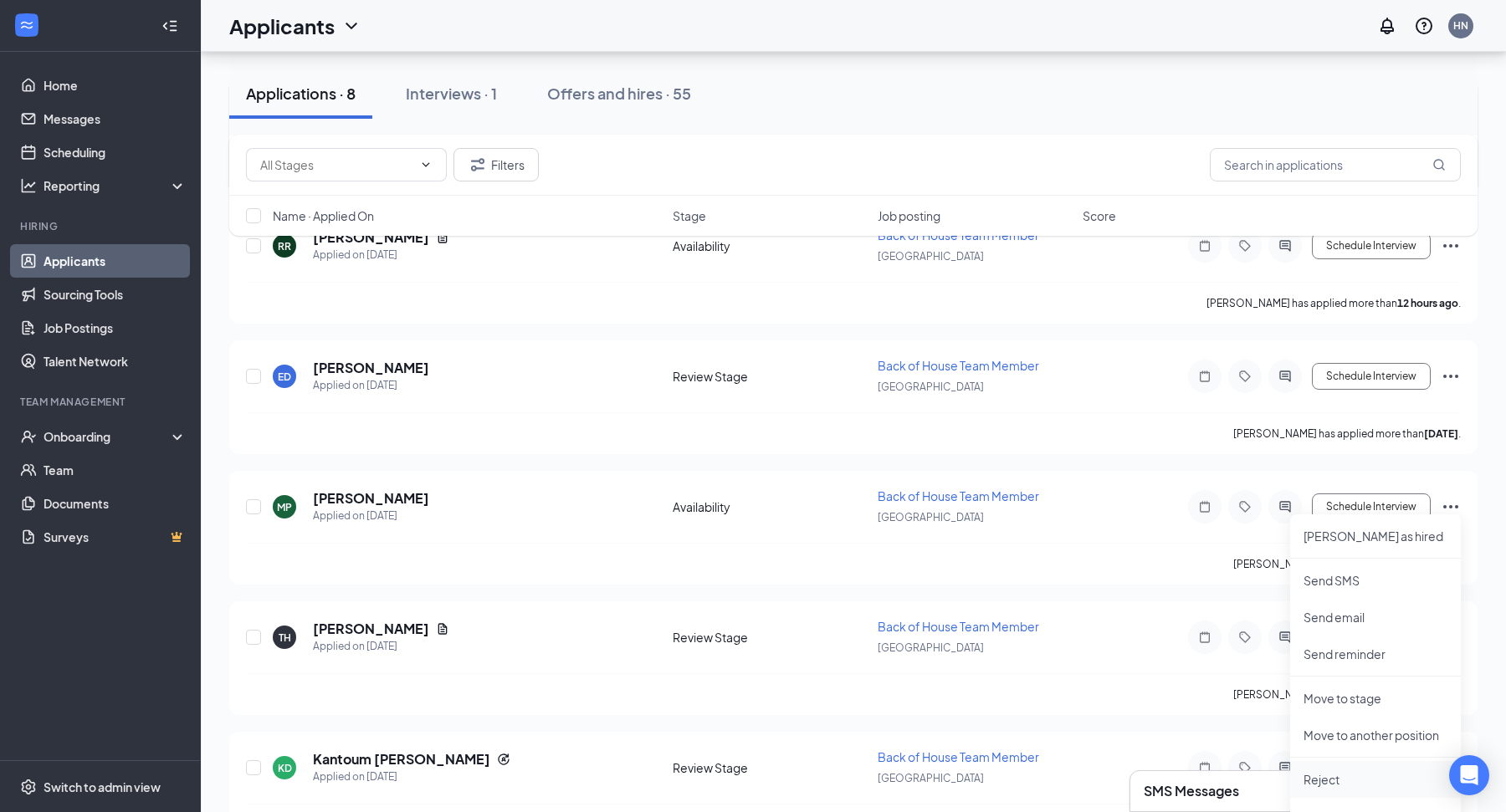
click at [1332, 772] on p "Reject" at bounding box center [1376, 779] width 144 height 17
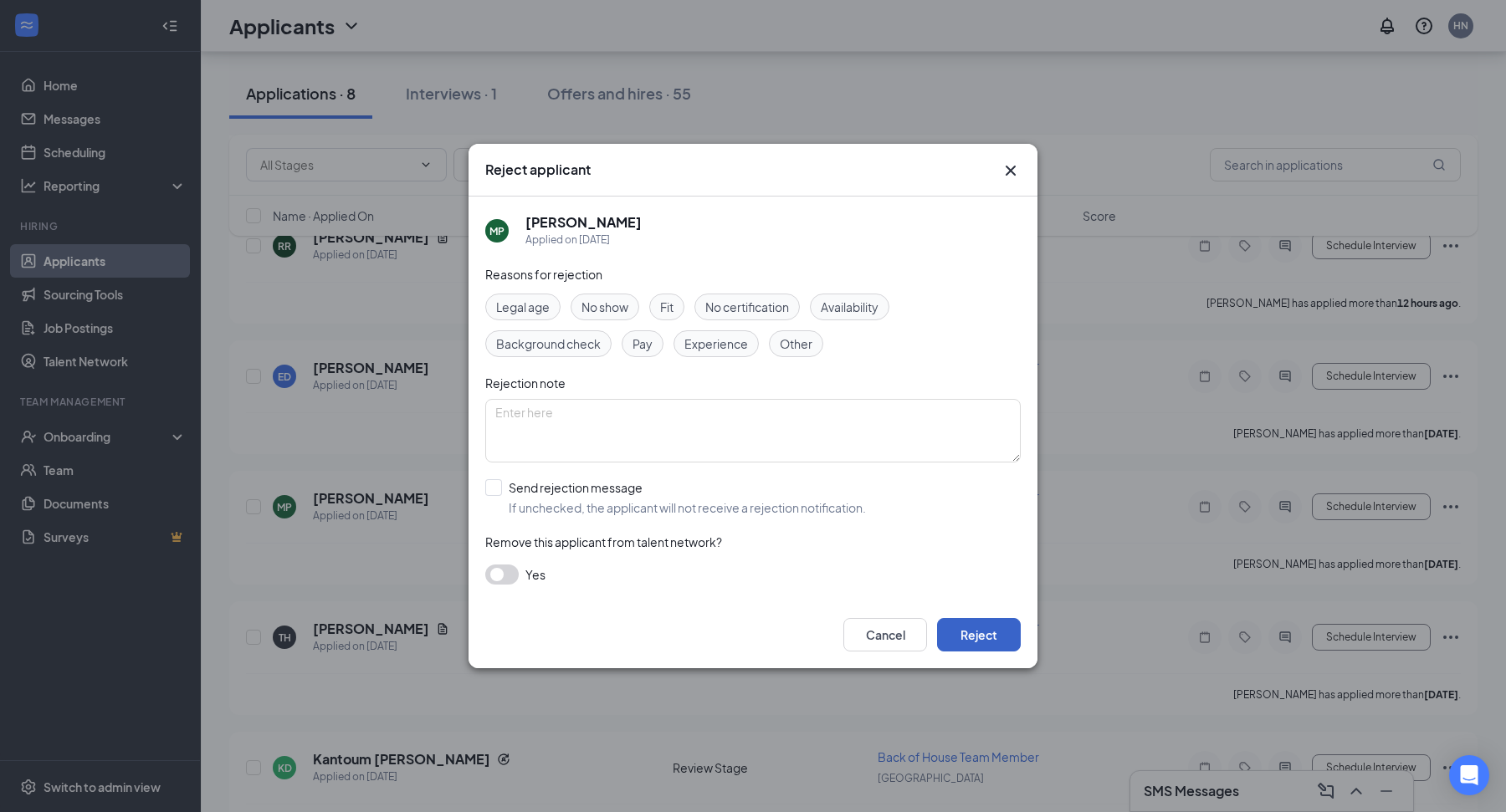
click at [956, 630] on button "Reject" at bounding box center [979, 635] width 84 height 34
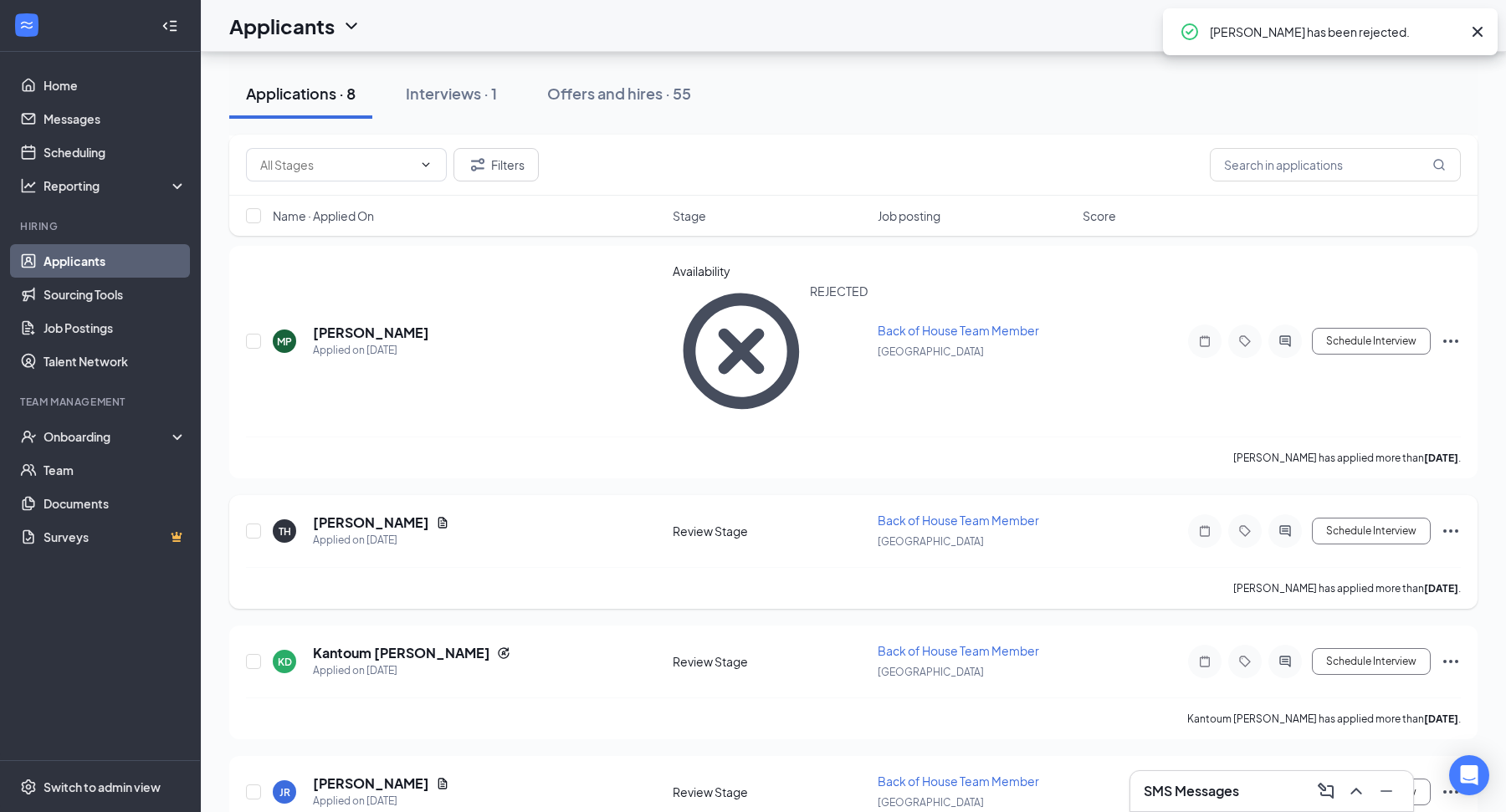
scroll to position [545, 0]
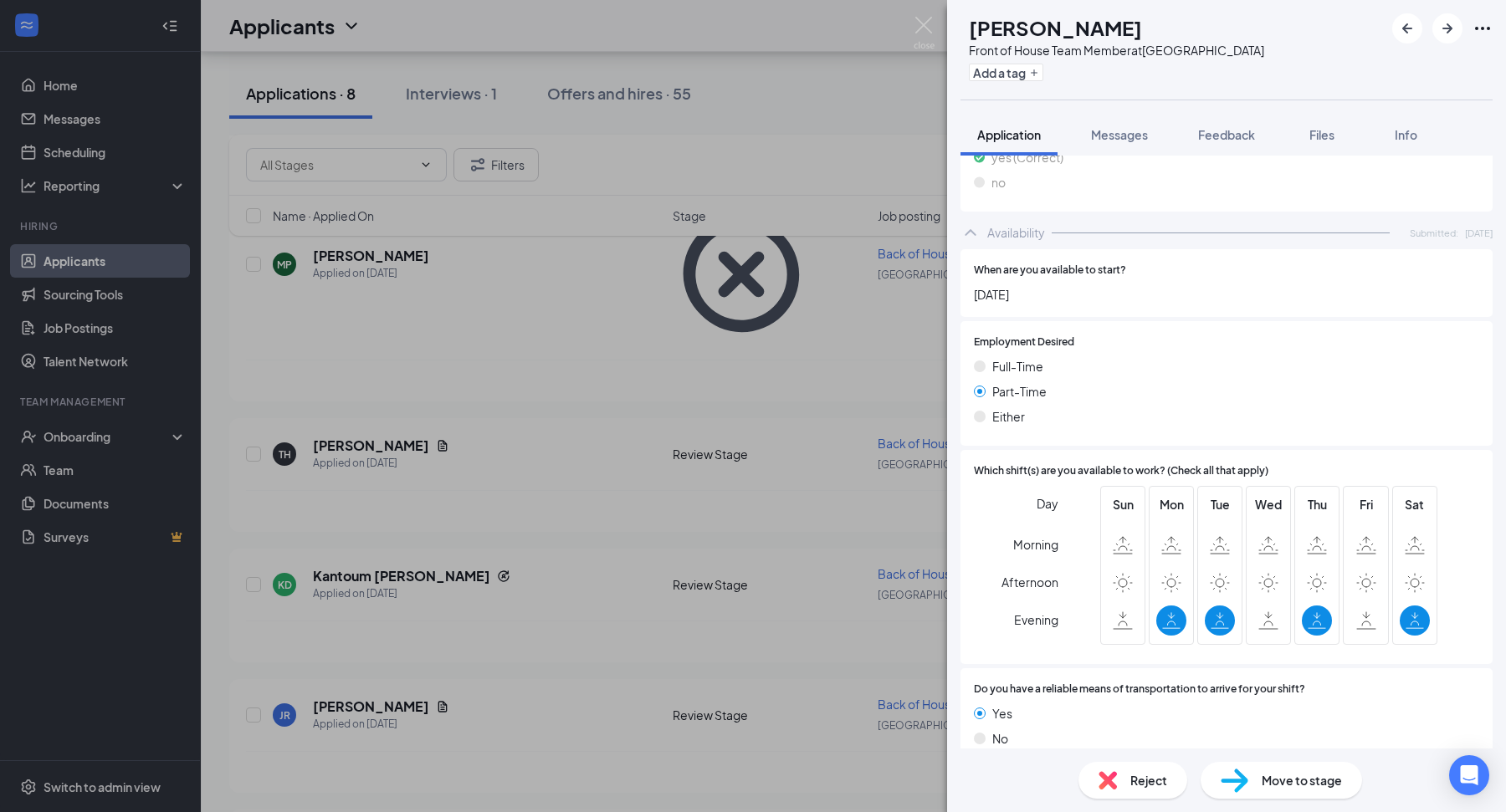
scroll to position [1462, 0]
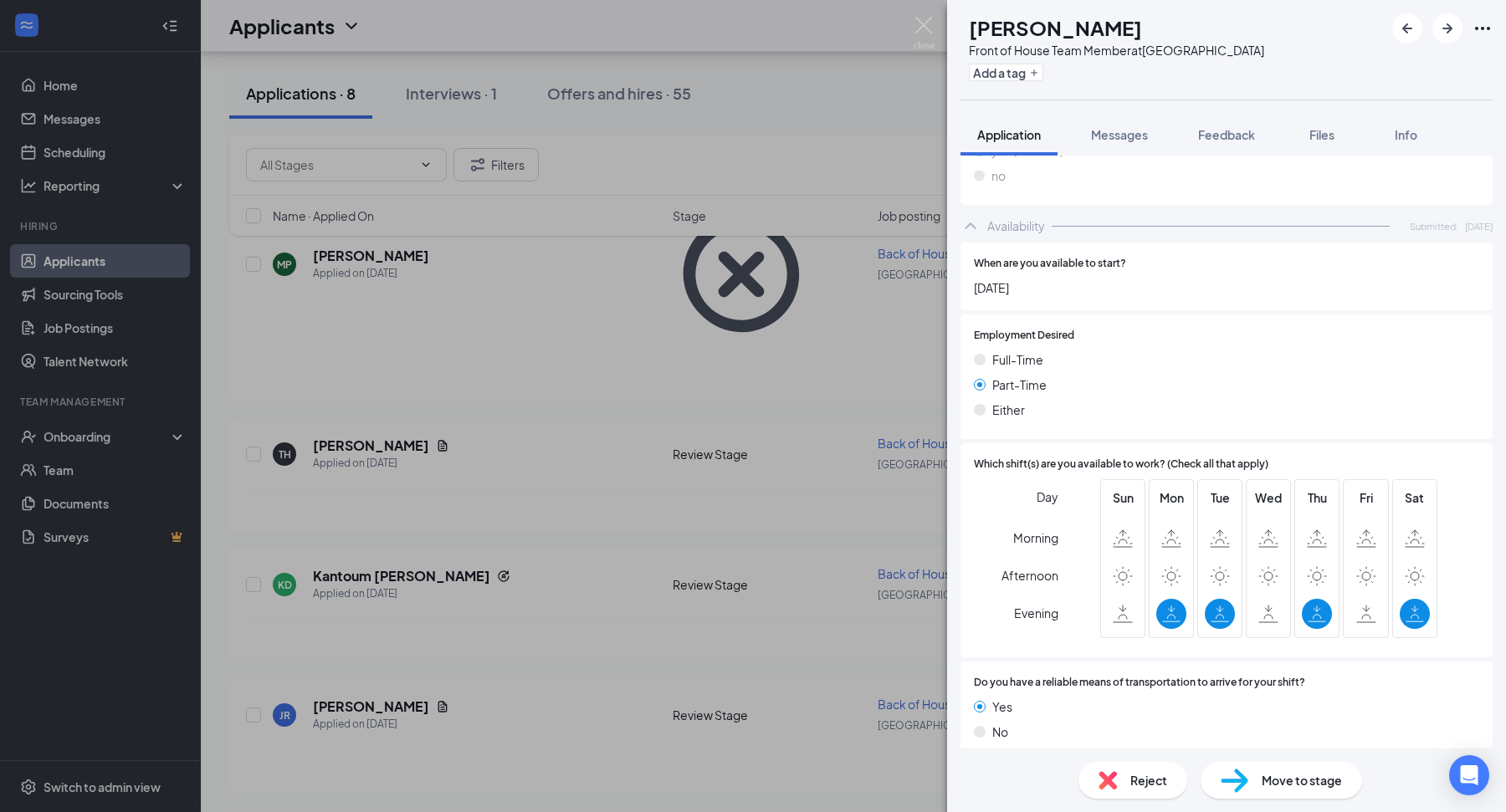
click at [767, 661] on div "AK Ayanna Kirk Front of House Team Member at Dayton Mall Add a tag Application …" at bounding box center [753, 406] width 1506 height 812
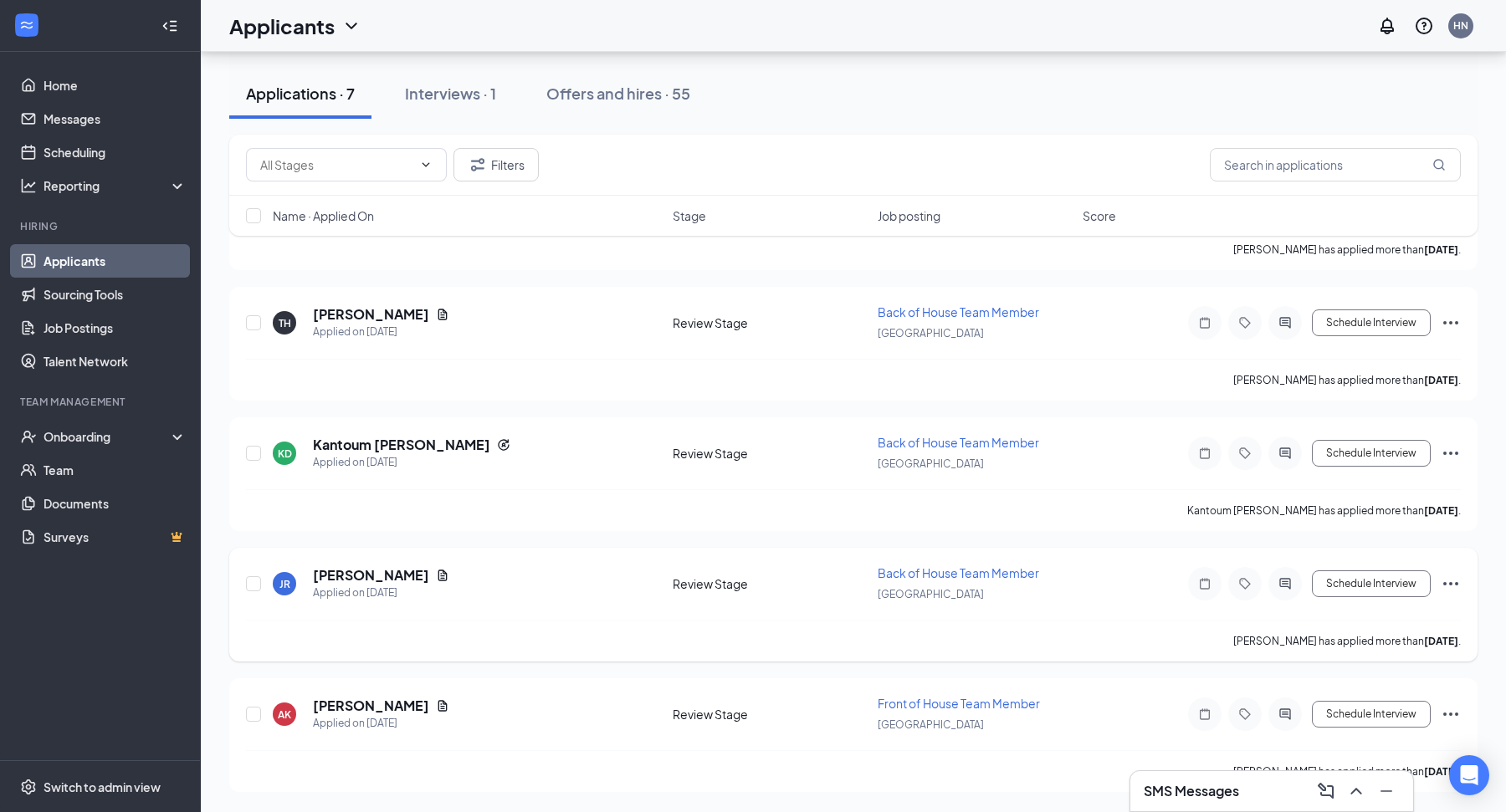
scroll to position [417, 0]
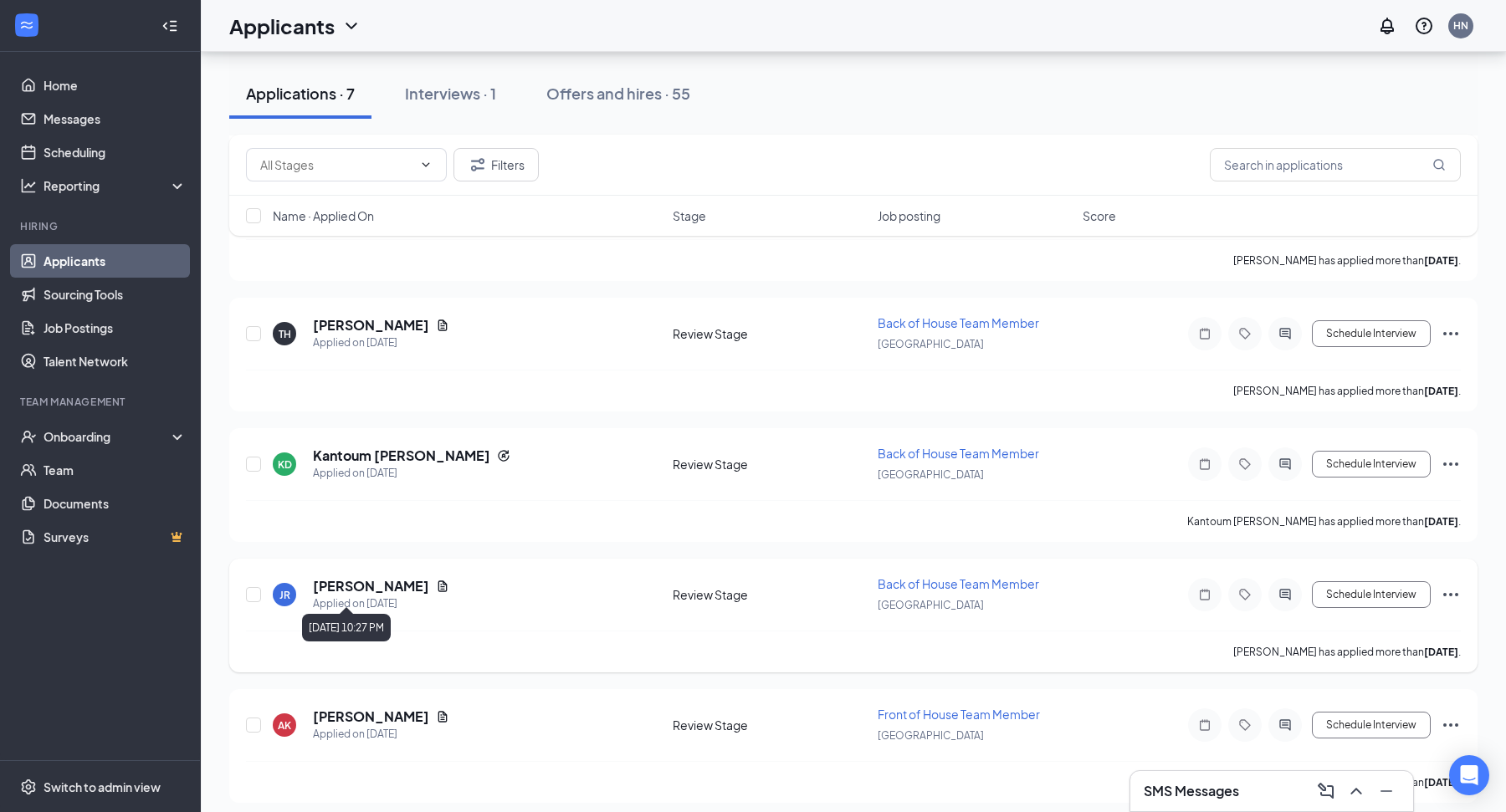
click at [411, 586] on h5 "JORDAN ROGERS" at bounding box center [371, 586] width 116 height 19
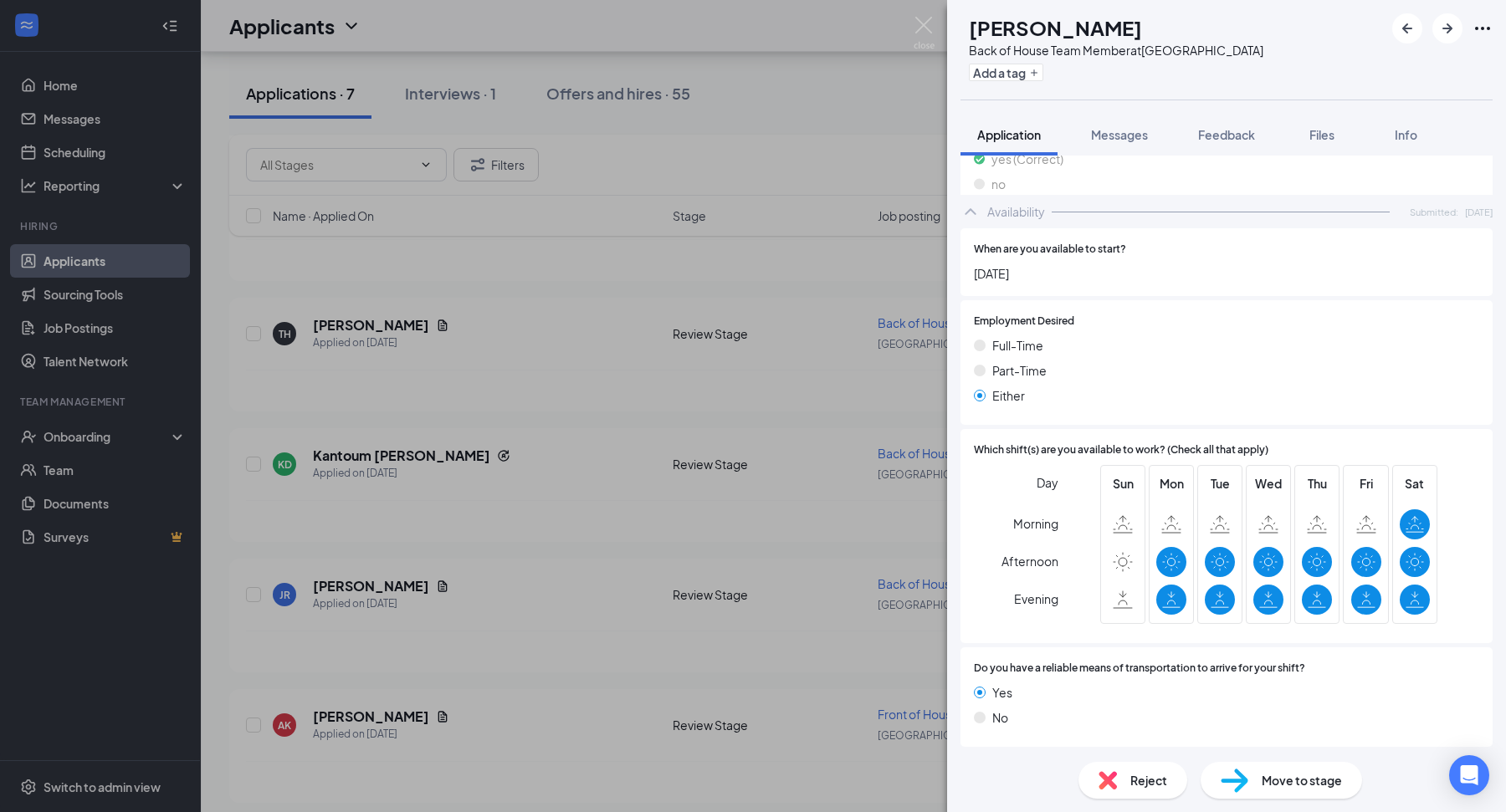
scroll to position [1437, 0]
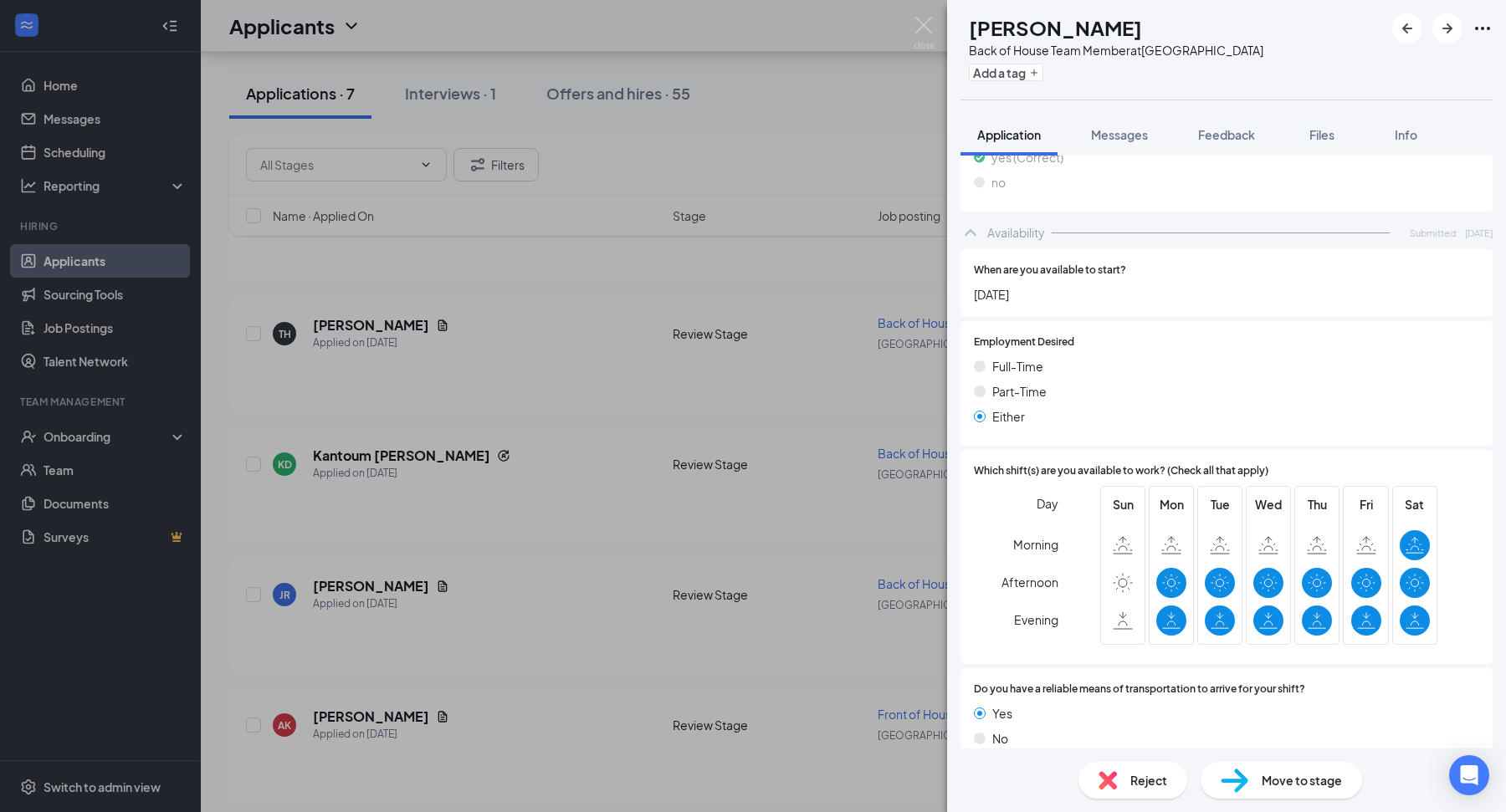
click at [686, 666] on div "JR JORDAN ROGERS Back of House Team Member at Dayton Mall Add a tag Application…" at bounding box center [753, 406] width 1506 height 812
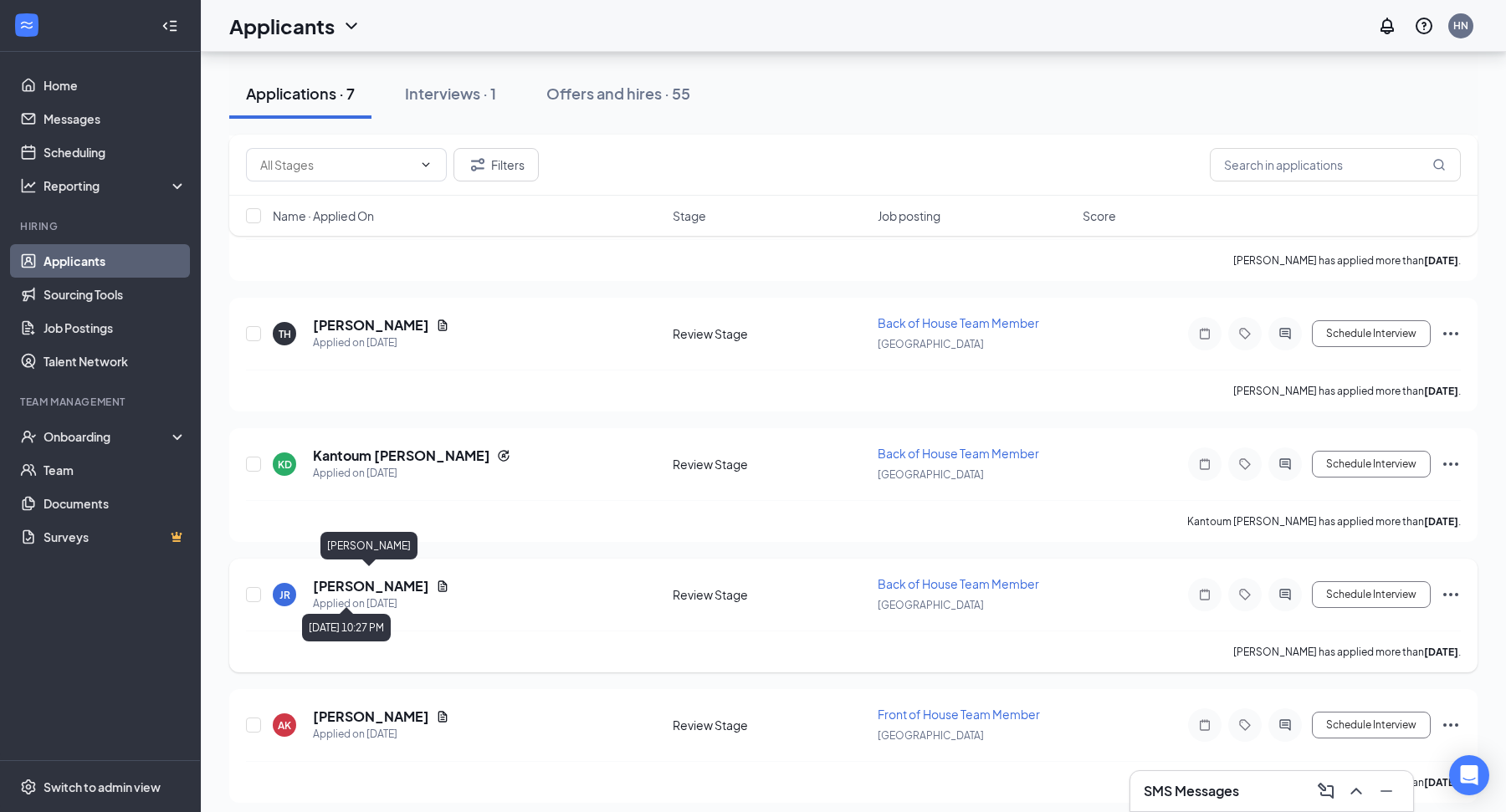
click at [371, 580] on h5 "JORDAN ROGERS" at bounding box center [371, 586] width 116 height 19
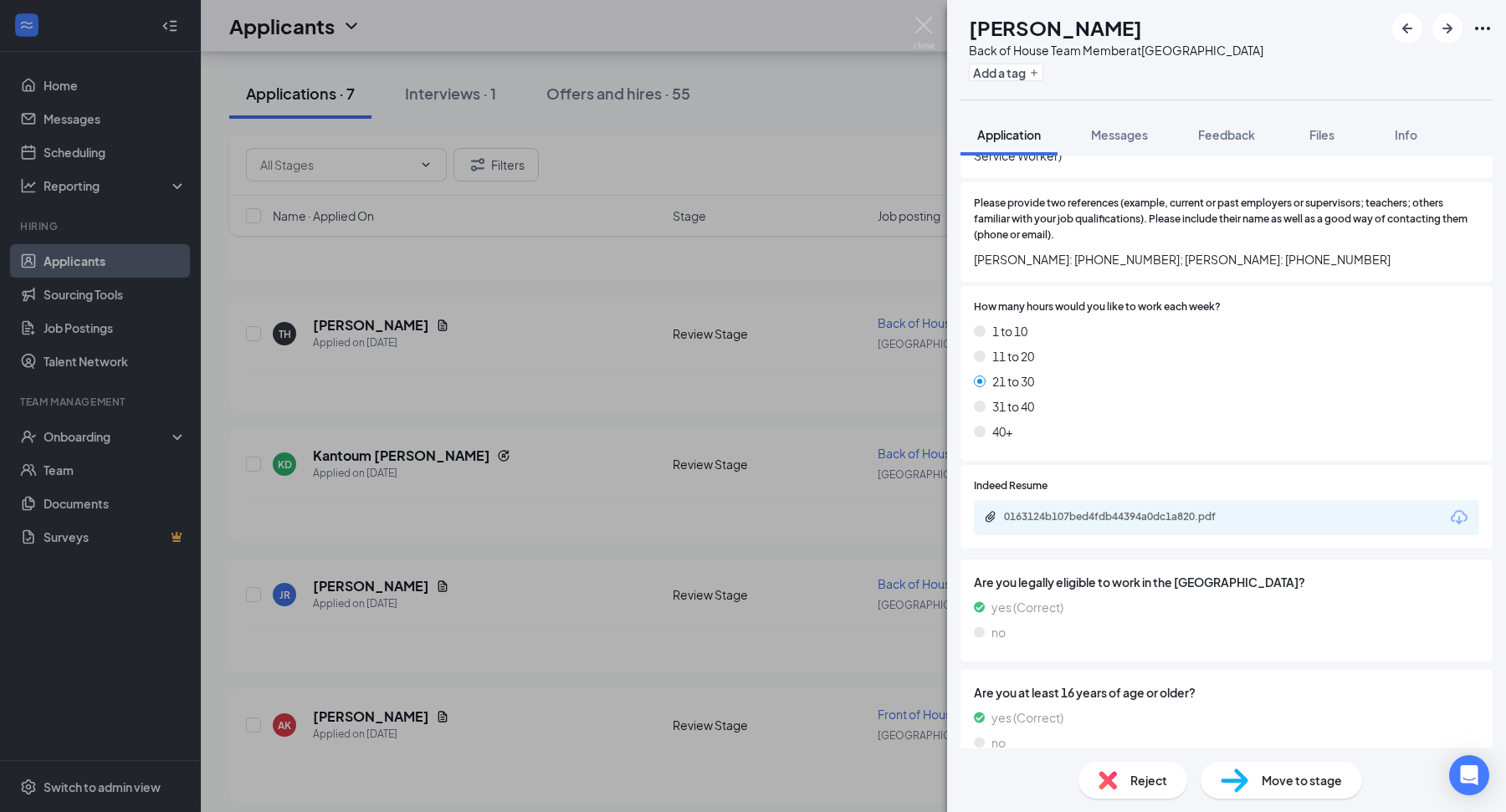
scroll to position [805, 0]
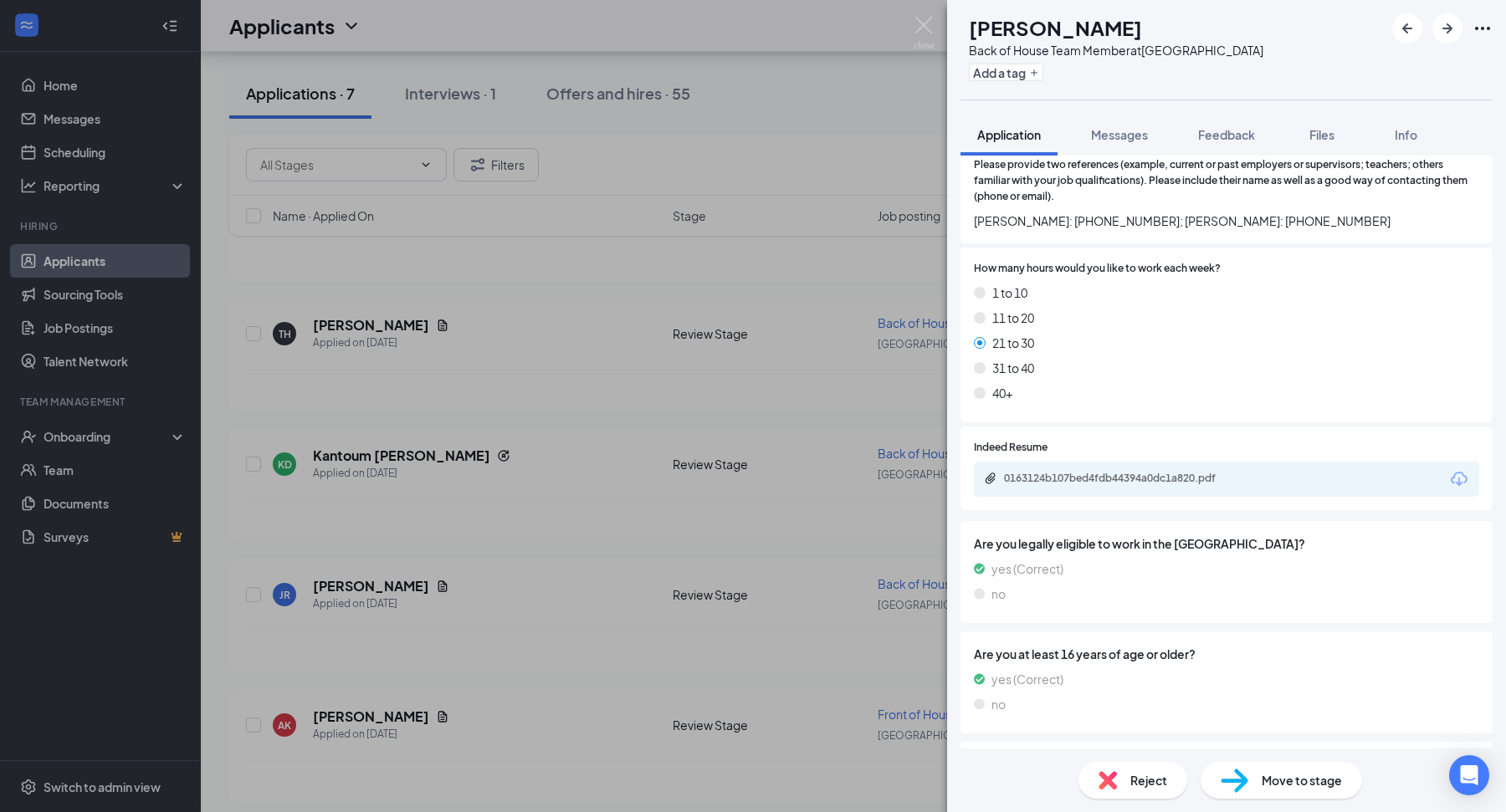
click at [1182, 472] on div "0163124b107bed4fdb44394a0dc1a820.pdf" at bounding box center [1122, 479] width 235 height 14
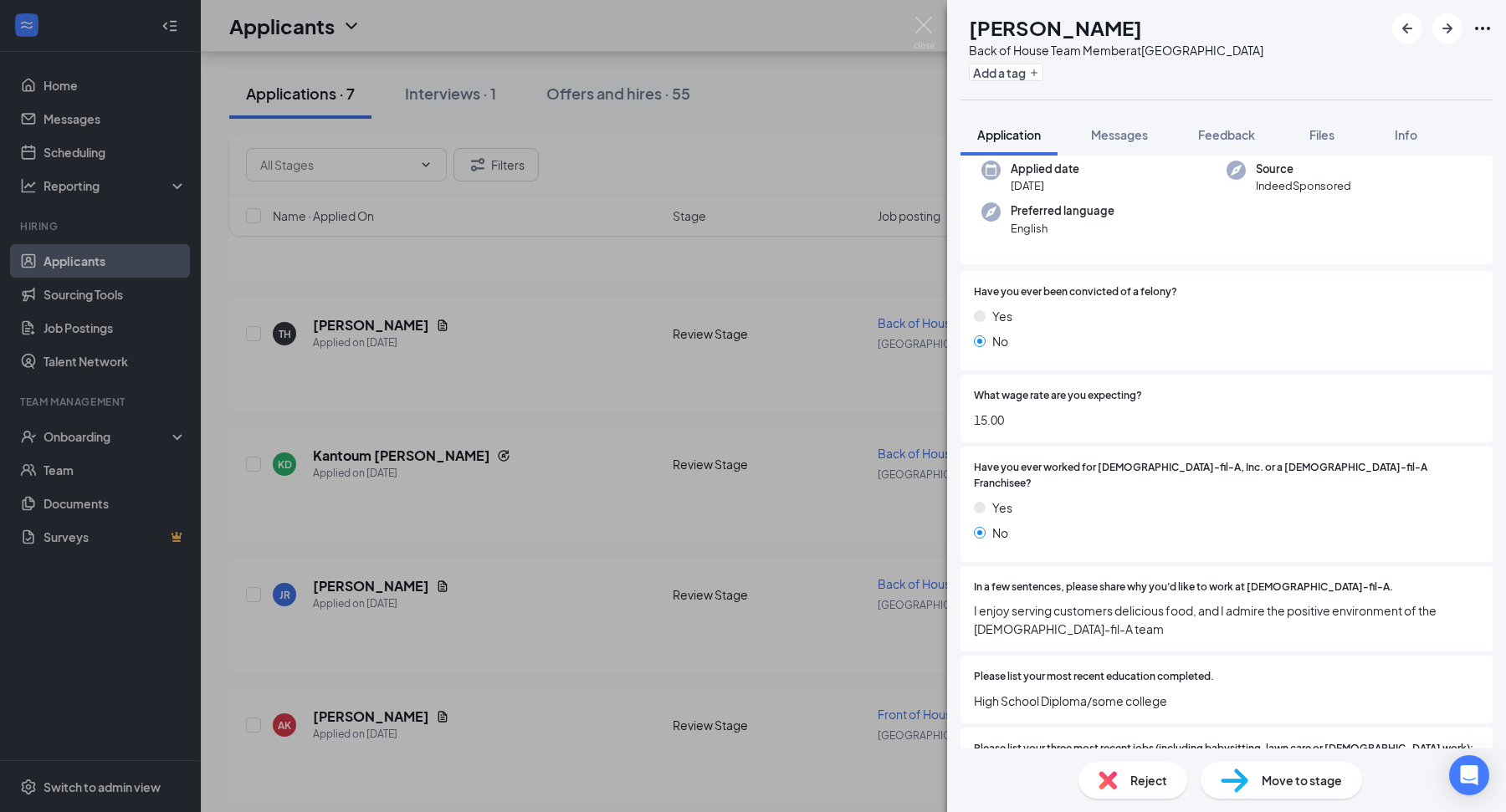
scroll to position [0, 0]
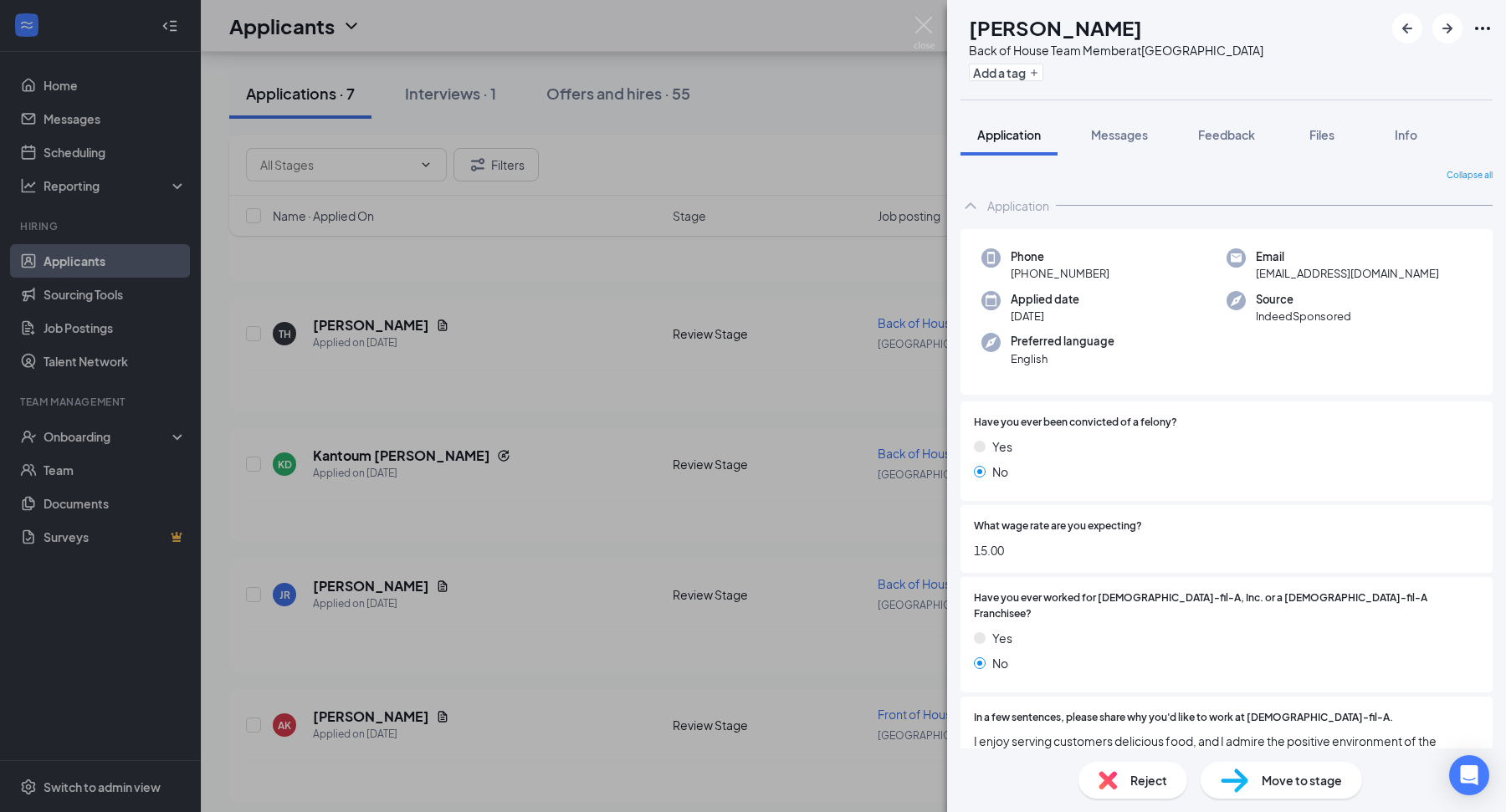
click at [694, 612] on div "JR JORDAN ROGERS Back of House Team Member at Dayton Mall Add a tag Application…" at bounding box center [753, 406] width 1506 height 812
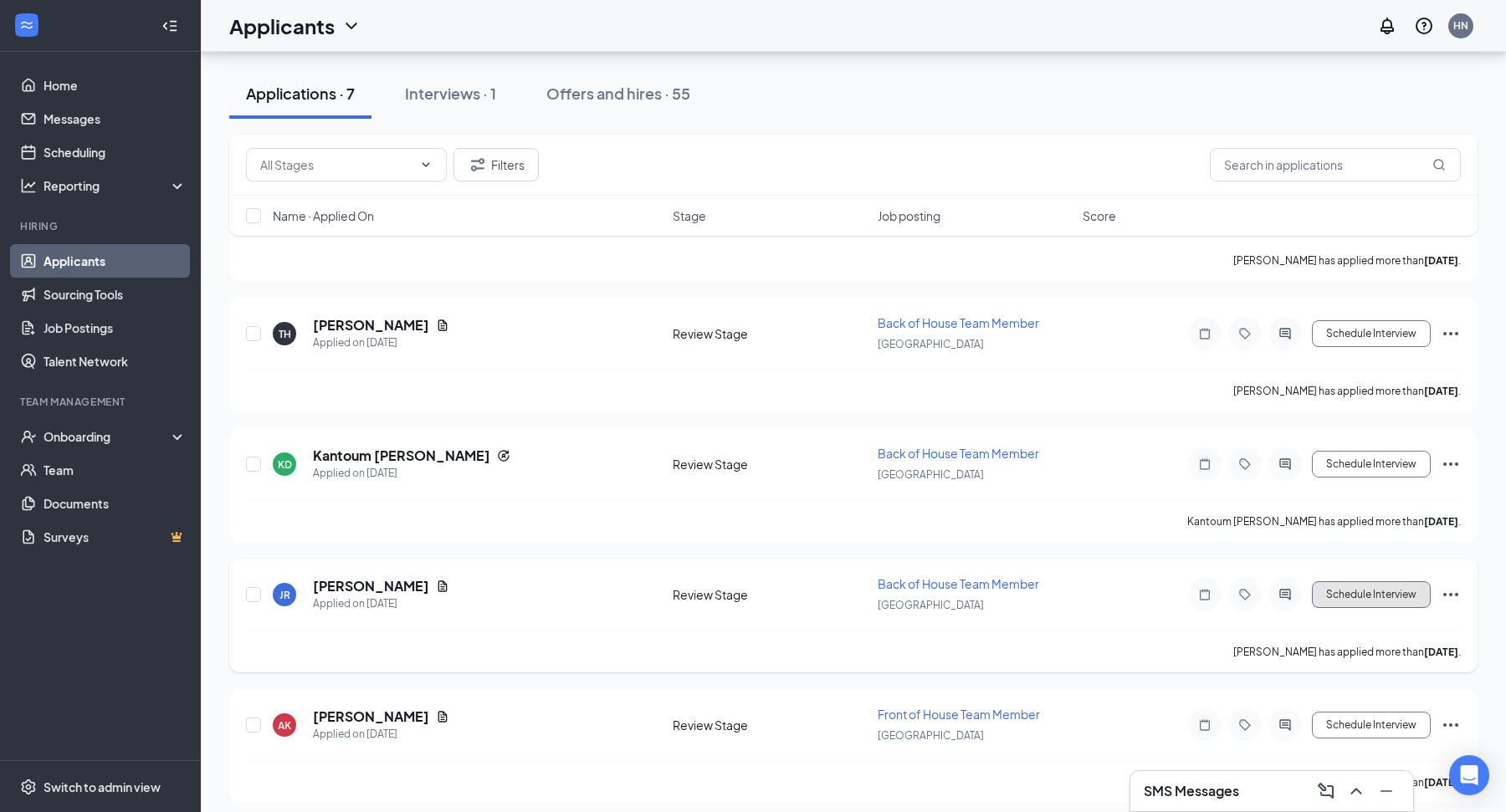
click at [1345, 589] on button "Schedule Interview" at bounding box center [1371, 594] width 119 height 27
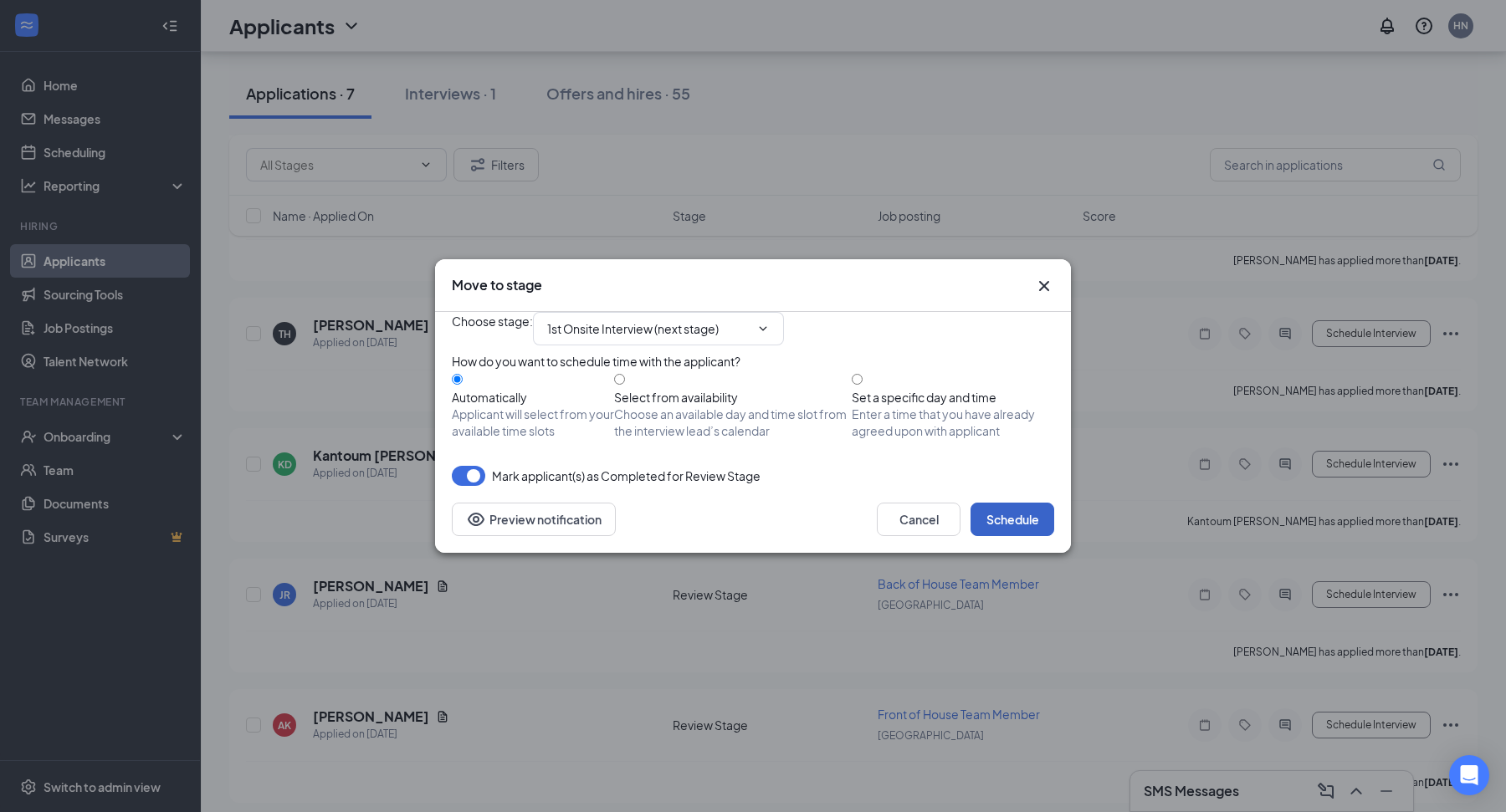
click at [1032, 536] on button "Schedule" at bounding box center [1012, 519] width 84 height 34
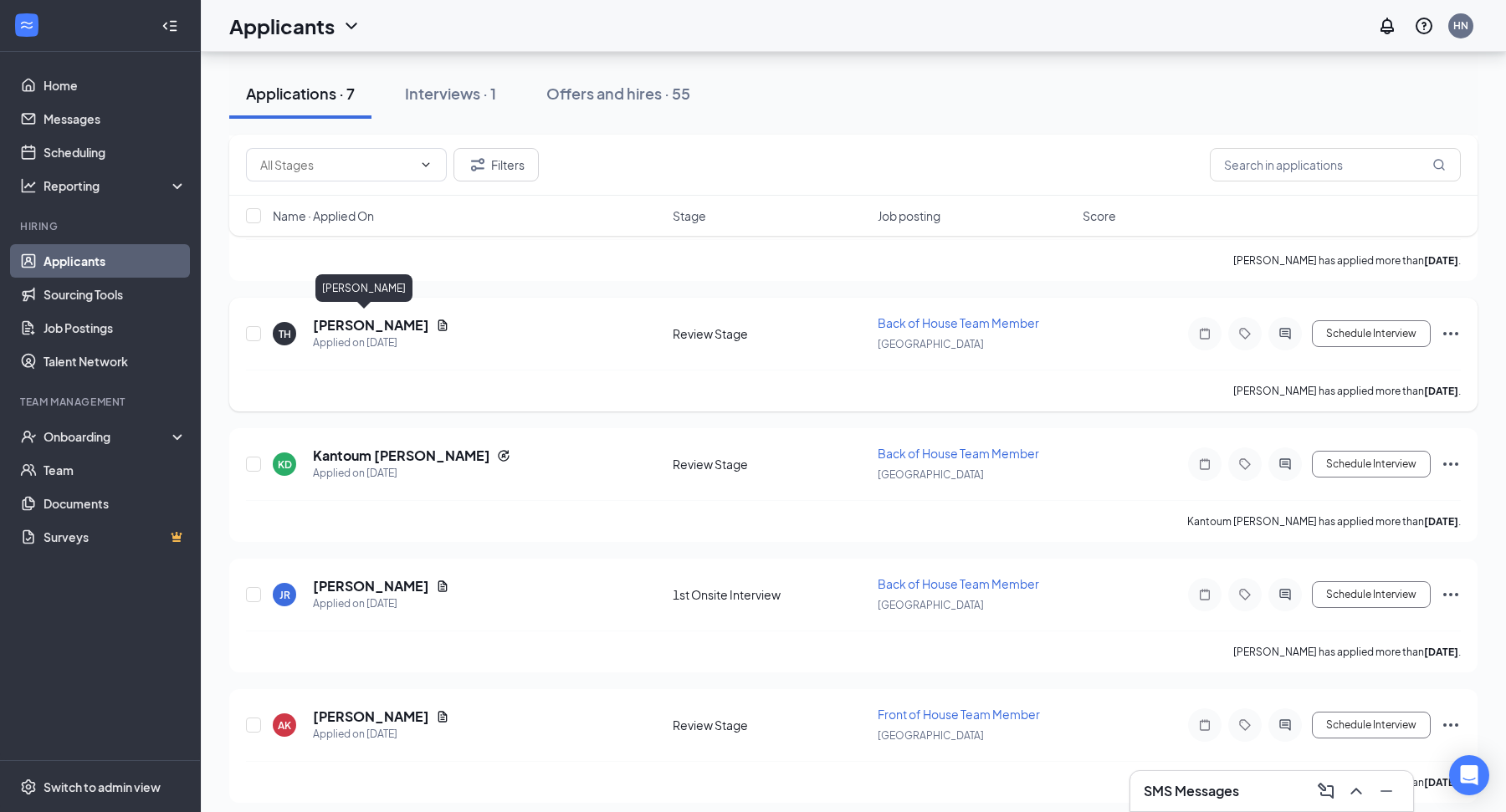
click at [361, 319] on h5 "Traci Heaps" at bounding box center [371, 325] width 116 height 19
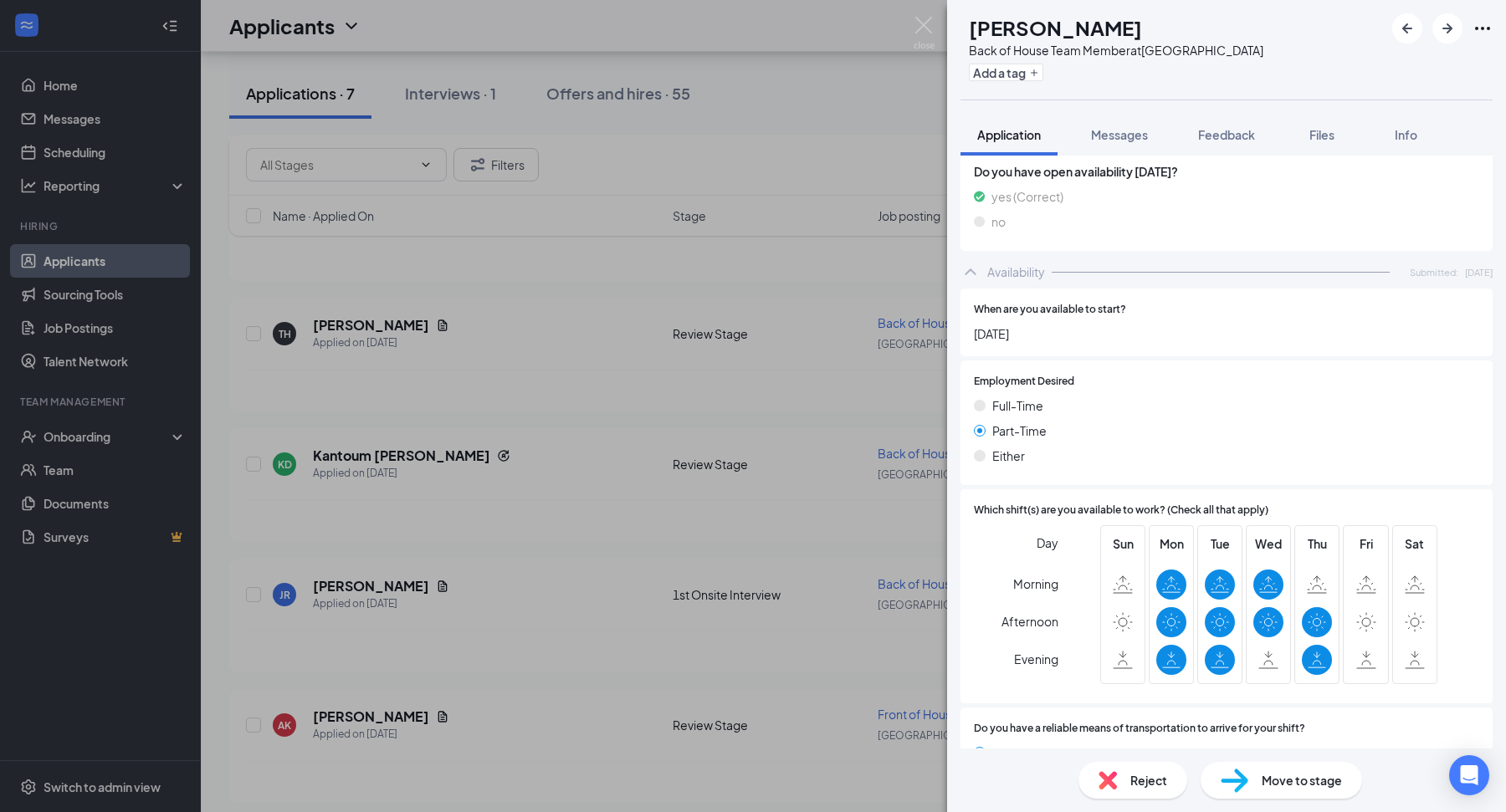
scroll to position [1478, 0]
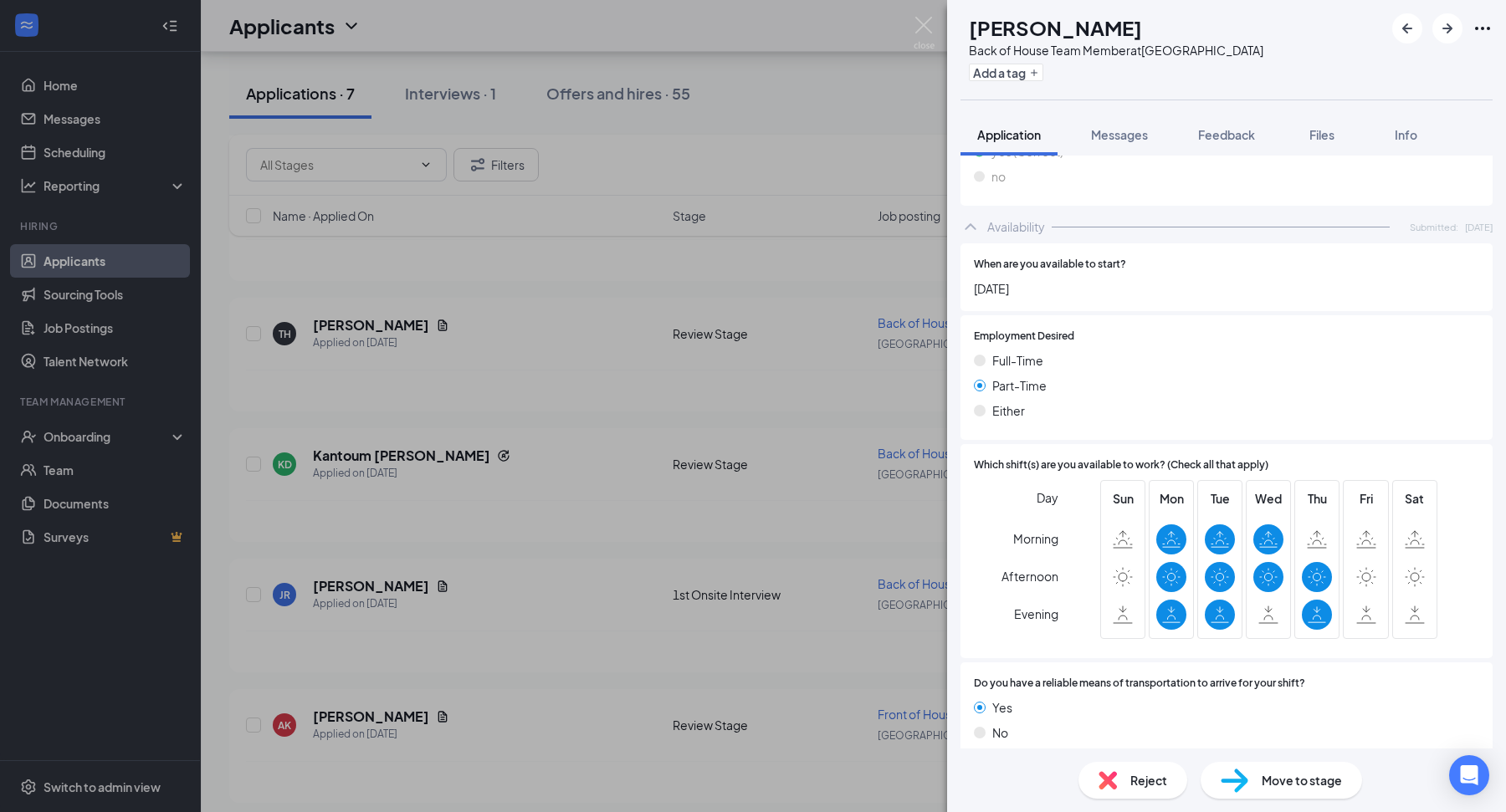
click at [728, 418] on div "TH Traci Heaps Back of House Team Member at Dayton Mall Add a tag Application M…" at bounding box center [753, 406] width 1506 height 812
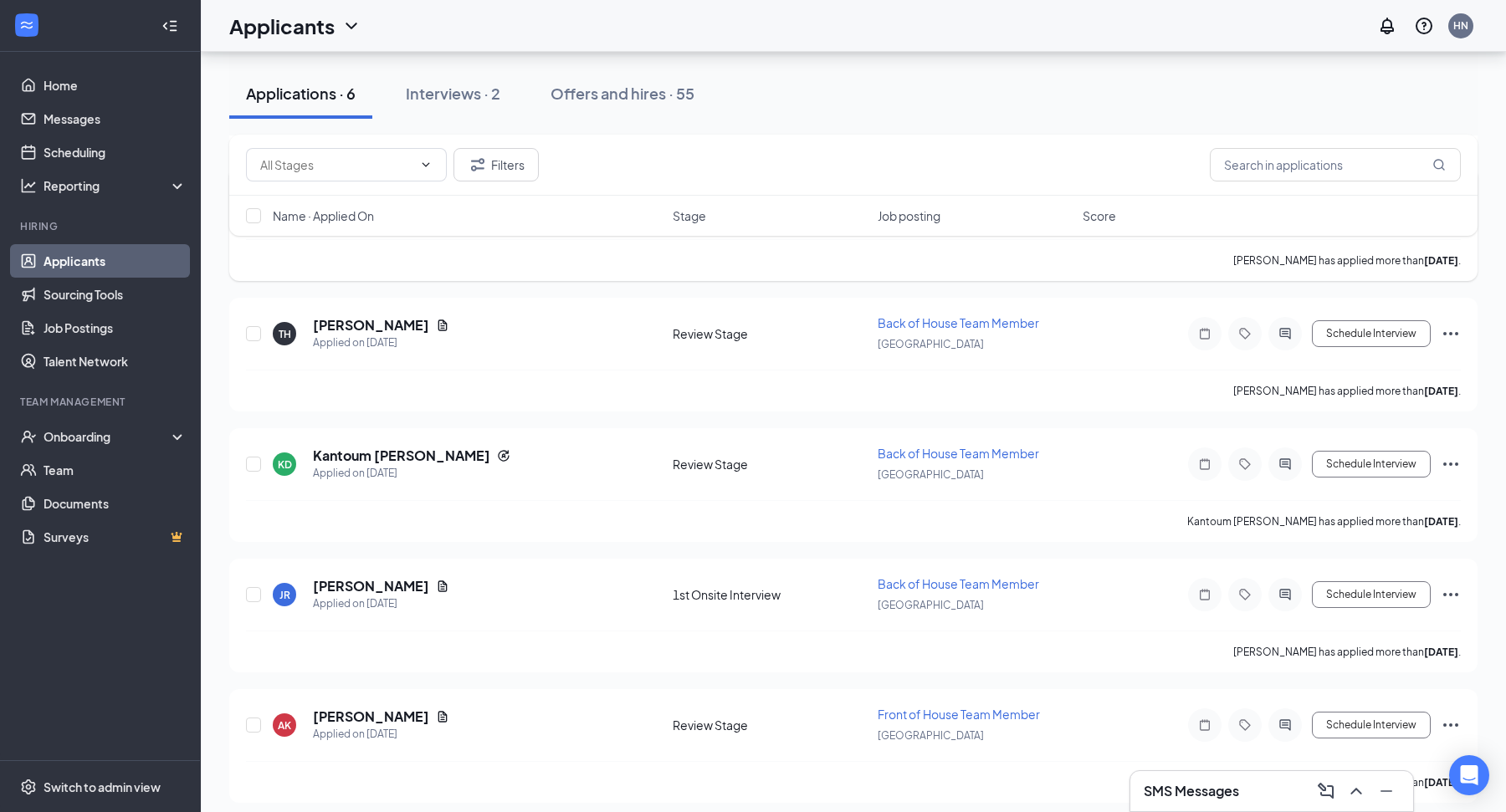
scroll to position [287, 0]
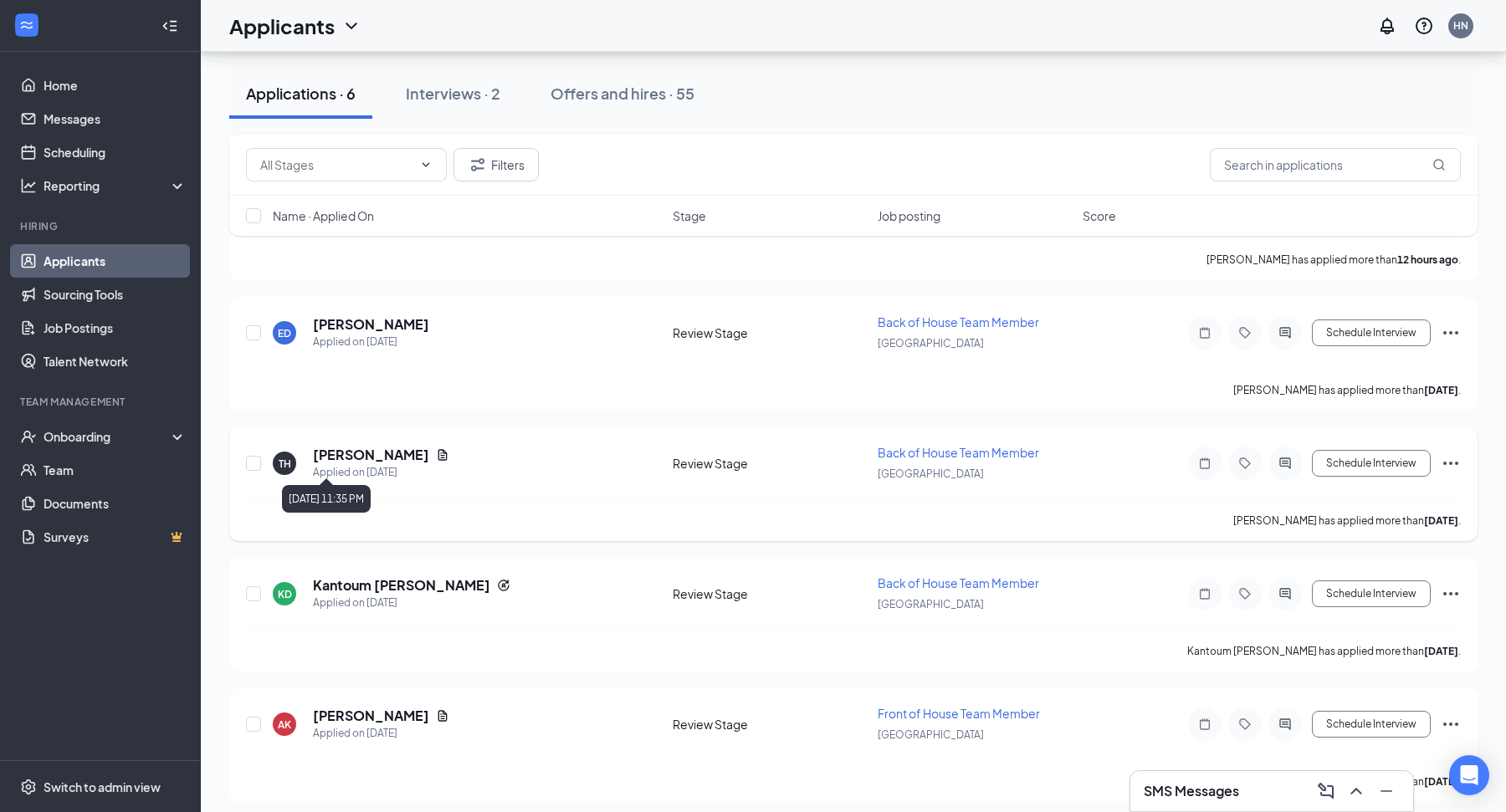
click at [370, 464] on div "Applied on Sep 13" at bounding box center [380, 472] width 136 height 17
click at [1452, 461] on icon "Ellipses" at bounding box center [1451, 463] width 20 height 20
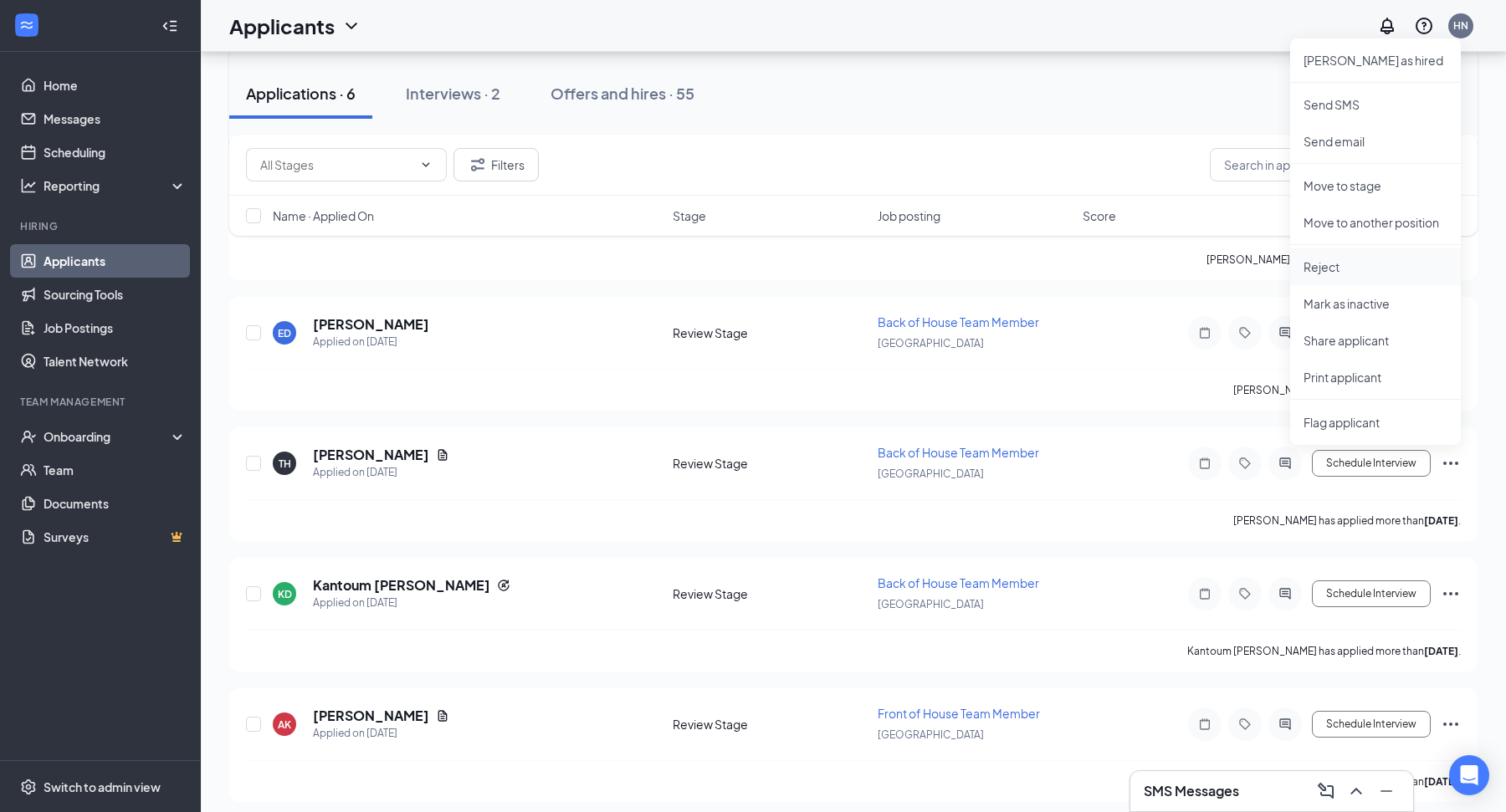
click at [1362, 256] on li "Reject" at bounding box center [1375, 266] width 171 height 36
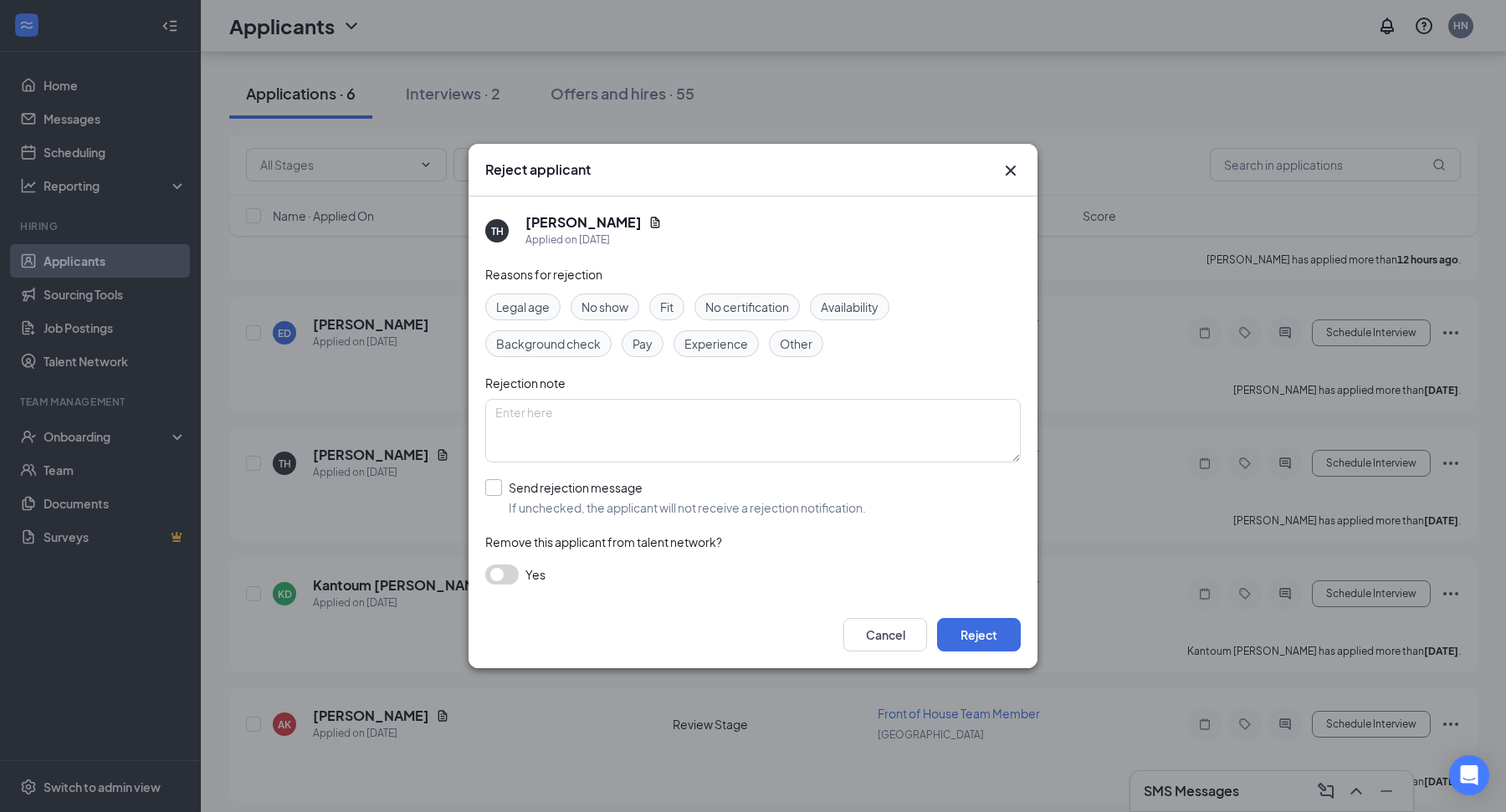
click at [643, 486] on input "Send rejection message If unchecked, the applicant will not receive a rejection…" at bounding box center [675, 497] width 380 height 36
checkbox input "true"
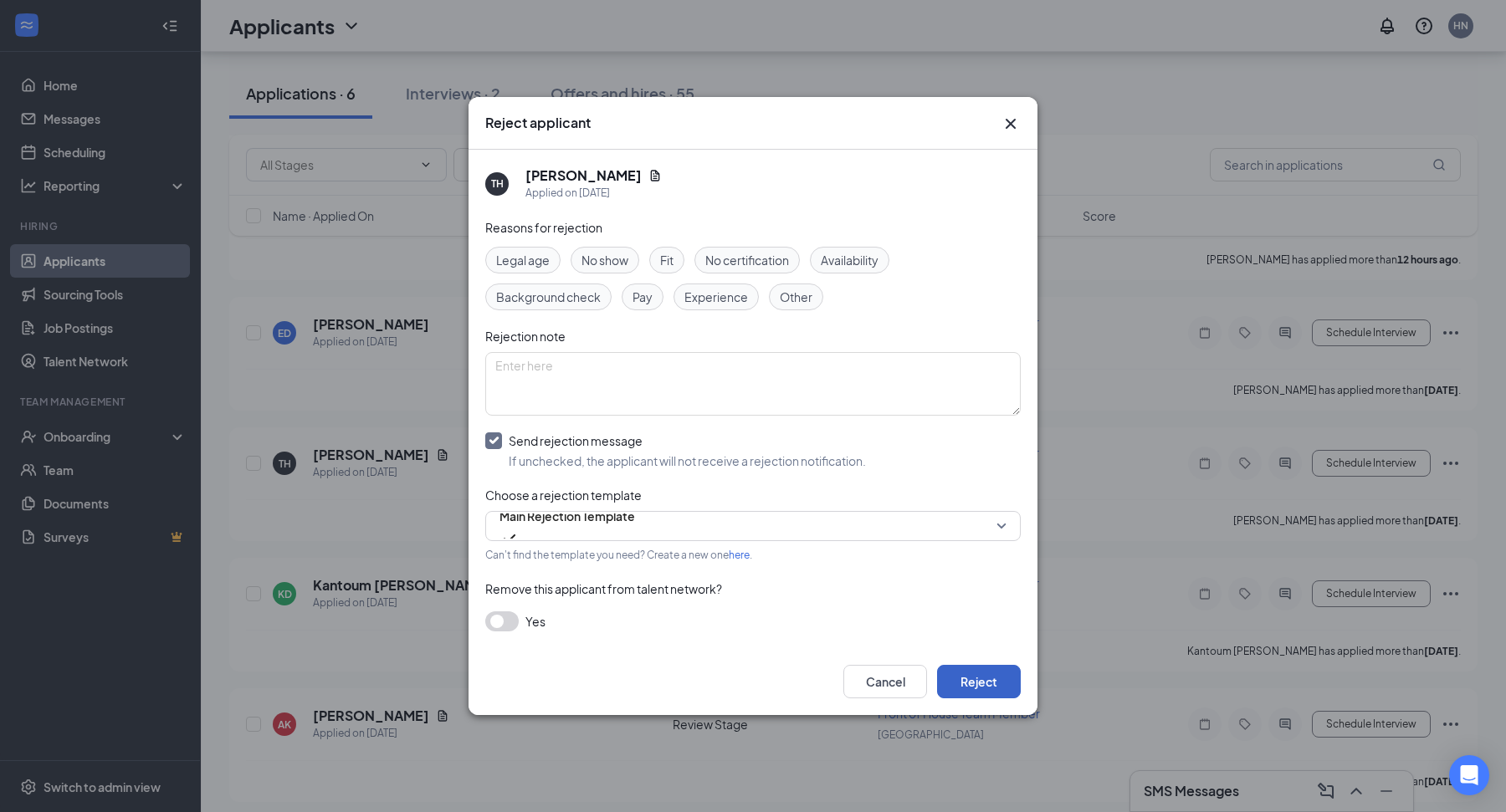
click at [971, 673] on button "Reject" at bounding box center [979, 682] width 84 height 34
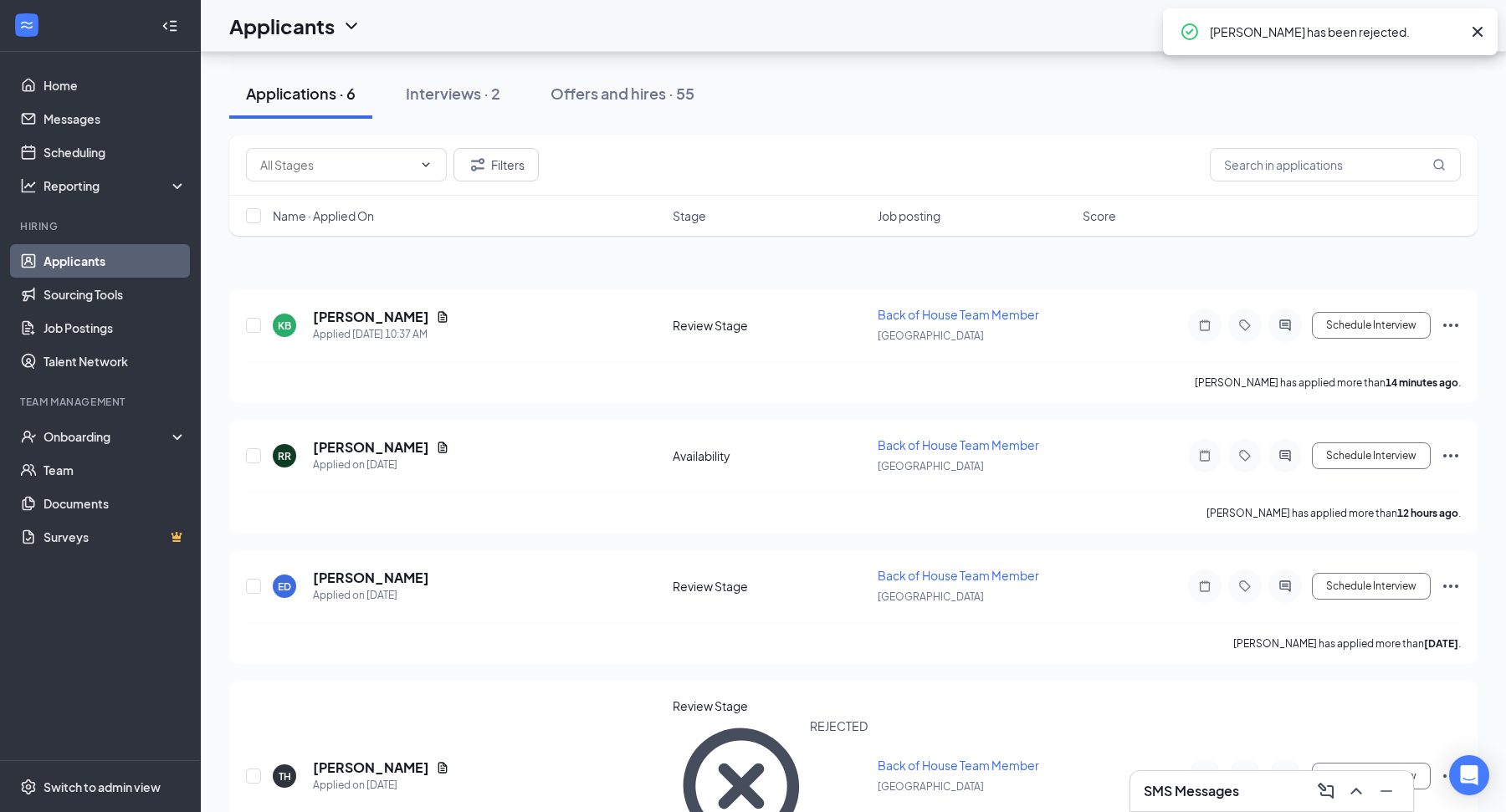
scroll to position [0, 0]
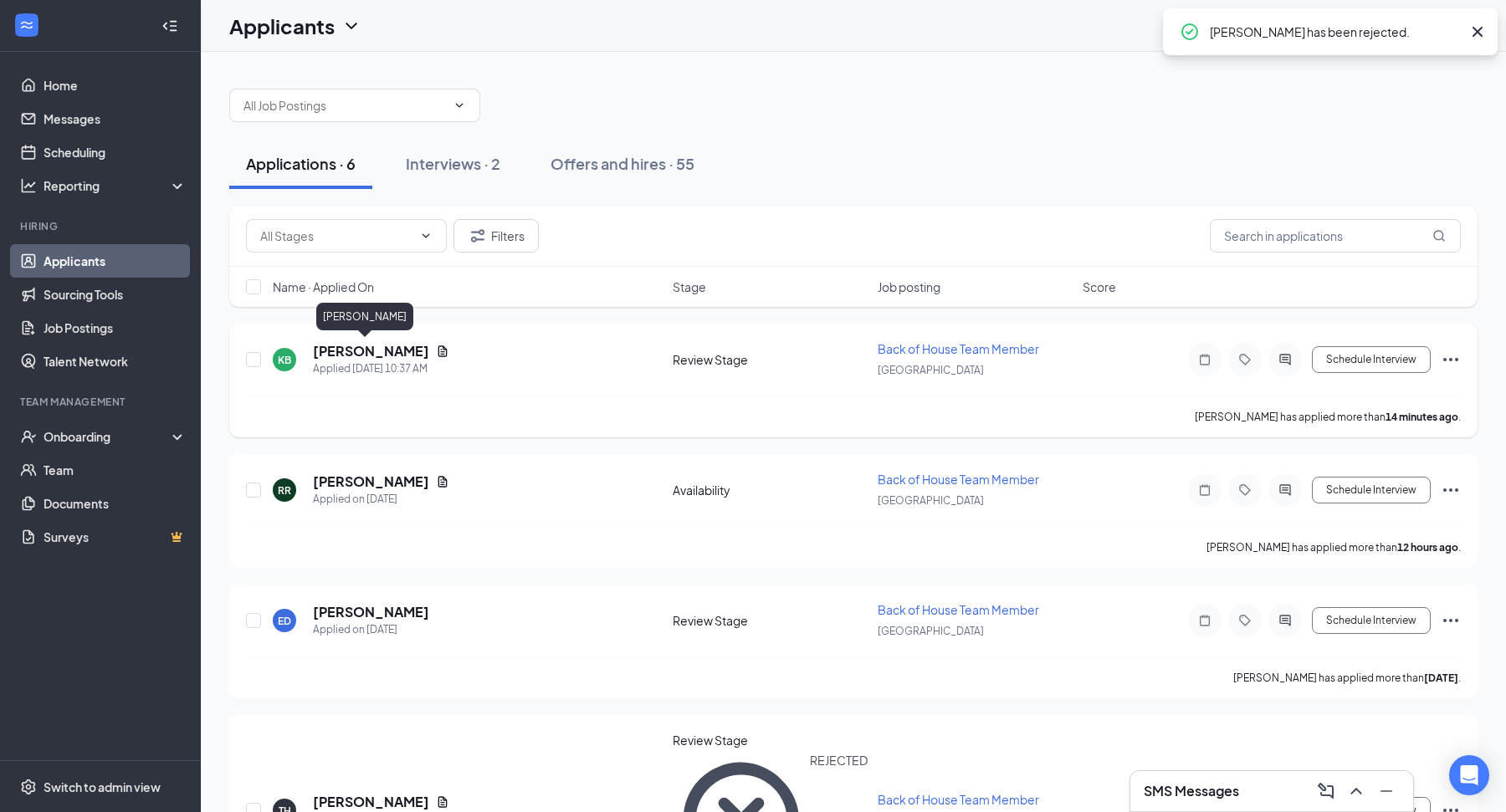
click at [374, 349] on h5 "Kevin Bragg" at bounding box center [371, 351] width 116 height 19
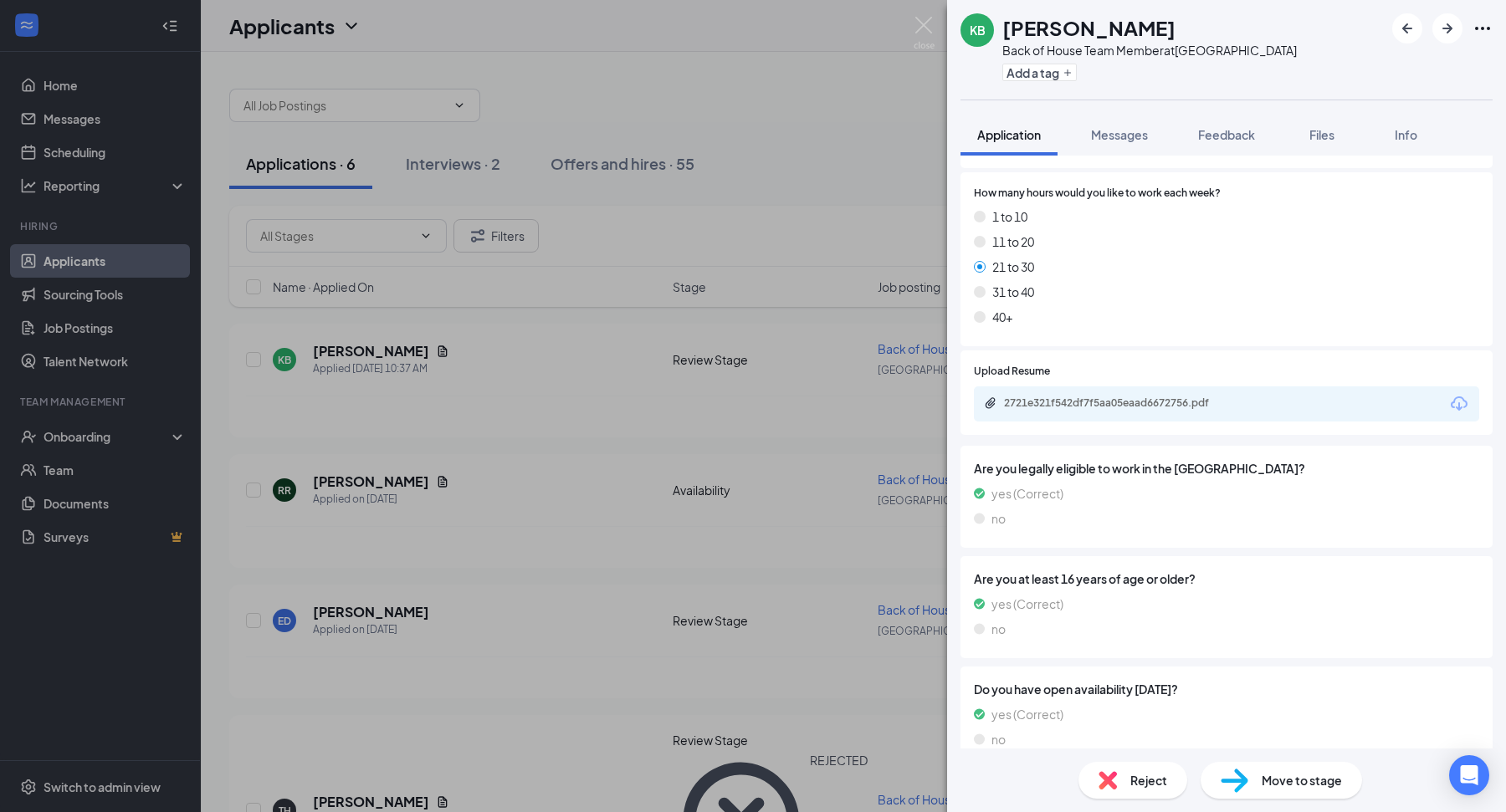
scroll to position [914, 0]
click at [1129, 397] on div "2721e321f542df7f5aa05eaad6672756.pdf" at bounding box center [1122, 404] width 235 height 14
click at [844, 459] on div "KB Kevin Bragg Back of House Team Member at Dayton Mall Add a tag Application M…" at bounding box center [753, 406] width 1506 height 812
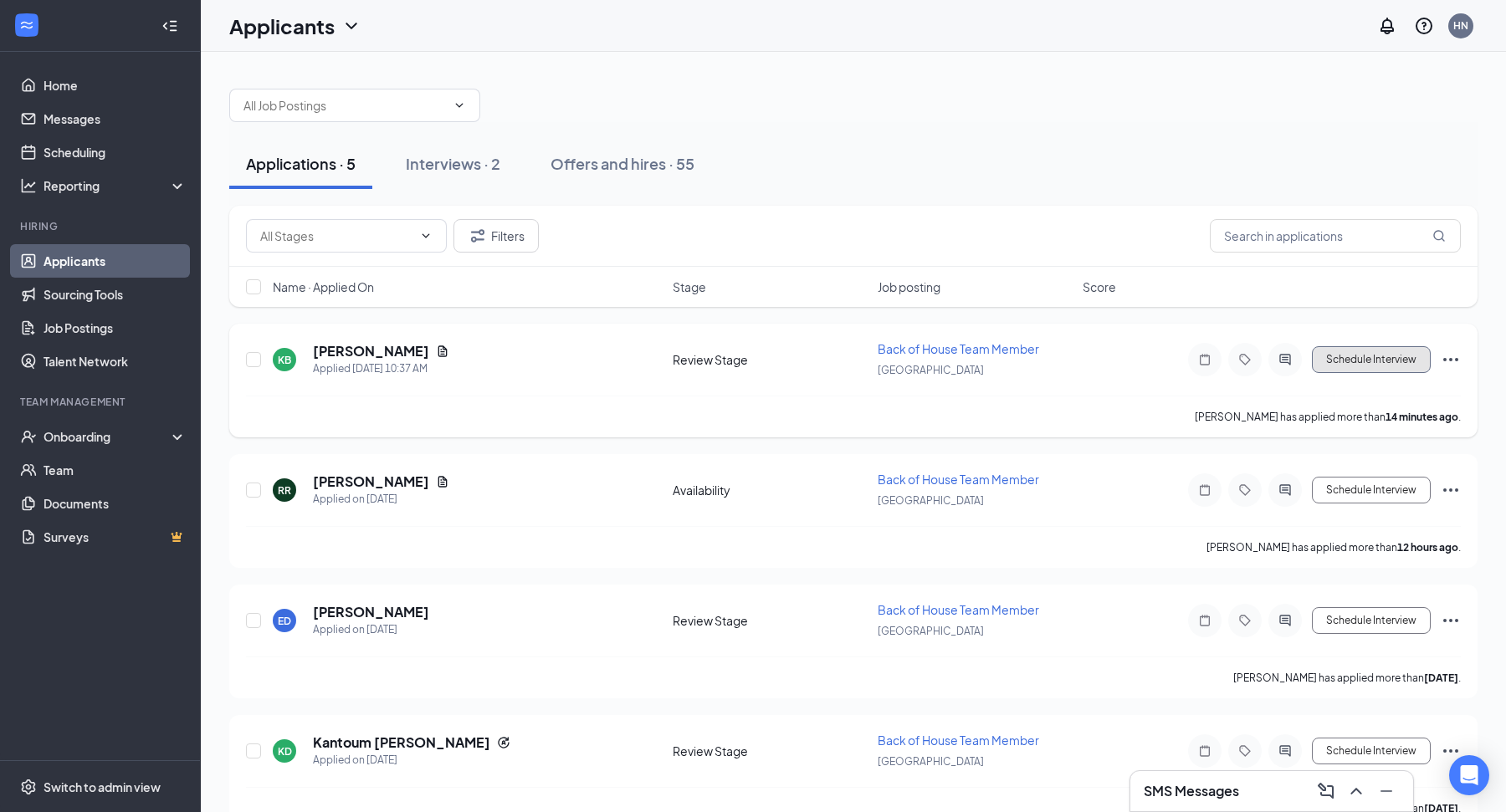
click at [1385, 363] on button "Schedule Interview" at bounding box center [1371, 359] width 119 height 27
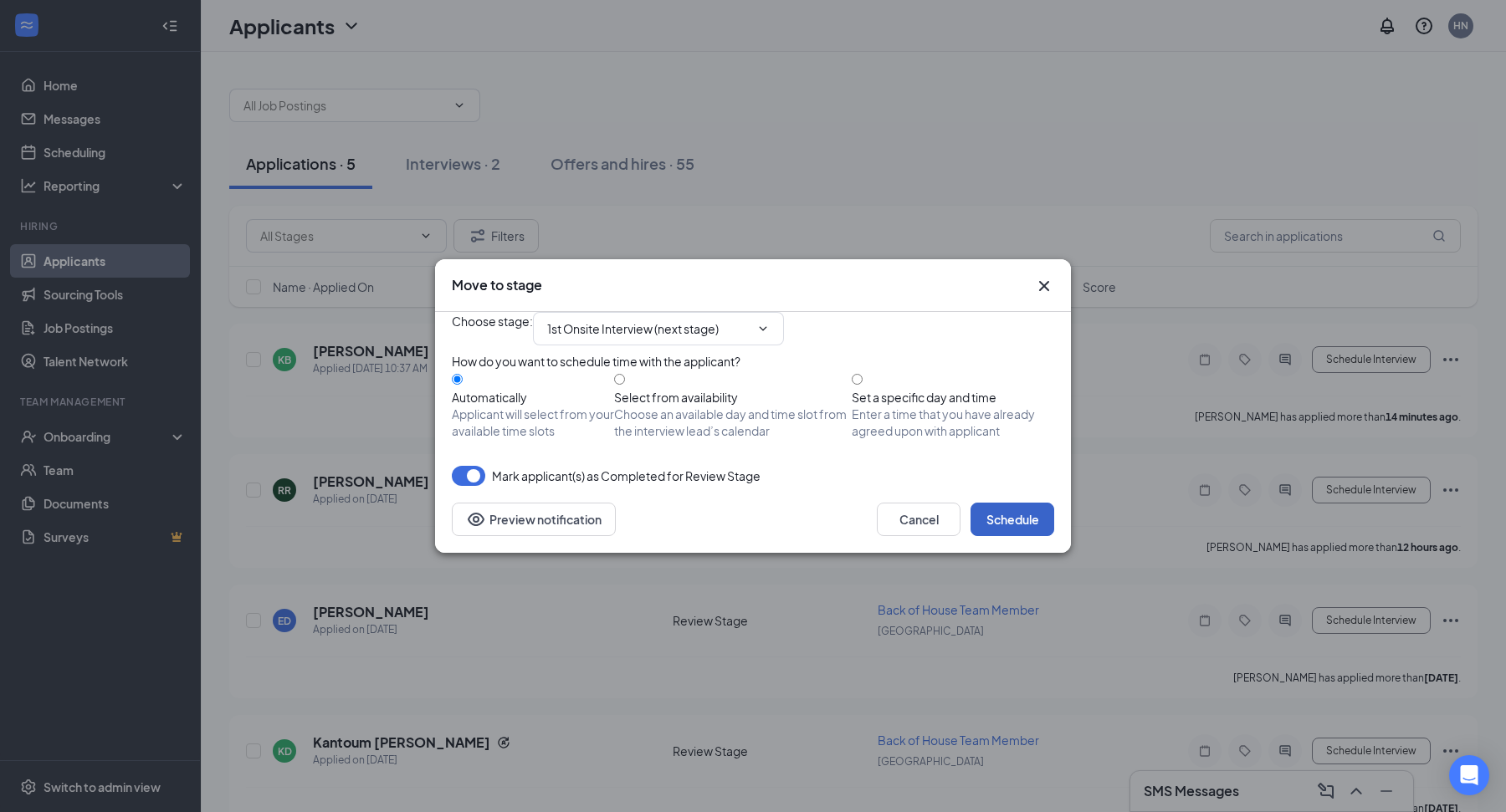
click at [1019, 536] on button "Schedule" at bounding box center [1012, 519] width 84 height 34
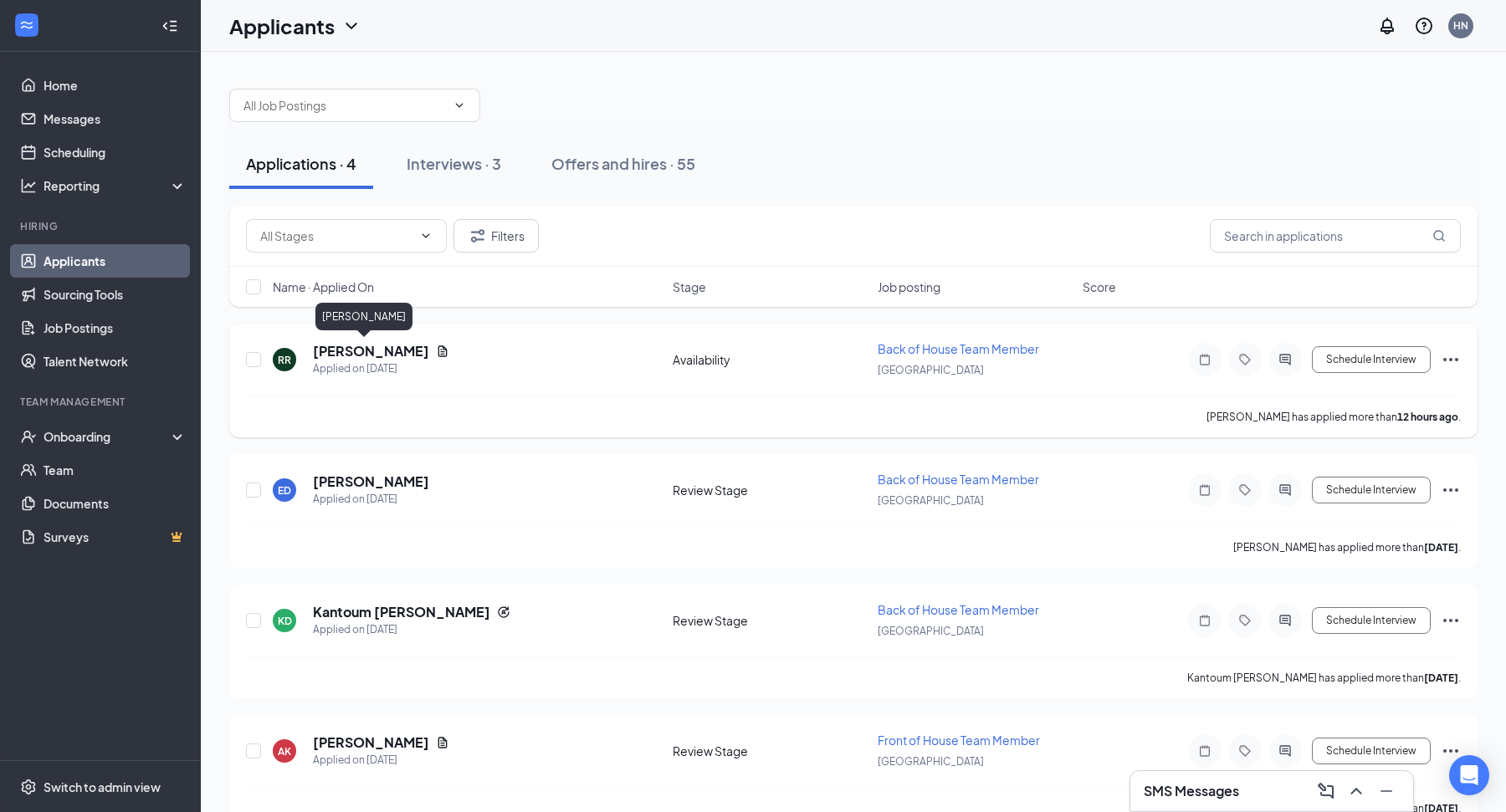
click at [343, 355] on h5 "[PERSON_NAME]" at bounding box center [371, 351] width 116 height 19
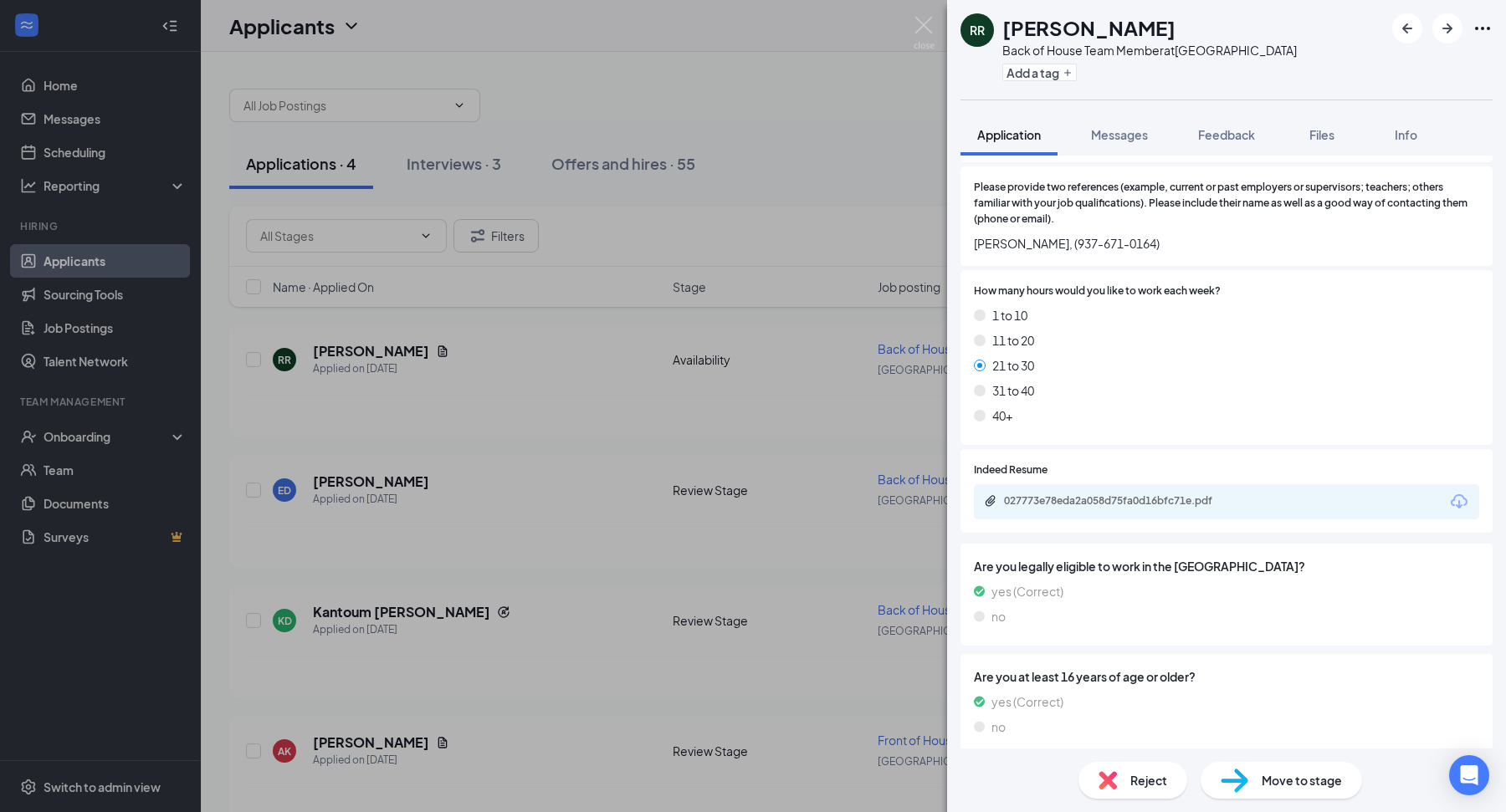
scroll to position [884, 0]
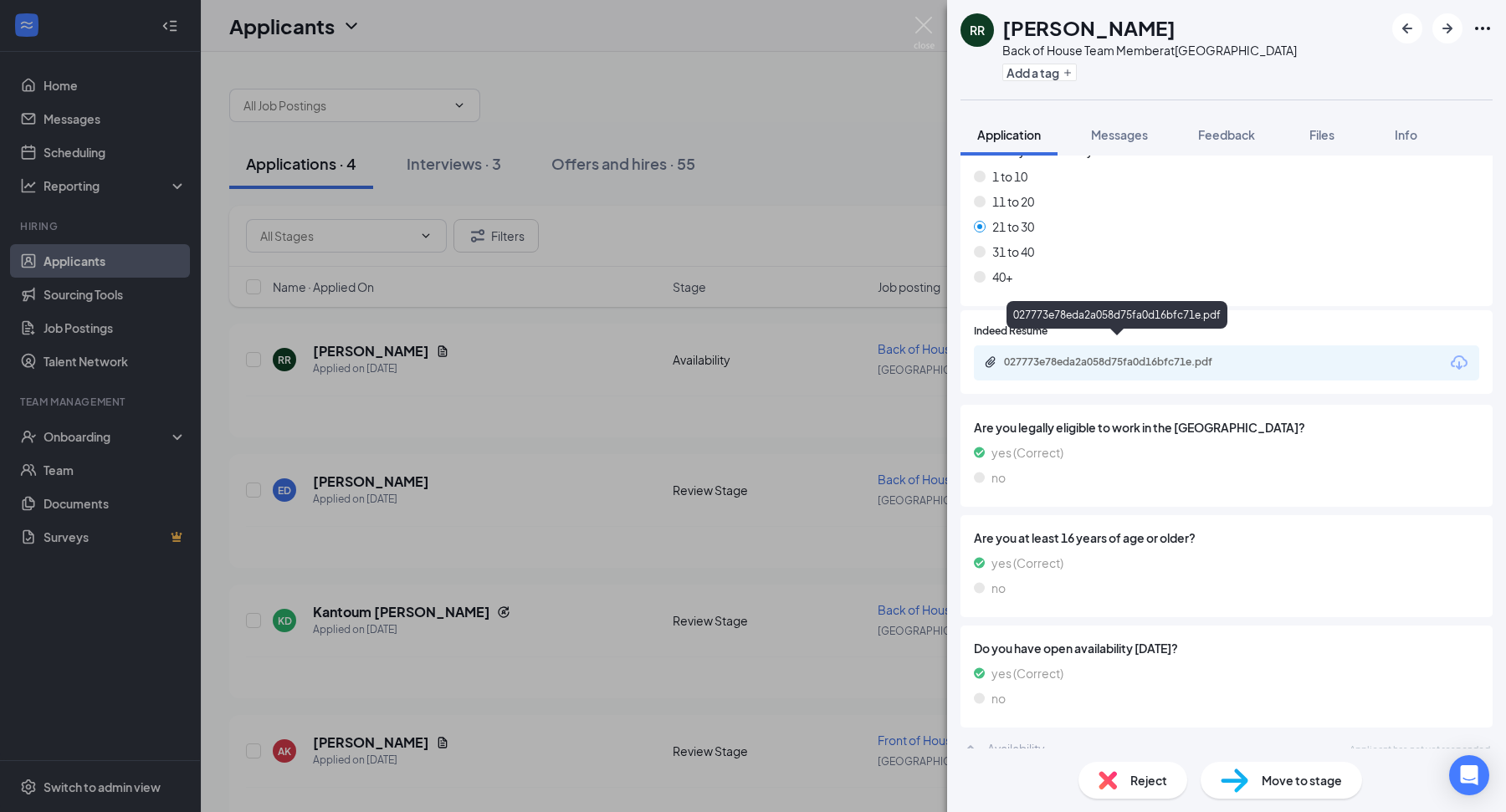
click at [1050, 356] on div "027773e78eda2a058d75fa0d16bfc71e.pdf" at bounding box center [1122, 363] width 235 height 14
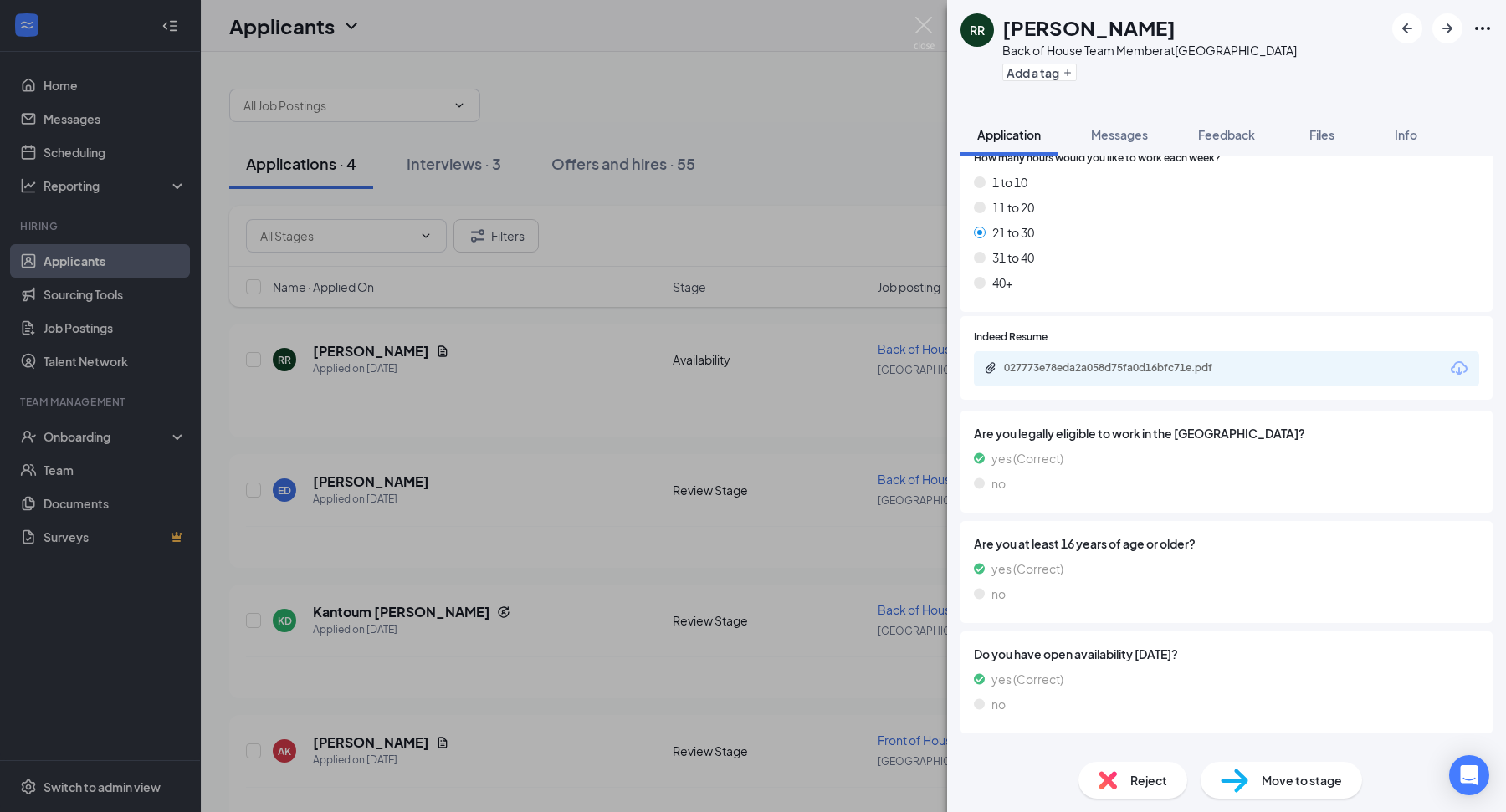
click at [555, 520] on div "RR Ry Roberts Back of House Team Member at Dayton Mall Add a tag Application Me…" at bounding box center [753, 406] width 1506 height 812
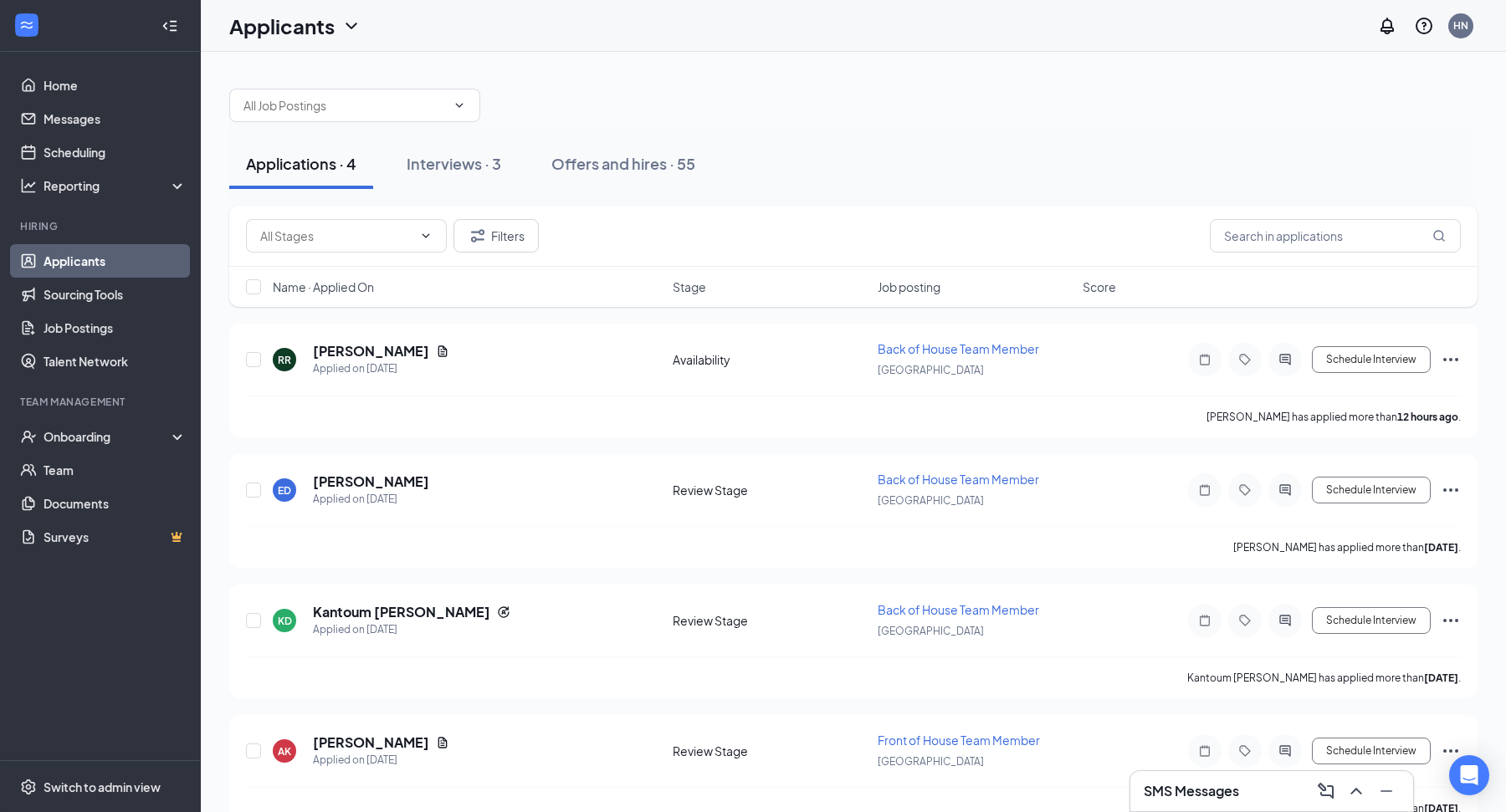
scroll to position [30, 0]
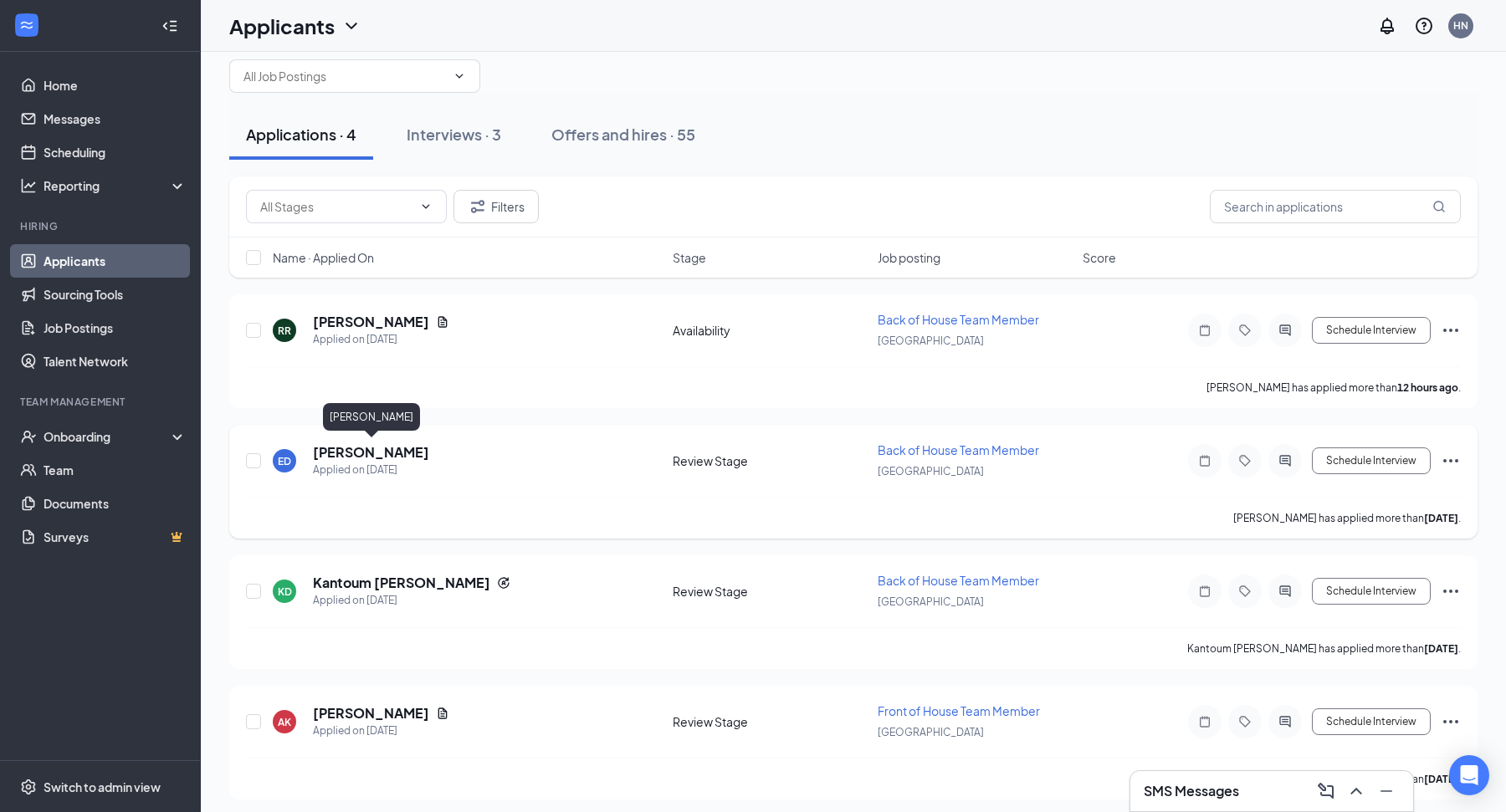
click at [360, 450] on h5 "[PERSON_NAME]" at bounding box center [371, 452] width 116 height 19
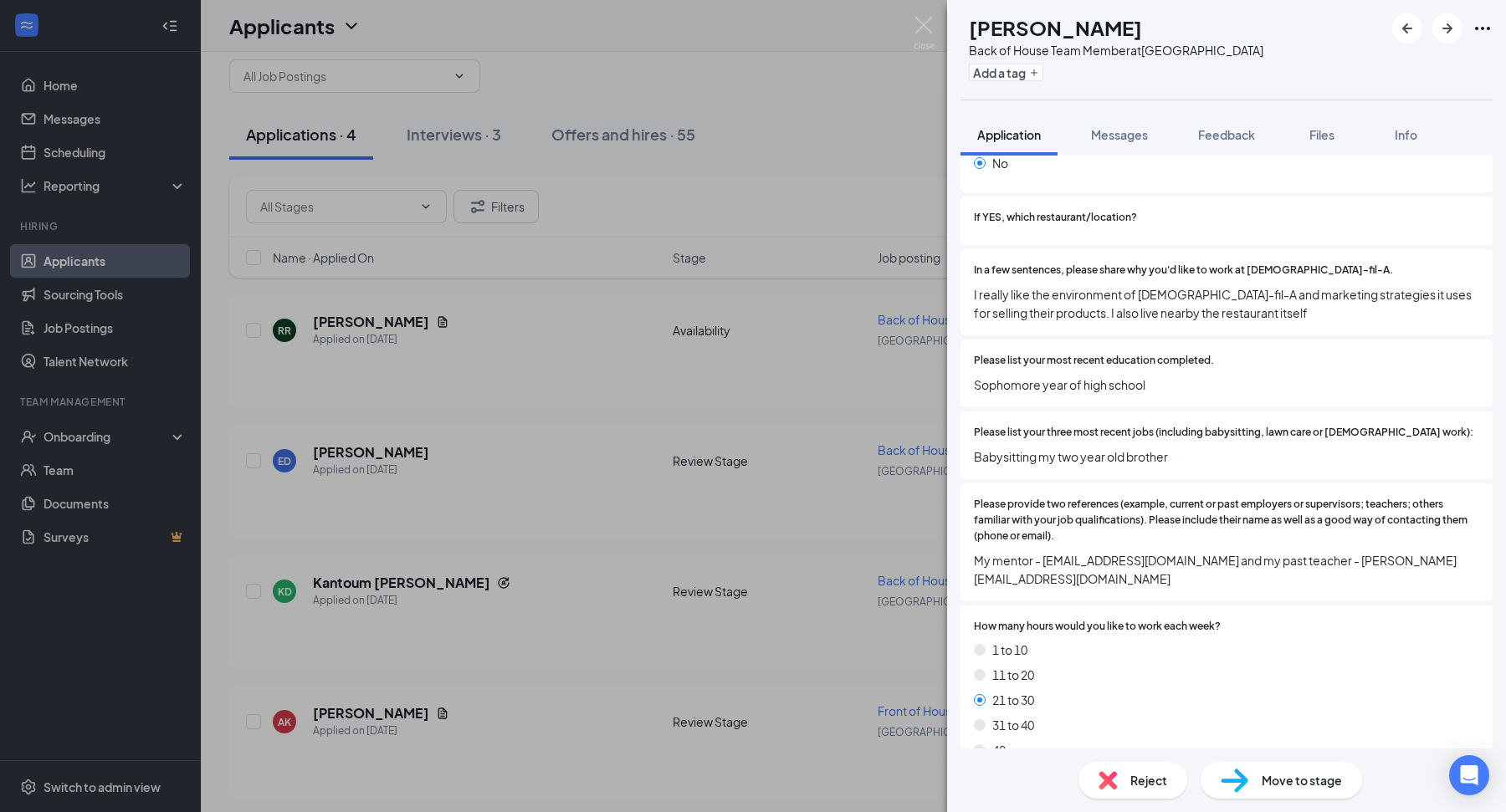
scroll to position [551, 0]
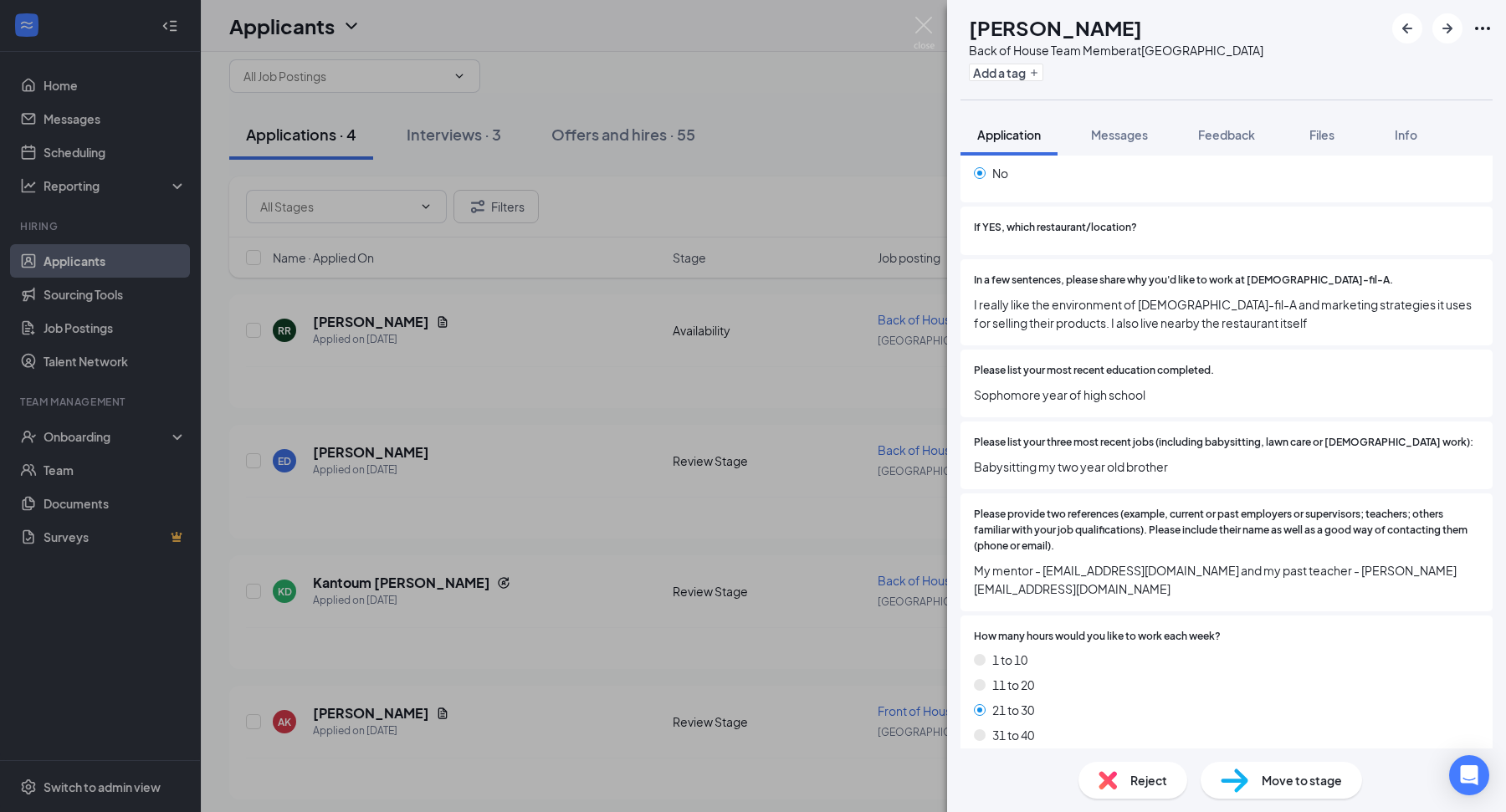
click at [790, 544] on div "ED Ekaterina Dmitrieva Back of House Team Member at Dayton Mall Add a tag Appli…" at bounding box center [753, 406] width 1506 height 812
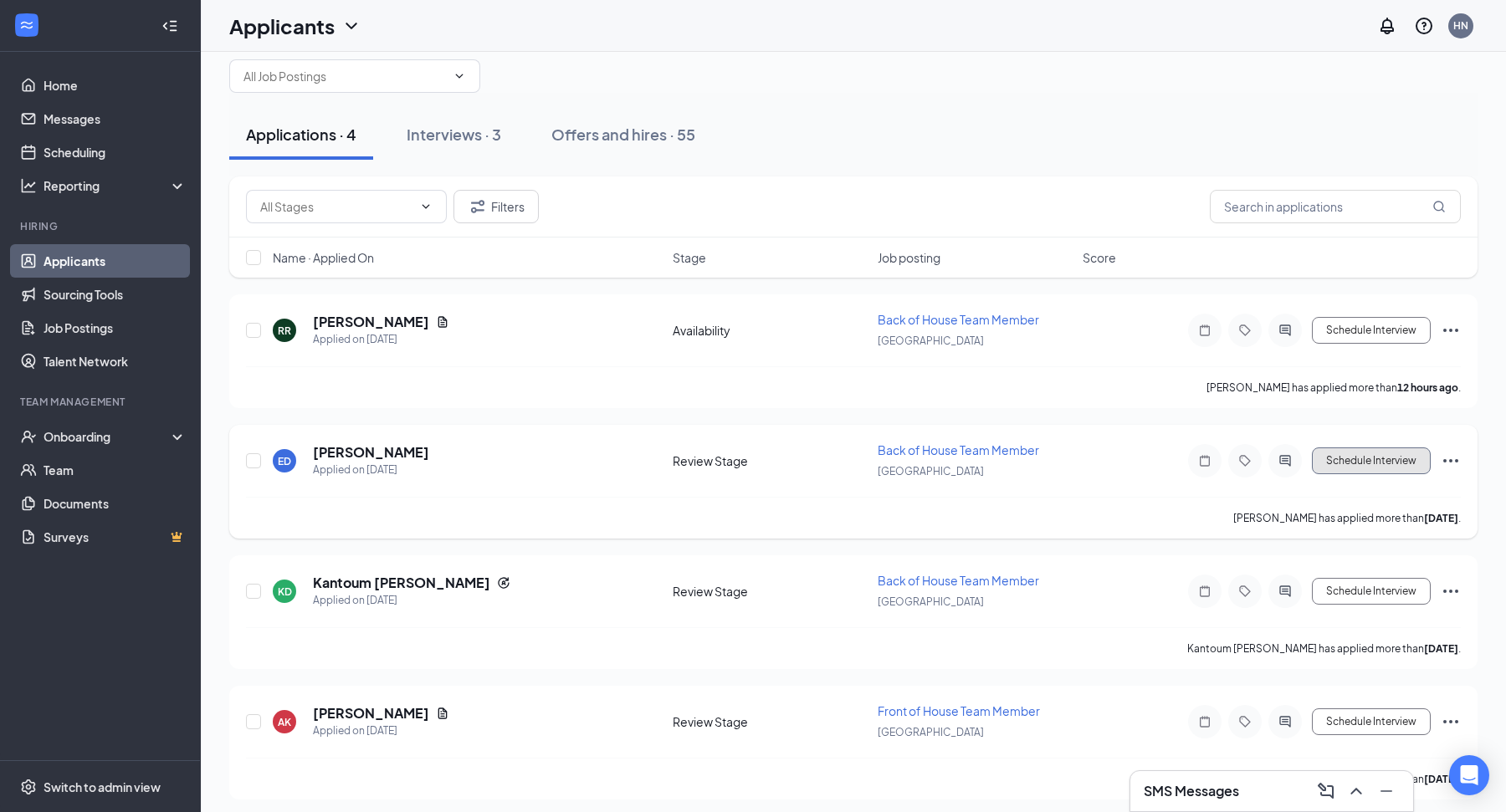
click at [1393, 462] on button "Schedule Interview" at bounding box center [1371, 460] width 119 height 27
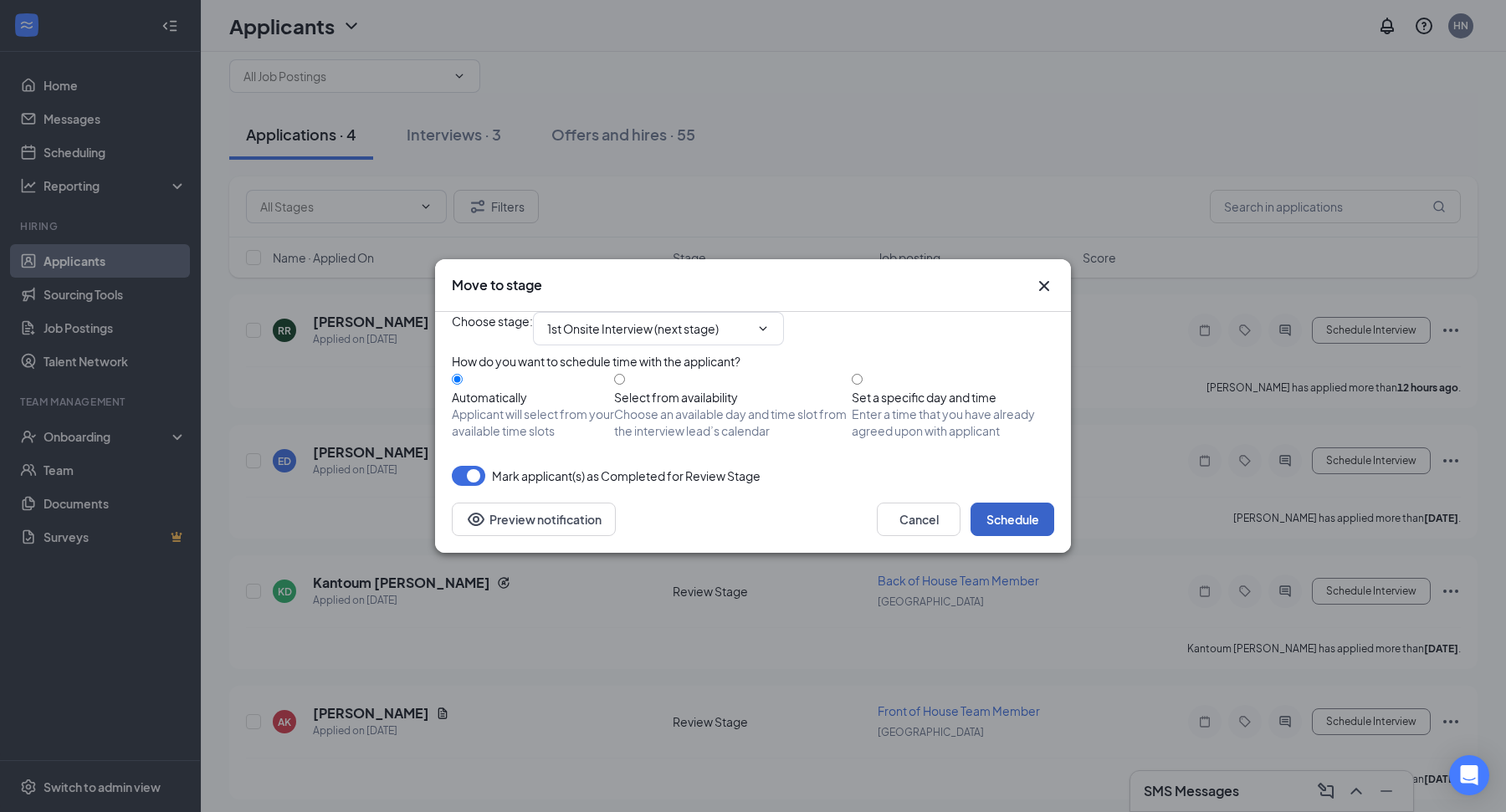
click at [1045, 536] on button "Schedule" at bounding box center [1012, 519] width 84 height 34
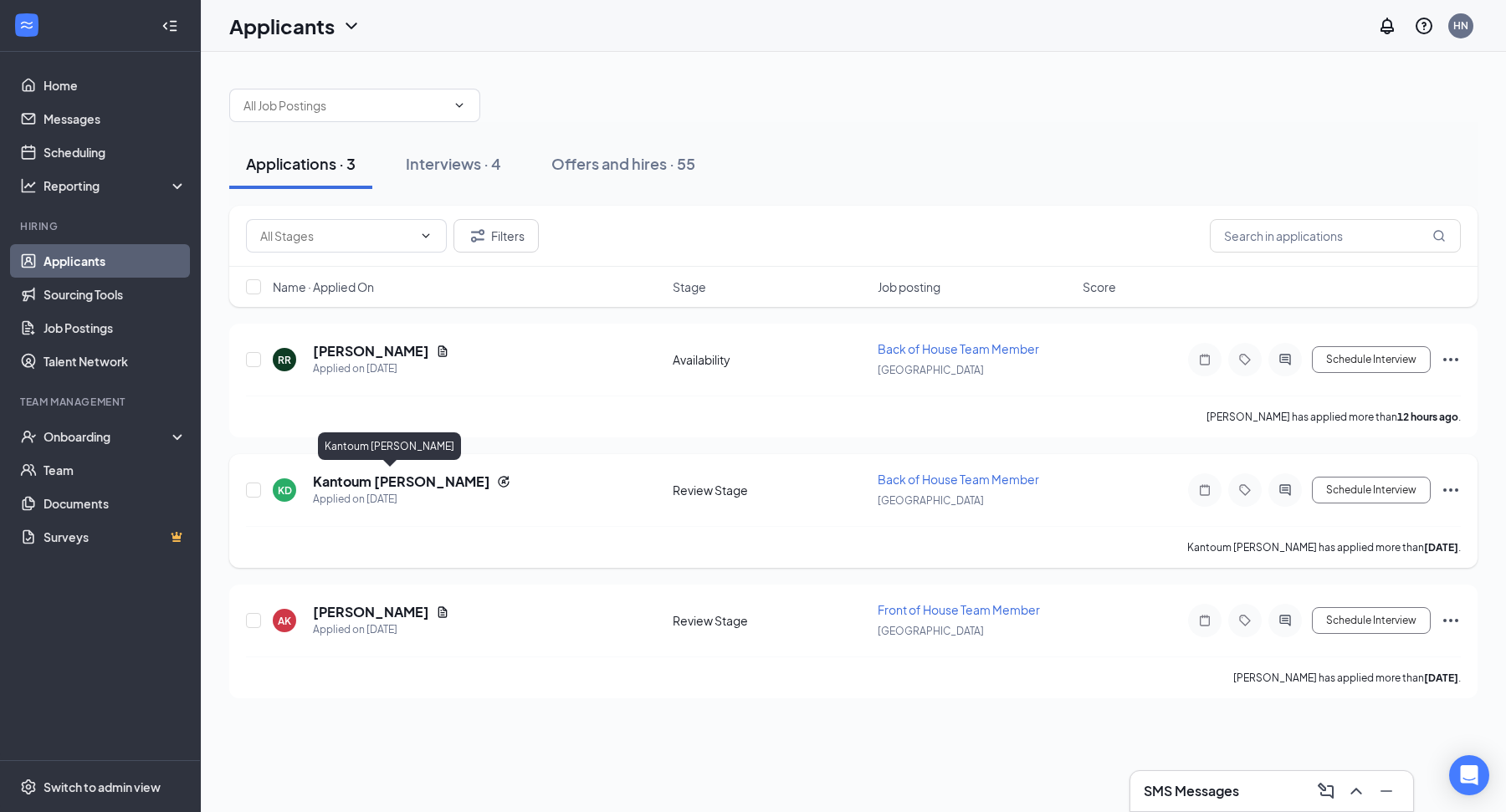
click at [347, 473] on h5 "Kantoum Diop" at bounding box center [401, 482] width 177 height 19
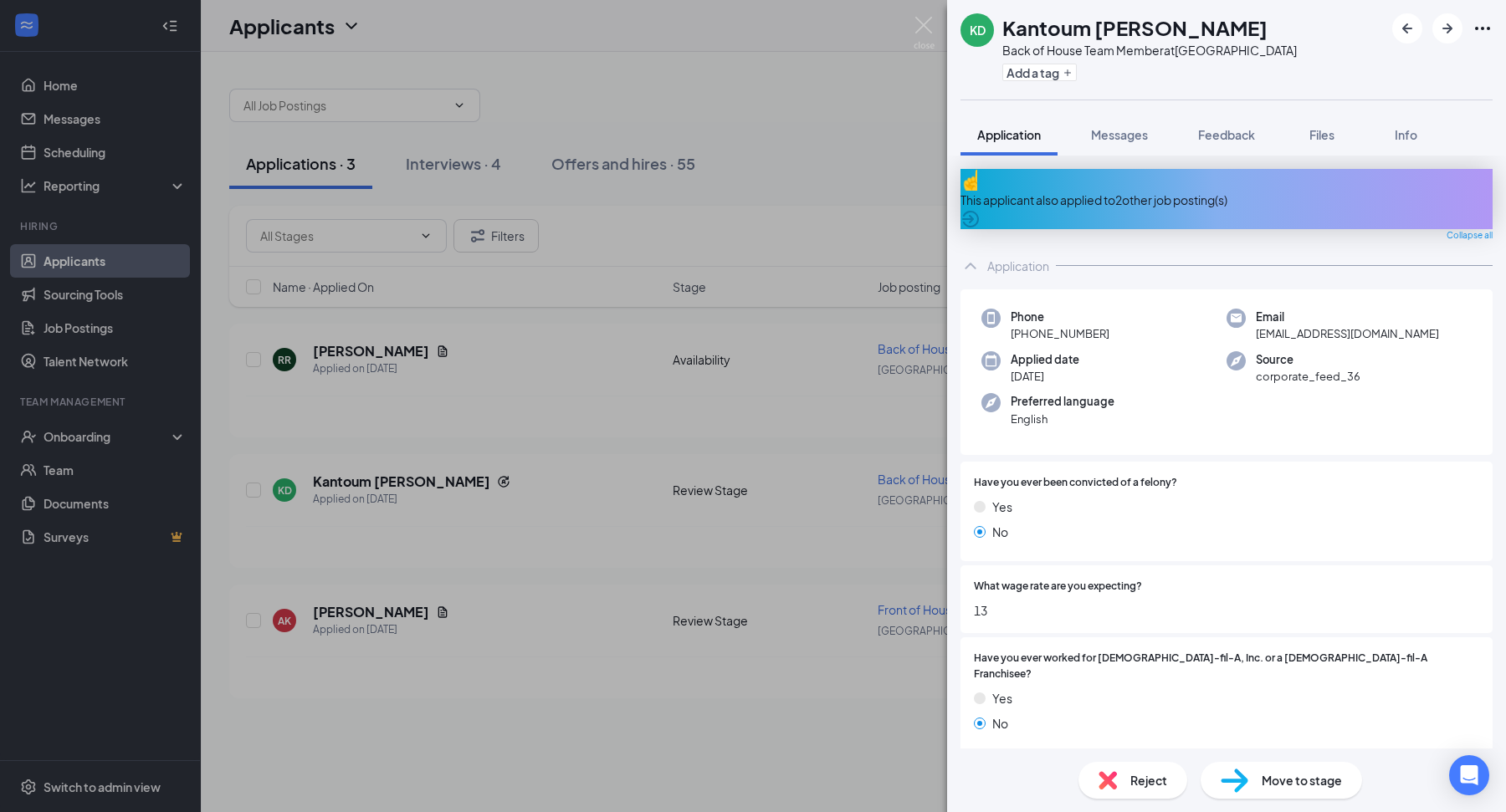
click at [1188, 191] on div "This applicant also applied to 2 other job posting(s)" at bounding box center [1227, 200] width 532 height 19
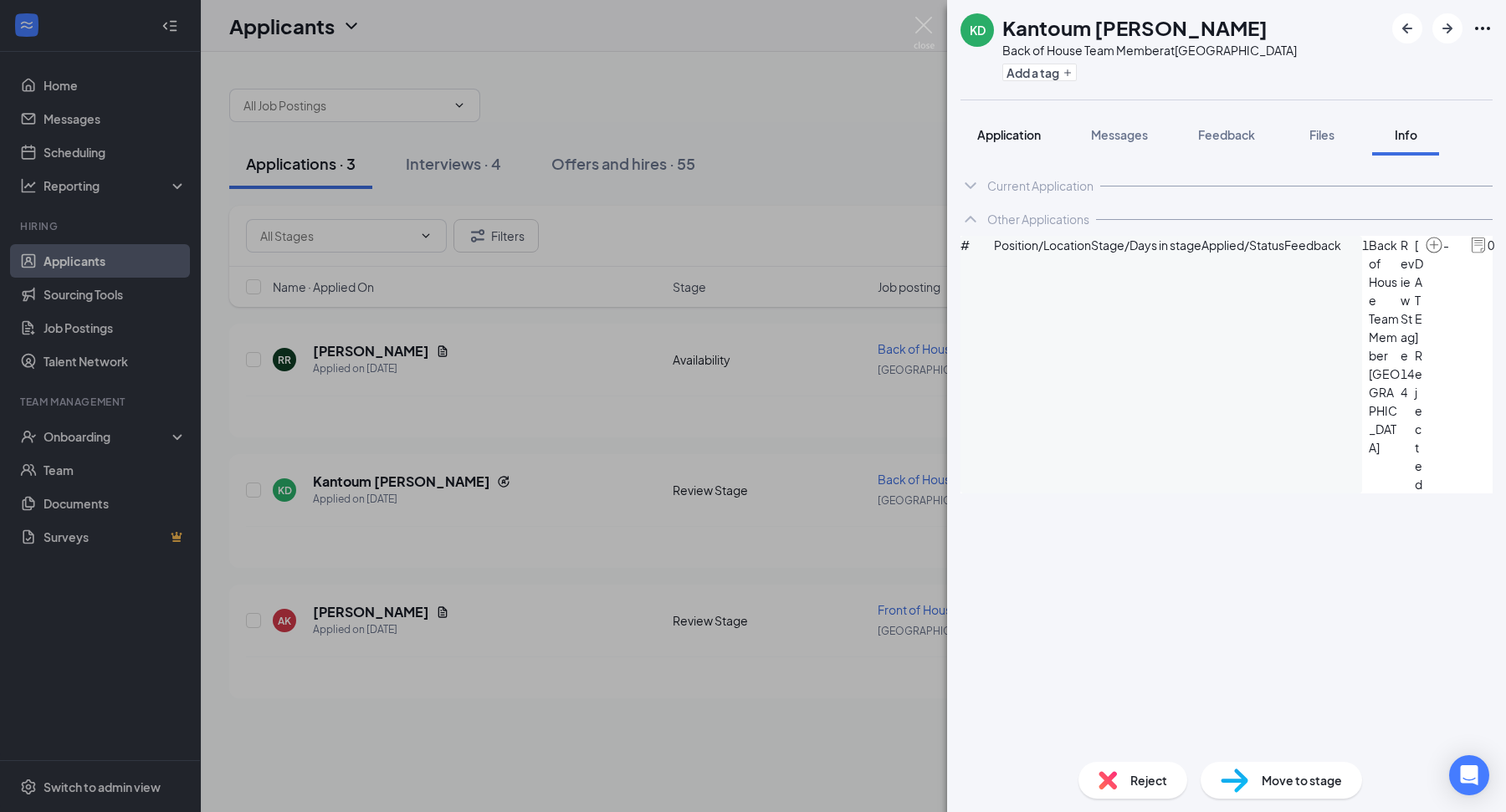
click at [995, 127] on span "Application" at bounding box center [1009, 134] width 64 height 15
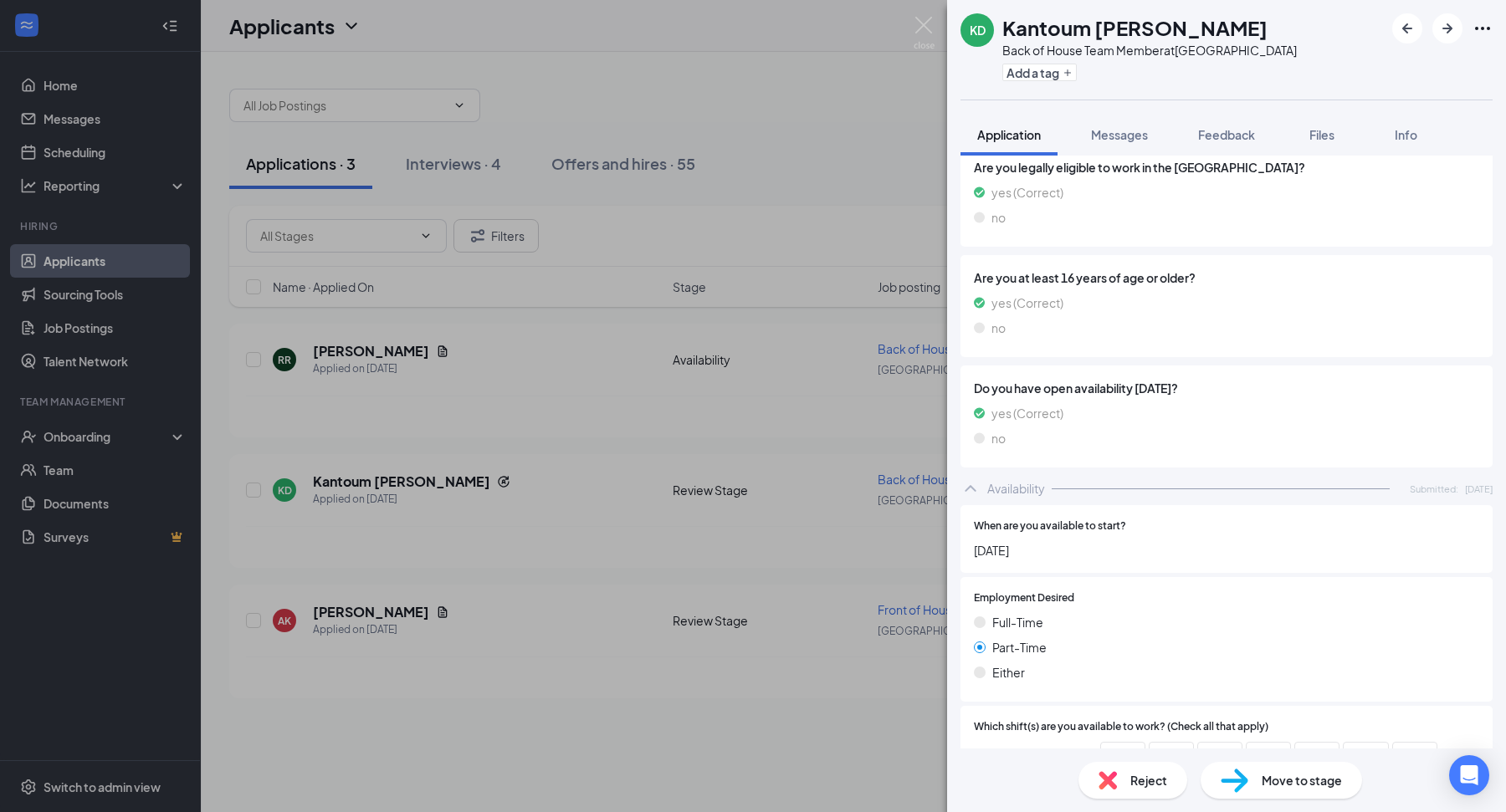
scroll to position [1453, 0]
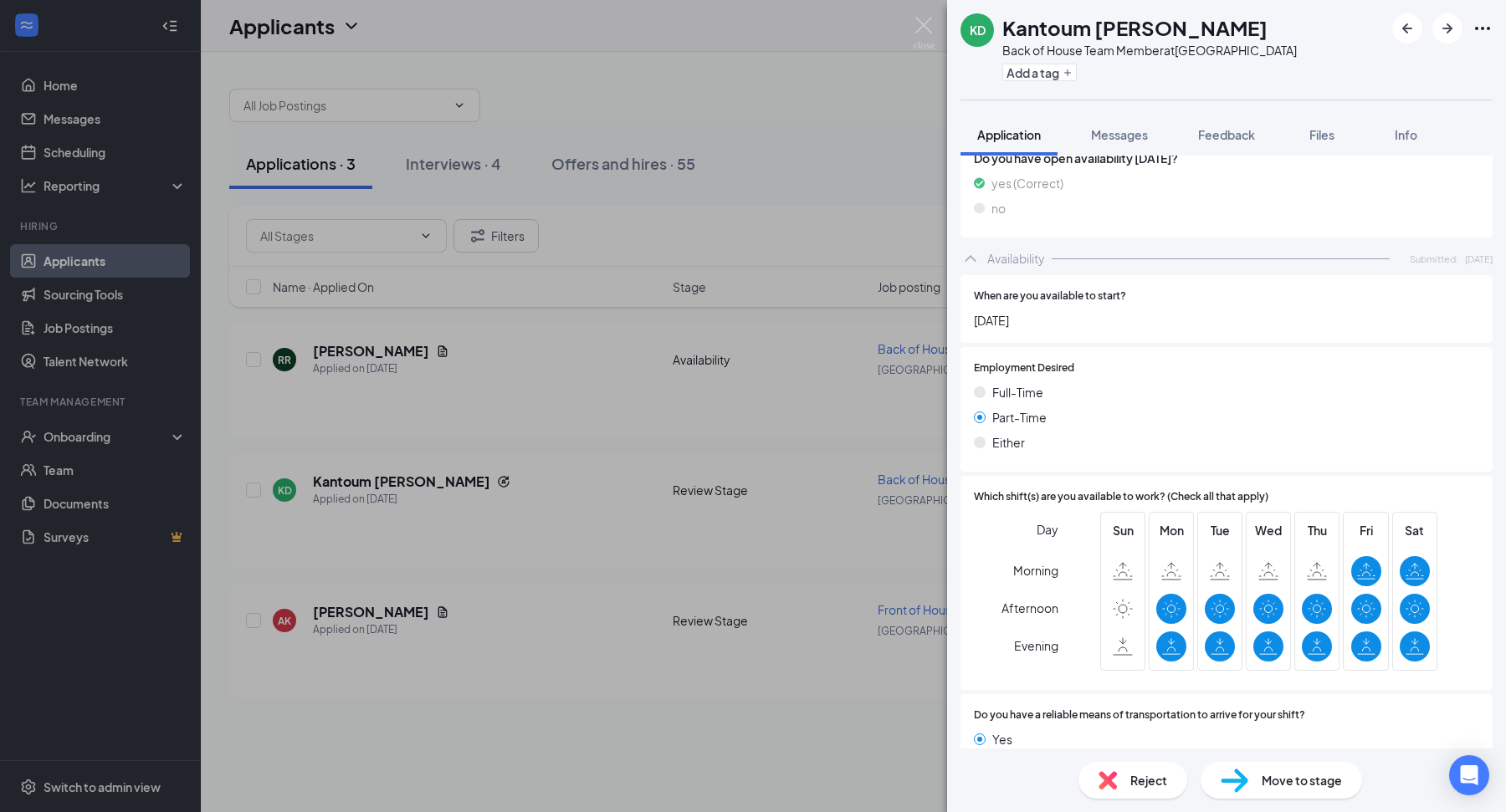
click at [730, 433] on div "KD Kantoum Diop Back of House Team Member at Dayton Mall Add a tag Application …" at bounding box center [753, 406] width 1506 height 812
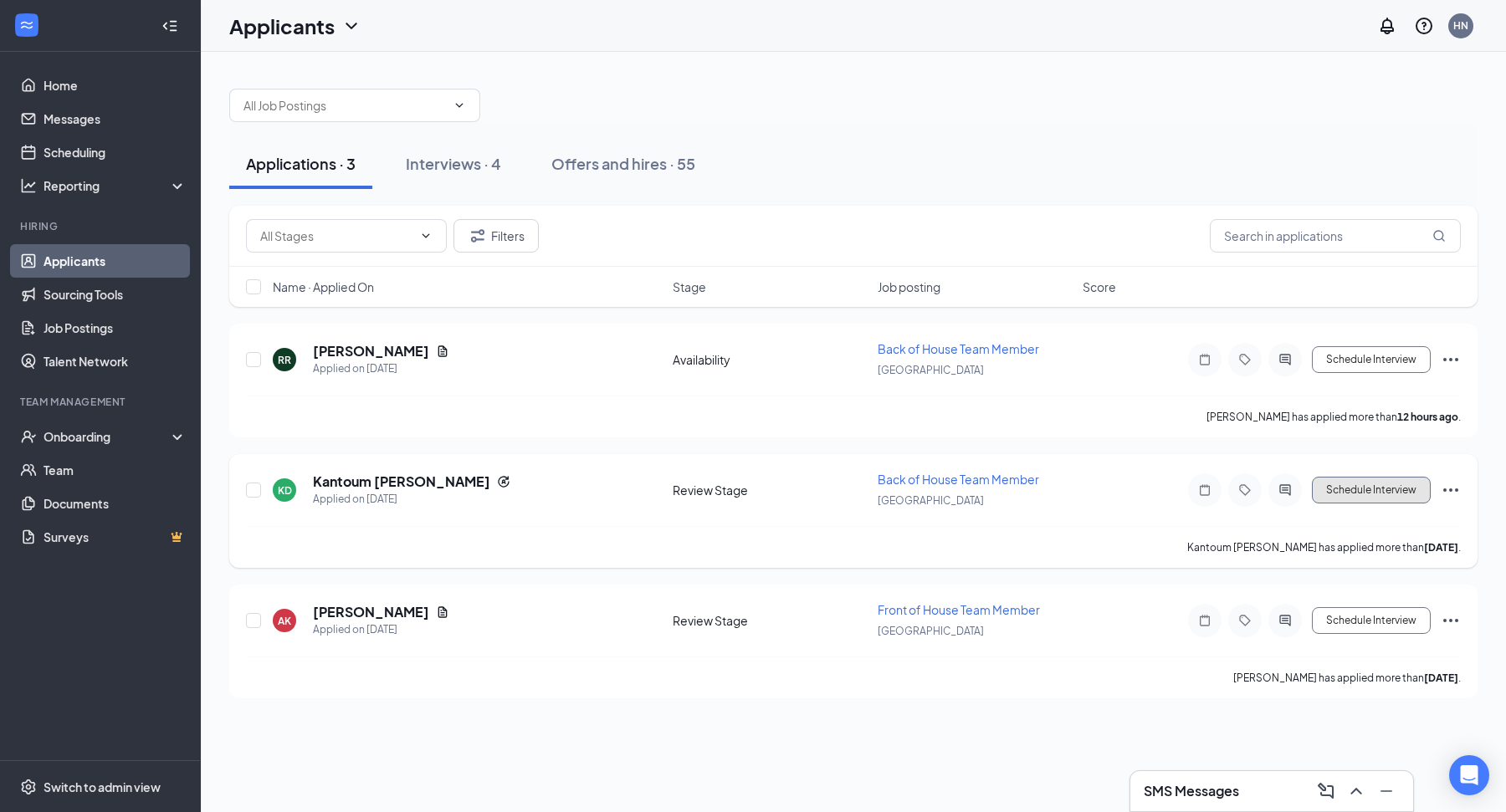
click at [1400, 490] on button "Schedule Interview" at bounding box center [1371, 490] width 119 height 27
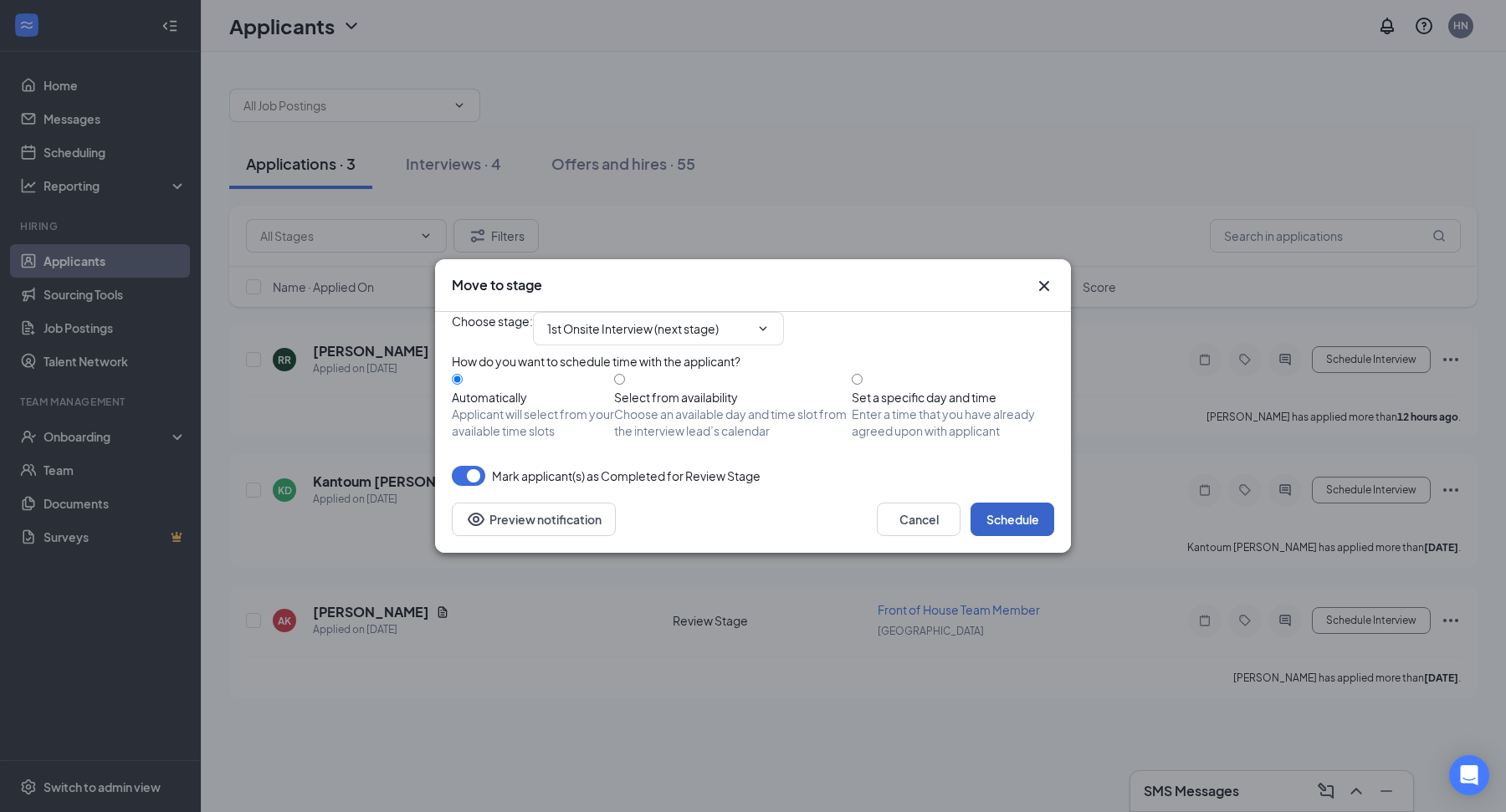
click at [1008, 536] on button "Schedule" at bounding box center [1012, 519] width 84 height 34
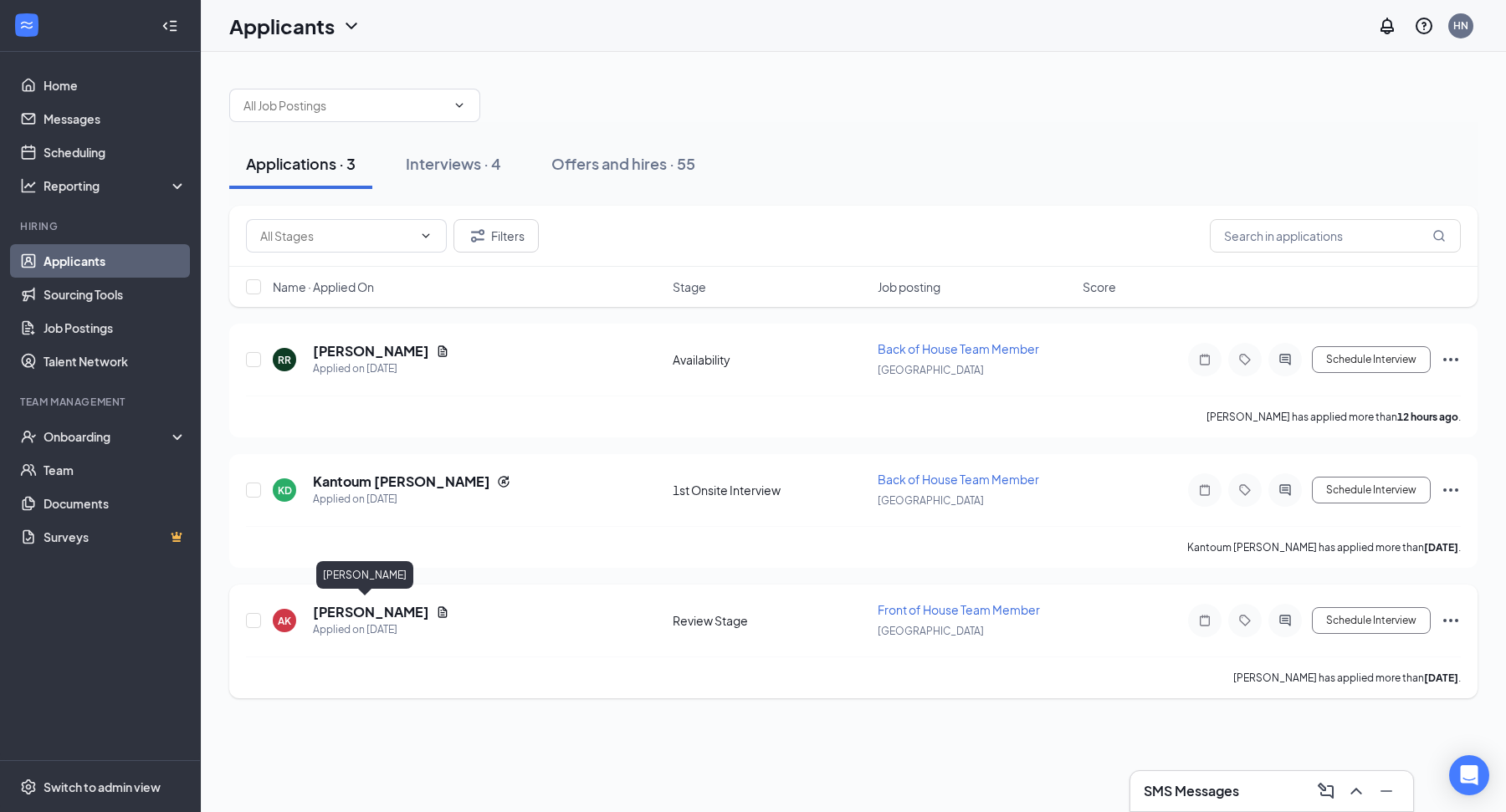
click at [367, 603] on h5 "Ayanna Kirk" at bounding box center [371, 612] width 116 height 19
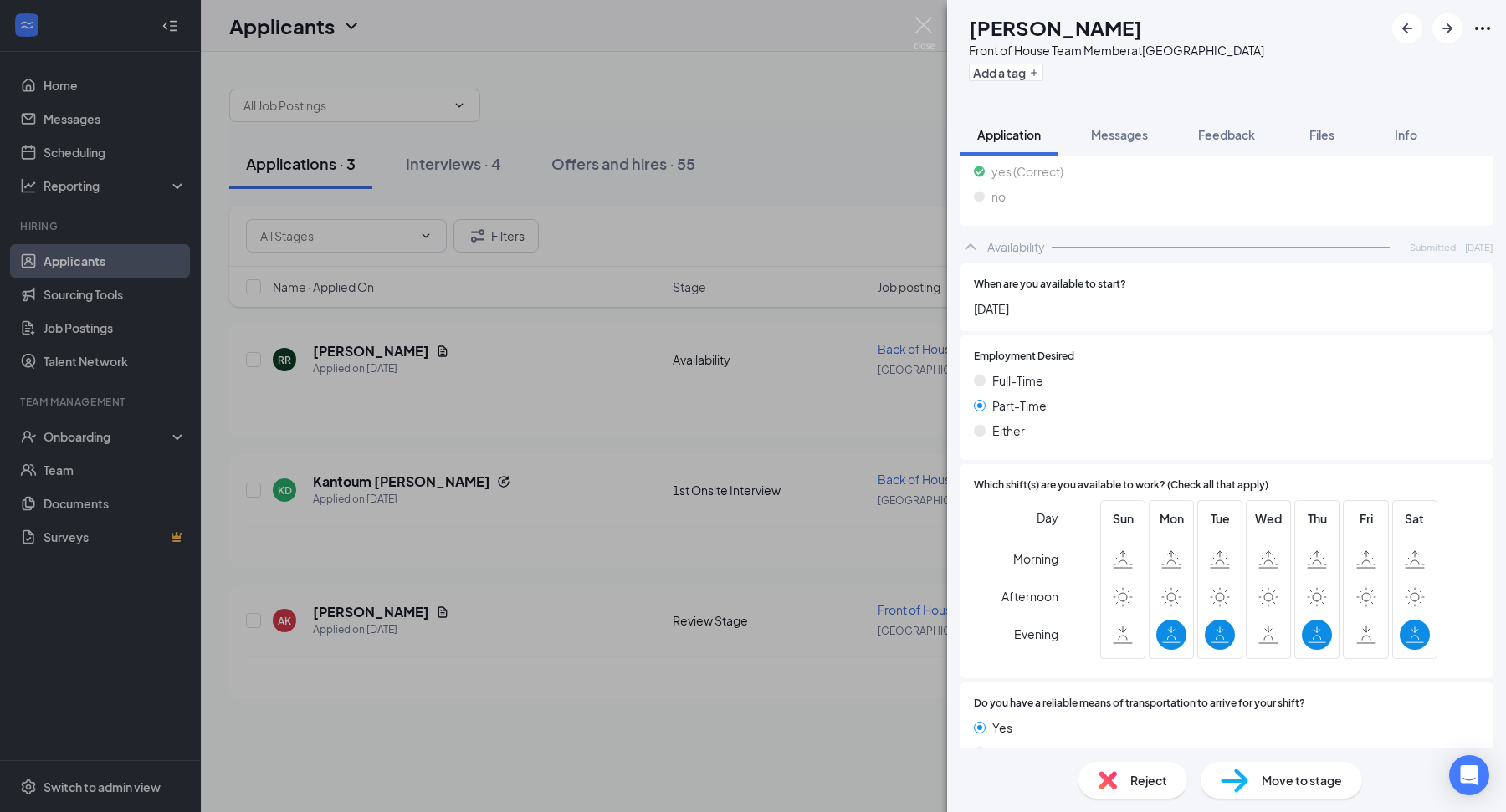
scroll to position [1462, 0]
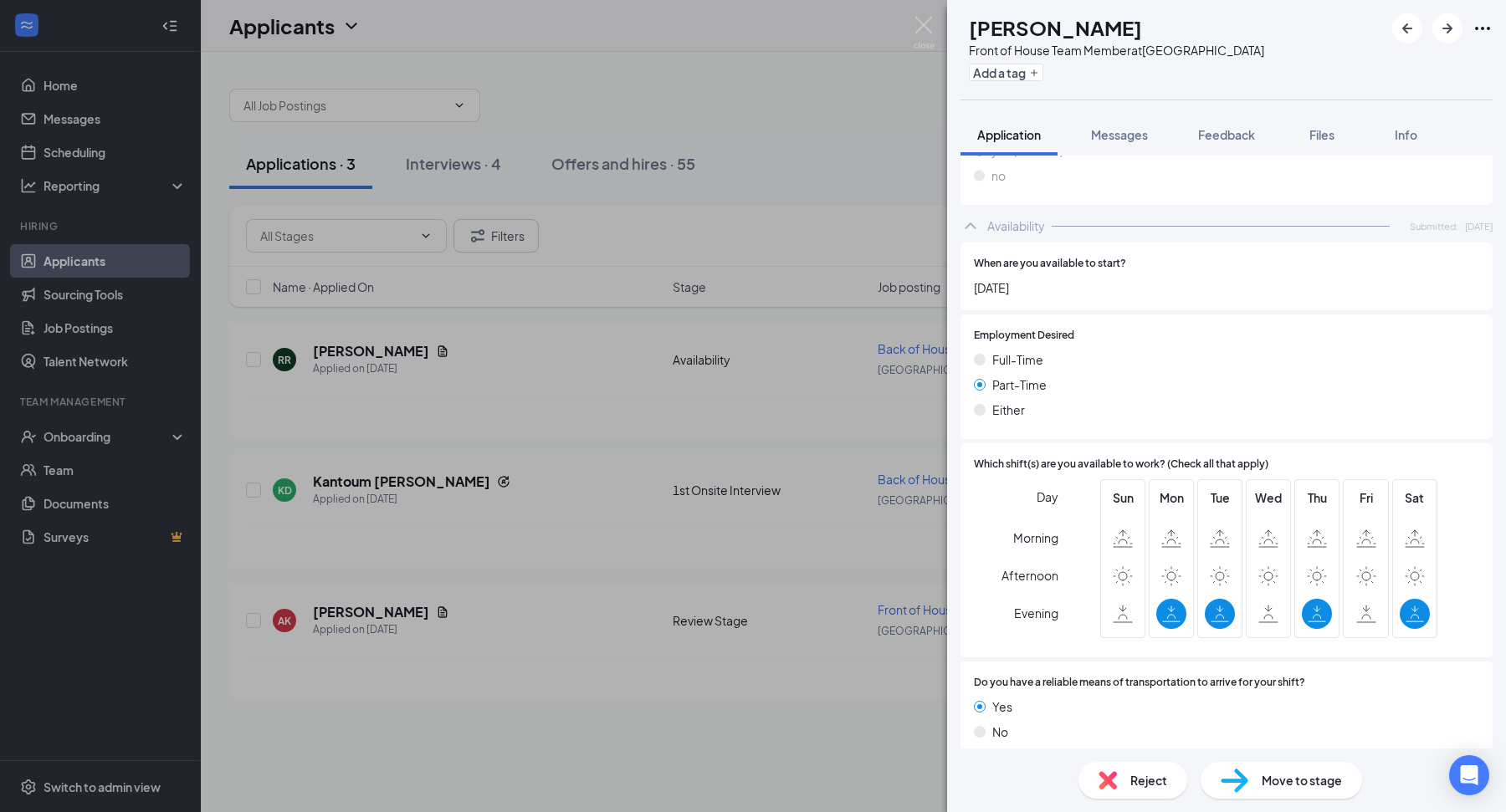
click at [833, 713] on div "AK Ayanna Kirk Front of House Team Member at Dayton Mall Add a tag Application …" at bounding box center [753, 406] width 1506 height 812
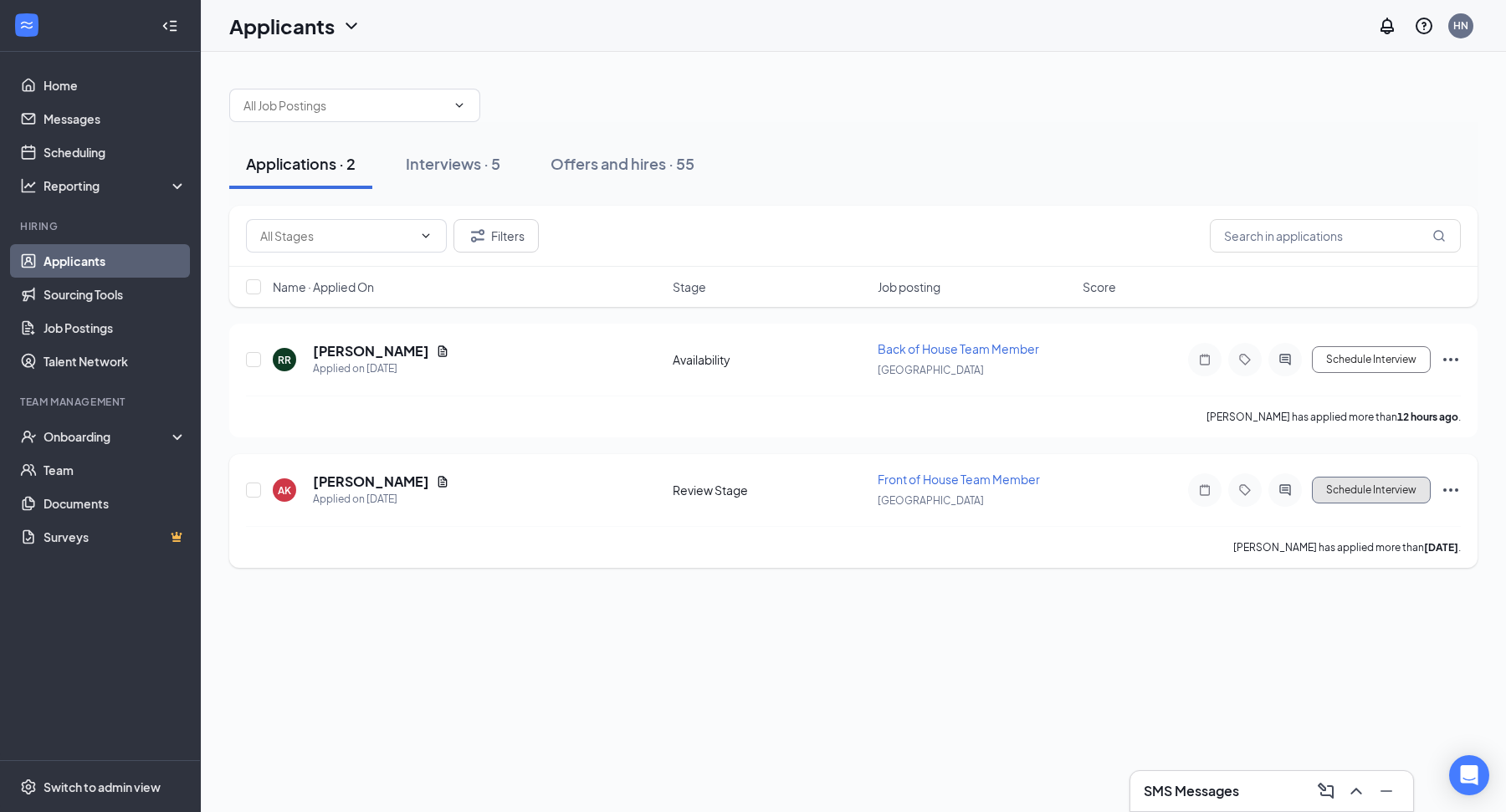
click at [1355, 490] on button "Schedule Interview" at bounding box center [1371, 490] width 119 height 27
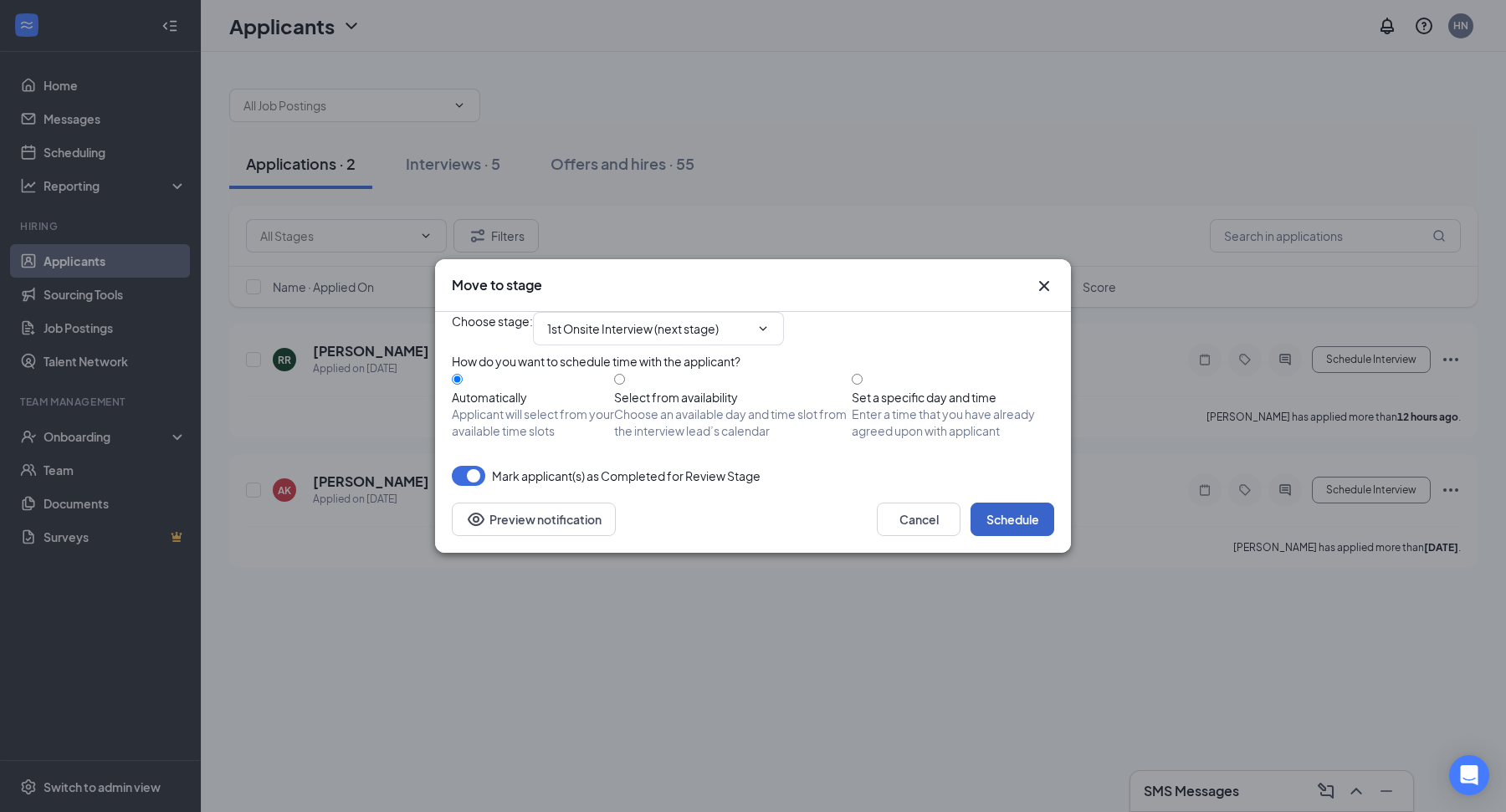
click at [992, 536] on button "Schedule" at bounding box center [1012, 519] width 84 height 34
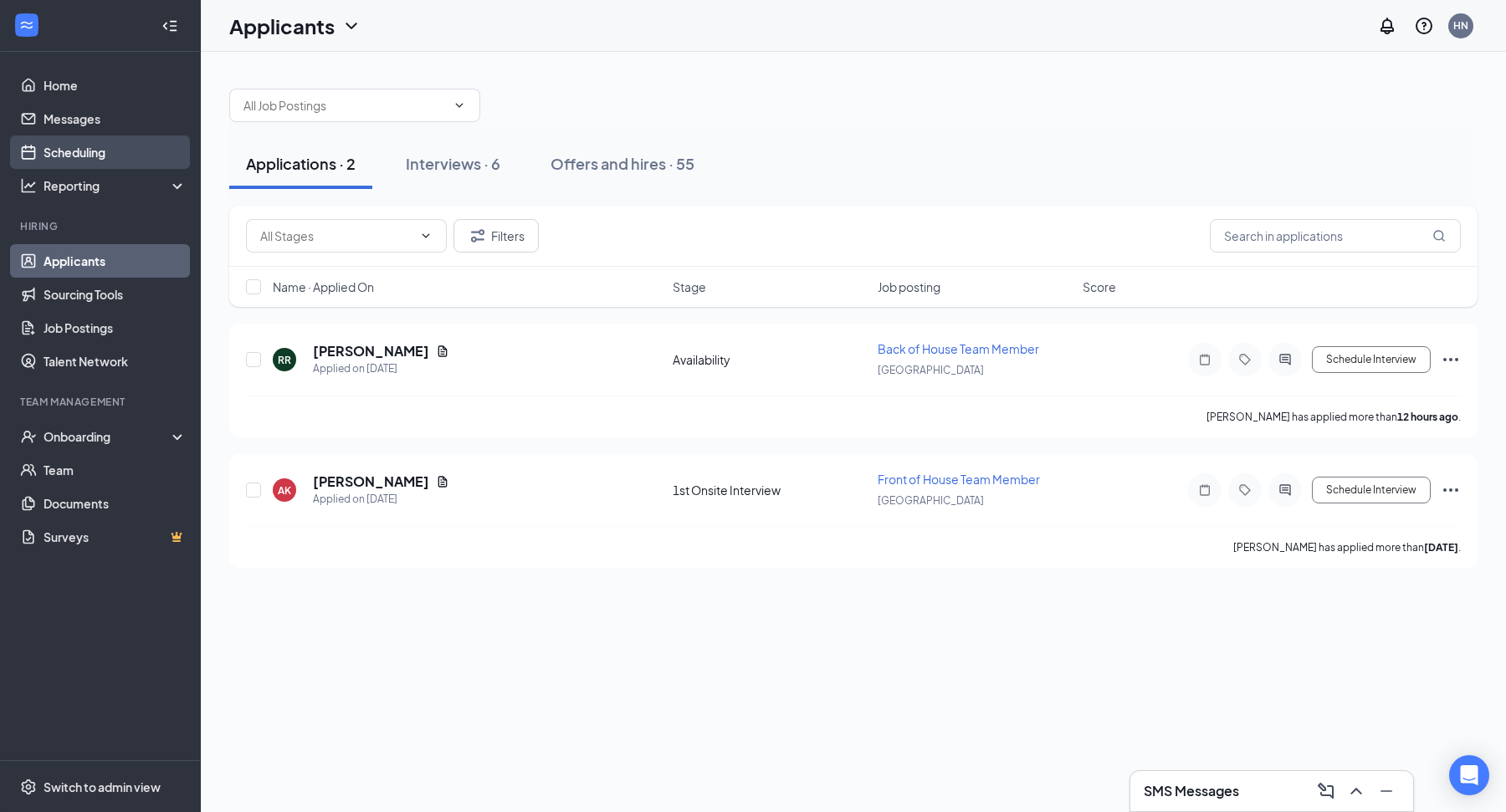
click at [80, 150] on link "Scheduling" at bounding box center [114, 153] width 143 height 34
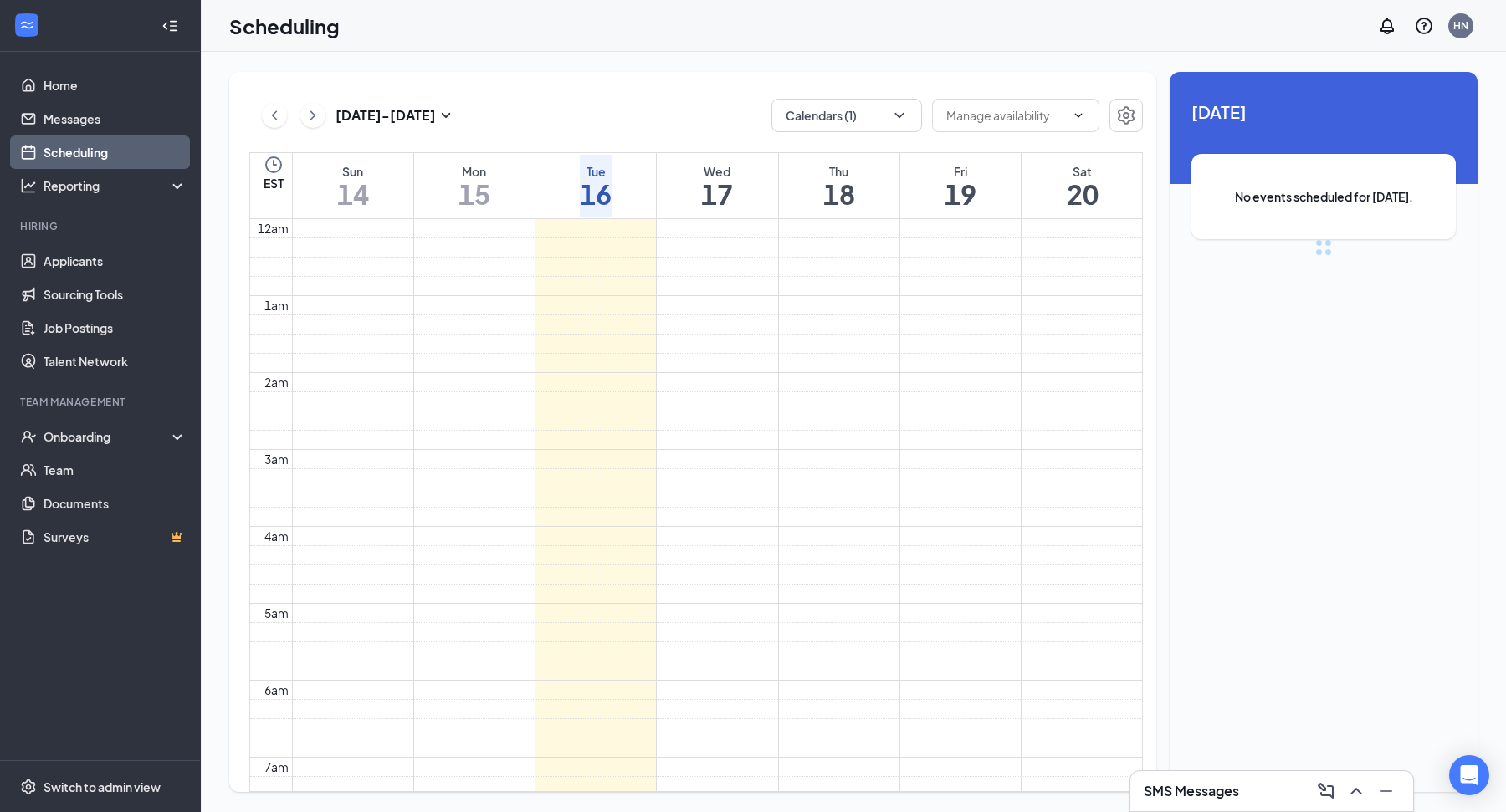
scroll to position [822, 0]
click at [322, 117] on button at bounding box center [312, 114] width 25 height 25
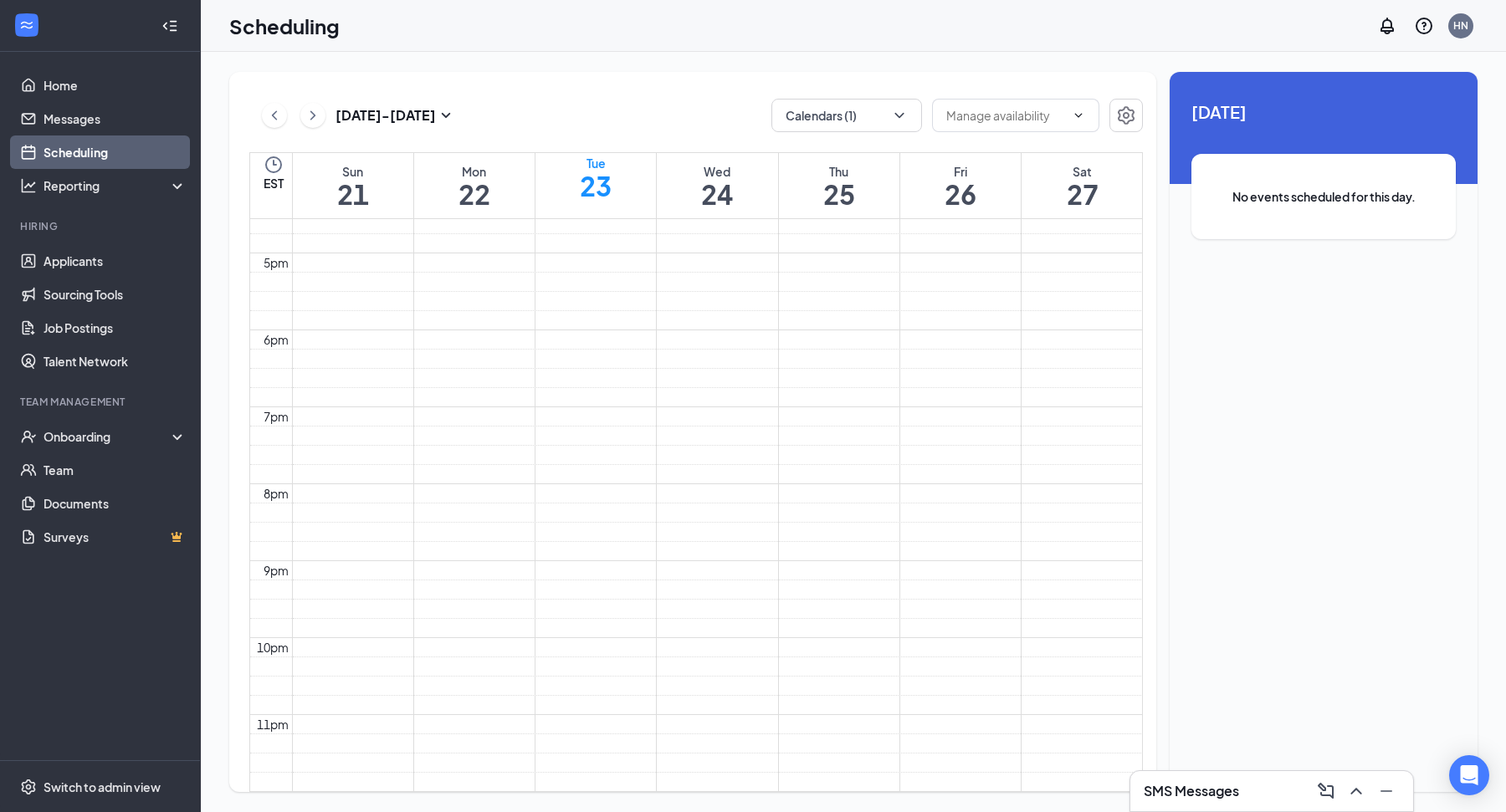
scroll to position [1471, 0]
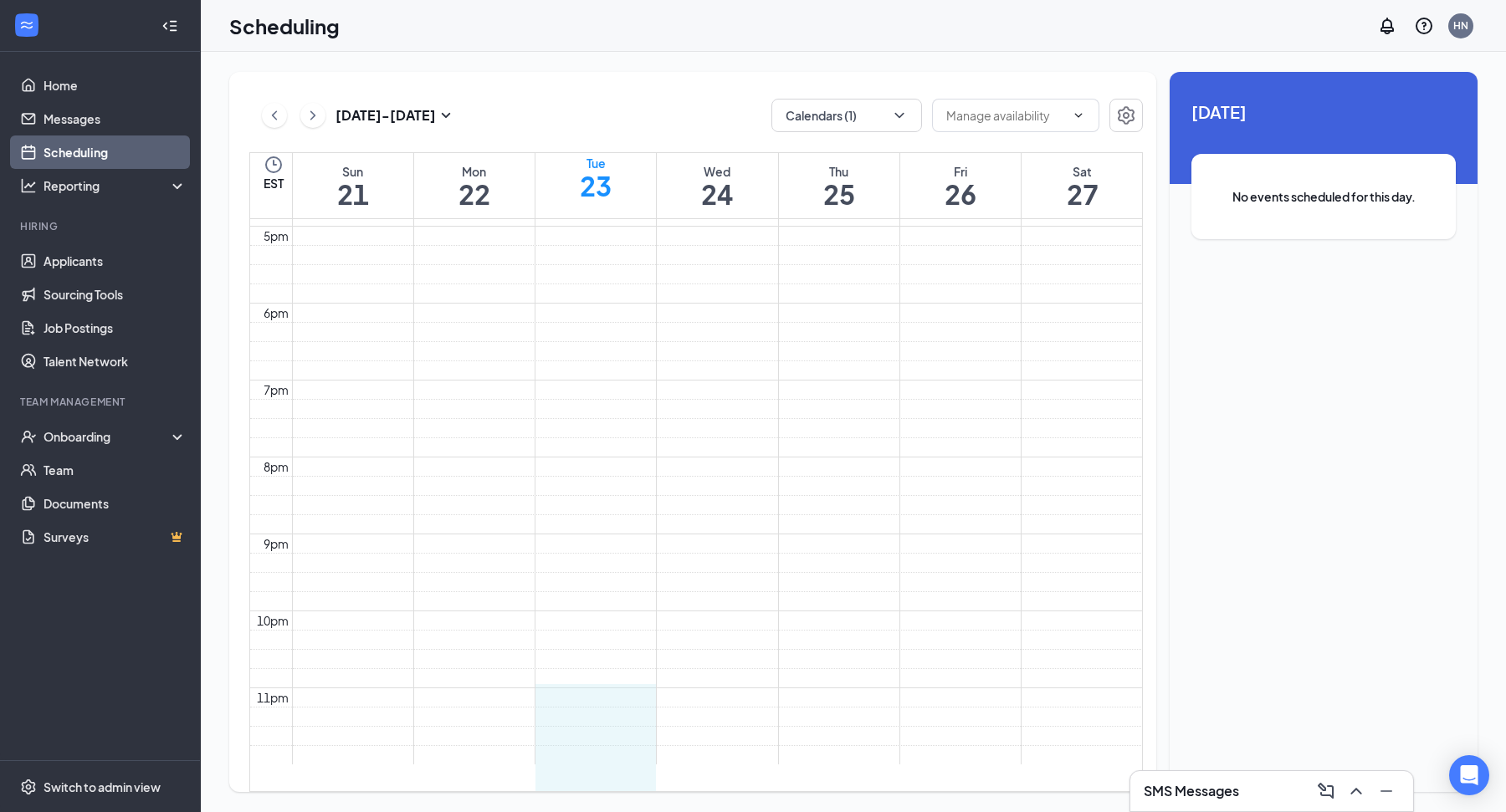
drag, startPoint x: 594, startPoint y: 516, endPoint x: 586, endPoint y: 598, distance: 82.4
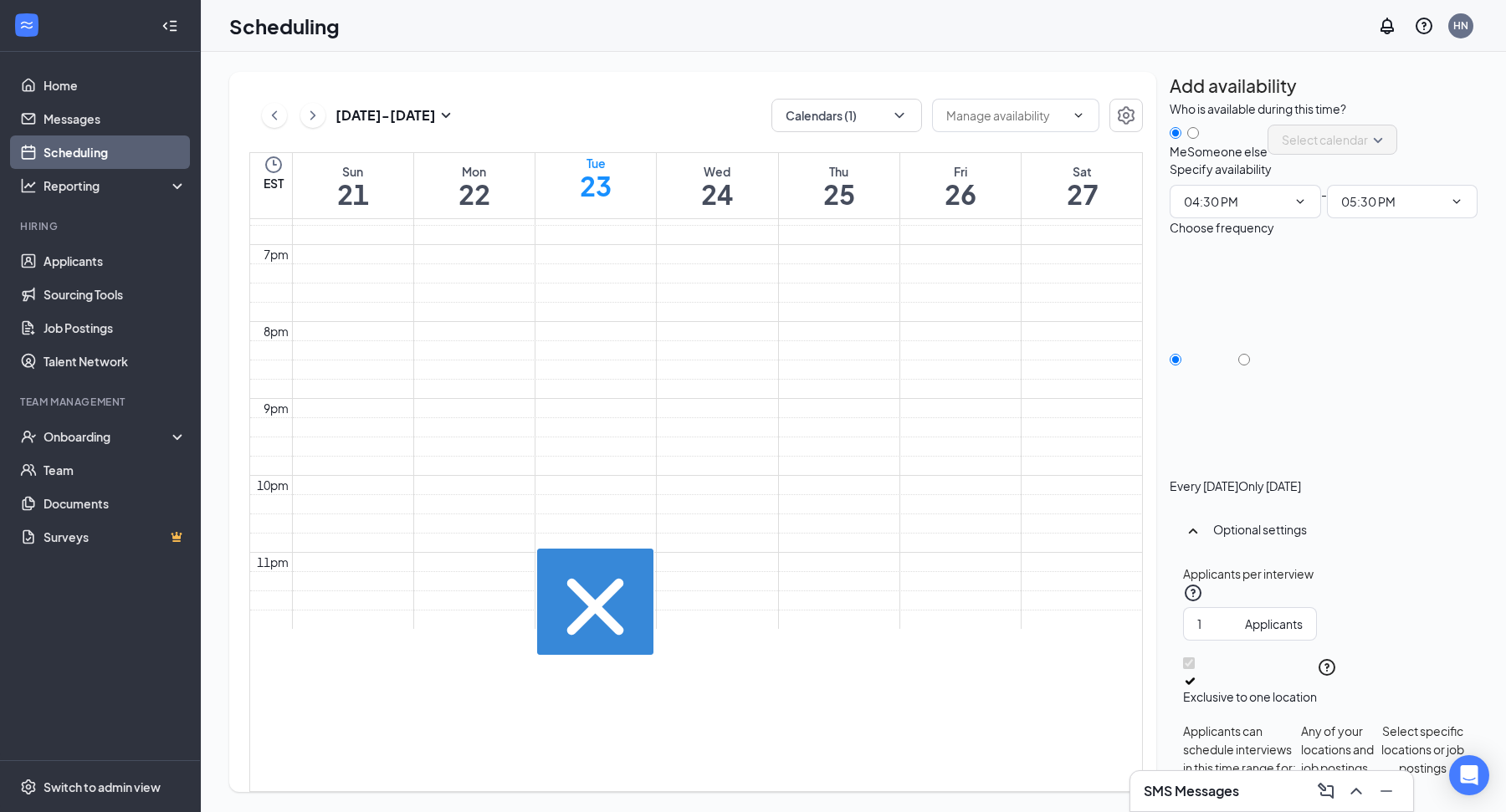
click at [1301, 478] on div at bounding box center [1269, 478] width 63 height 0
click at [1250, 366] on input "Only Tuesday, Sep 23" at bounding box center [1244, 360] width 12 height 12
radio input "true"
radio input "false"
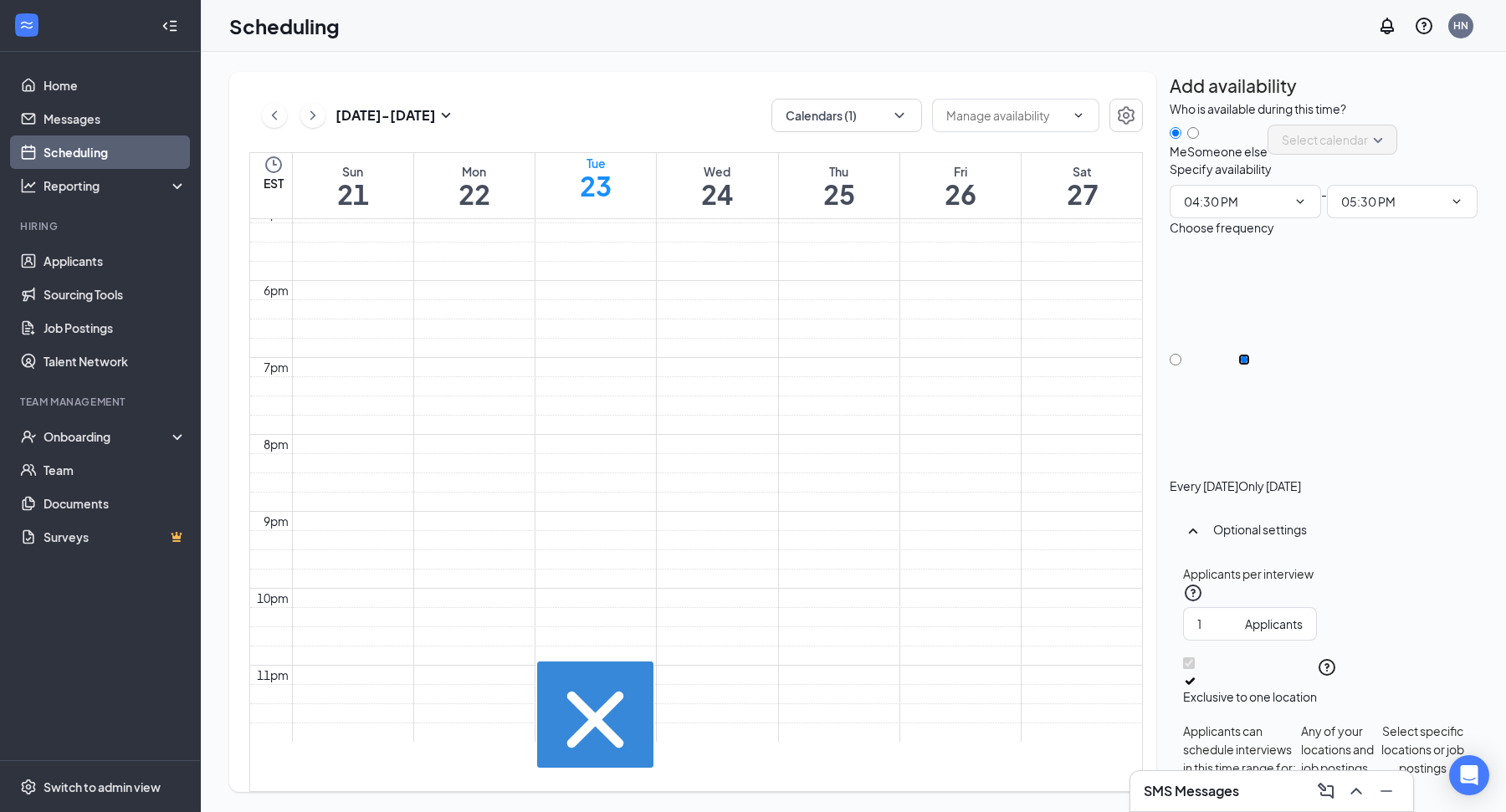
scroll to position [5, 0]
click at [1337, 807] on button "Save" at bounding box center [1295, 824] width 84 height 34
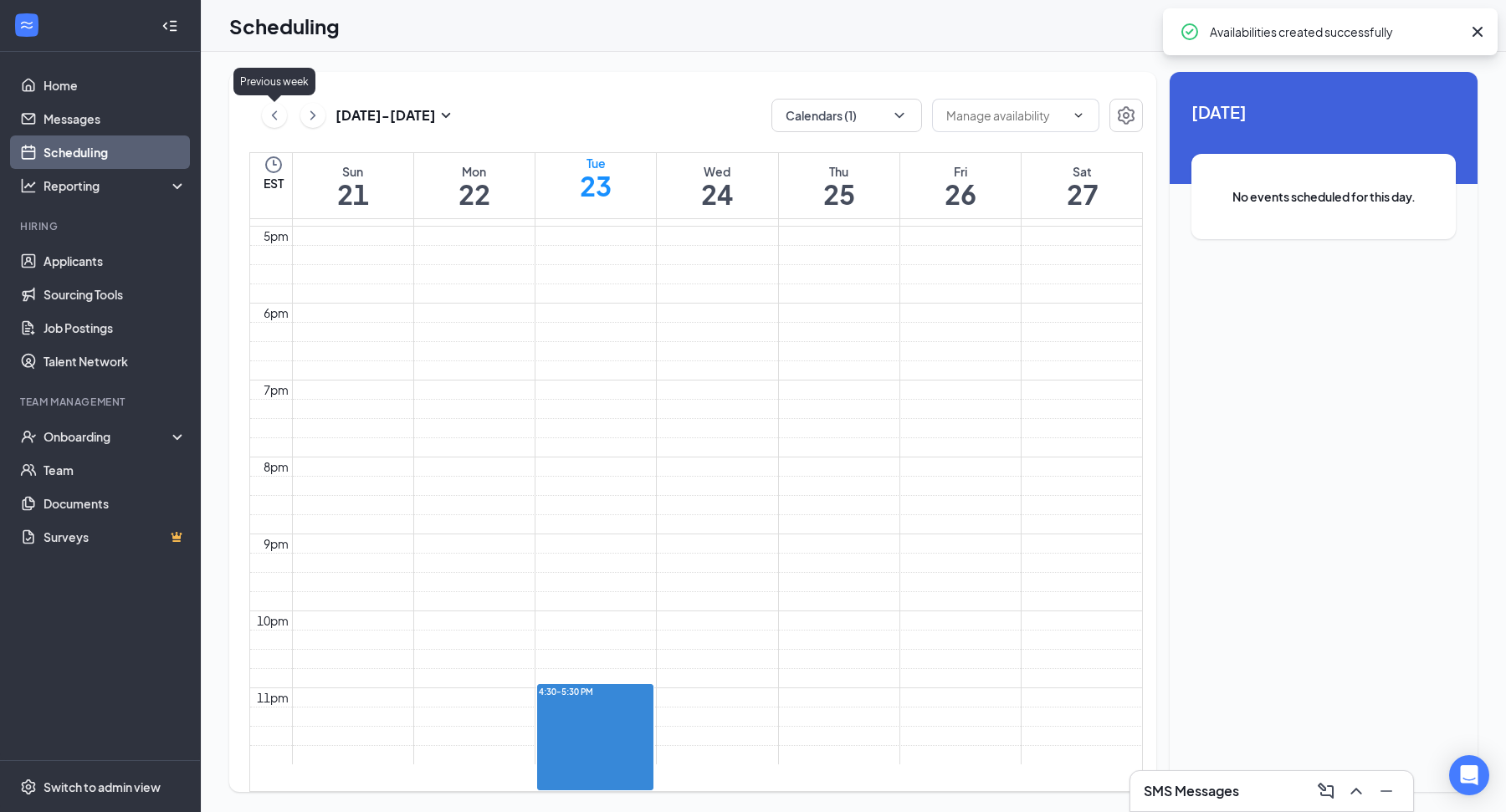
click at [281, 111] on icon "ChevronLeft" at bounding box center [274, 115] width 17 height 20
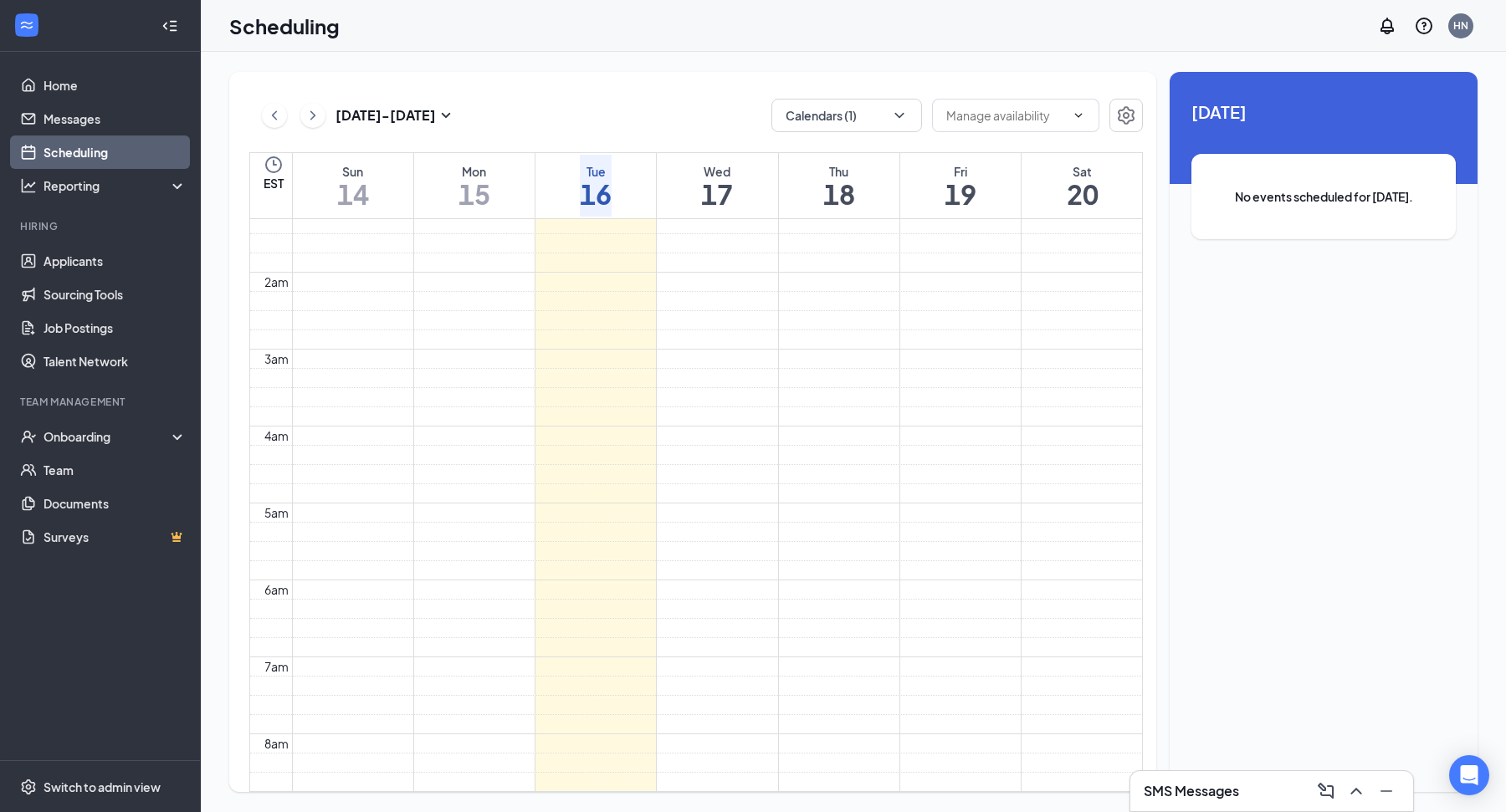
scroll to position [99, 0]
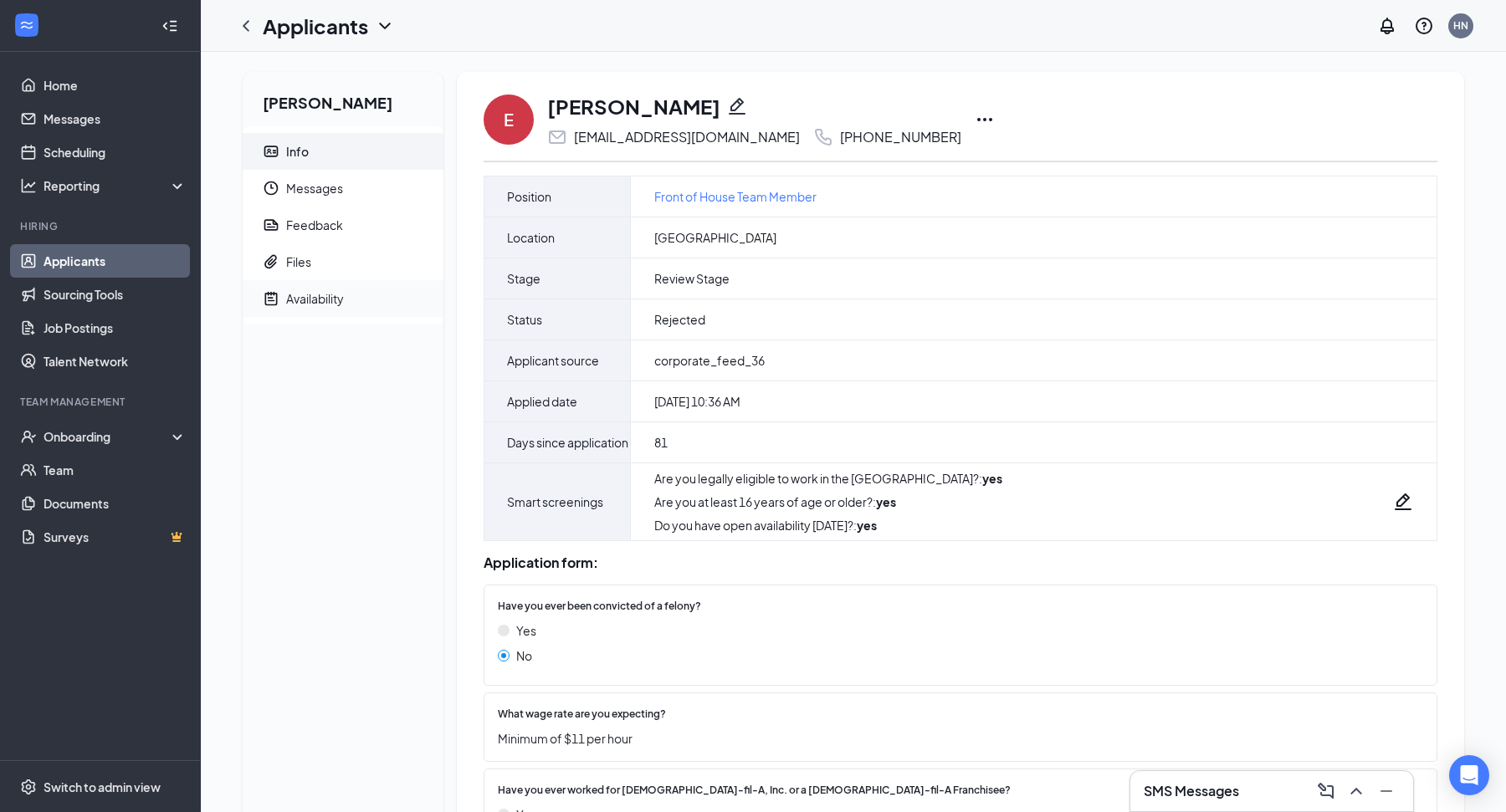
click at [347, 305] on span "Availability" at bounding box center [358, 298] width 144 height 36
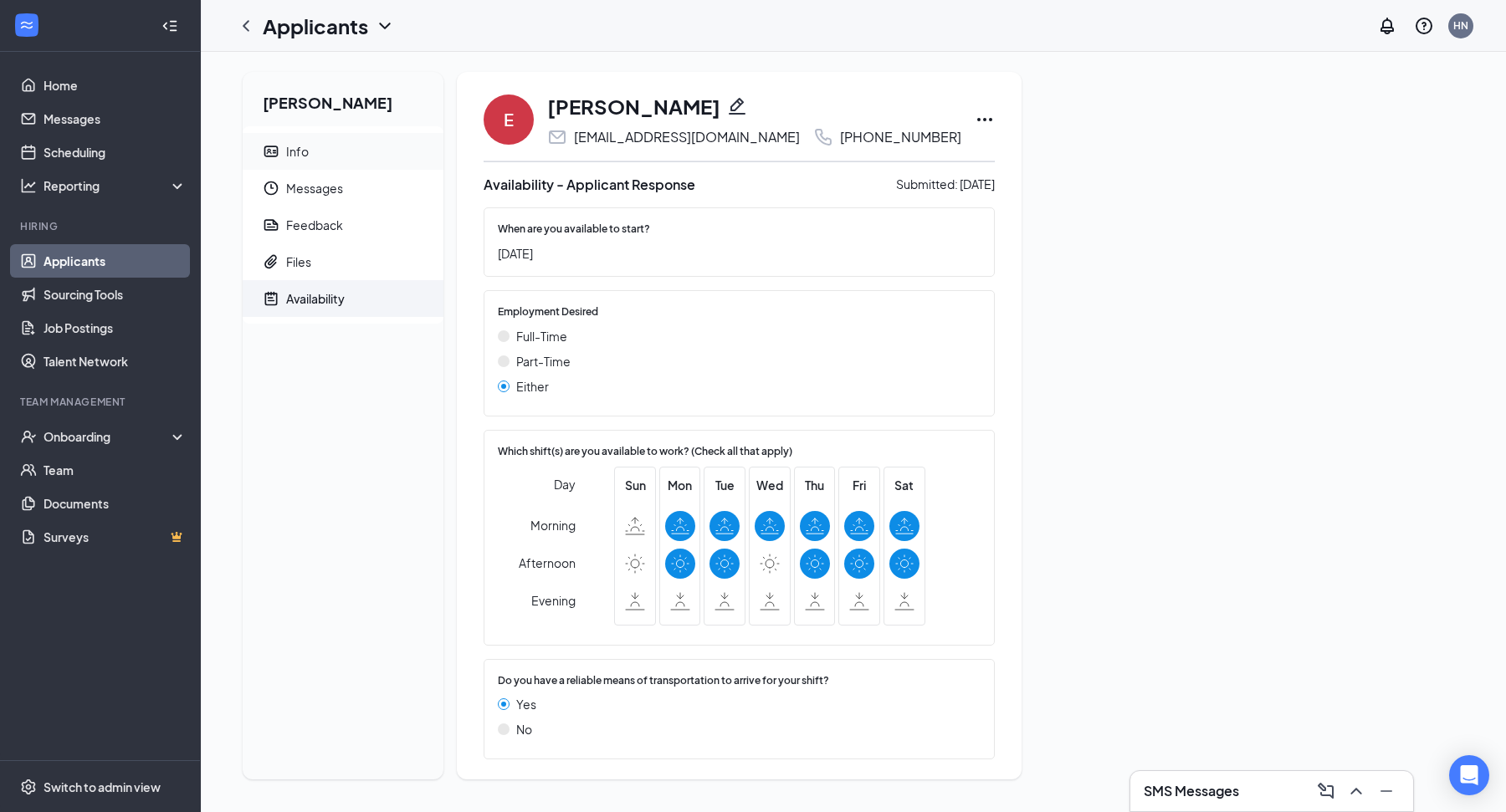
click at [348, 157] on span "Info" at bounding box center [358, 151] width 144 height 36
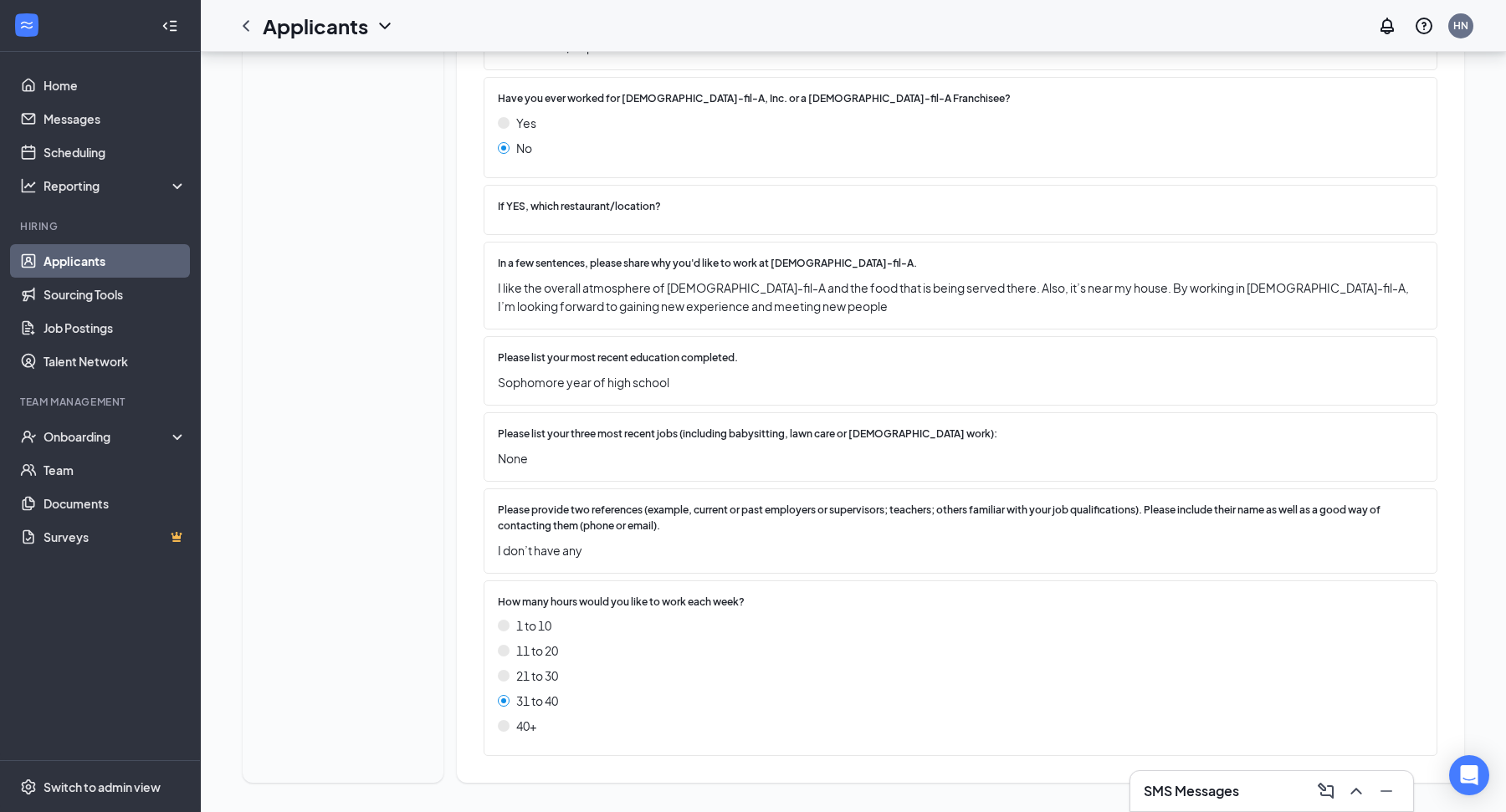
scroll to position [708, 0]
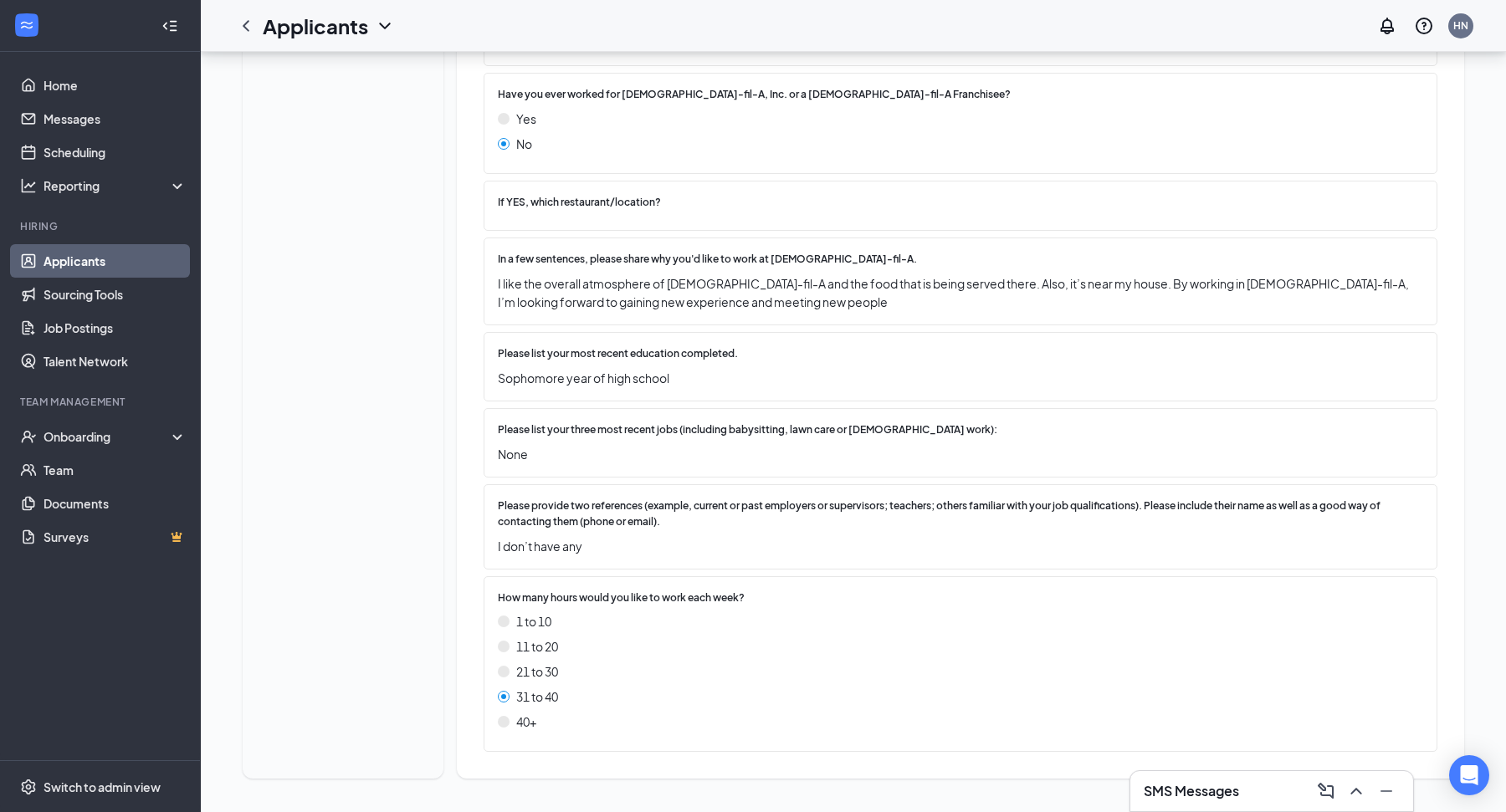
click at [63, 253] on link "Applicants" at bounding box center [114, 261] width 143 height 34
